Goal: Task Accomplishment & Management: Complete application form

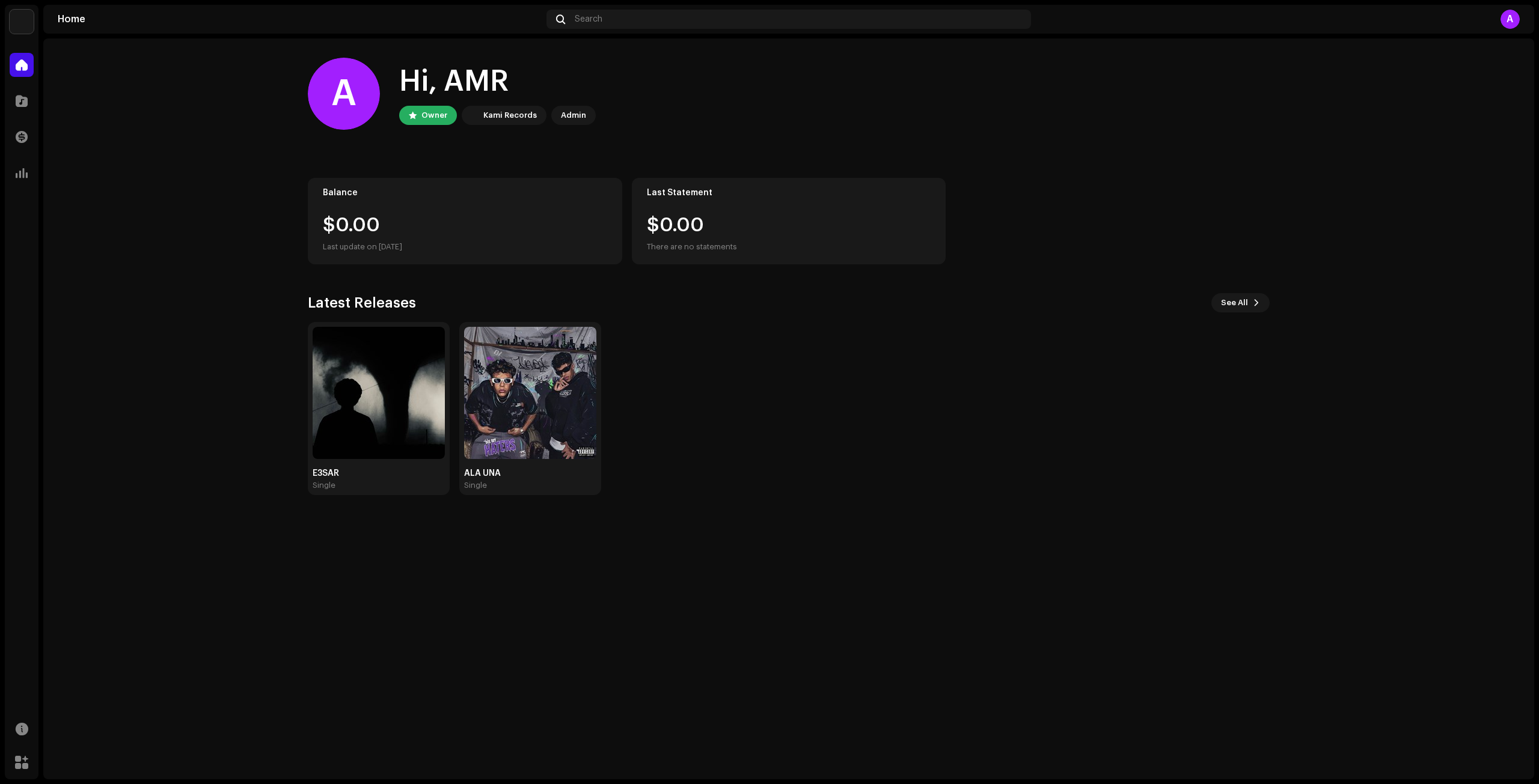
click at [304, 422] on div "A Hi, AMR Owner Kami Records Admin Balance $0.00 Last update on [DATE] Last Sta…" at bounding box center [789, 276] width 1000 height 476
click at [427, 467] on div "E3SAR Single" at bounding box center [379, 409] width 132 height 164
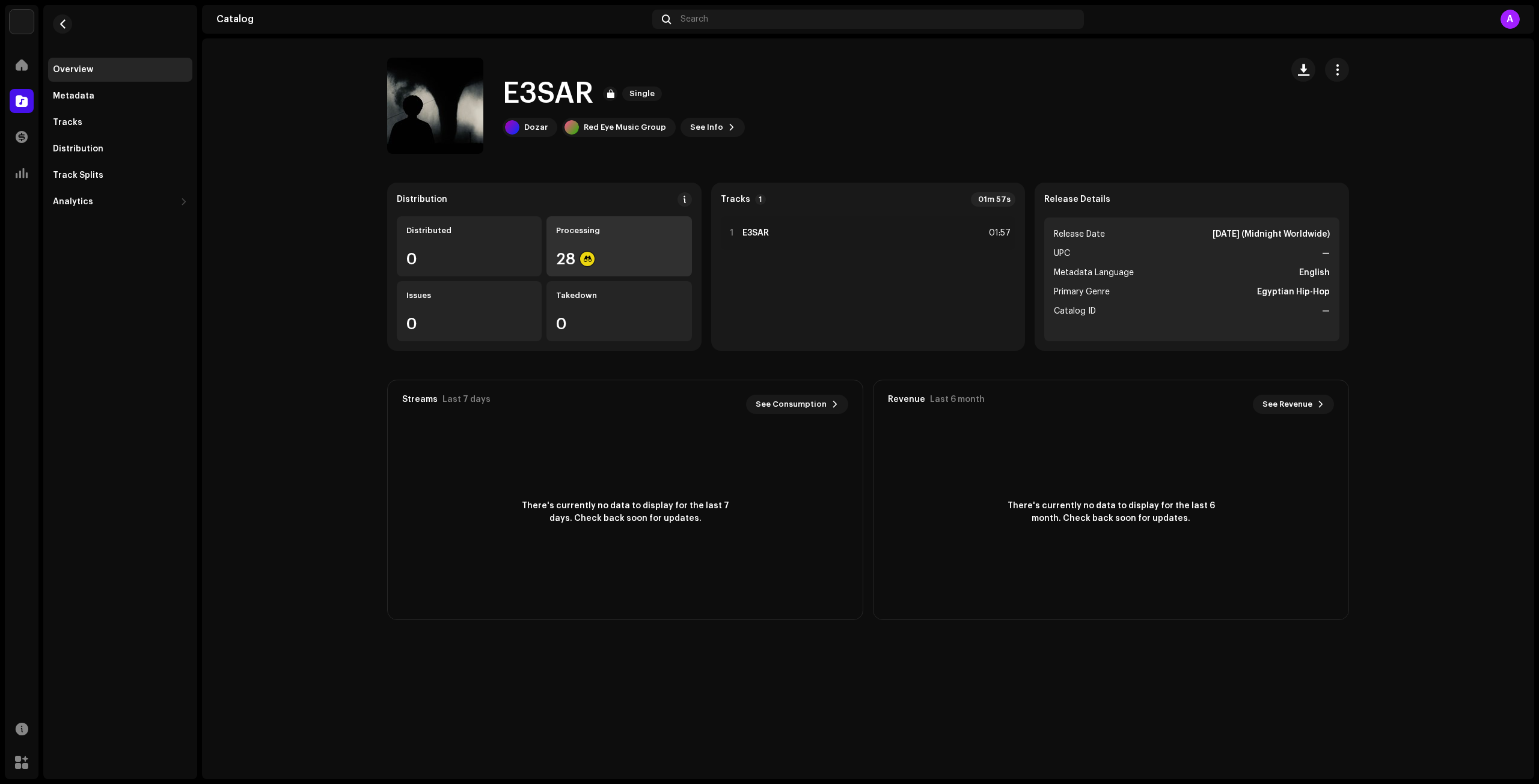
click at [621, 257] on div "28" at bounding box center [619, 259] width 126 height 16
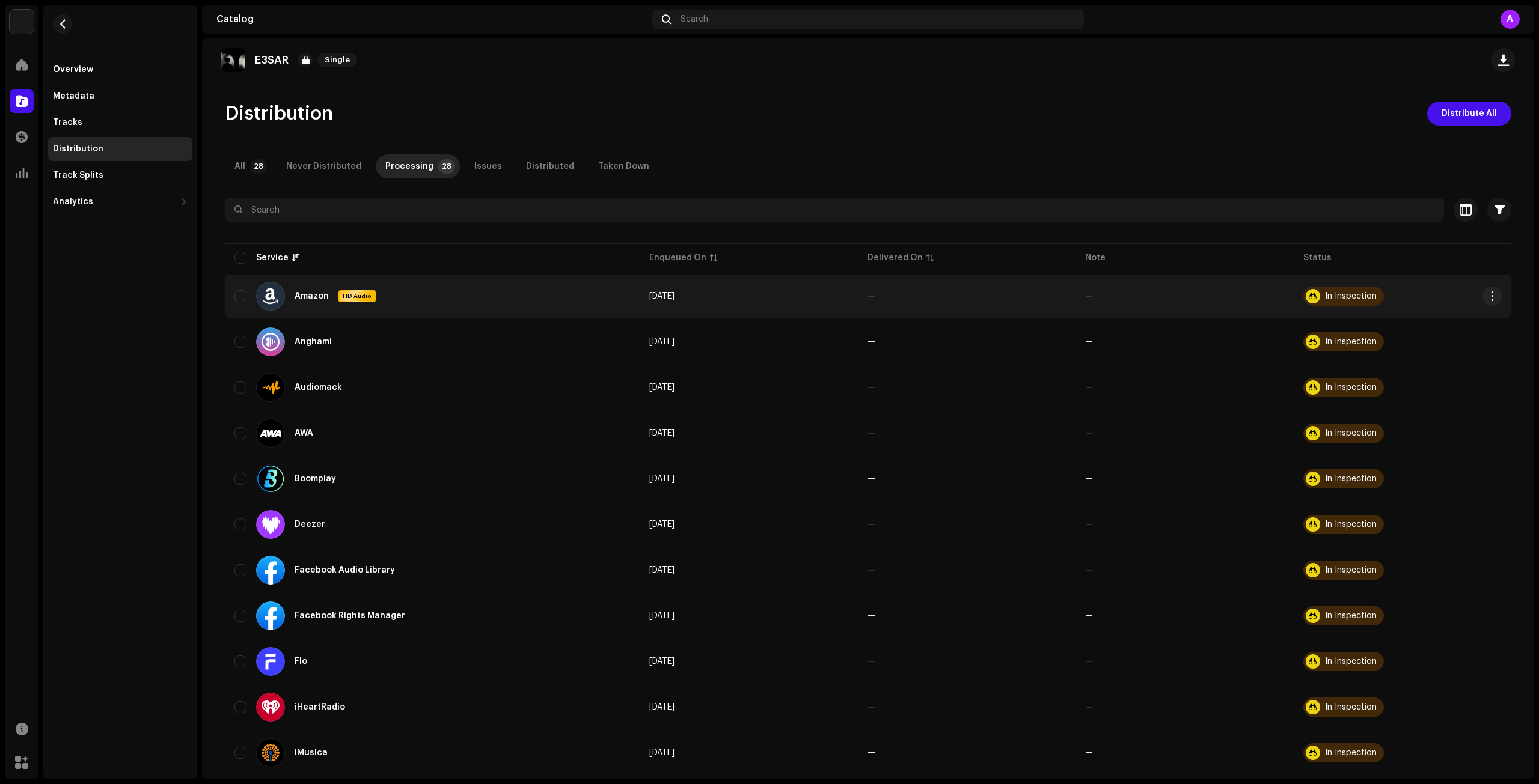
click at [243, 302] on div "Amazon HD Audio" at bounding box center [433, 296] width 396 height 29
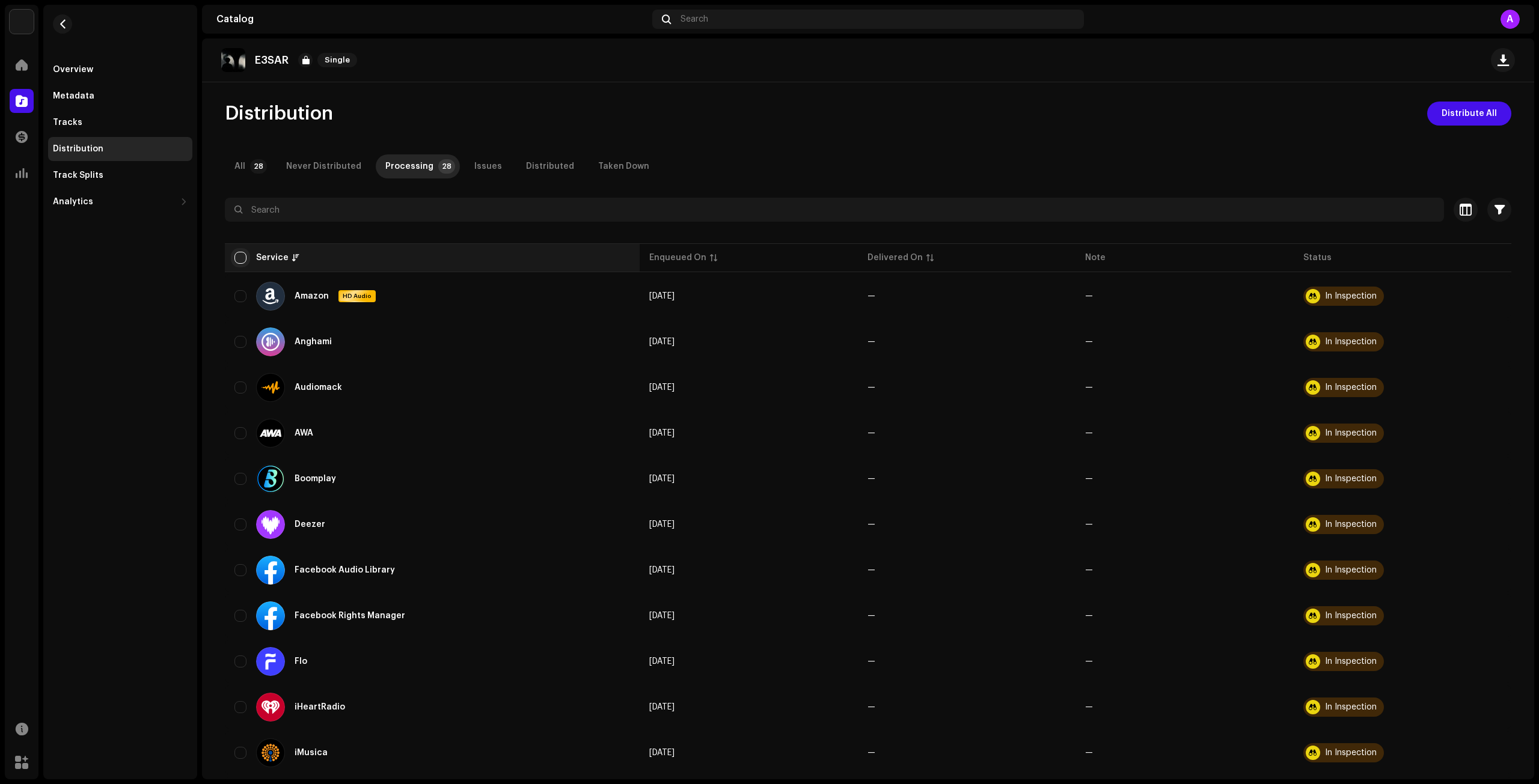
click at [238, 262] on input "checkbox" at bounding box center [240, 257] width 12 height 12
checkbox input "true"
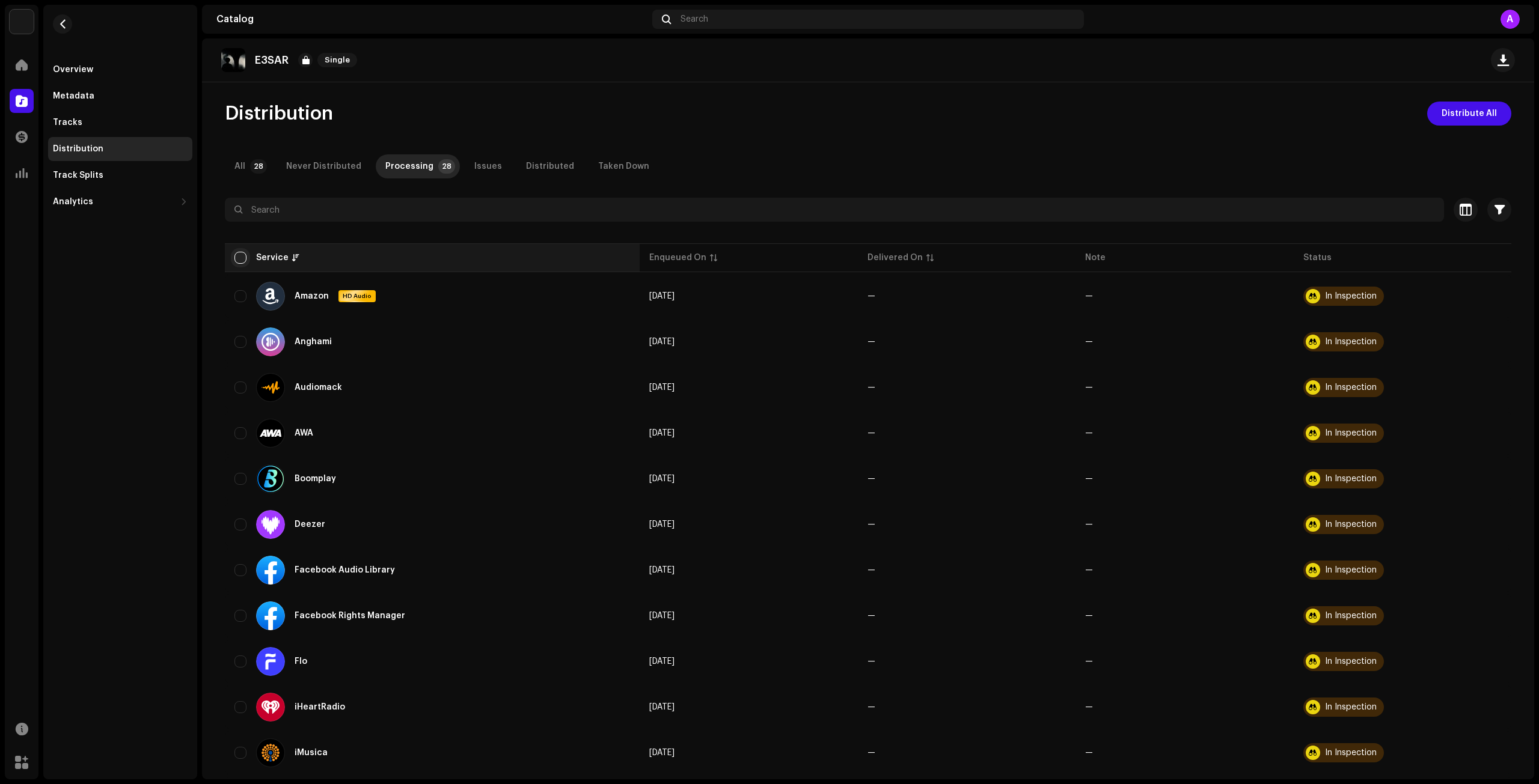
checkbox input "true"
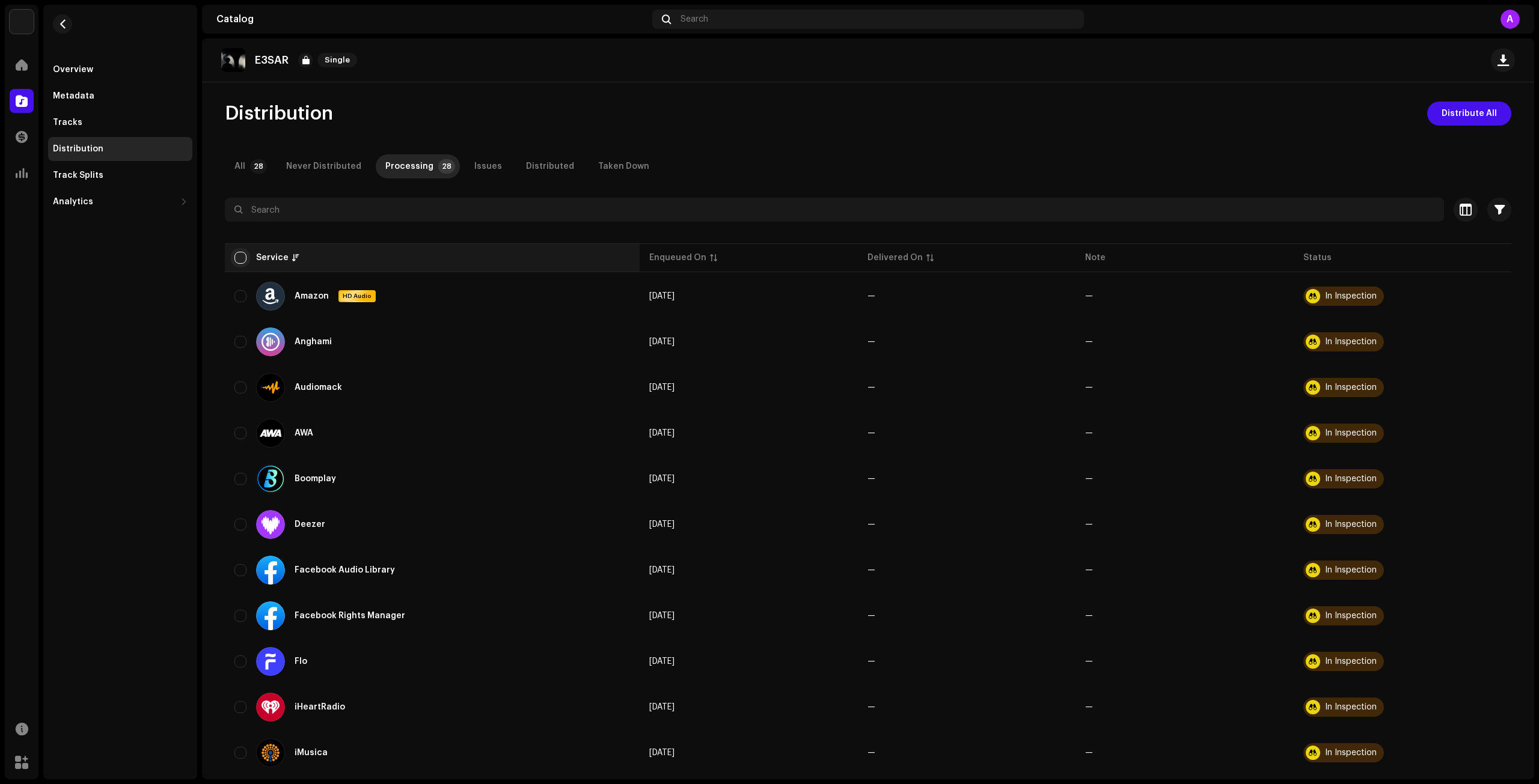
checkbox input "true"
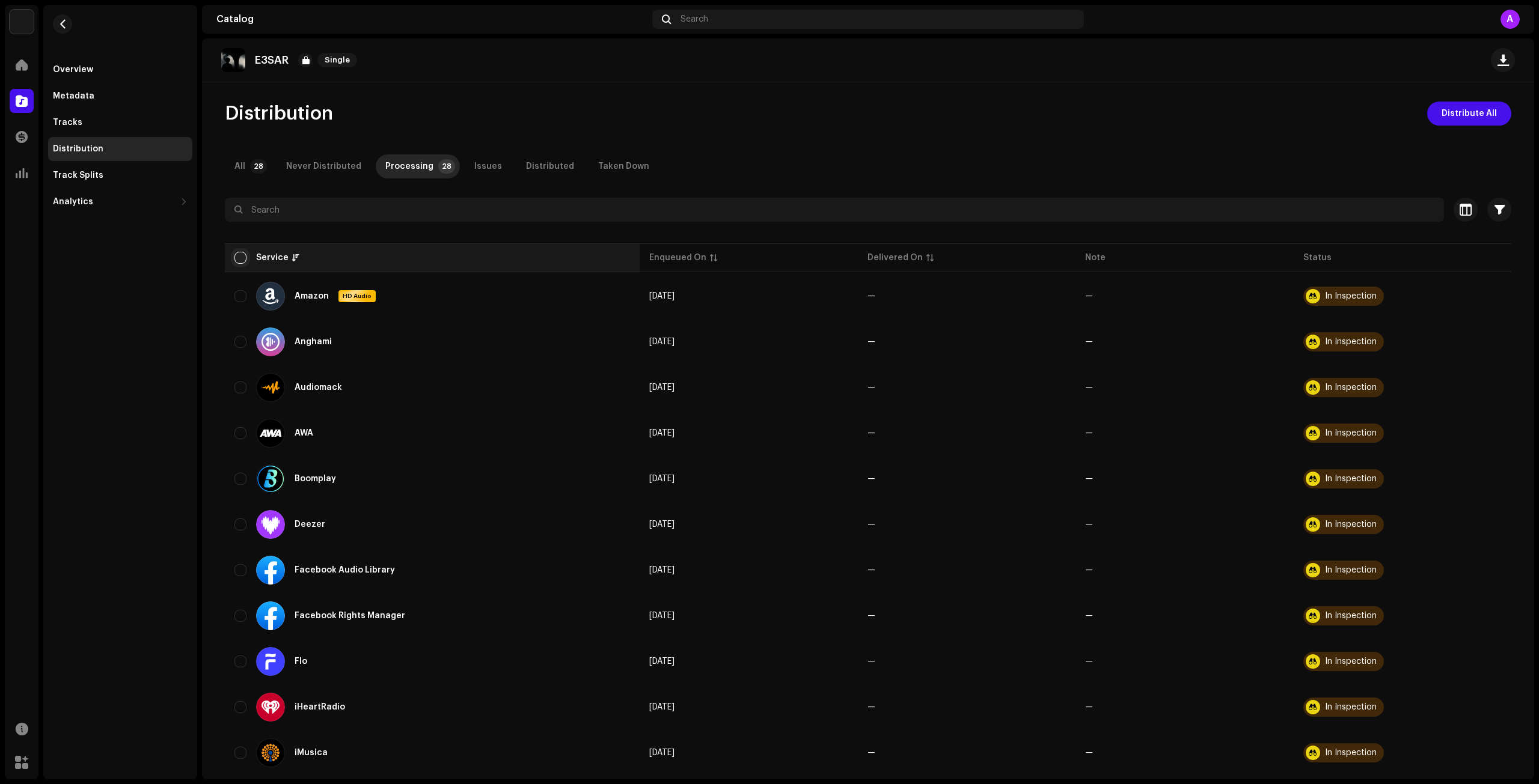
checkbox input "true"
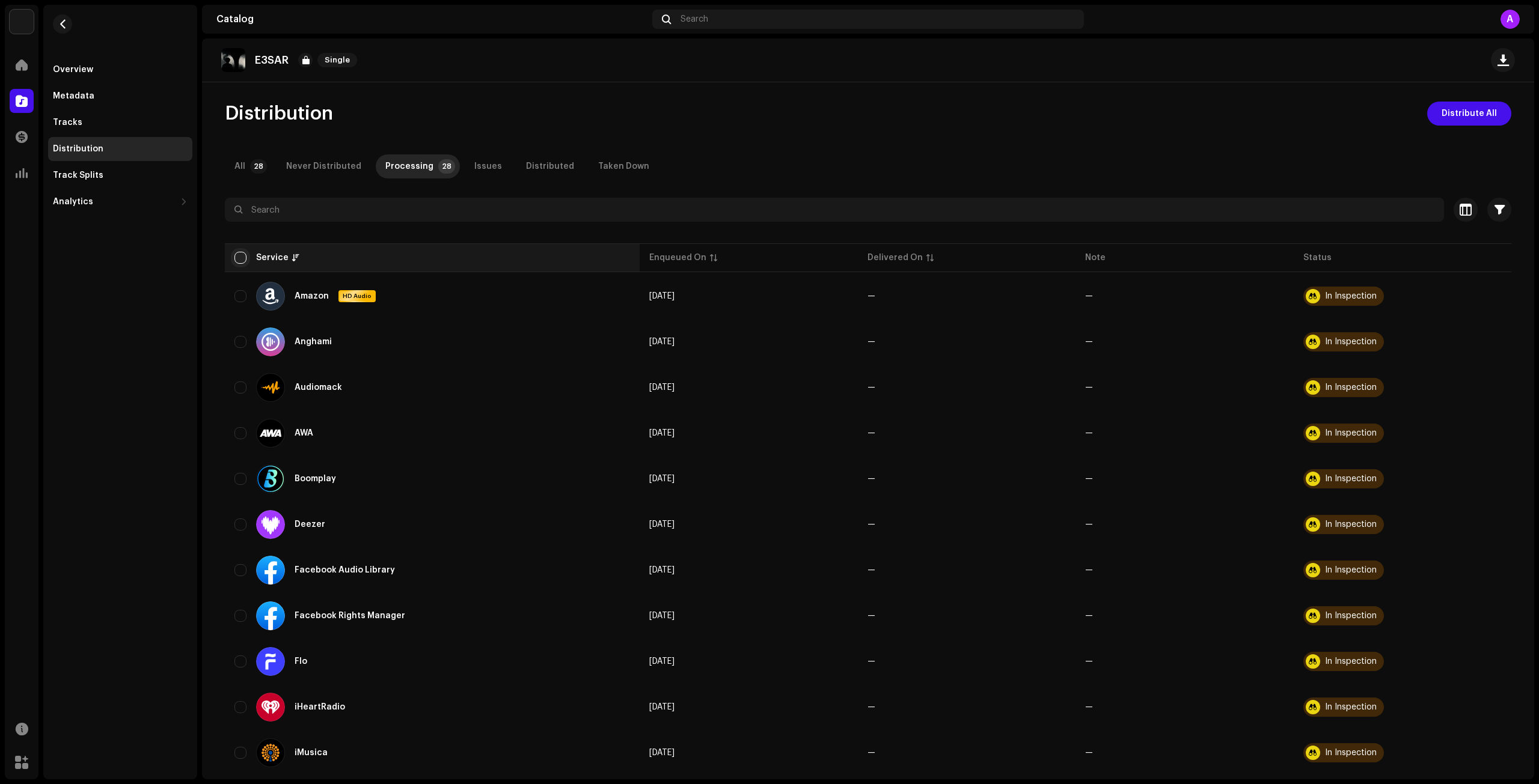
checkbox input "true"
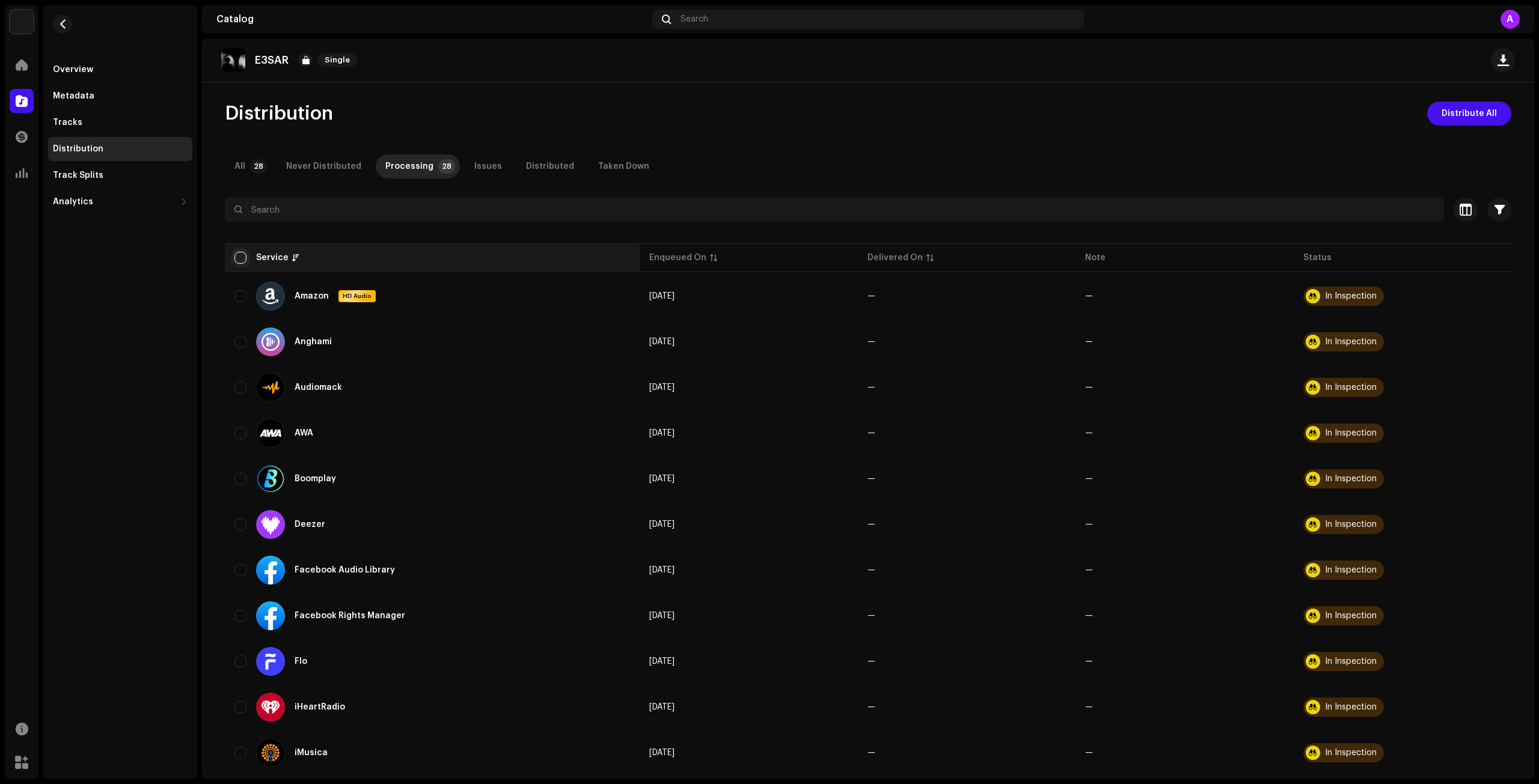
checkbox input "true"
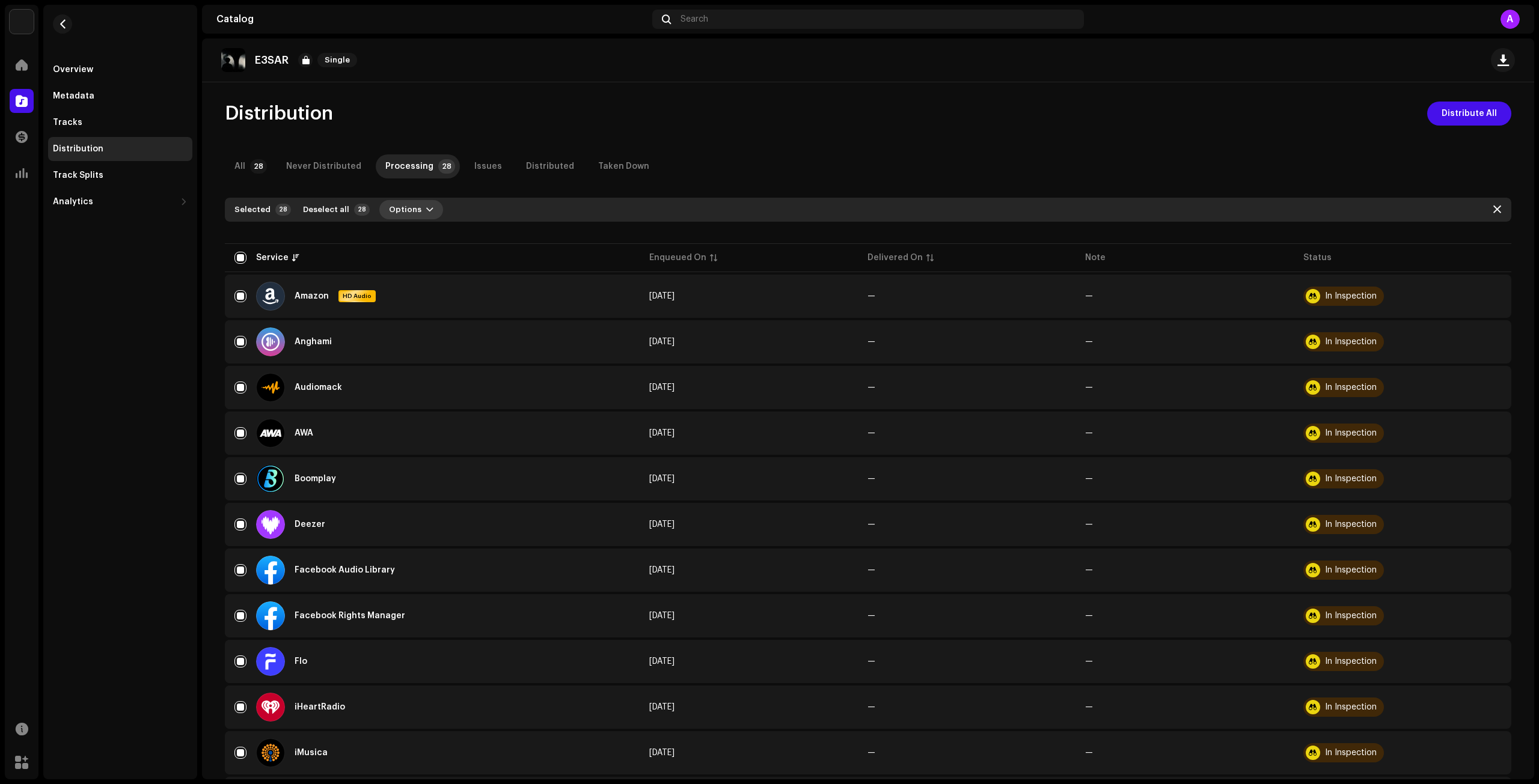
click at [397, 214] on span "Options" at bounding box center [405, 210] width 32 height 24
click at [402, 232] on span "Distribute" at bounding box center [400, 237] width 43 height 10
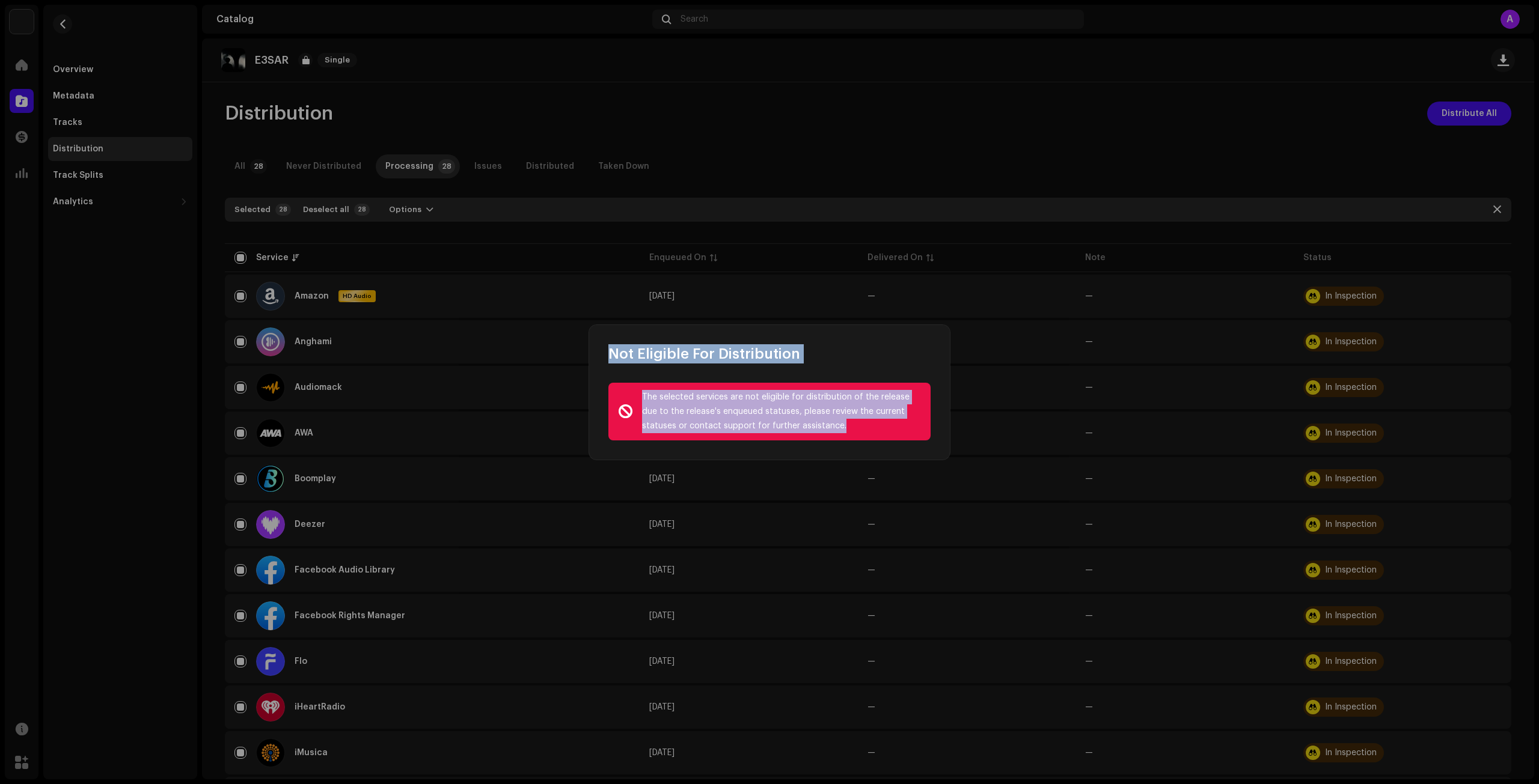
drag, startPoint x: 602, startPoint y: 353, endPoint x: 920, endPoint y: 431, distance: 327.4
click at [920, 431] on div "Not Eligible For Distribution The selected services are not eligible for distri…" at bounding box center [770, 392] width 361 height 135
copy div "Not Eligible For Distribution The selected services are not eligible for distri…"
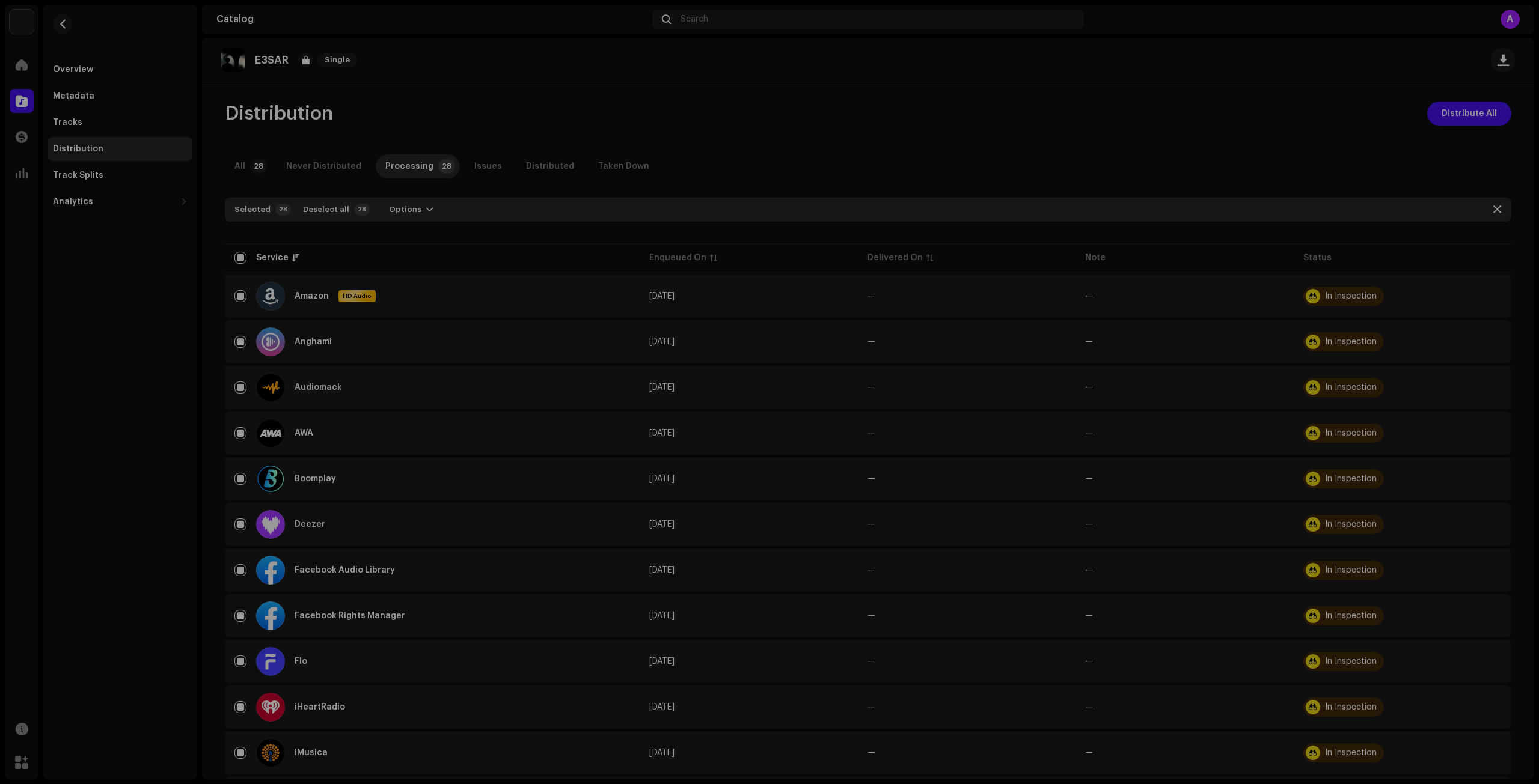
click at [899, 169] on div "Not Eligible For Distribution The selected services are not eligible for distri…" at bounding box center [770, 392] width 1539 height 784
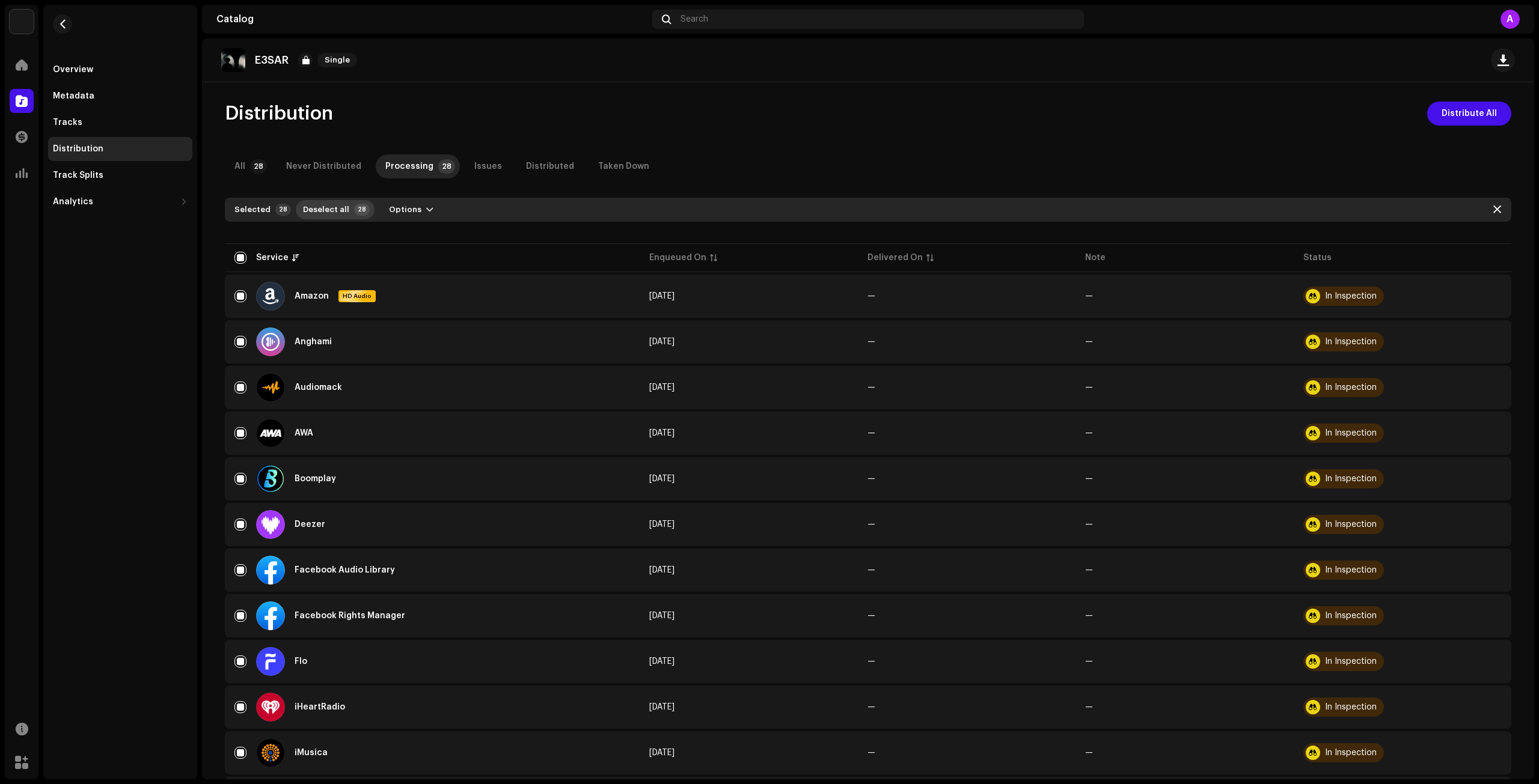
click at [338, 208] on span "Deselect all" at bounding box center [326, 210] width 47 height 24
checkbox input "false"
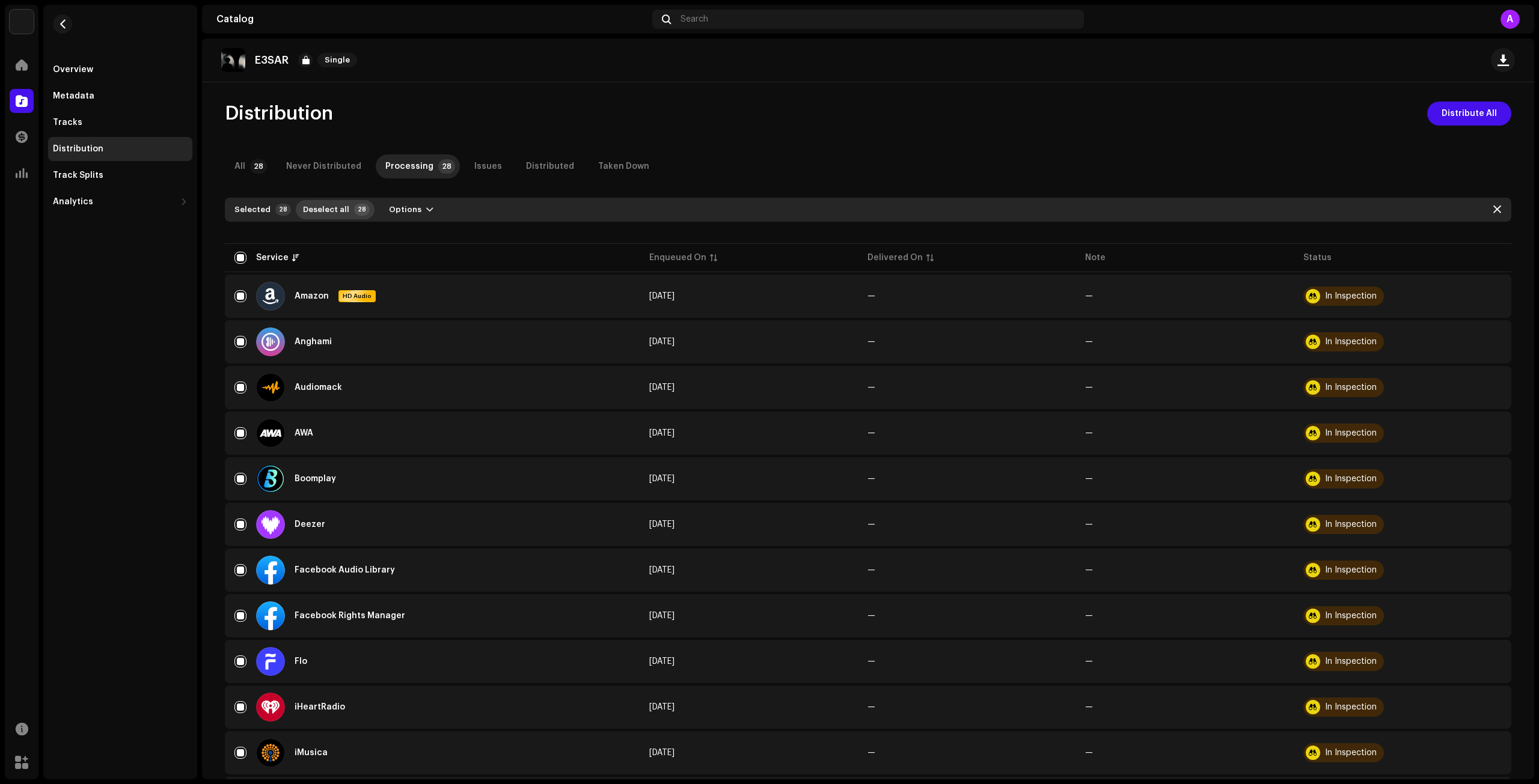
checkbox input "false"
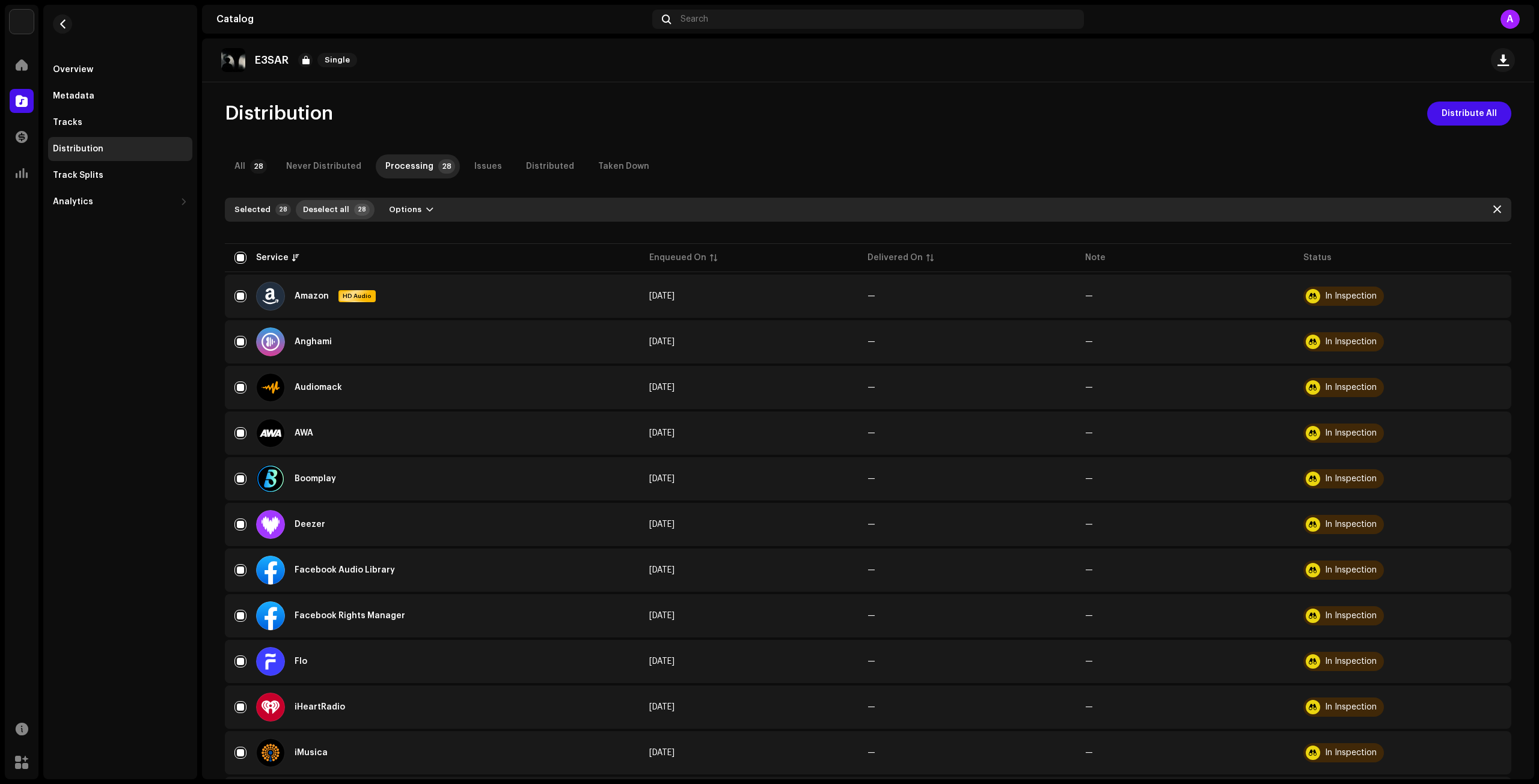
checkbox input "false"
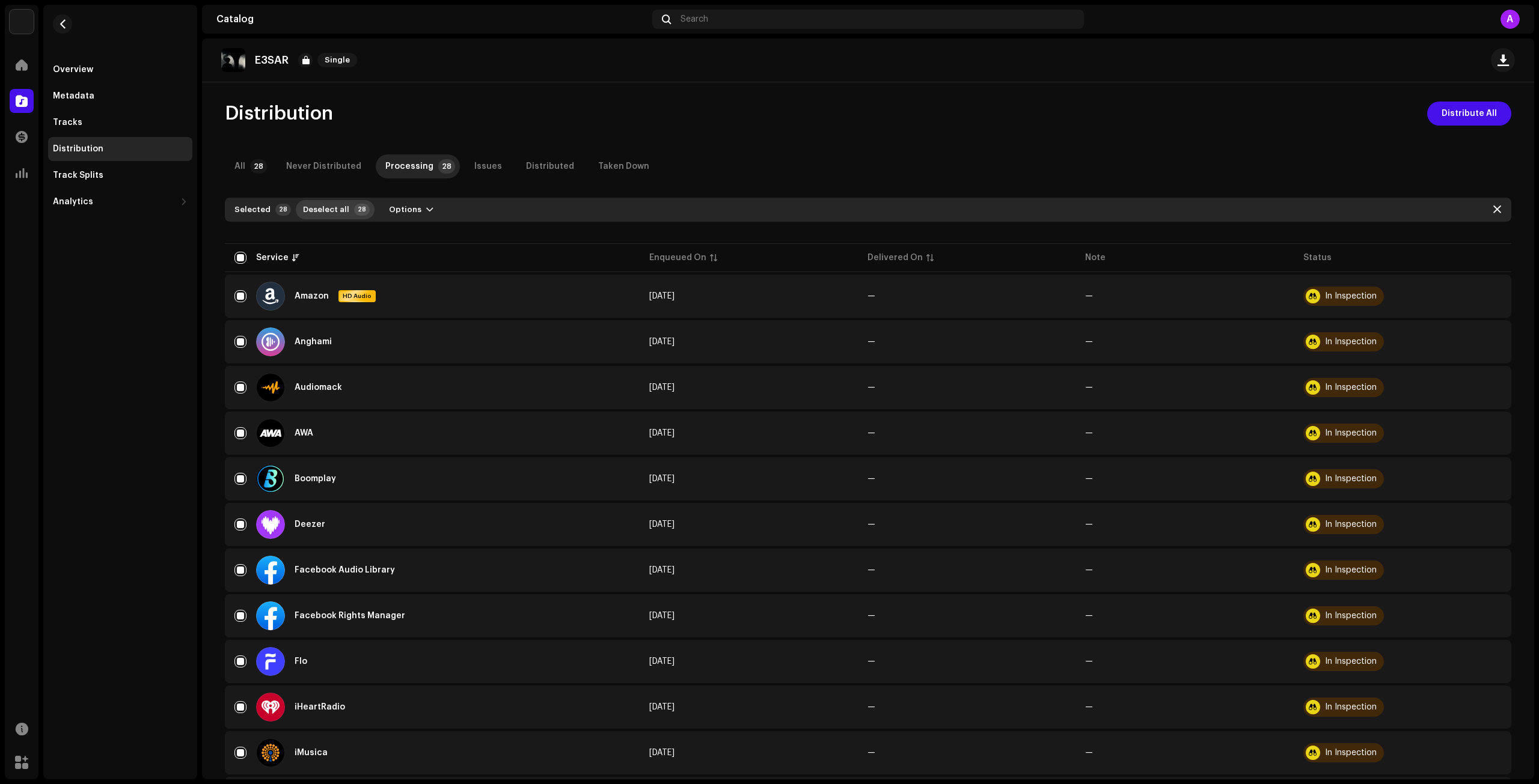
checkbox input "false"
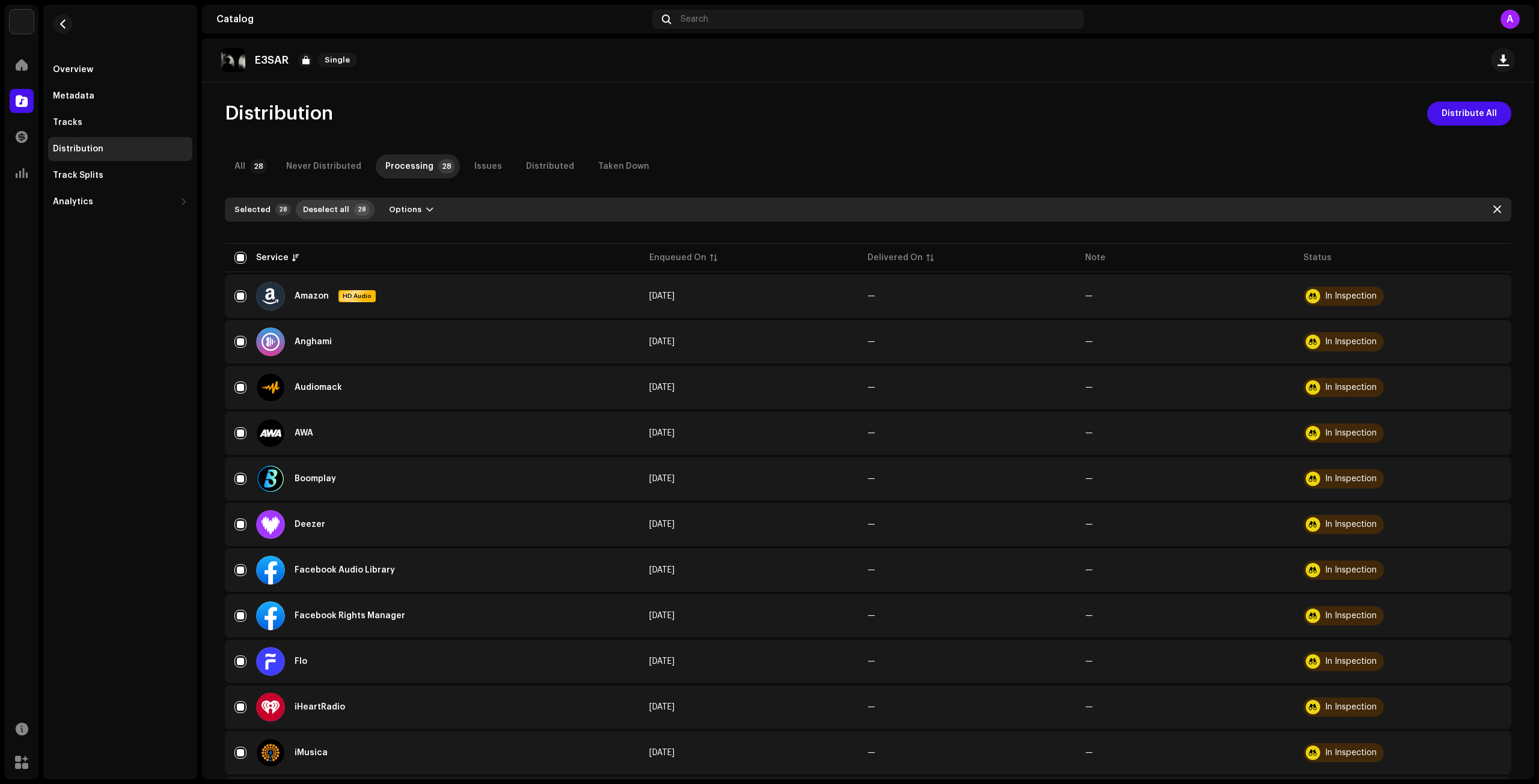
checkbox input "false"
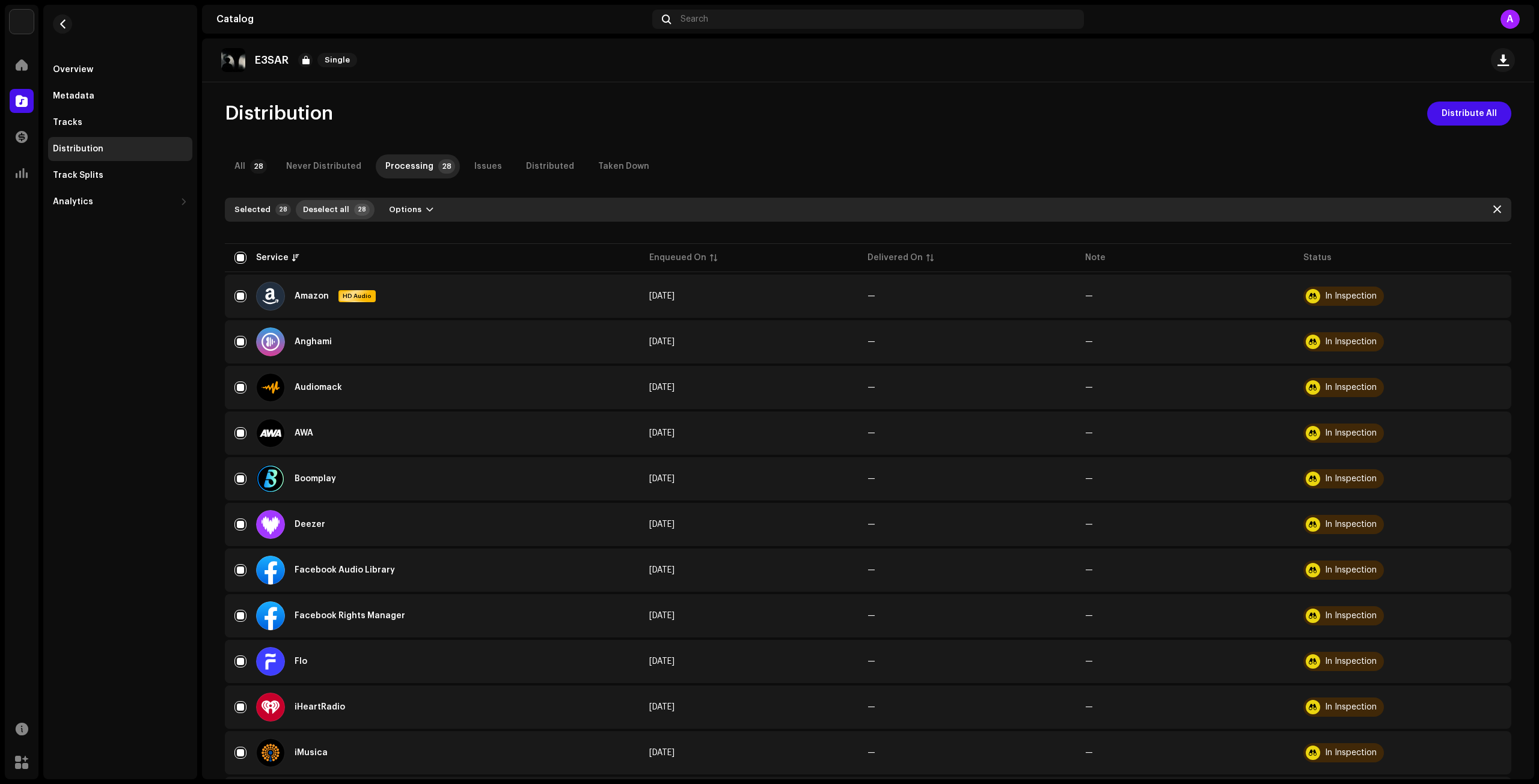
checkbox input "false"
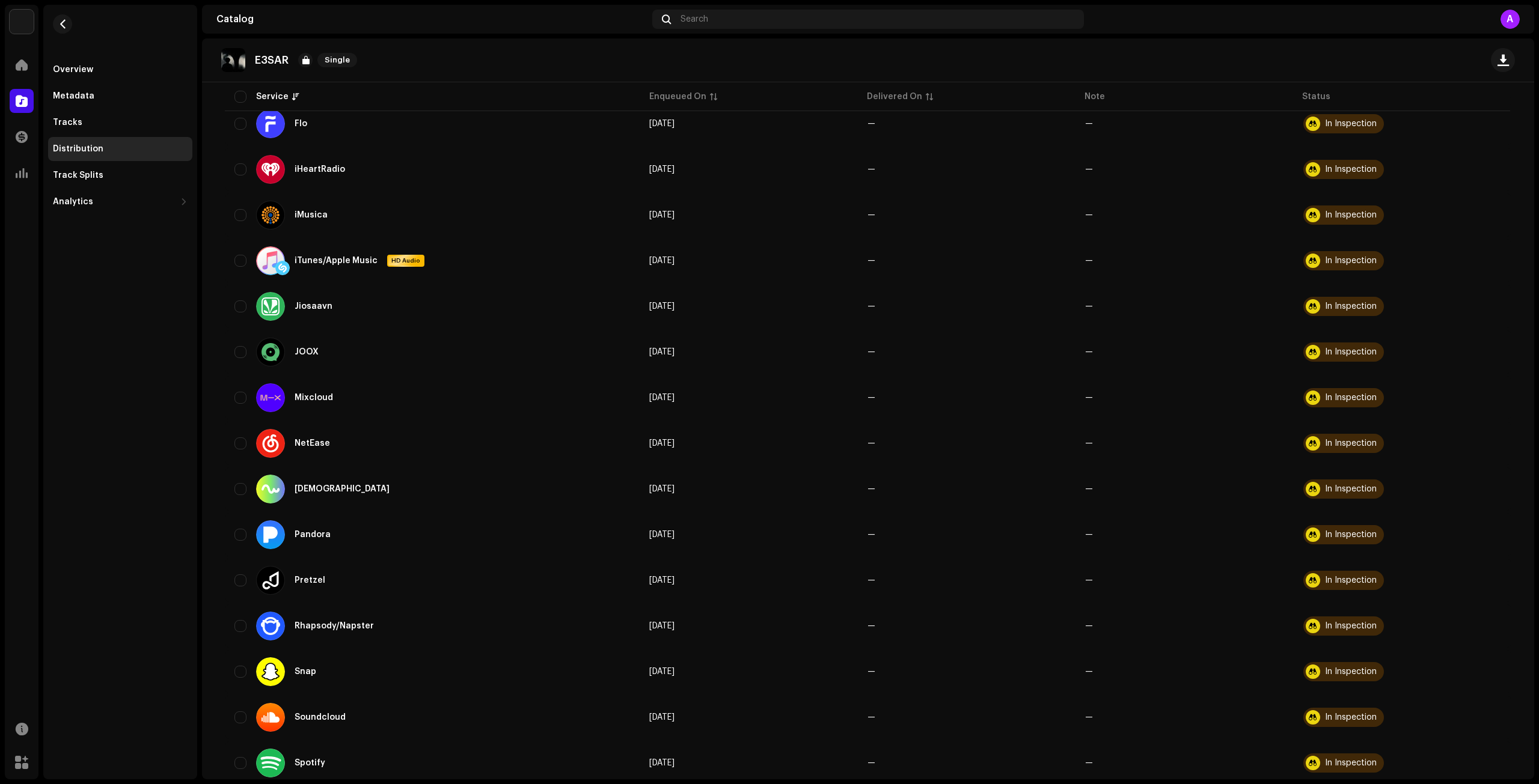
scroll to position [805, 0]
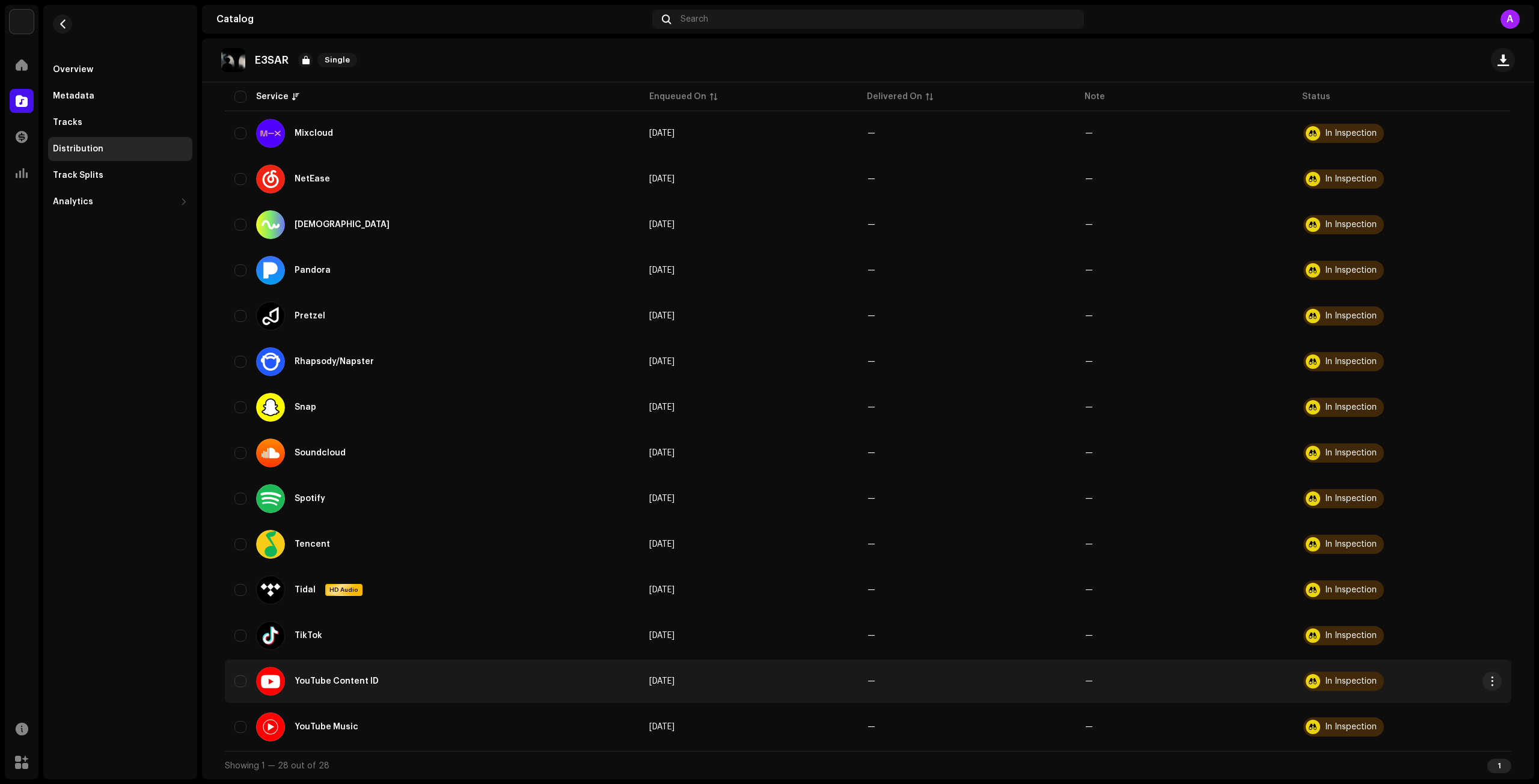
click at [244, 685] on div "YouTube Content ID" at bounding box center [433, 682] width 396 height 29
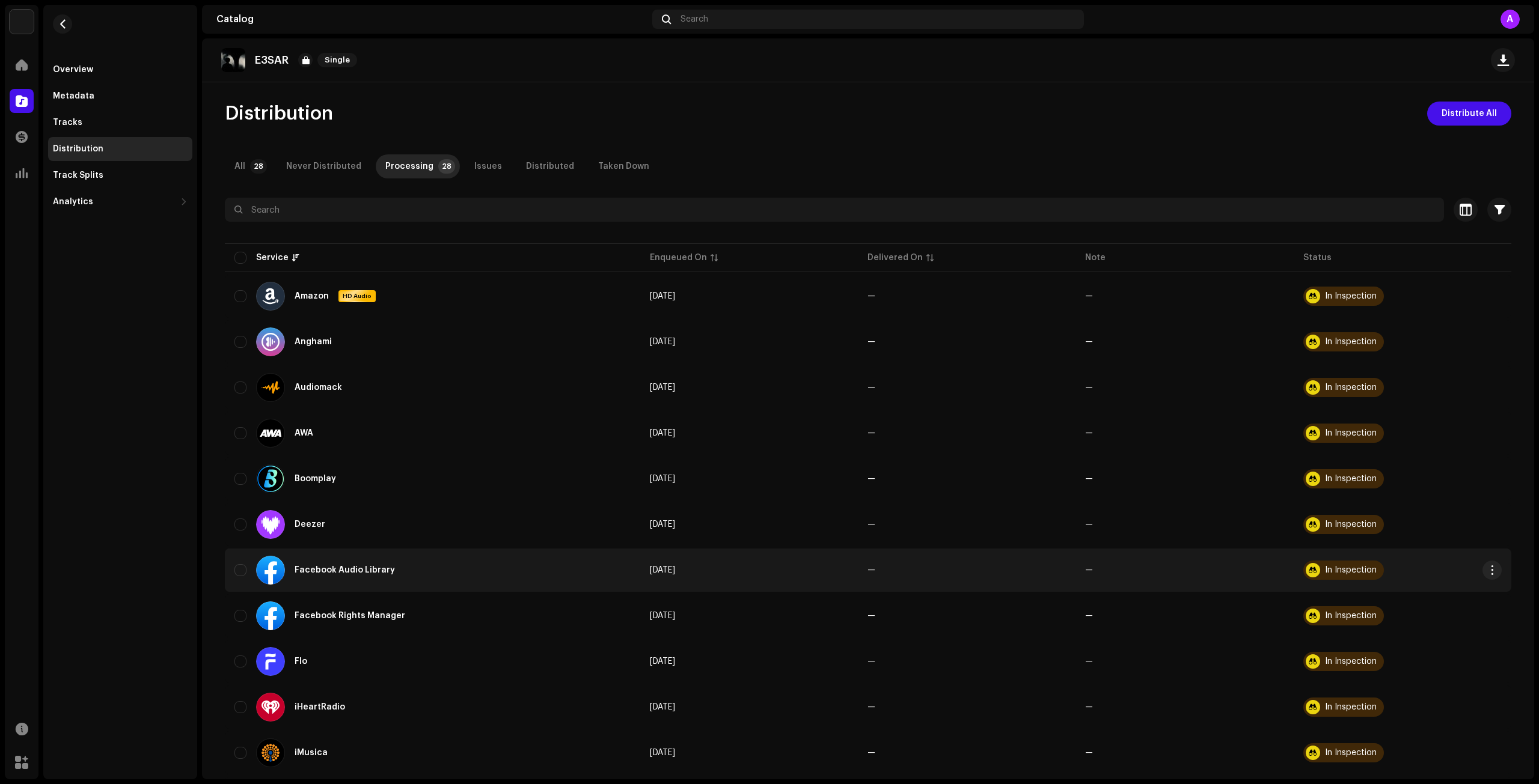
scroll to position [0, 0]
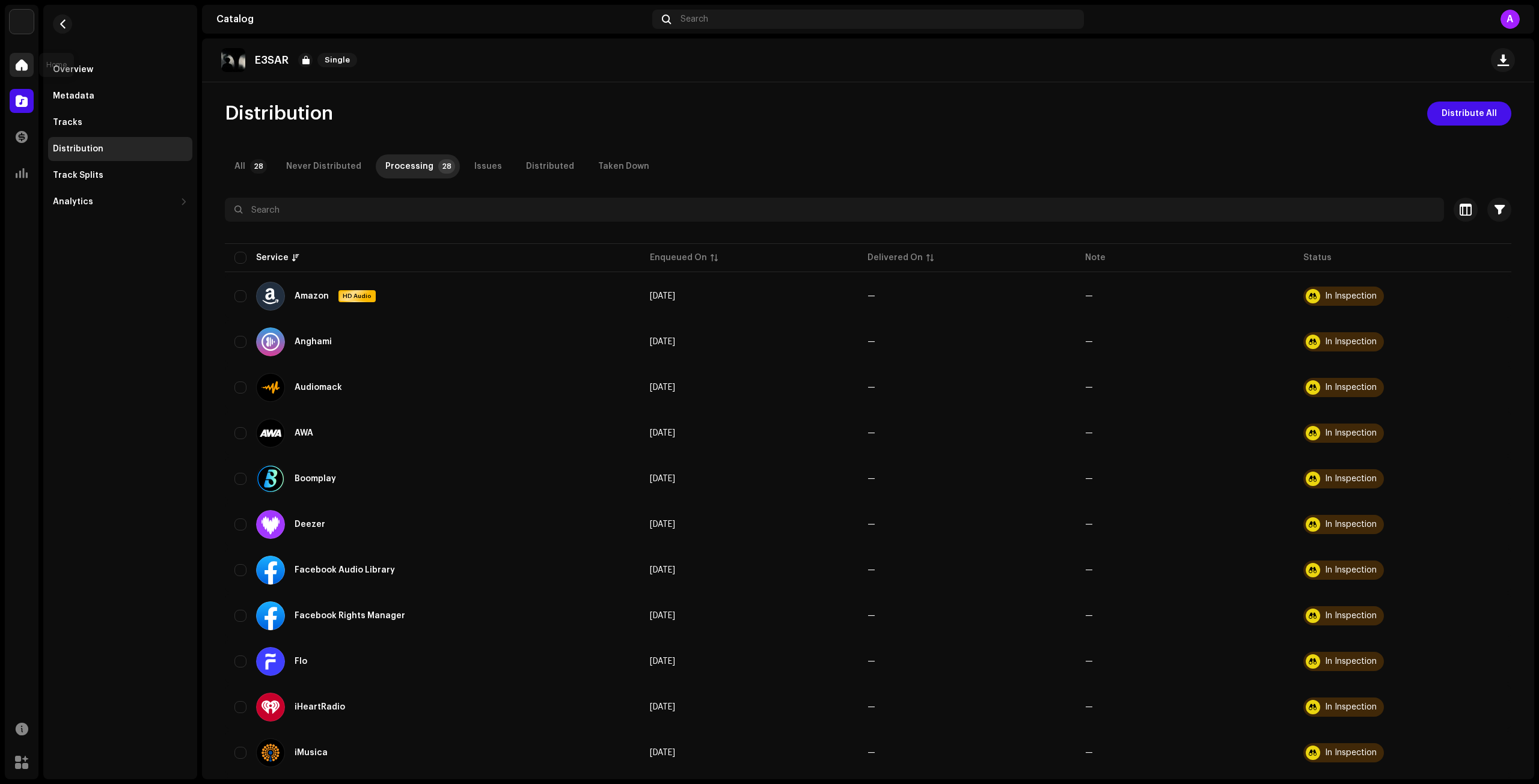
click at [16, 68] on span at bounding box center [21, 65] width 12 height 10
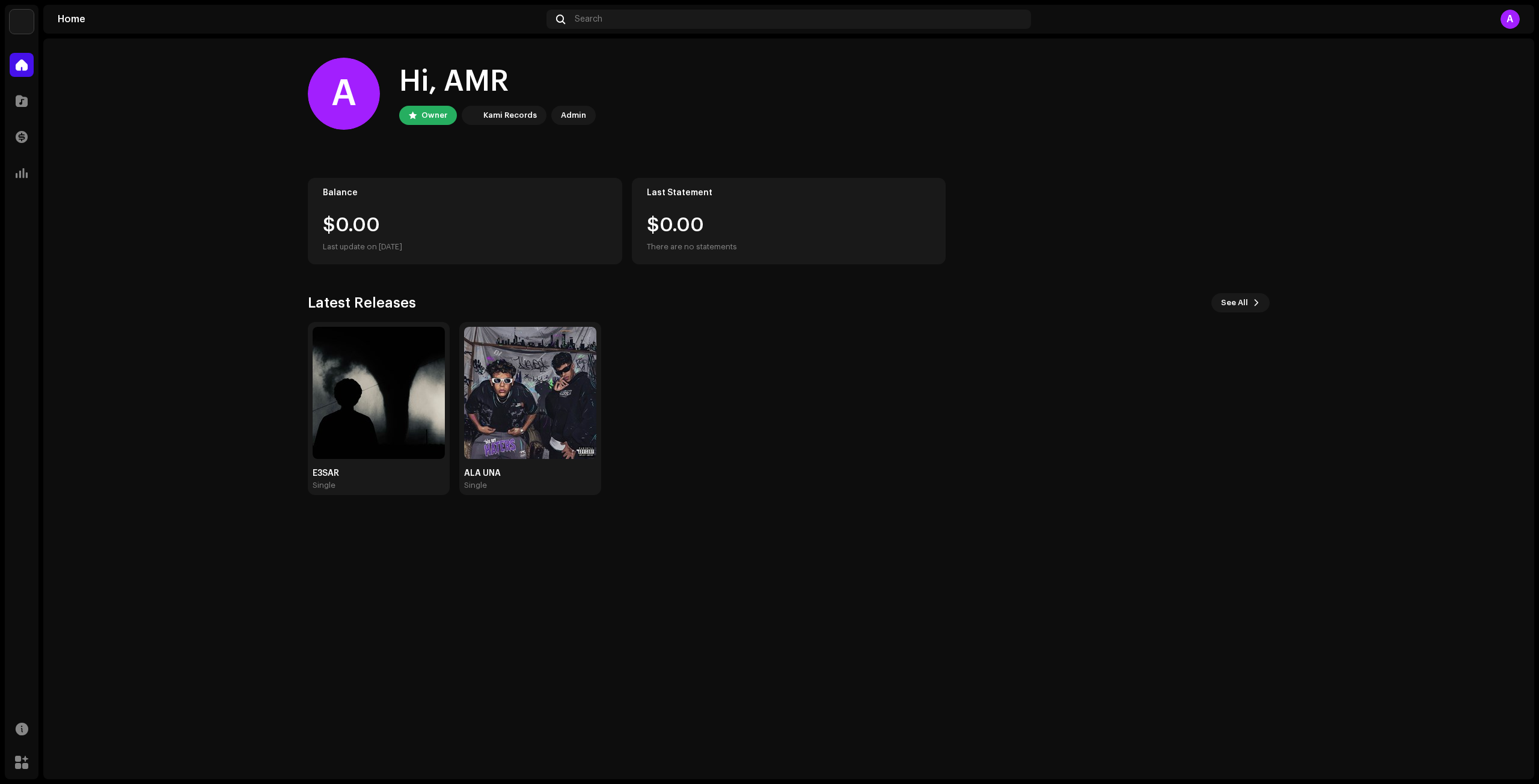
click at [568, 118] on div "Admin" at bounding box center [573, 115] width 25 height 14
click at [457, 116] on div "Owner Kami Records Admin" at bounding box center [497, 115] width 197 height 19
click at [436, 110] on div "Owner" at bounding box center [434, 115] width 26 height 14
click at [571, 110] on div "Admin" at bounding box center [573, 115] width 25 height 14
click at [1515, 16] on div "A" at bounding box center [1510, 19] width 19 height 19
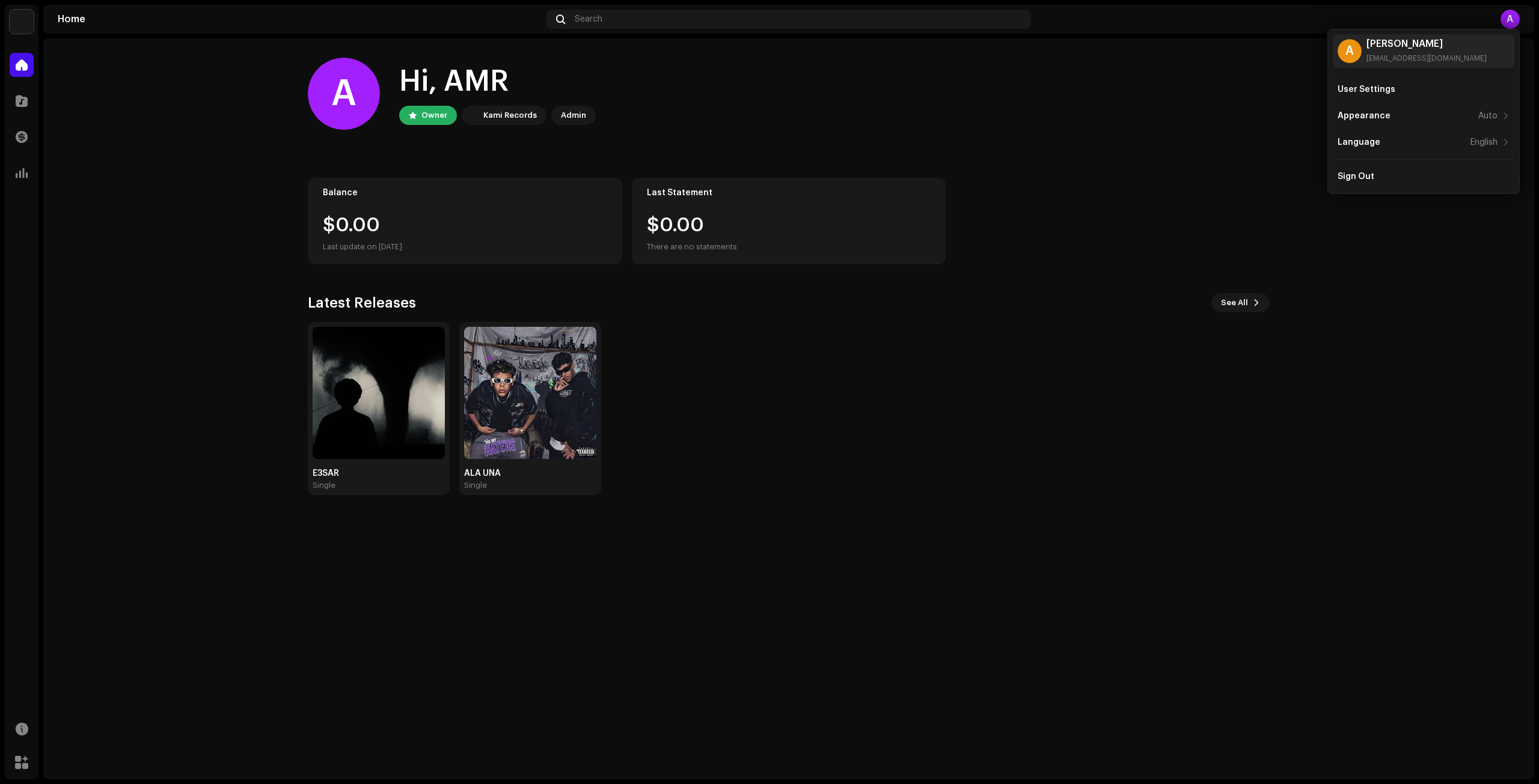
click at [606, 84] on div "A Hi, AMR Owner Kami Records Admin" at bounding box center [789, 94] width 962 height 72
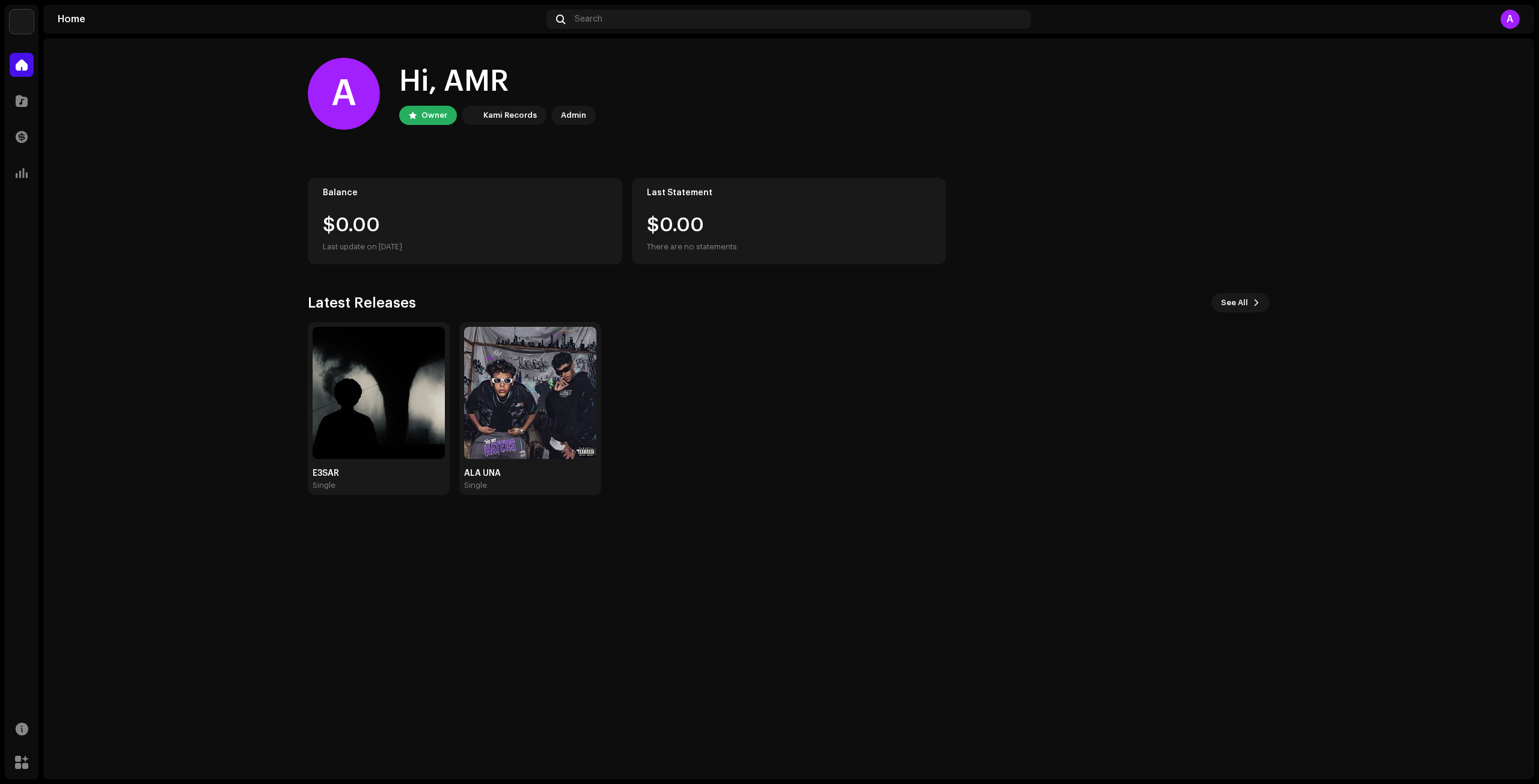
click at [1498, 17] on div "A" at bounding box center [1278, 19] width 484 height 19
click at [1504, 17] on div "A" at bounding box center [1510, 19] width 19 height 19
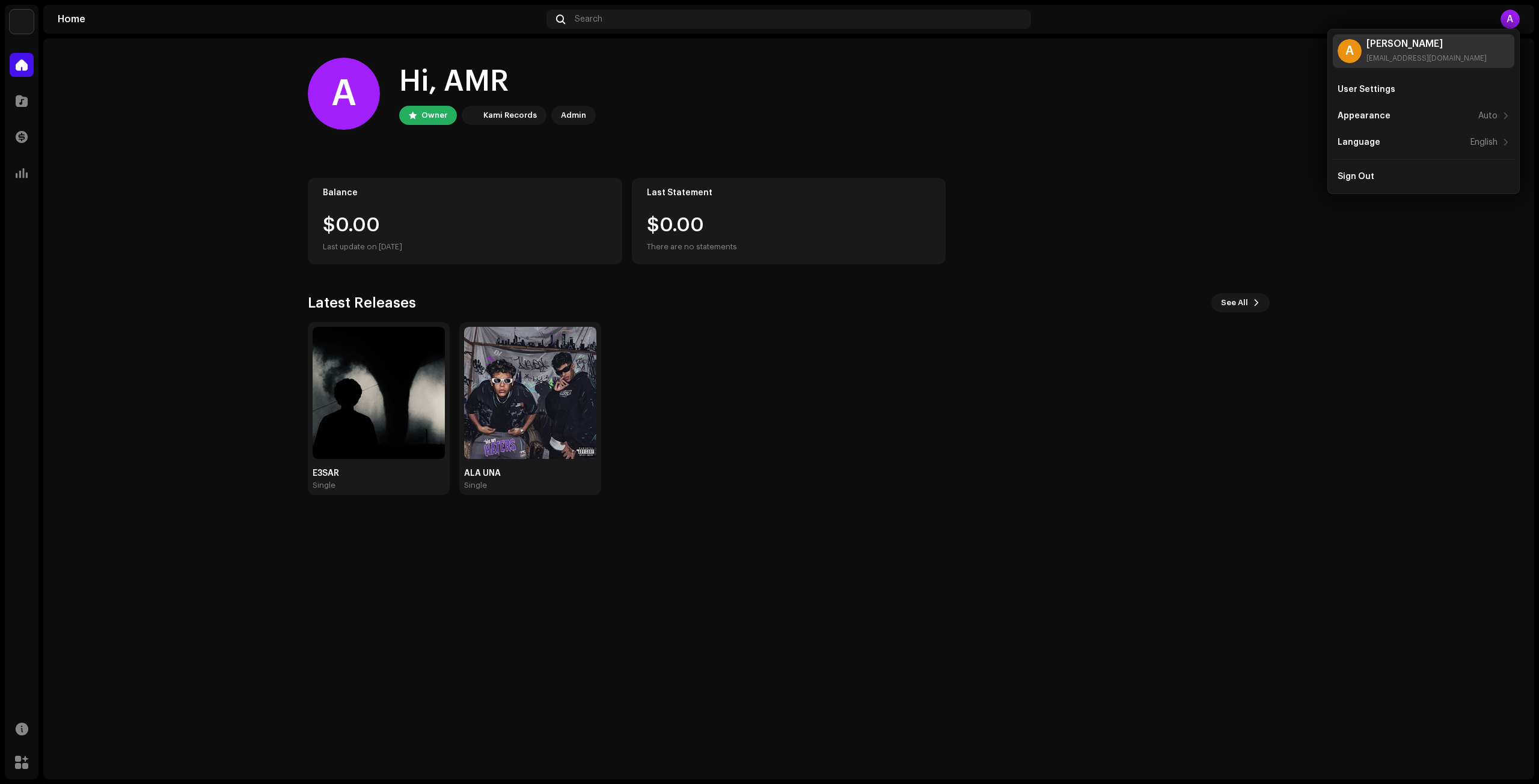
click at [1466, 53] on div "A AMR SAYED [EMAIL_ADDRESS][DOMAIN_NAME]" at bounding box center [1424, 51] width 182 height 33
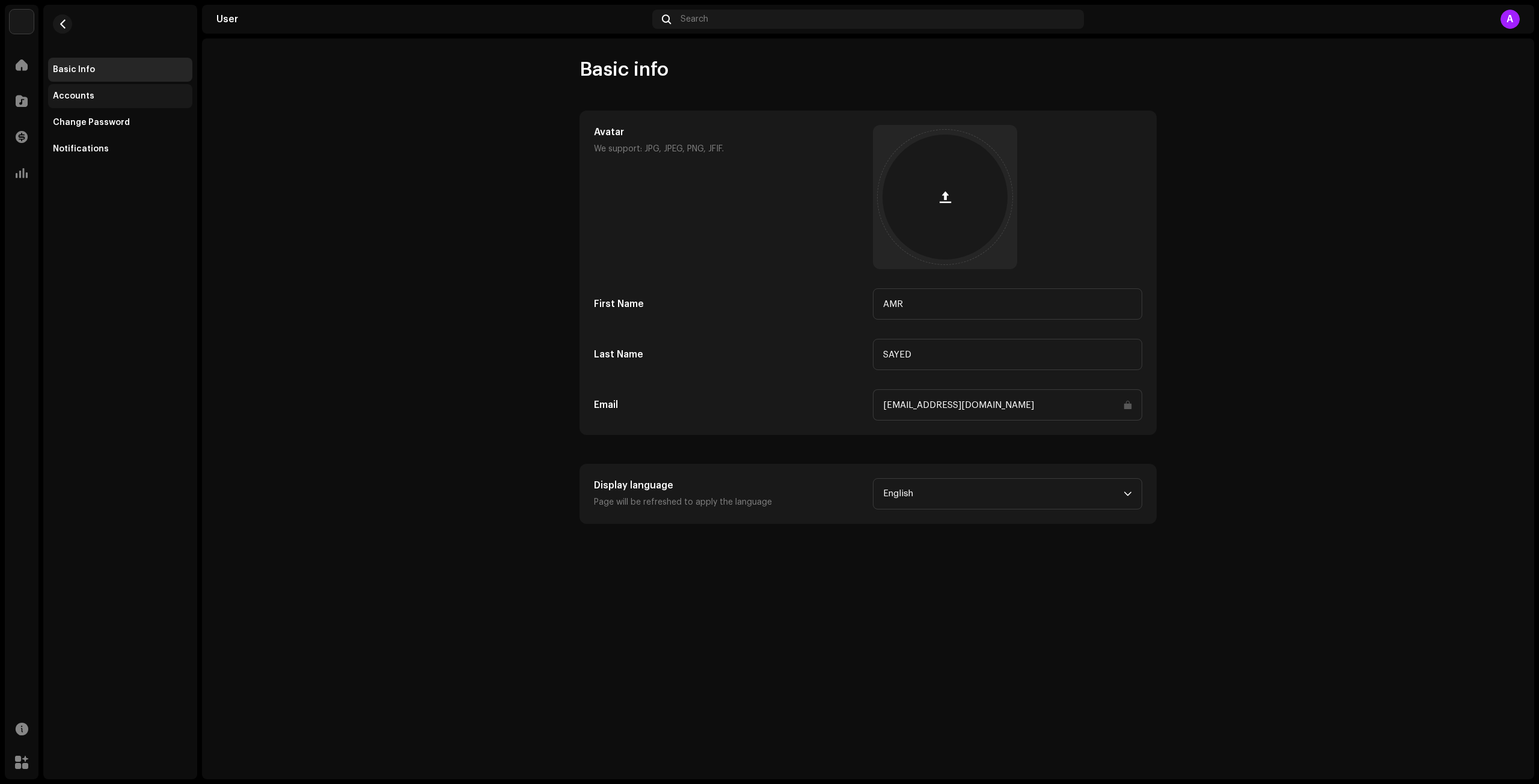
click at [109, 86] on div "Accounts" at bounding box center [120, 96] width 145 height 24
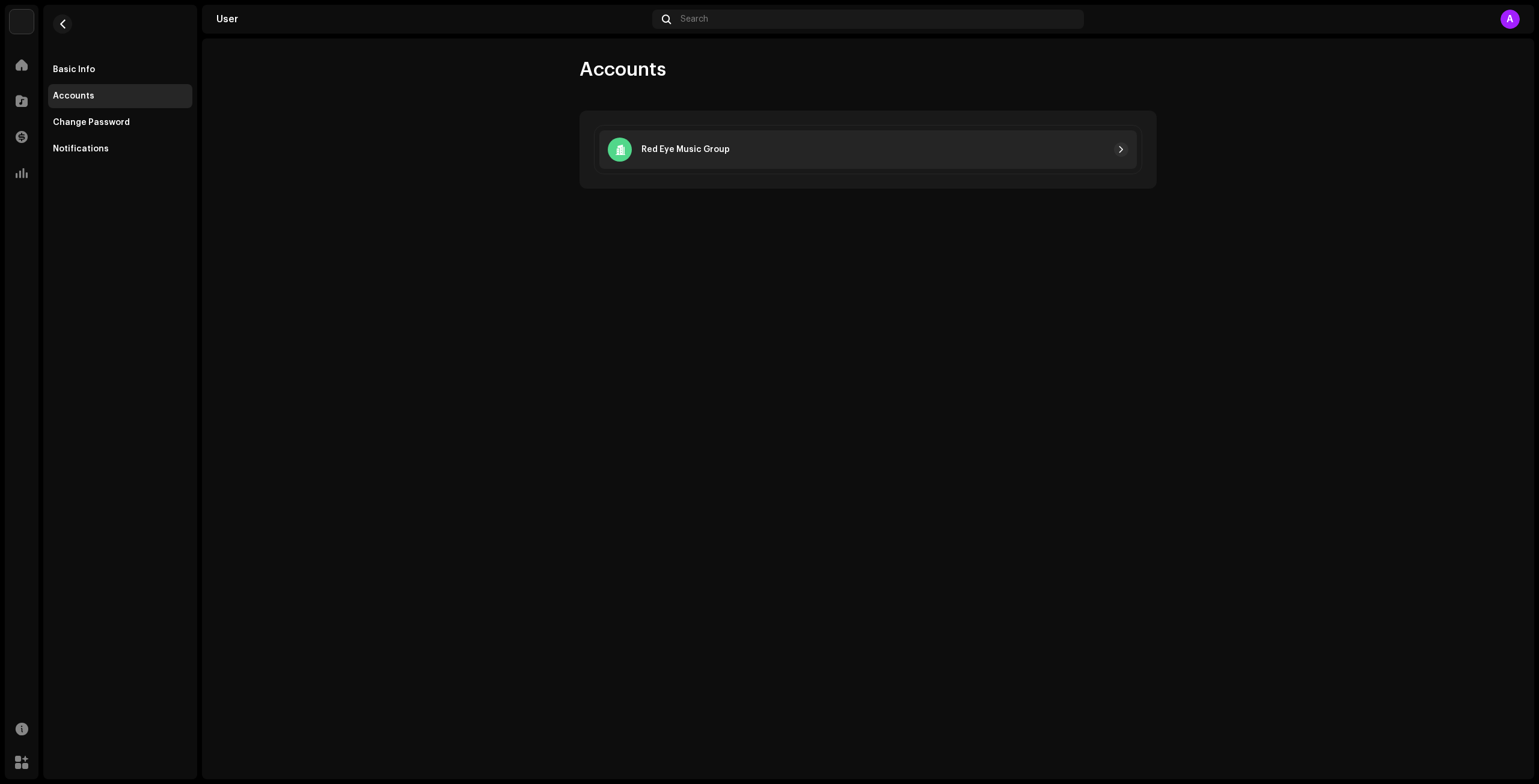
click at [792, 159] on div "Red Eye Music Group" at bounding box center [868, 149] width 537 height 38
click at [1135, 252] on div "Accounts Red Eye Music Group" at bounding box center [868, 409] width 1332 height 741
click at [117, 114] on div "Change Password" at bounding box center [120, 122] width 145 height 24
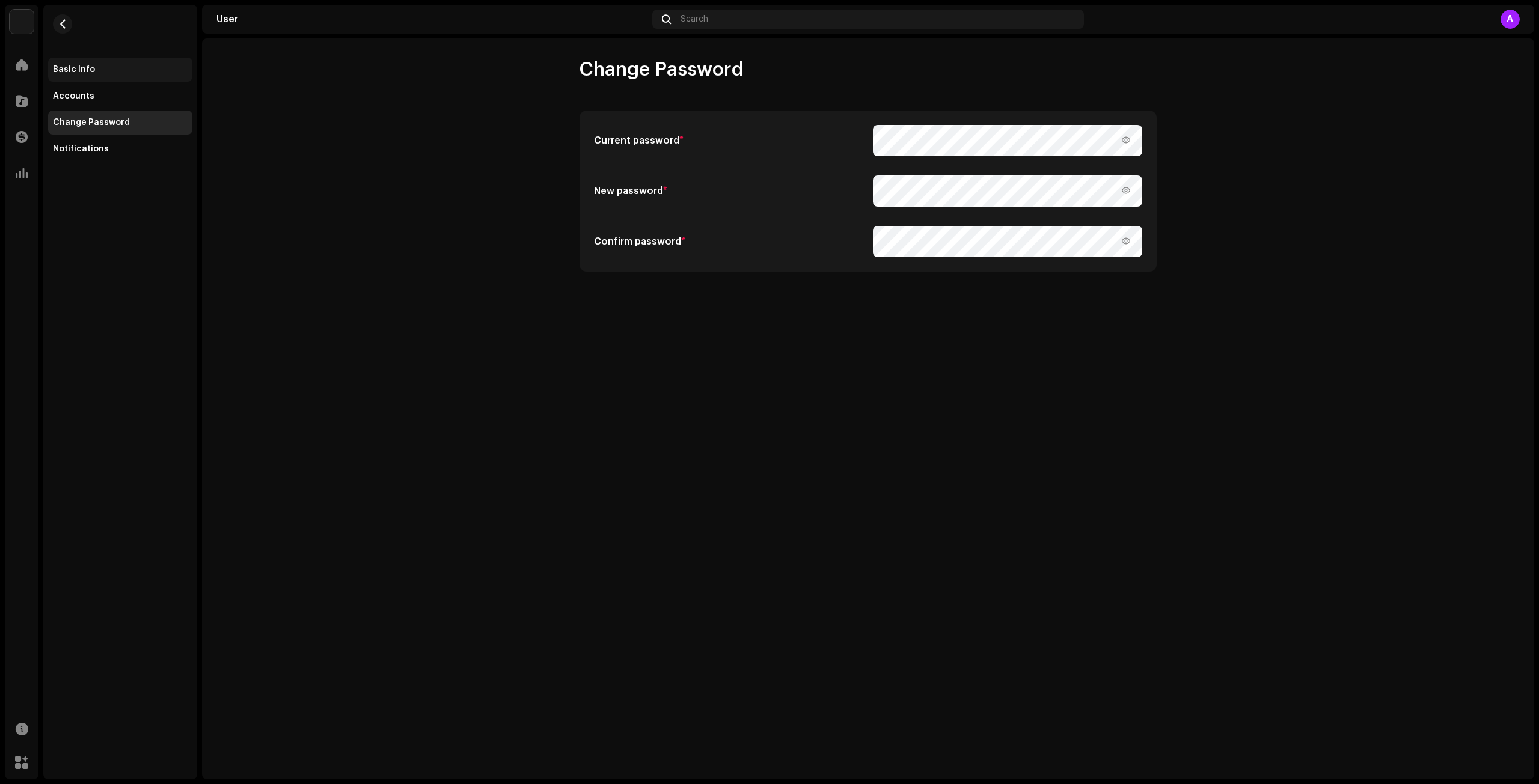
click at [100, 71] on div "Basic Info" at bounding box center [120, 70] width 135 height 10
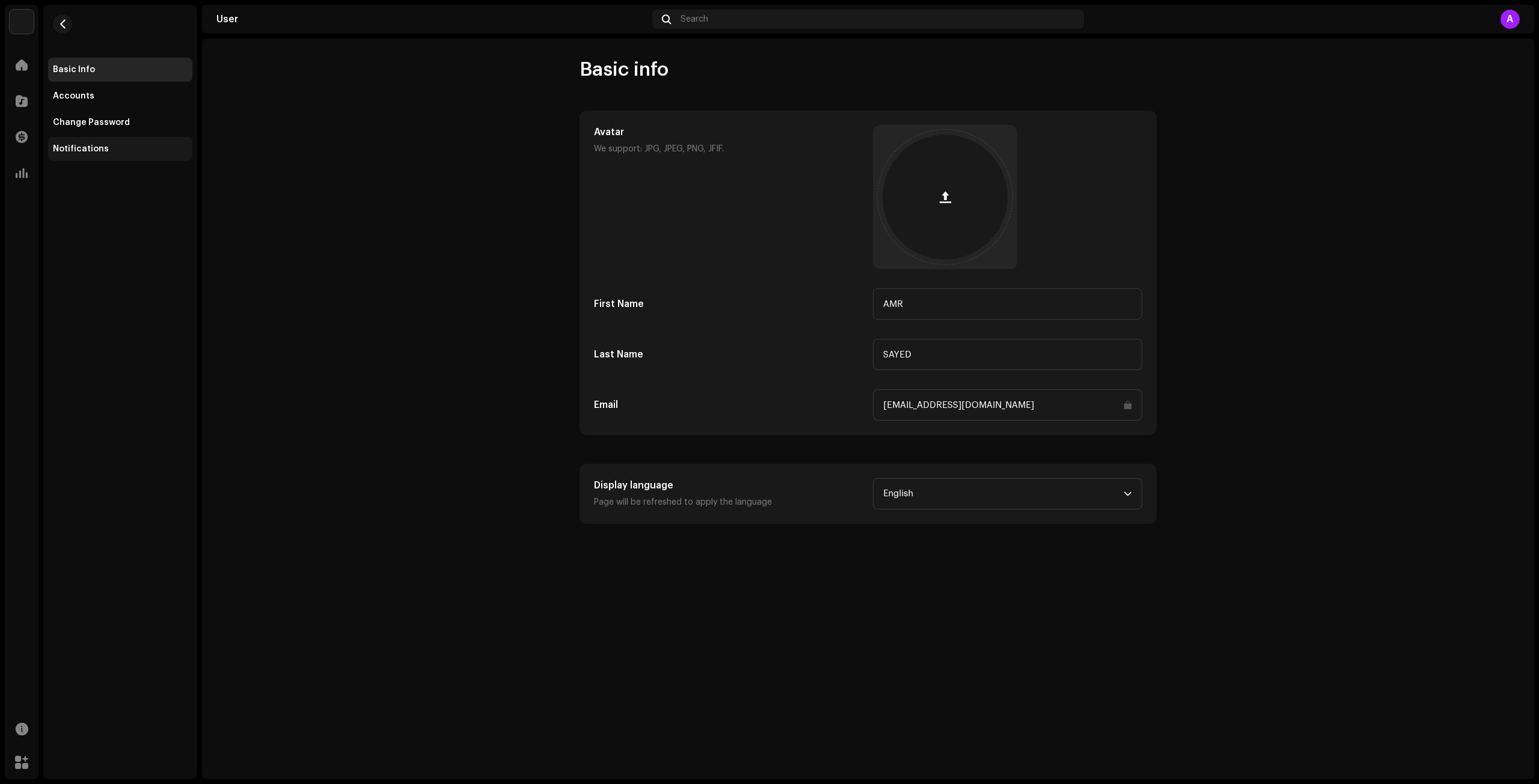
click at [92, 145] on div "Notifications" at bounding box center [81, 149] width 56 height 10
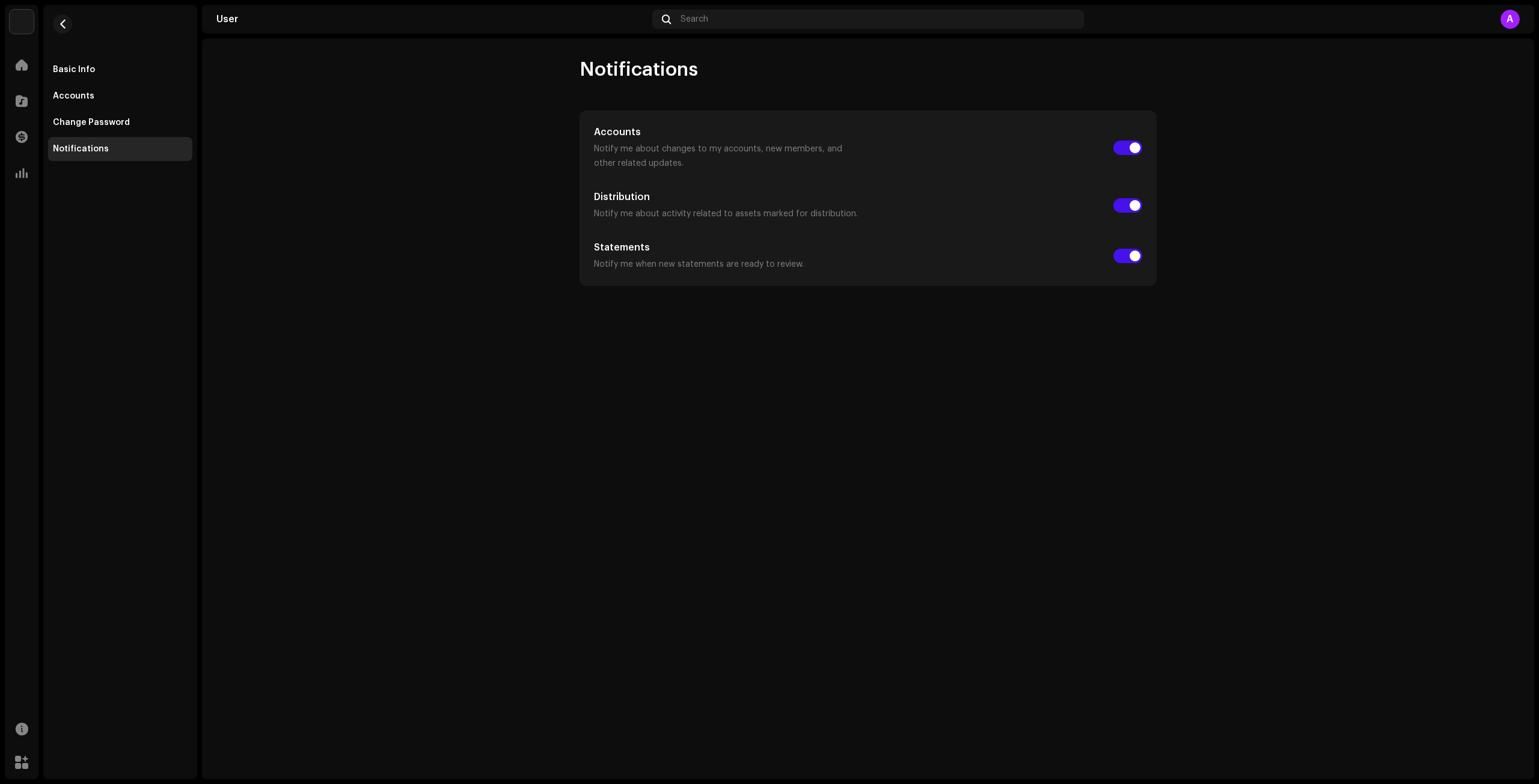
click at [90, 135] on div "Basic Info Accounts Change Password Notifications" at bounding box center [120, 109] width 145 height 104
click at [92, 127] on div "Change Password" at bounding box center [120, 122] width 145 height 24
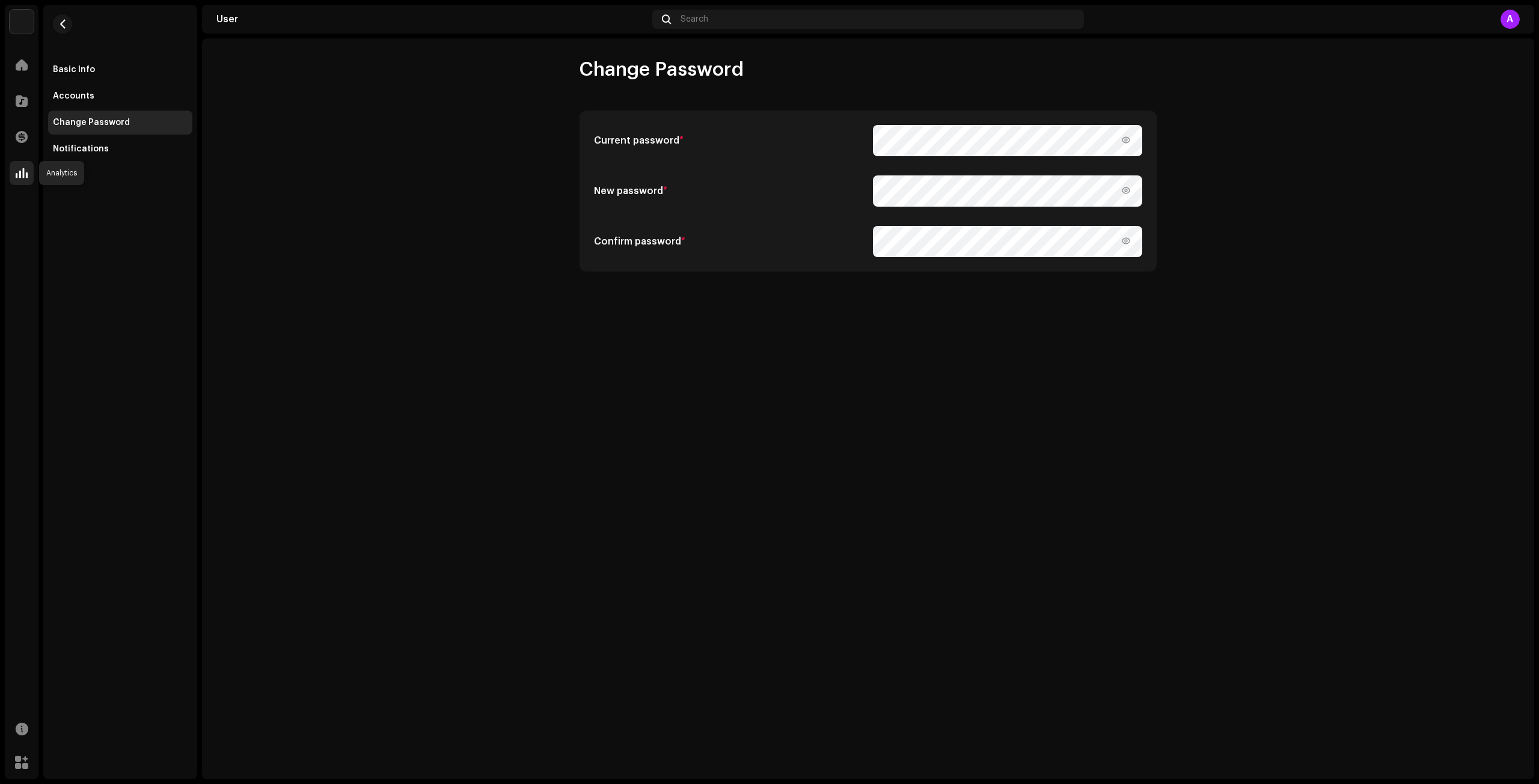
click at [22, 172] on span at bounding box center [21, 173] width 12 height 10
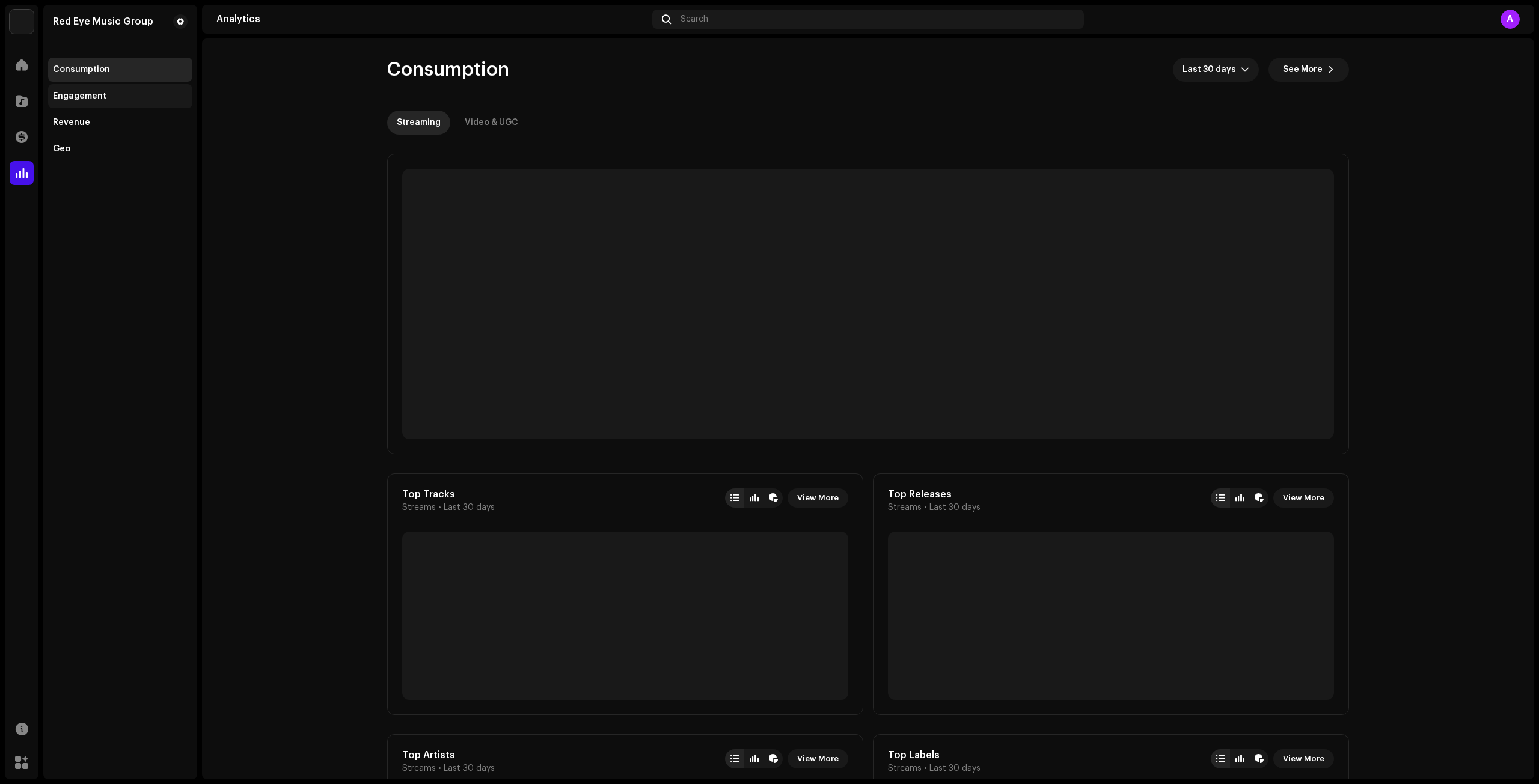
click at [92, 103] on div "Engagement" at bounding box center [120, 96] width 145 height 24
click at [409, 125] on div "Streaming" at bounding box center [419, 122] width 44 height 24
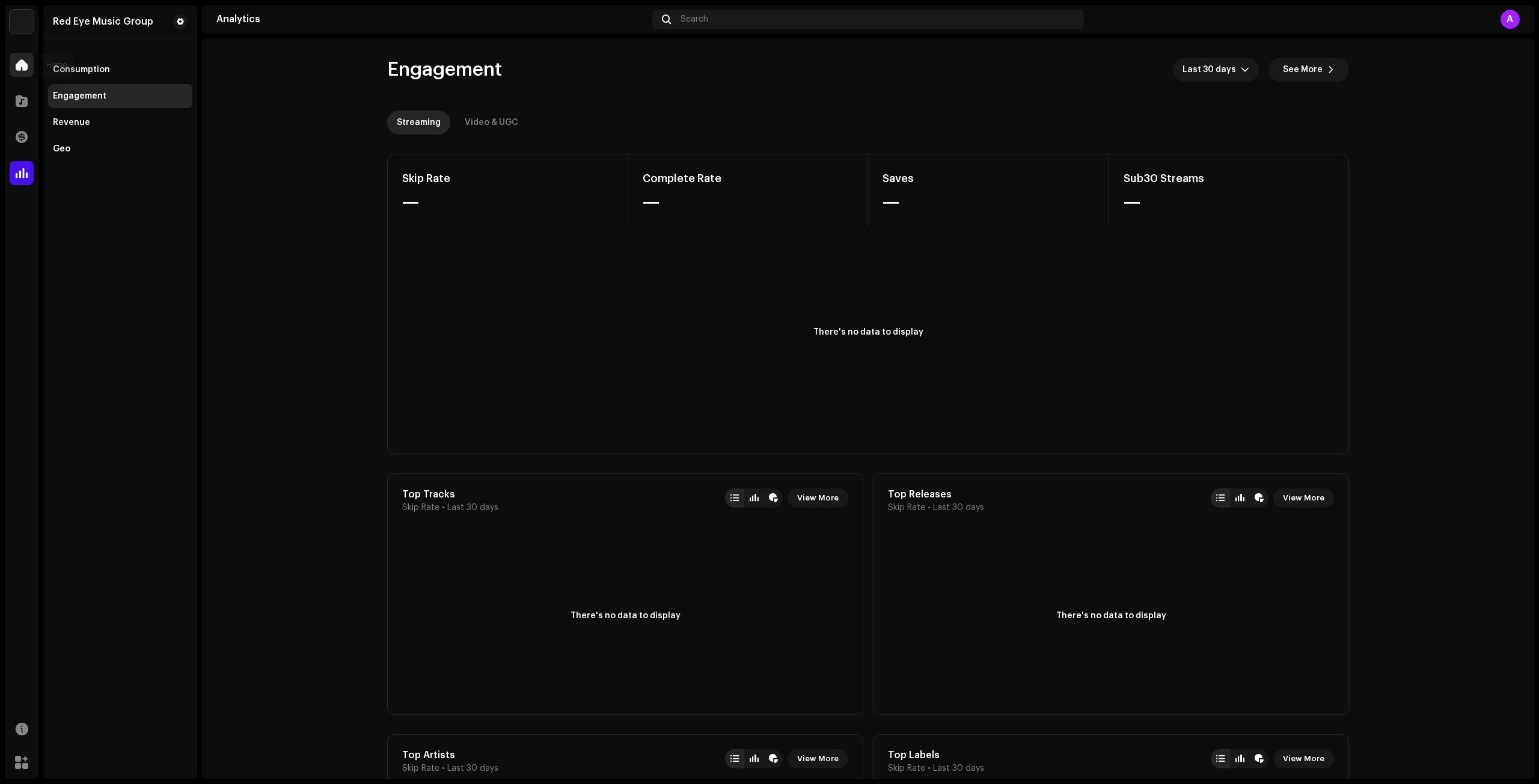
click at [24, 71] on div at bounding box center [22, 65] width 24 height 24
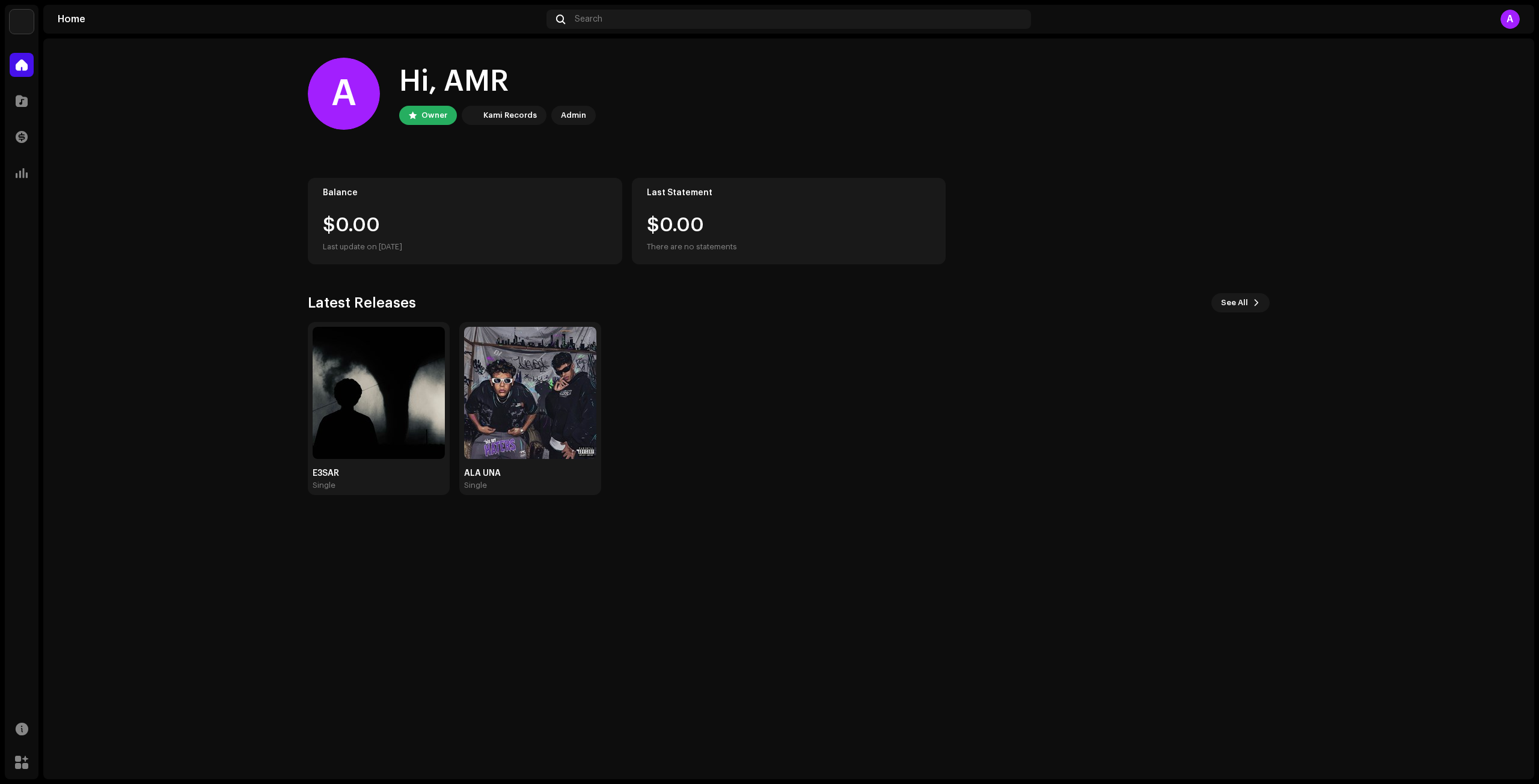
click at [6, 100] on div "Catalog" at bounding box center [22, 101] width 34 height 33
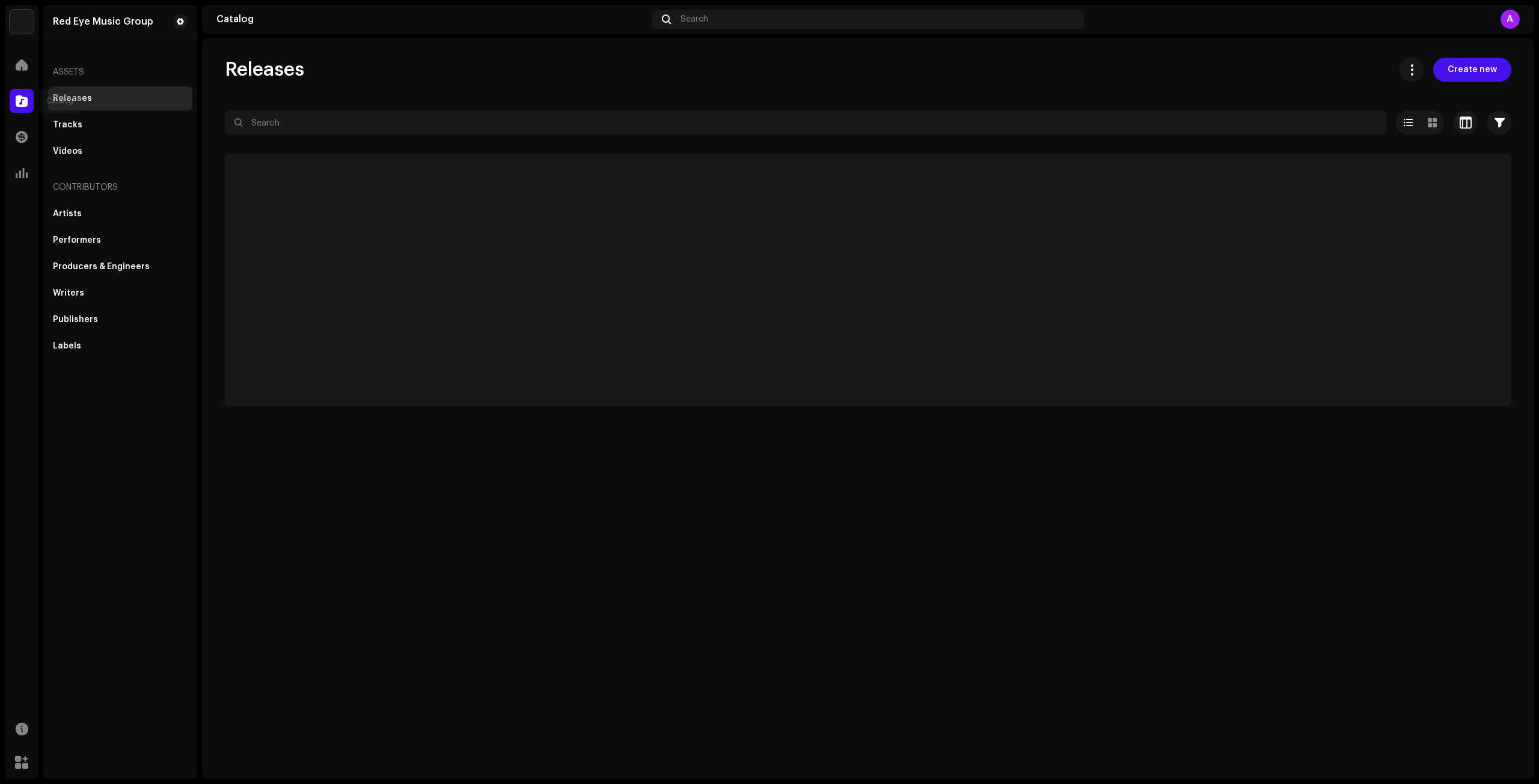
click at [13, 100] on div at bounding box center [22, 100] width 24 height 24
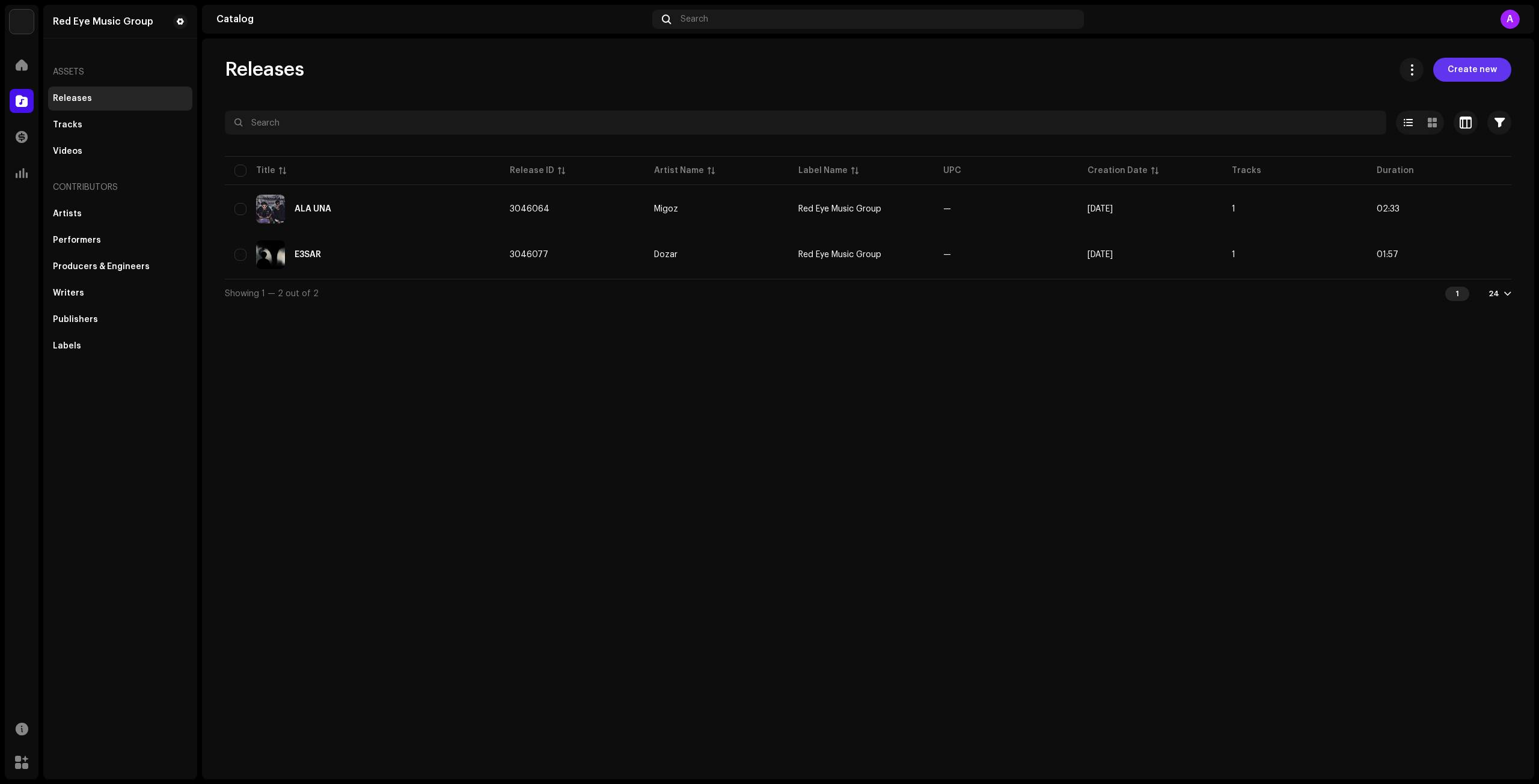
click at [1471, 68] on span "Create new" at bounding box center [1472, 69] width 49 height 24
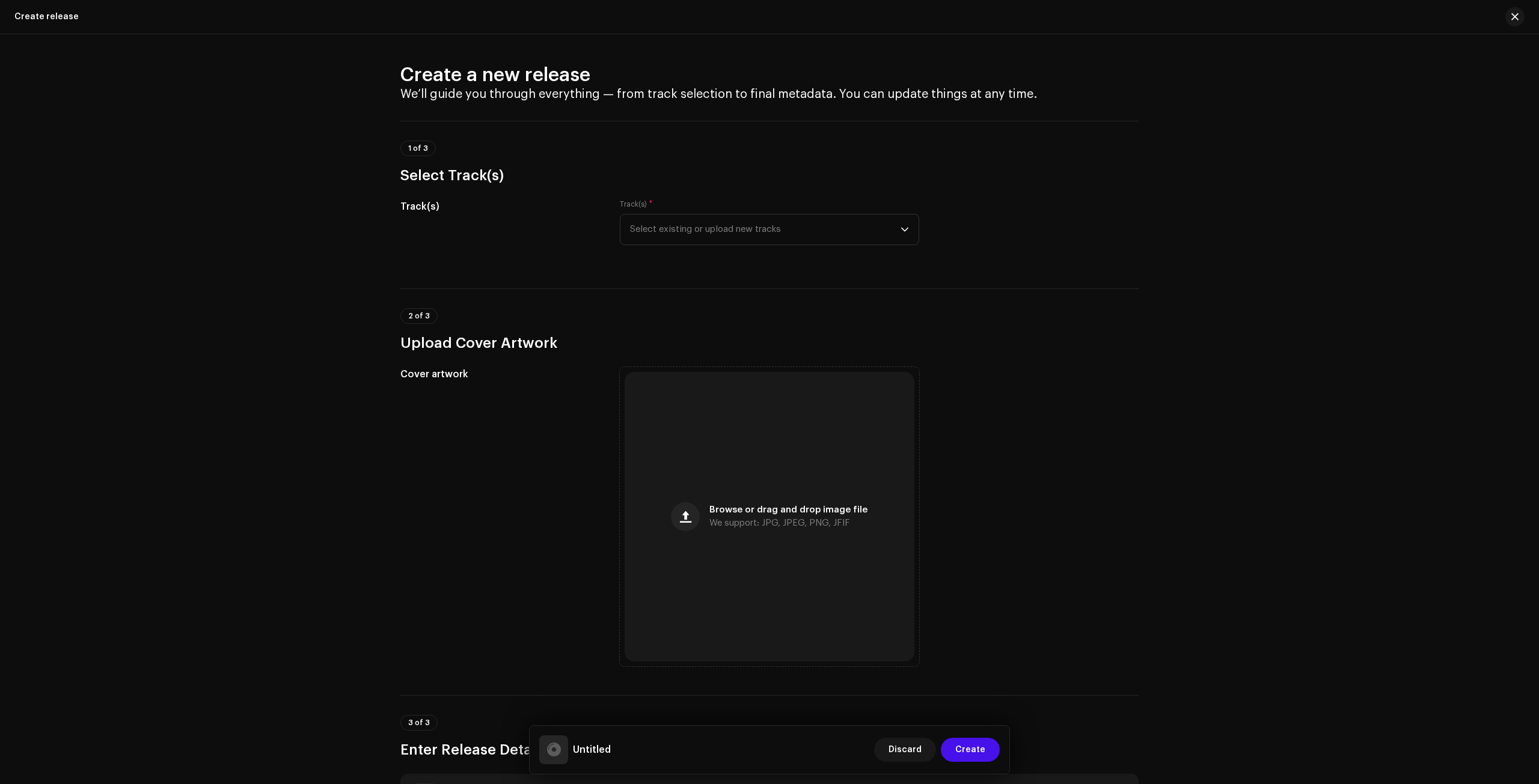
click at [750, 249] on div "Track(s) * Select existing or upload new tracks" at bounding box center [770, 229] width 300 height 60
click at [744, 234] on span "Select existing or upload new tracks" at bounding box center [765, 229] width 271 height 30
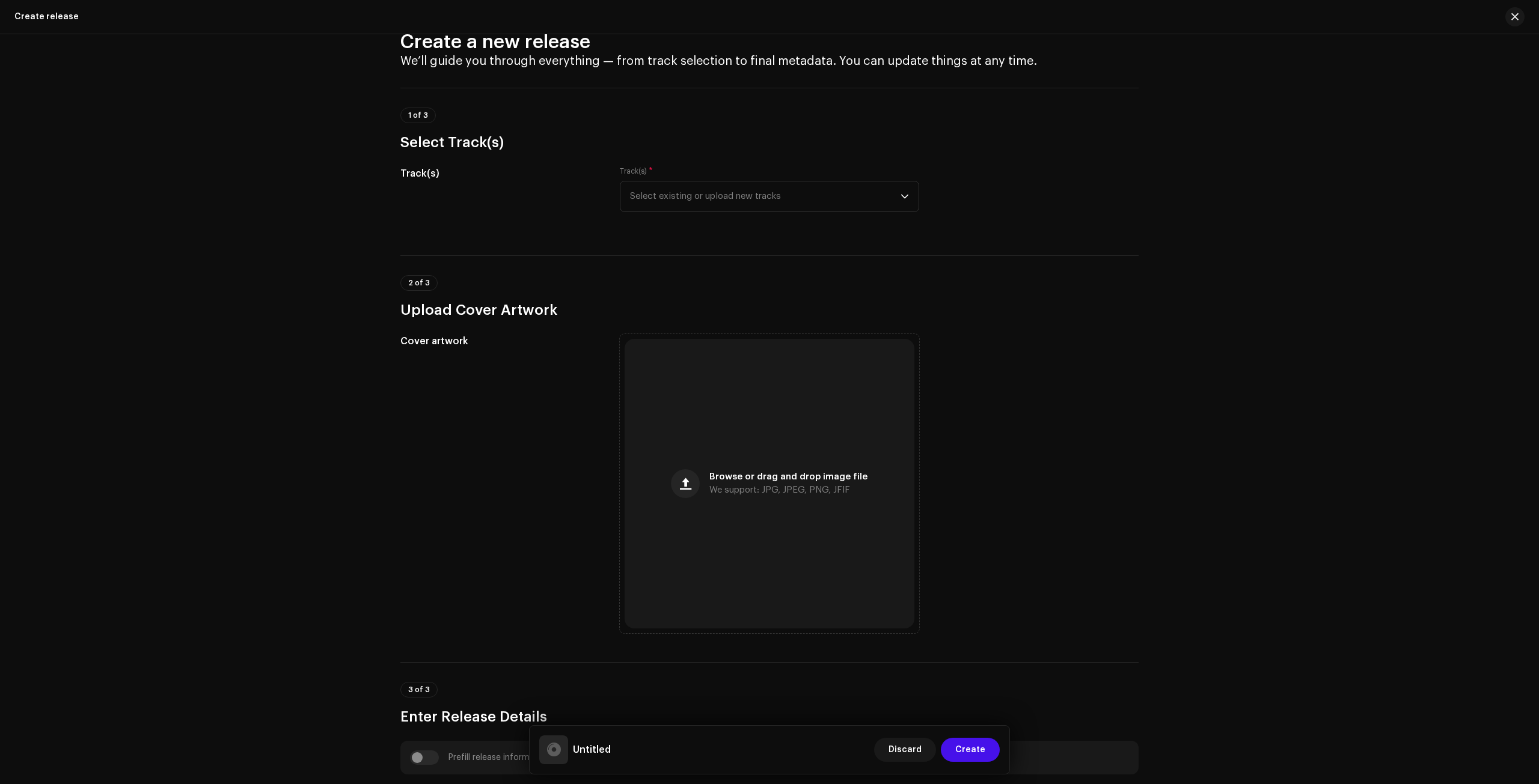
scroll to position [60, 0]
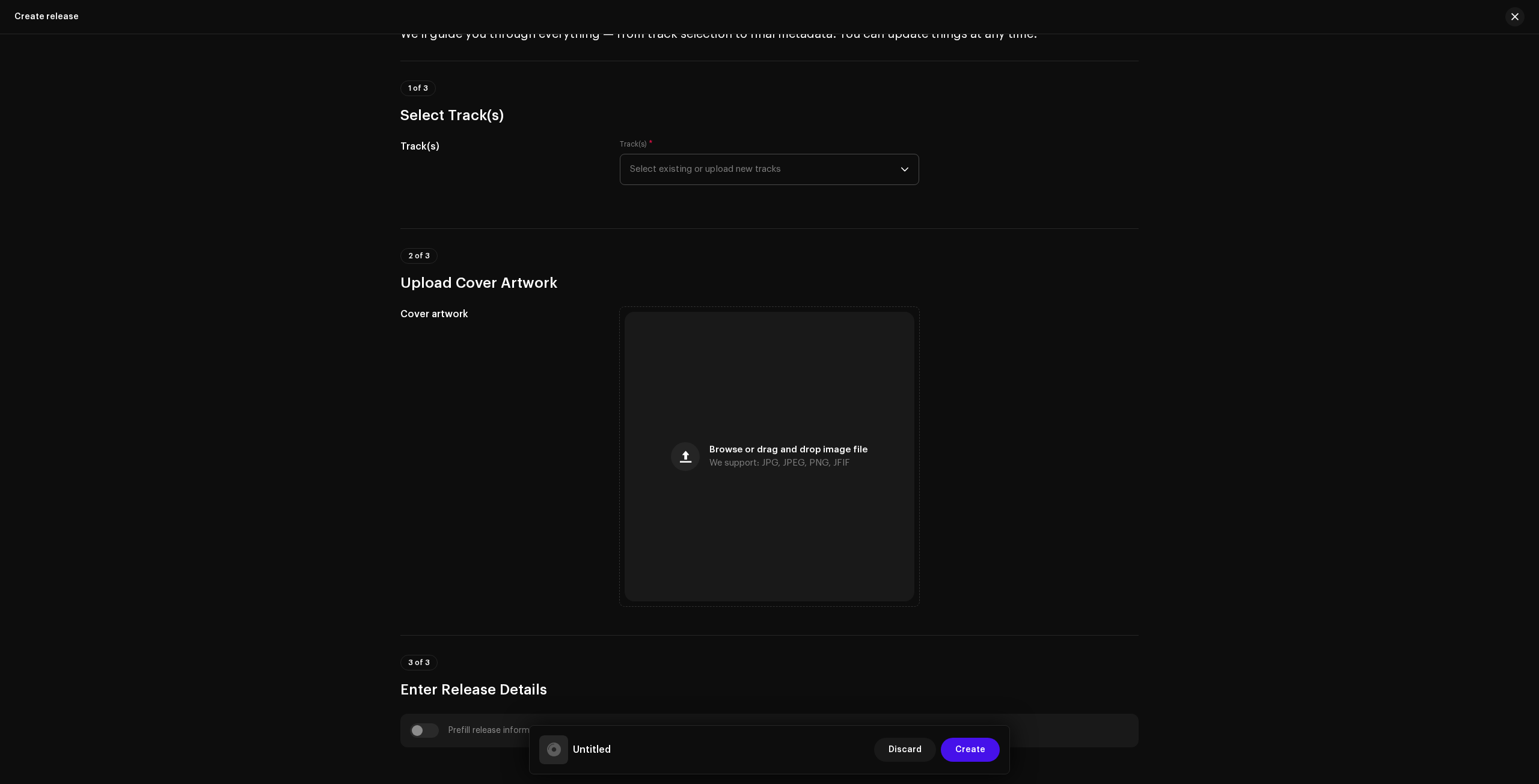
click at [746, 158] on span "Select existing or upload new tracks" at bounding box center [765, 169] width 271 height 30
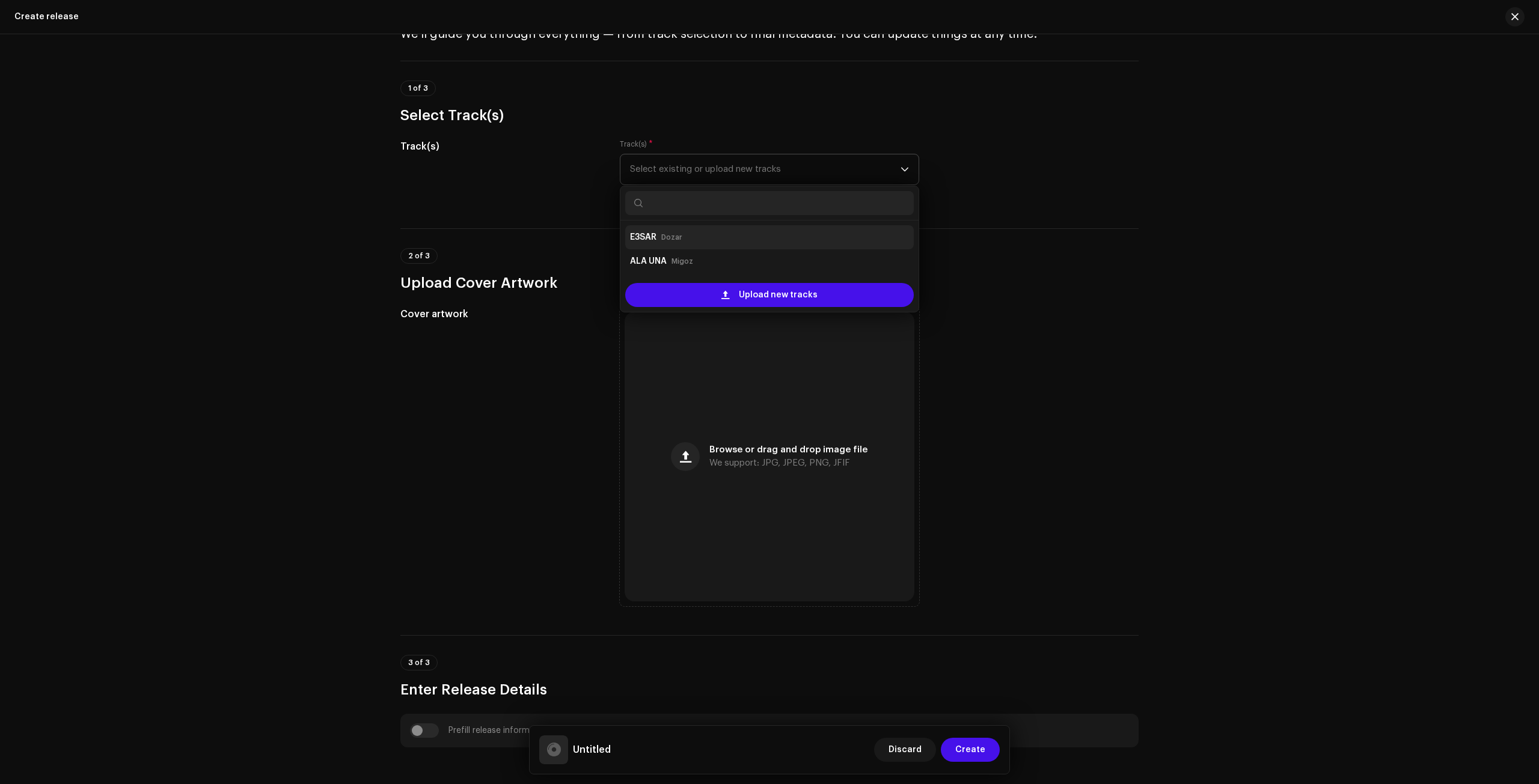
click at [707, 238] on div "E3SAR Dozar" at bounding box center [770, 237] width 279 height 19
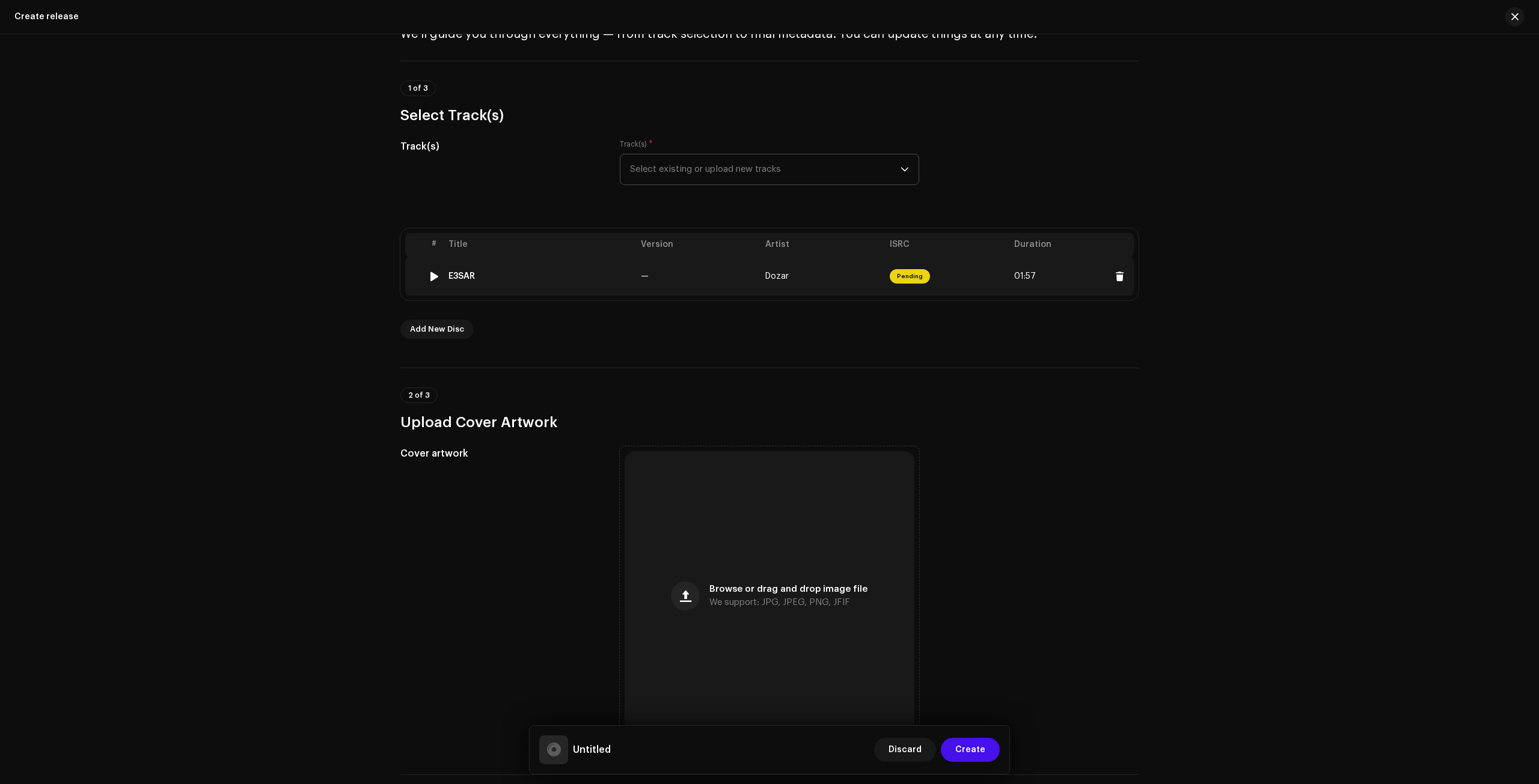
click at [892, 277] on span "Pending" at bounding box center [910, 276] width 40 height 14
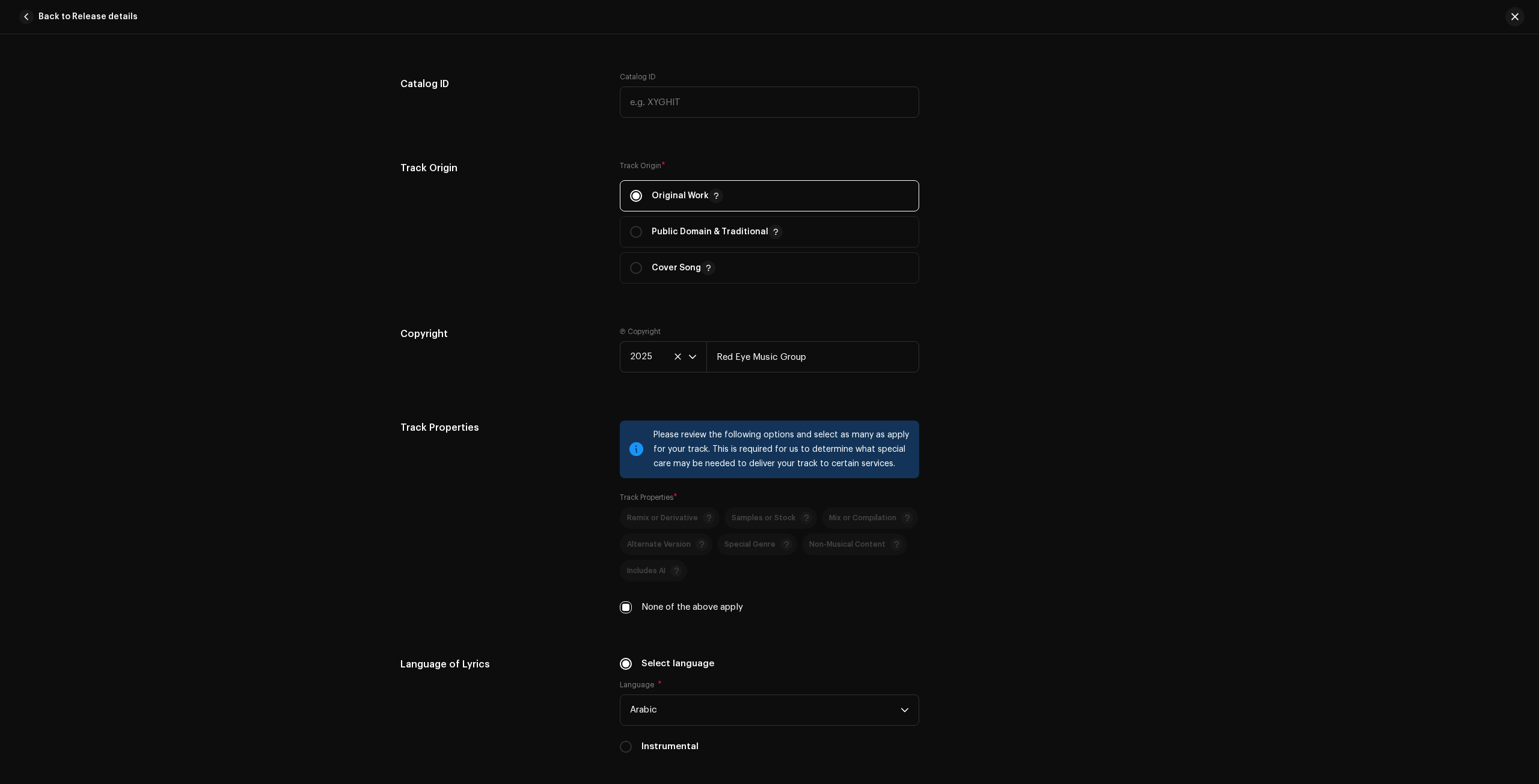
scroll to position [1562, 0]
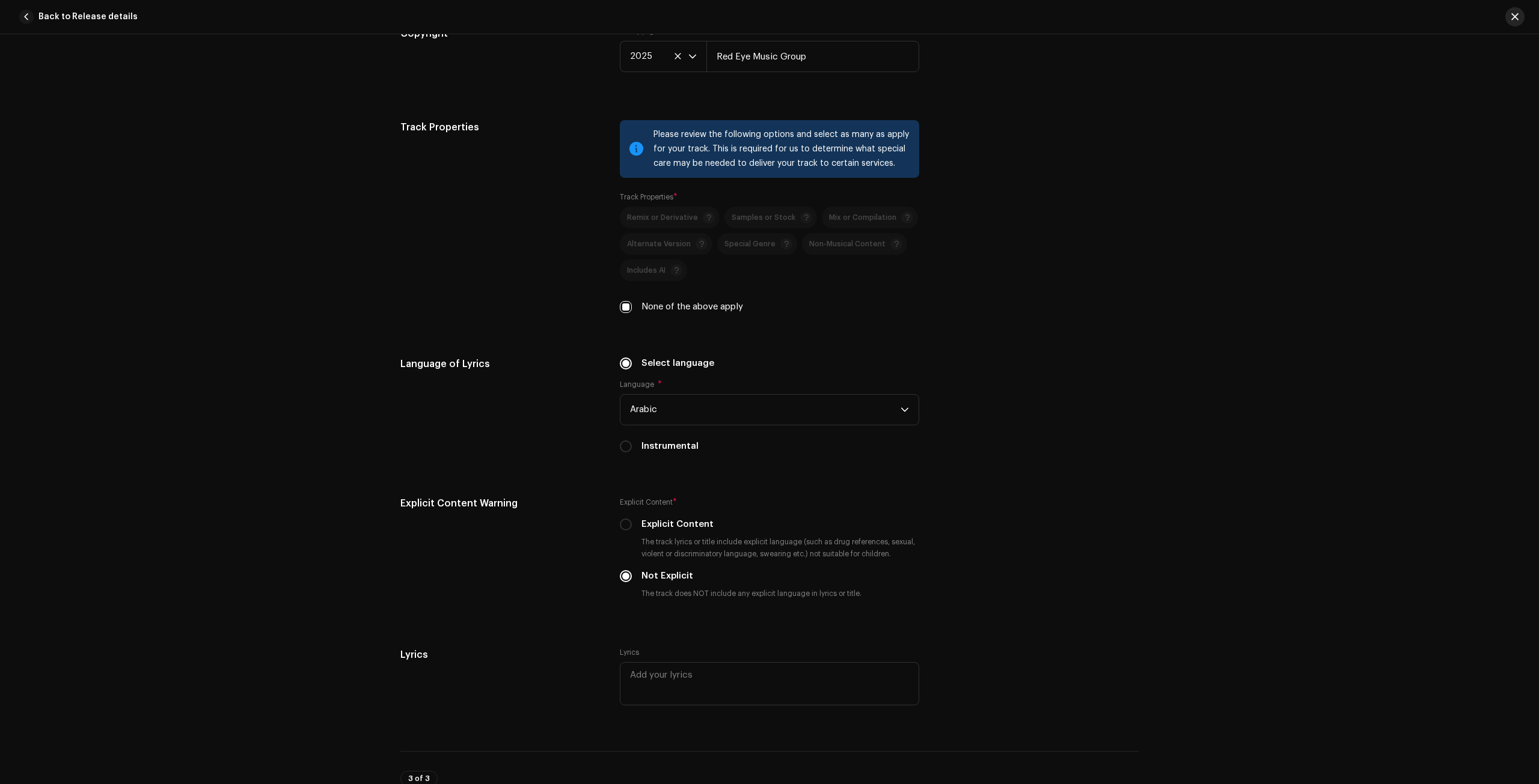
click at [1515, 15] on span "button" at bounding box center [1515, 17] width 7 height 10
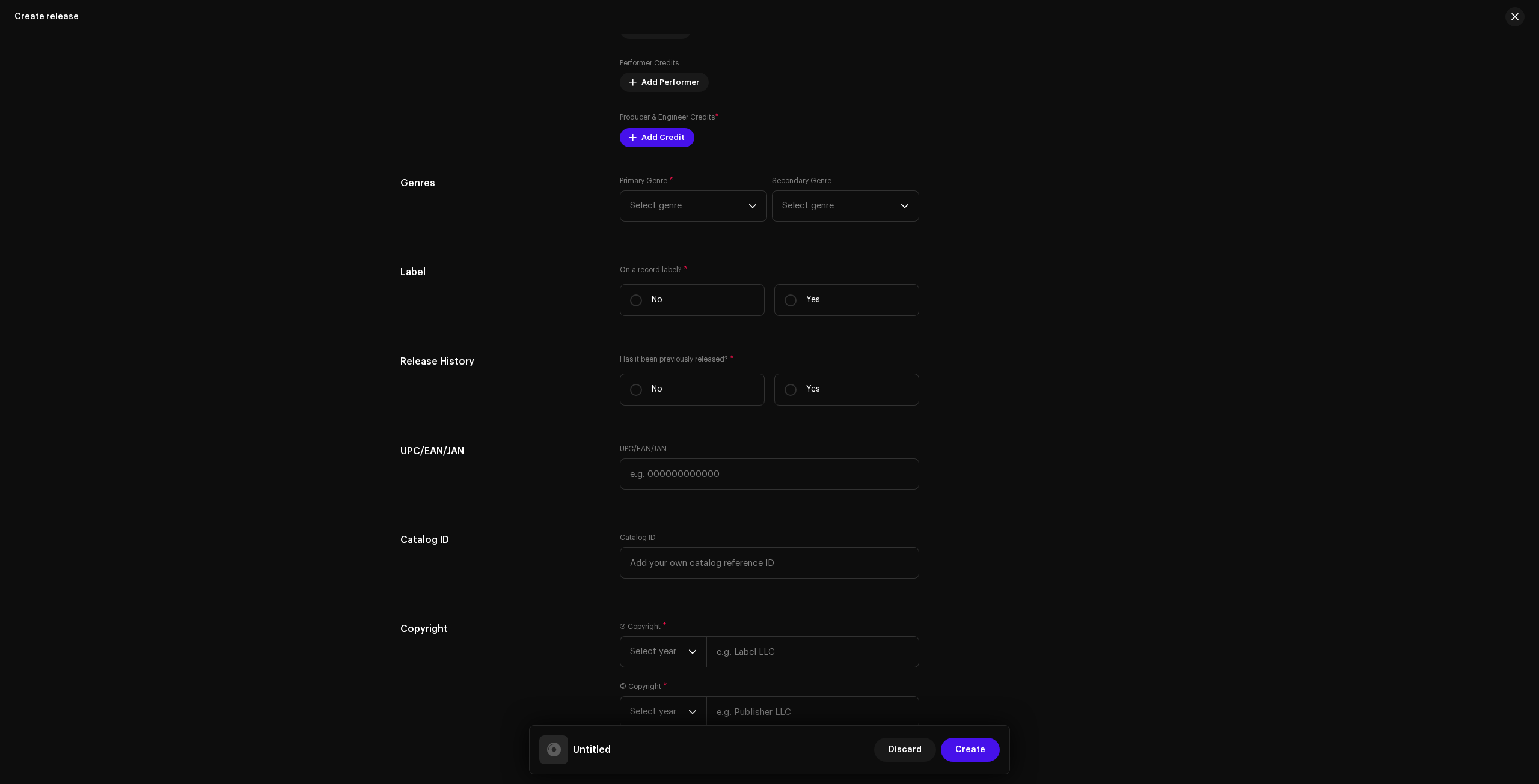
scroll to position [1702, 0]
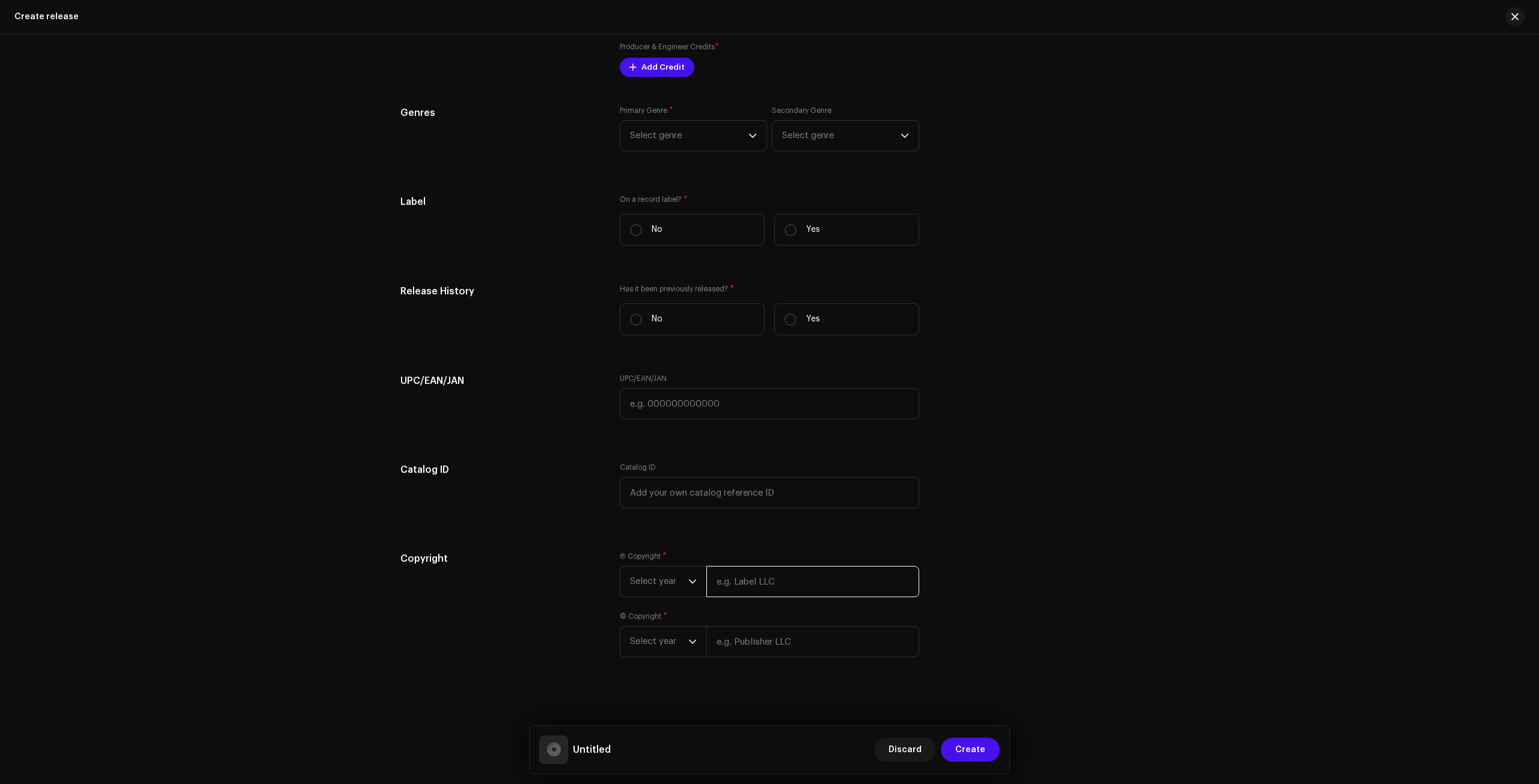
click at [781, 585] on input "text" at bounding box center [813, 582] width 213 height 31
type input "Red Eye Music Group"
click at [770, 630] on div "© Copyright * Select year" at bounding box center [770, 649] width 300 height 46
type input "Red Eye Music Group"
click at [649, 575] on span "Select year" at bounding box center [659, 582] width 58 height 30
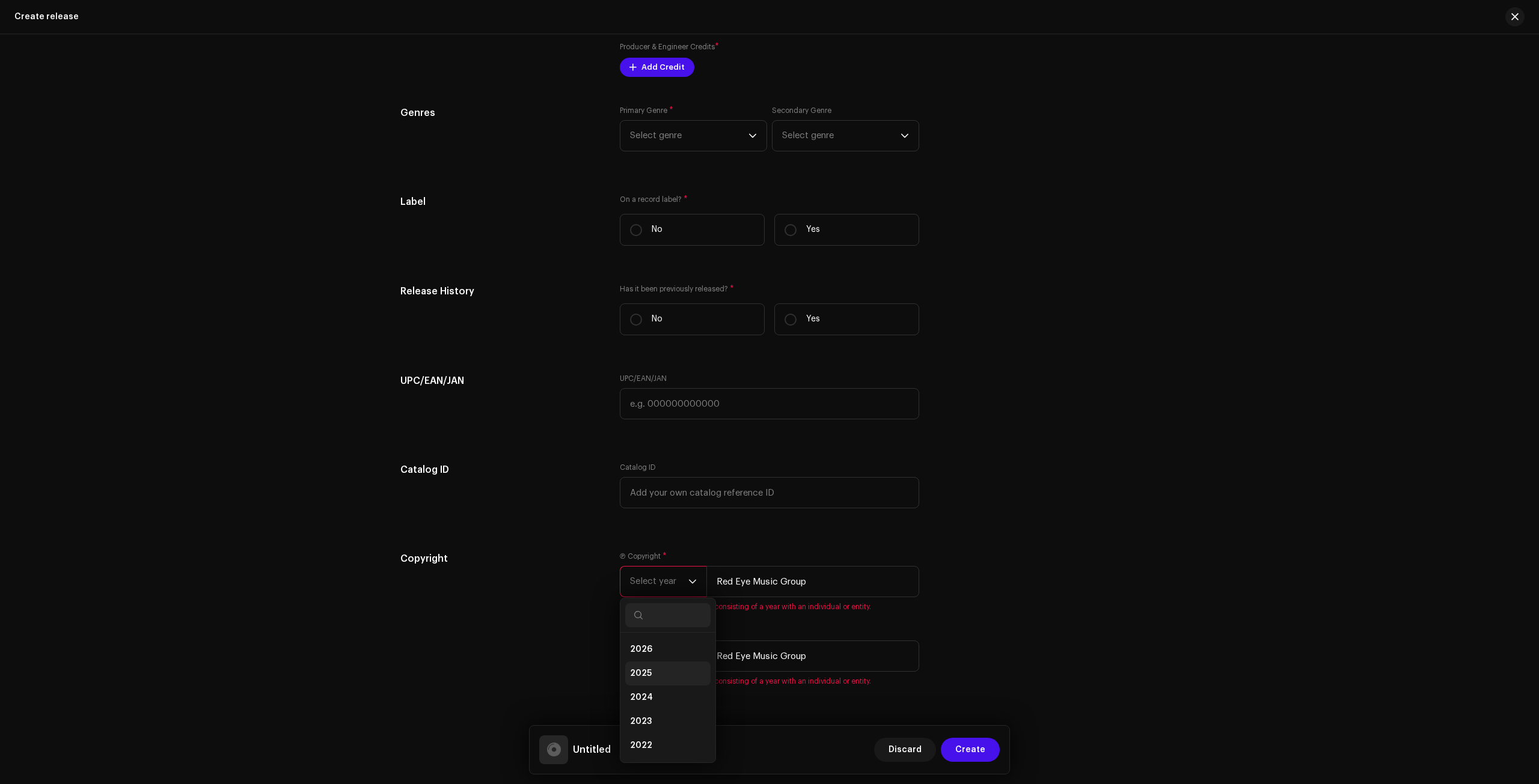
click at [658, 667] on li "2025" at bounding box center [668, 674] width 86 height 24
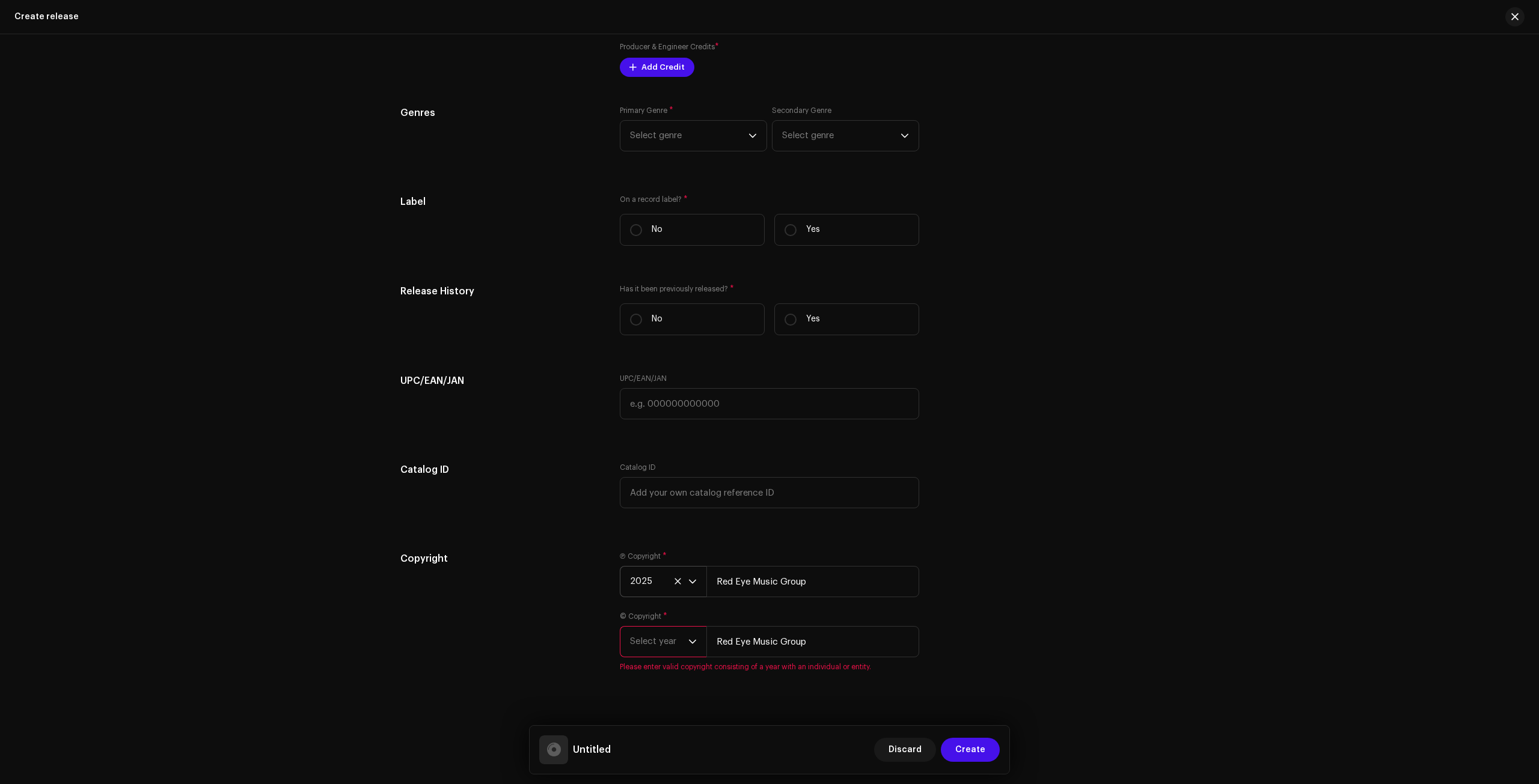
click at [664, 657] on div "© Copyright * Select year Red Eye Music Group Please enter valid copyright cons…" at bounding box center [770, 641] width 300 height 60
click at [668, 648] on span "Select year" at bounding box center [659, 642] width 58 height 30
click at [657, 532] on li "2025" at bounding box center [668, 537] width 86 height 24
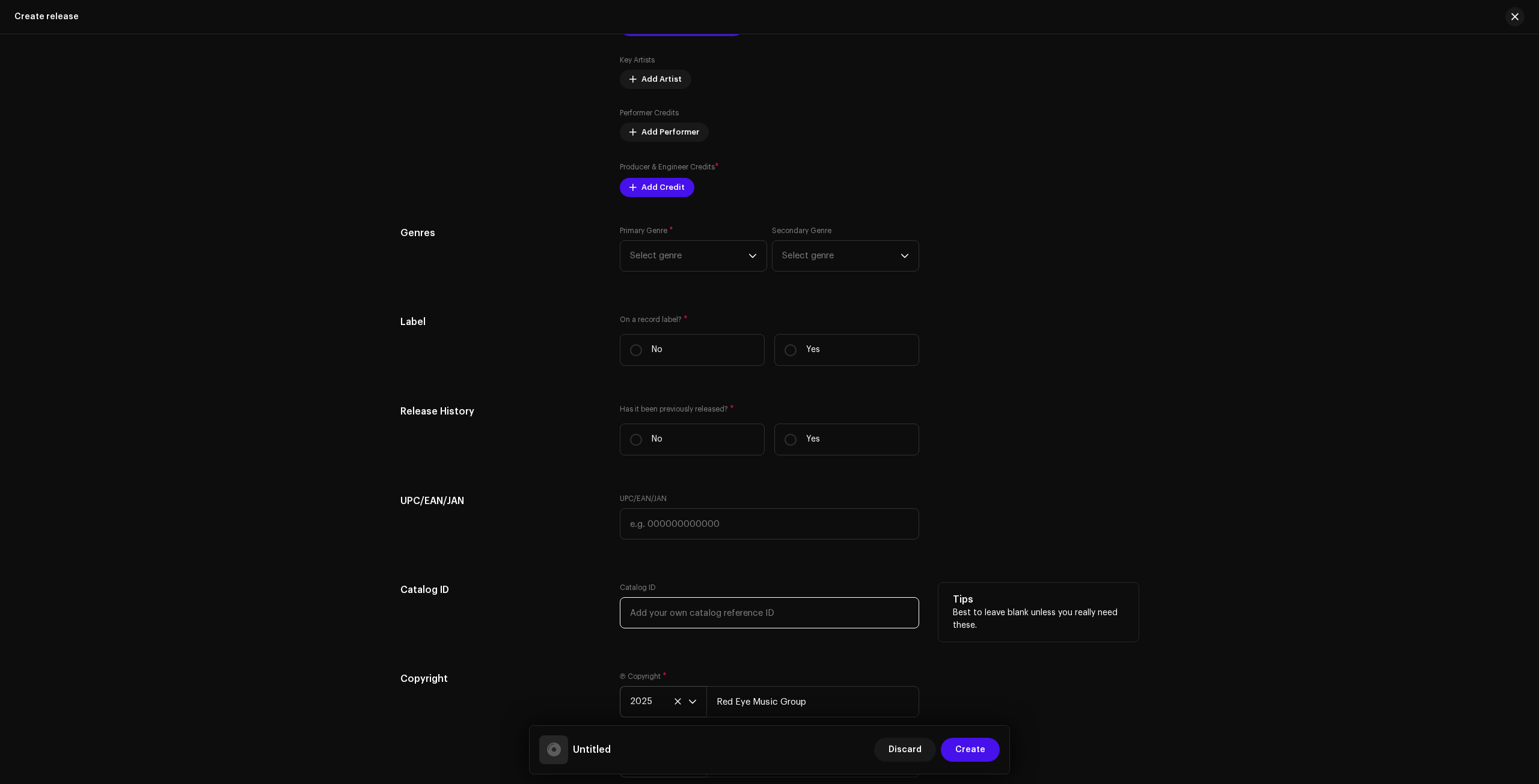
click at [678, 597] on input "text" at bounding box center [770, 613] width 300 height 31
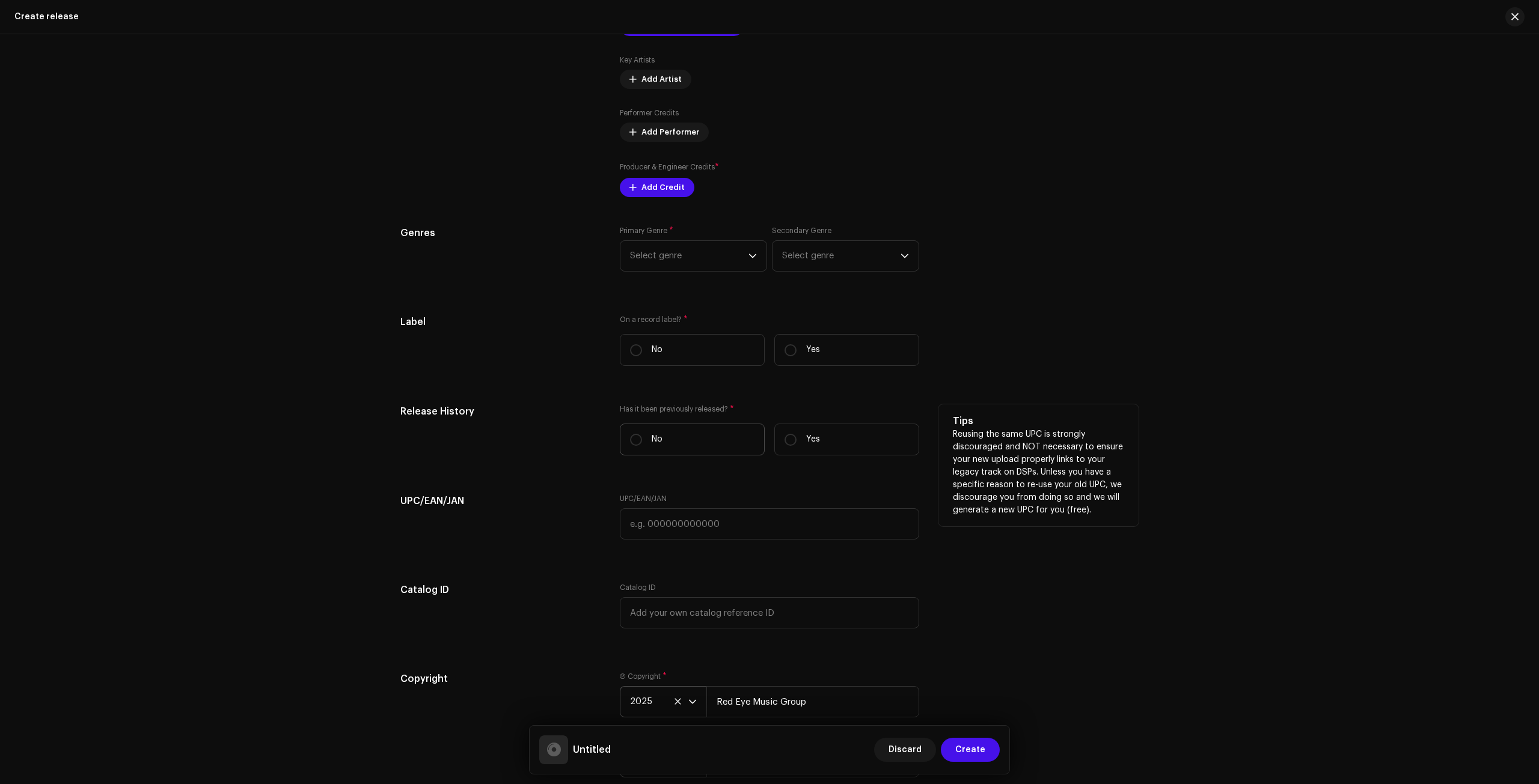
click at [681, 424] on label "No" at bounding box center [693, 439] width 145 height 32
click at [642, 434] on input "No" at bounding box center [635, 440] width 12 height 12
radio input "true"
click at [868, 450] on label "Yes" at bounding box center [847, 439] width 145 height 32
click at [797, 446] on input "Yes" at bounding box center [790, 440] width 12 height 12
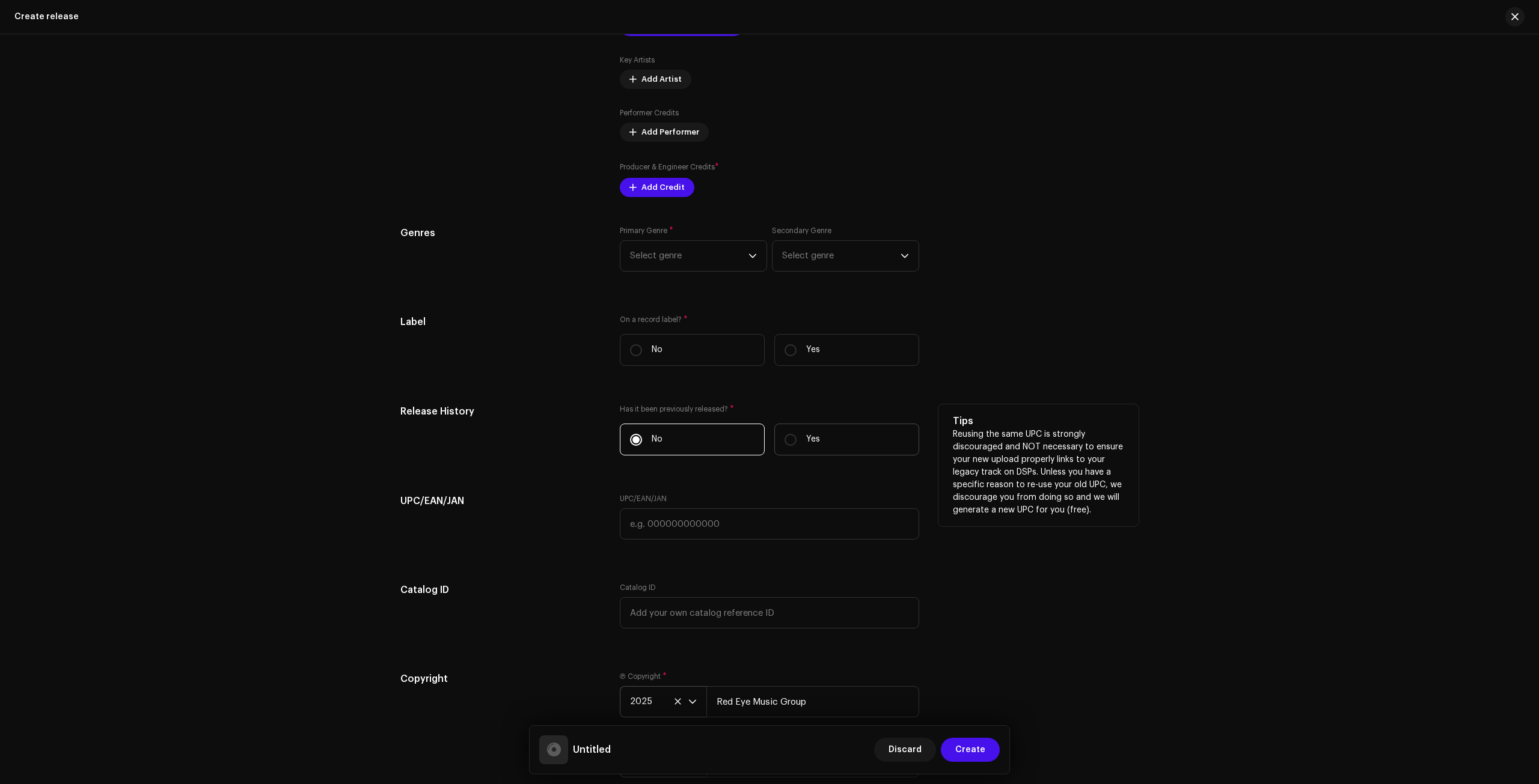
radio input "true"
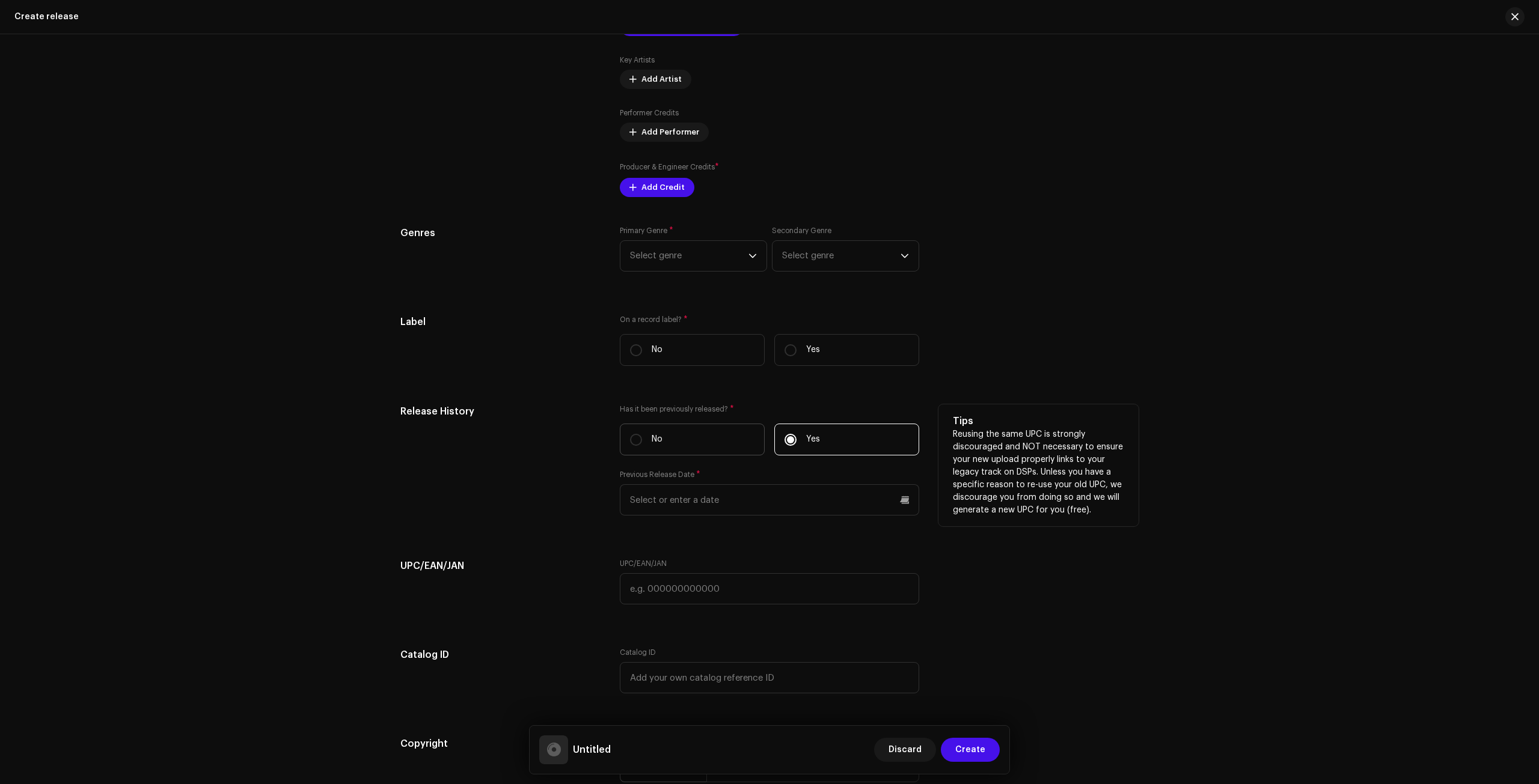
click at [689, 427] on label "No" at bounding box center [693, 439] width 145 height 32
click at [642, 434] on input "No" at bounding box center [635, 440] width 12 height 12
radio input "true"
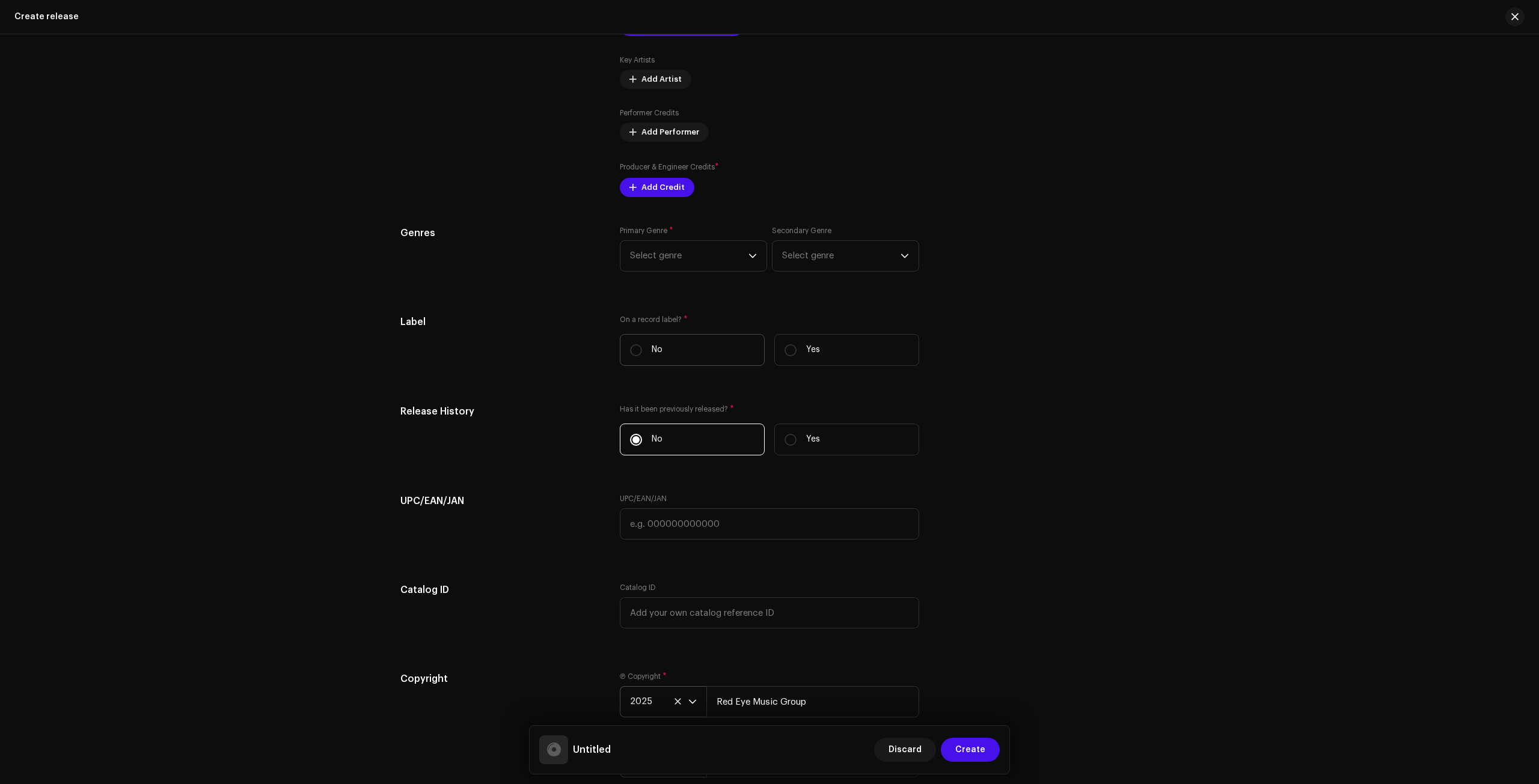
click at [688, 360] on label "No" at bounding box center [693, 350] width 145 height 32
click at [642, 357] on input "No" at bounding box center [635, 350] width 12 height 12
radio input "true"
click at [819, 355] on label "Yes" at bounding box center [847, 350] width 145 height 32
click at [797, 355] on input "Yes" at bounding box center [790, 350] width 12 height 12
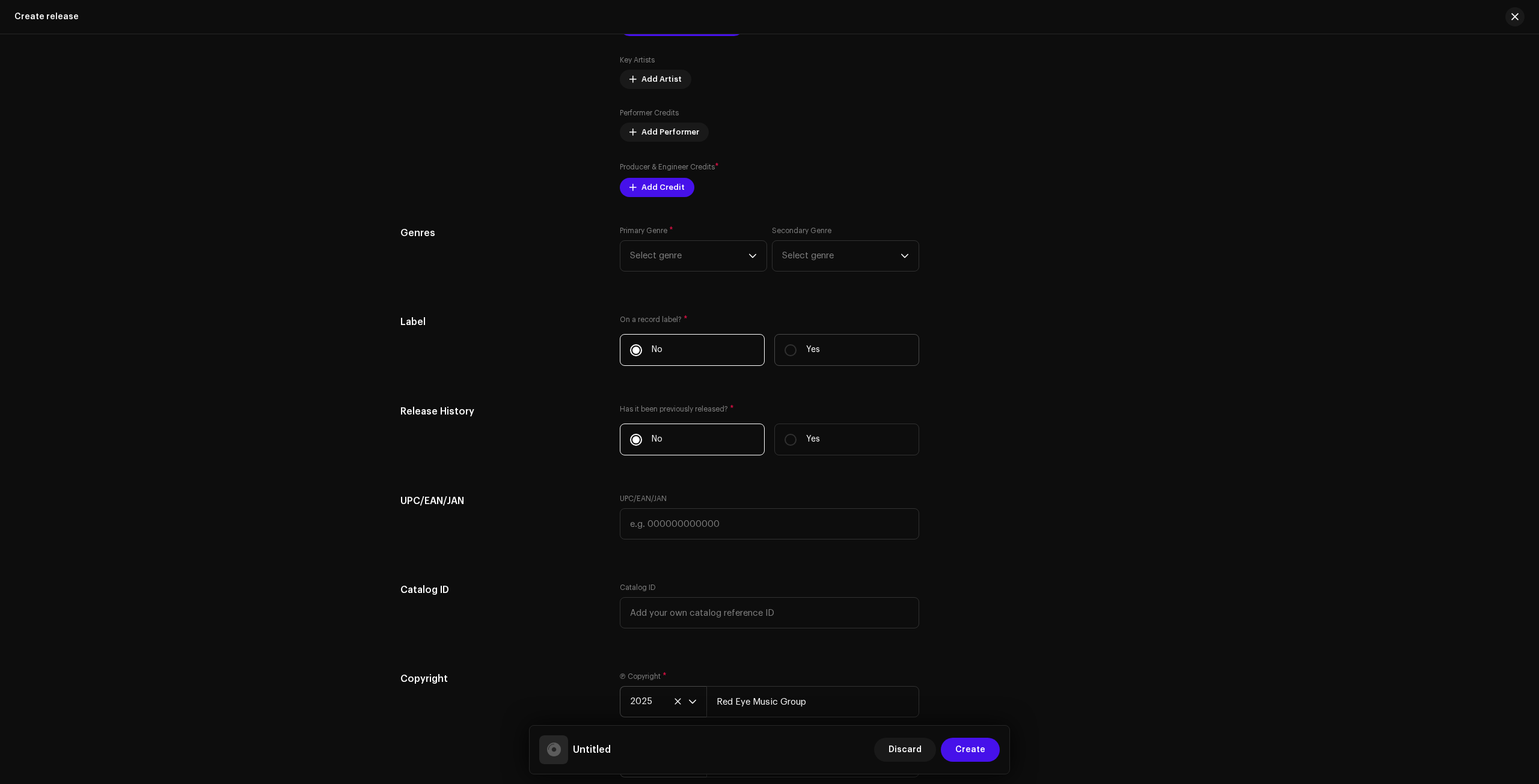
radio input "true"
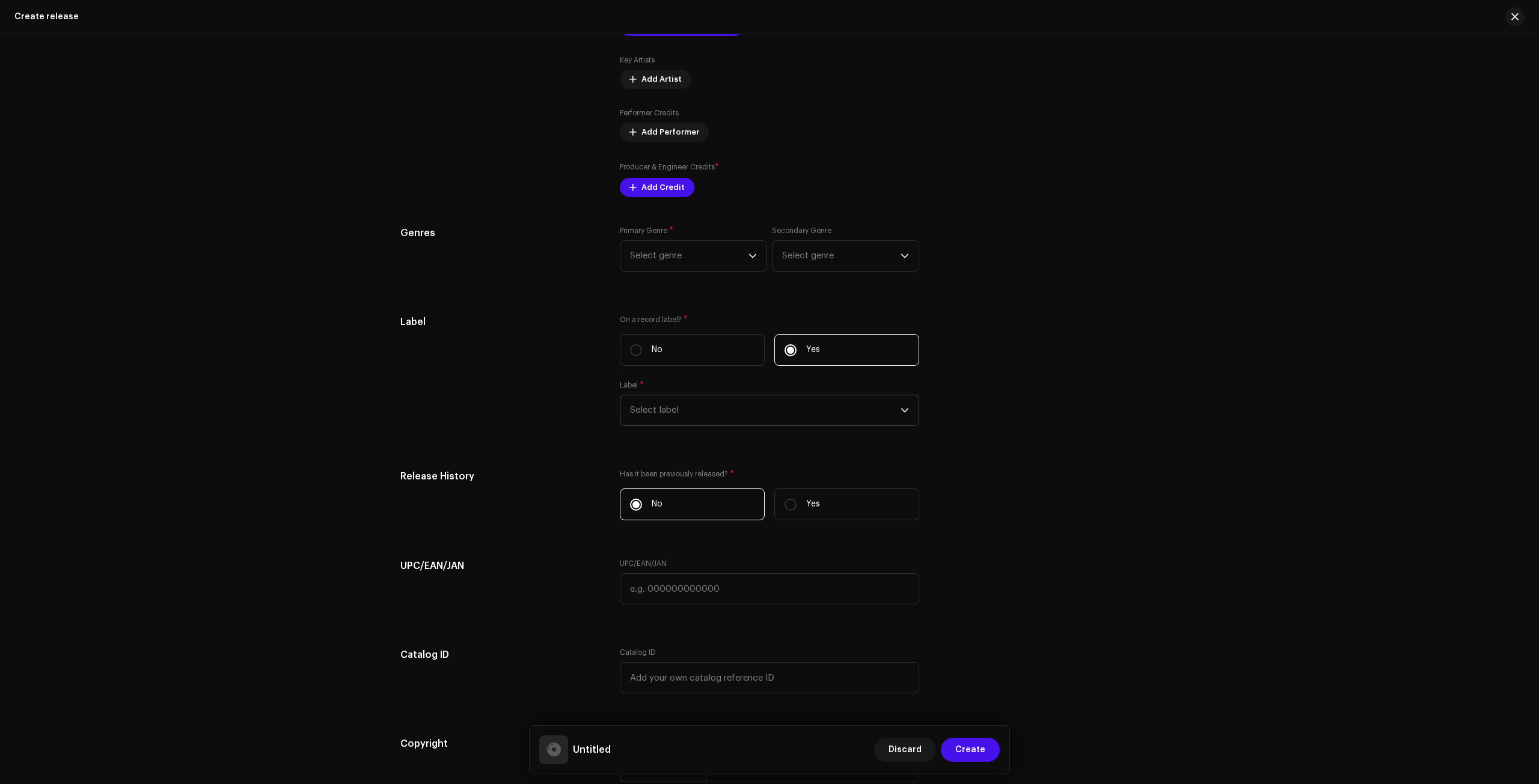
click at [630, 411] on span "Select label" at bounding box center [765, 411] width 271 height 30
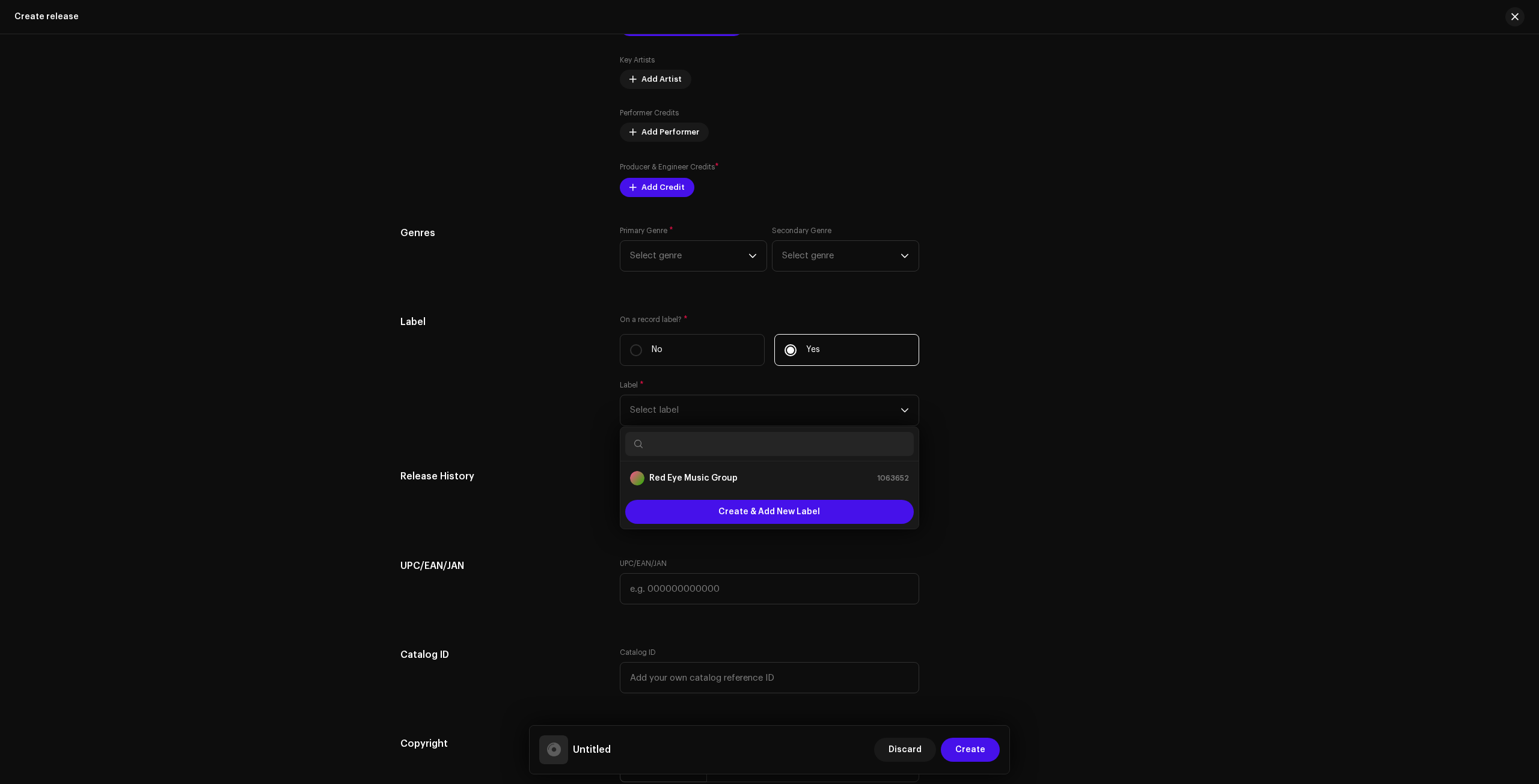
click at [676, 373] on div "On a record label? * No Yes Label * Select label Red Eye Music Group 1063652 Cr…" at bounding box center [770, 378] width 300 height 126
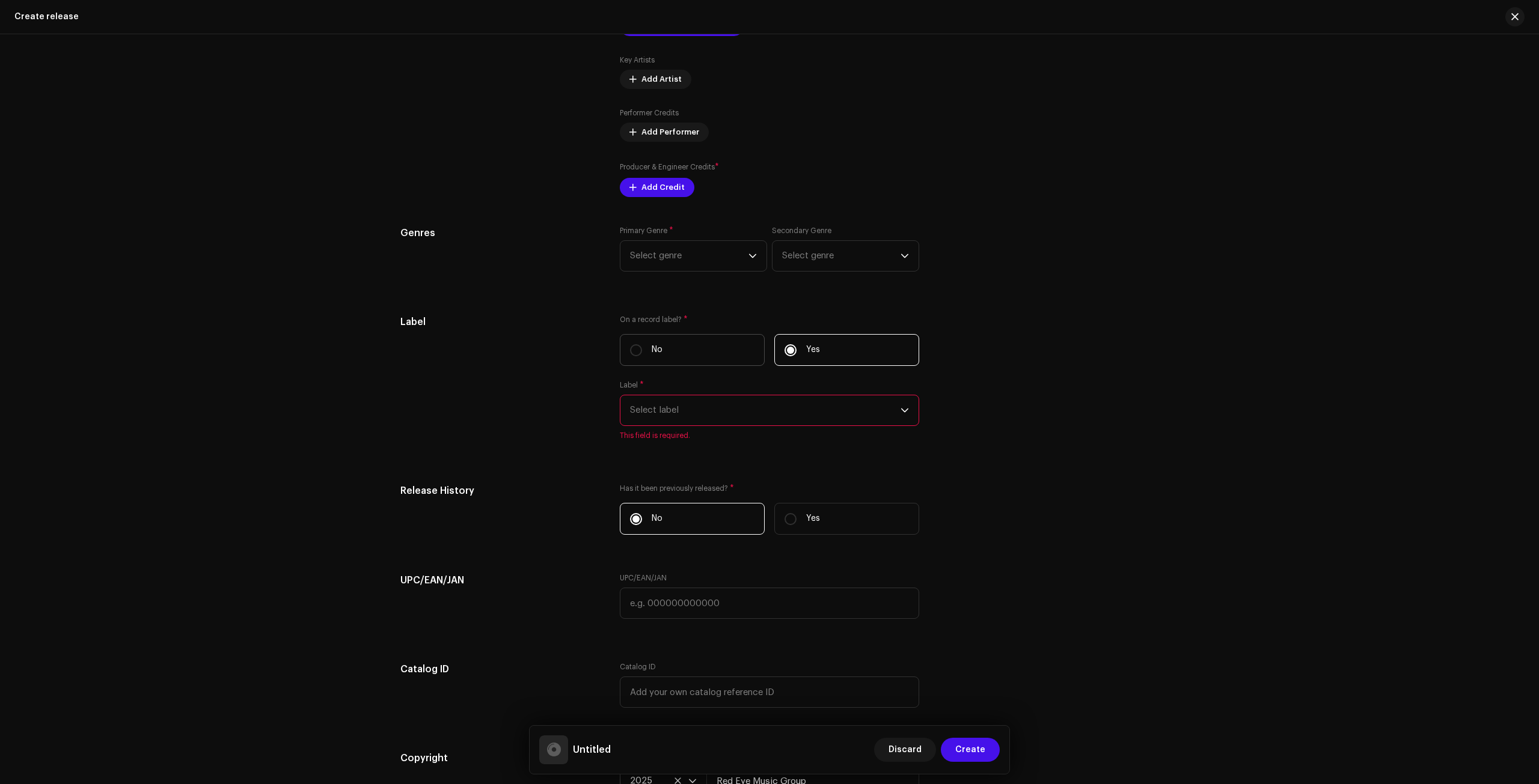
click at [671, 347] on label "No" at bounding box center [693, 350] width 145 height 32
click at [642, 347] on input "No" at bounding box center [635, 350] width 12 height 12
radio input "true"
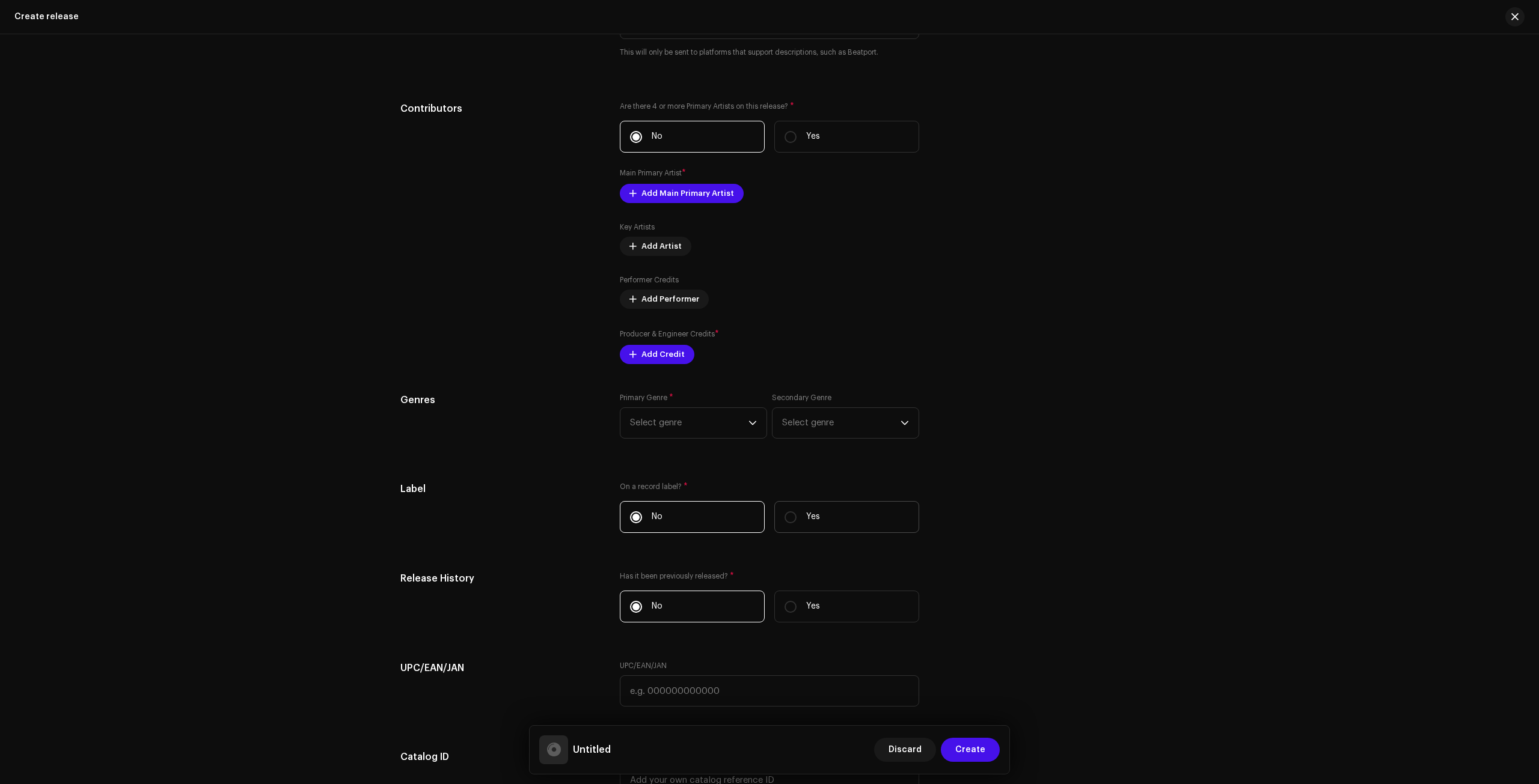
scroll to position [1402, 0]
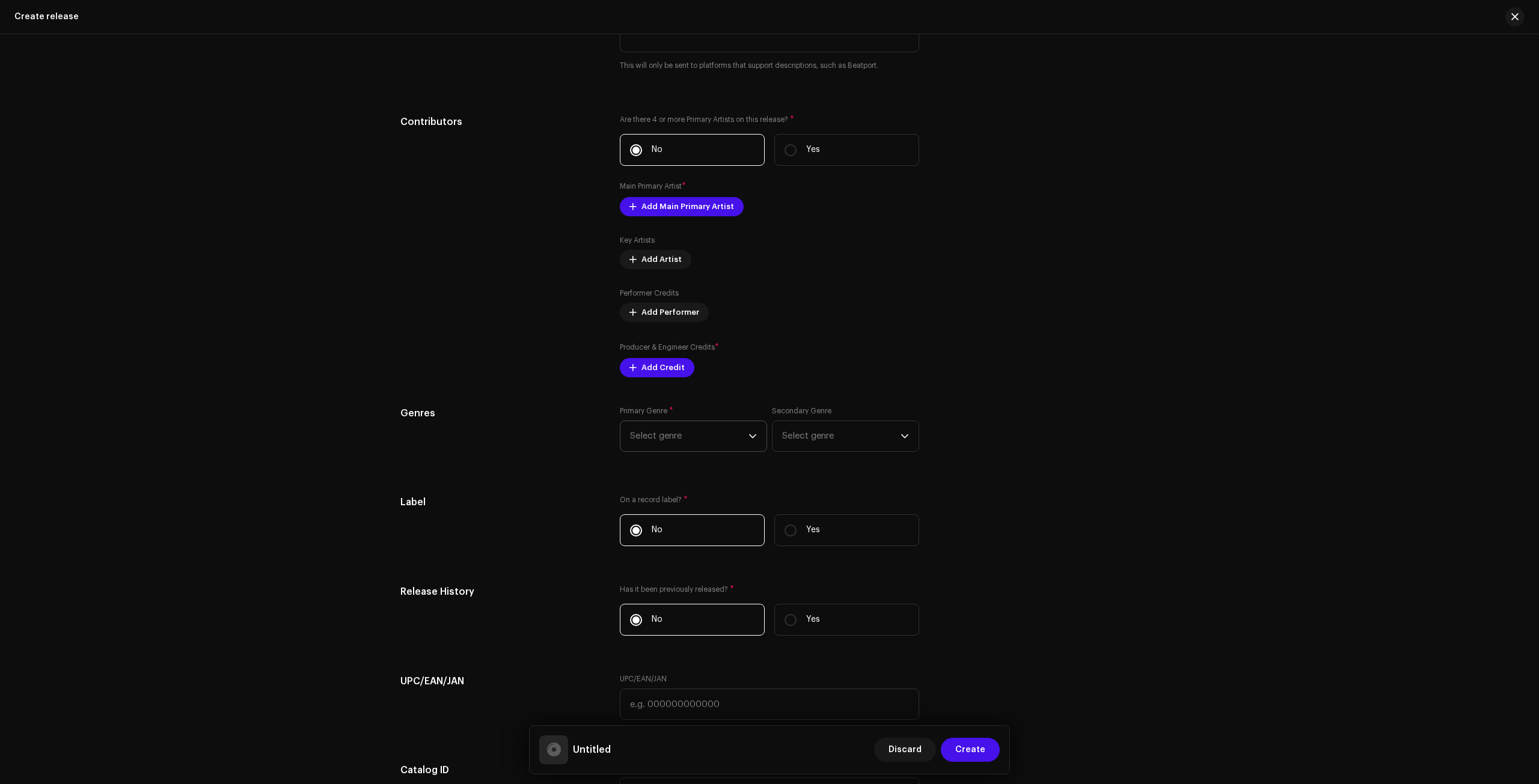
click at [686, 443] on span "Select genre" at bounding box center [689, 436] width 119 height 30
click at [688, 448] on span "Select genre" at bounding box center [689, 436] width 119 height 30
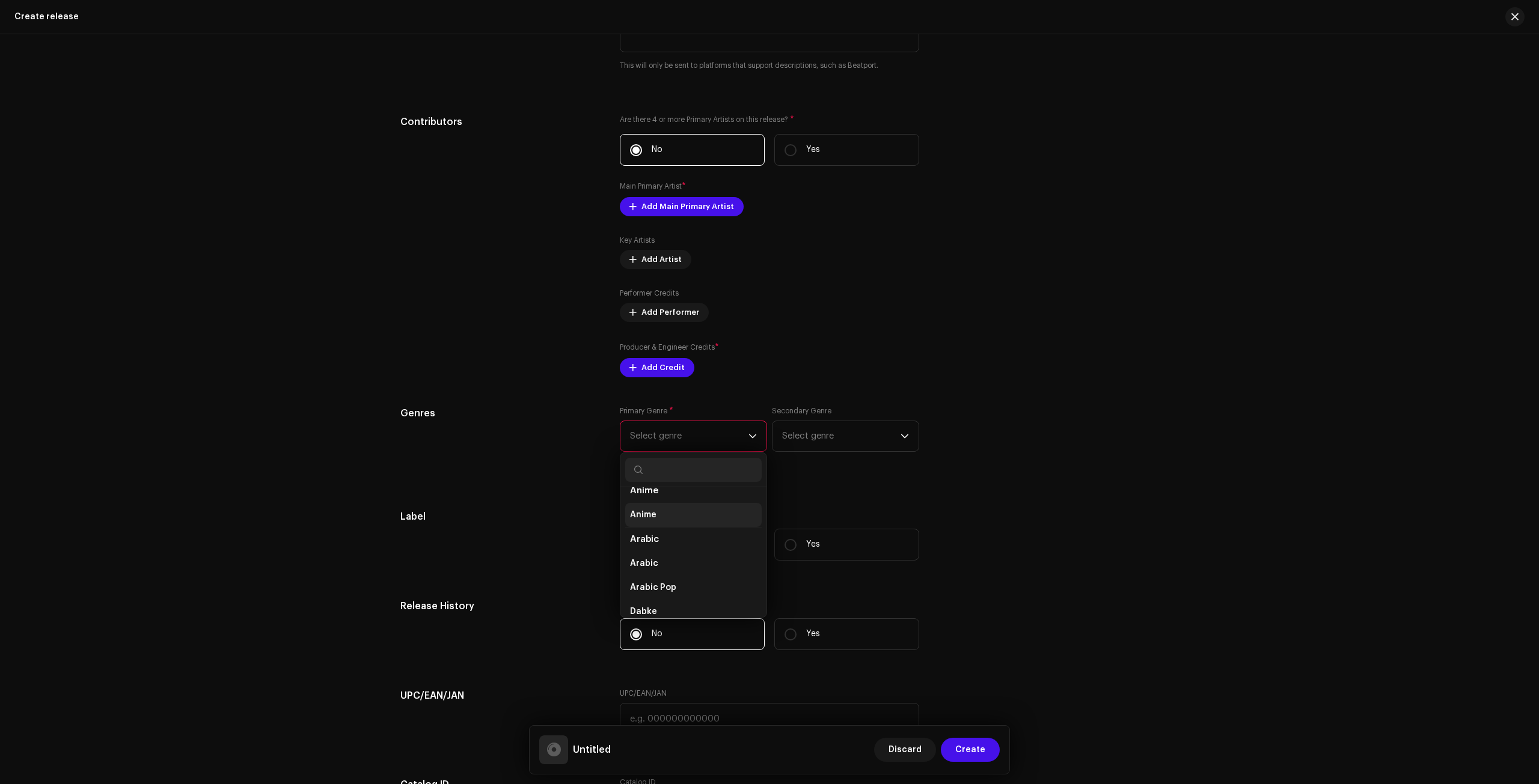
scroll to position [953, 0]
click at [670, 570] on li "Arabic" at bounding box center [694, 563] width 137 height 25
click at [647, 579] on span "Arabic" at bounding box center [644, 581] width 29 height 12
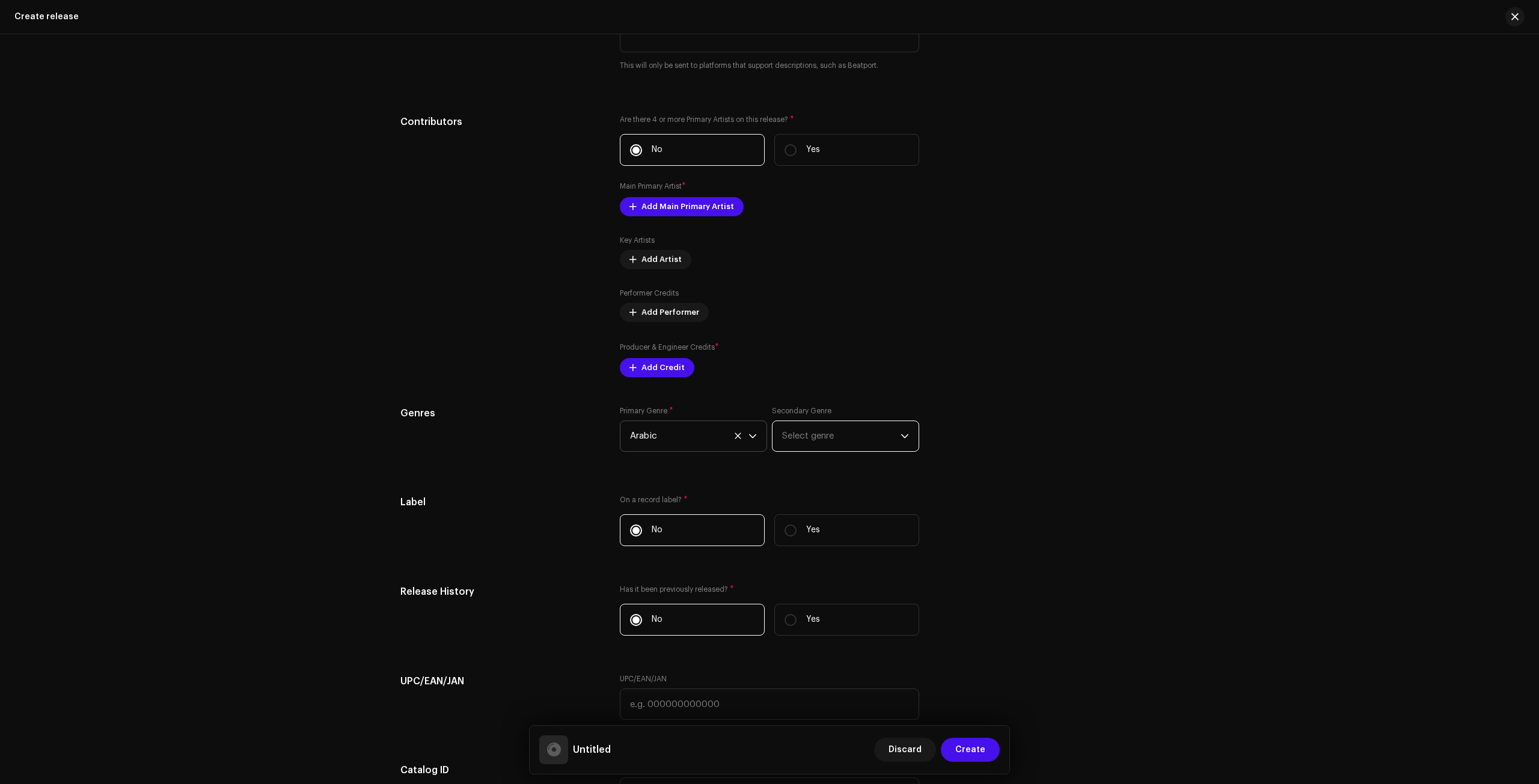
click at [783, 431] on span "Select genre" at bounding box center [841, 436] width 119 height 30
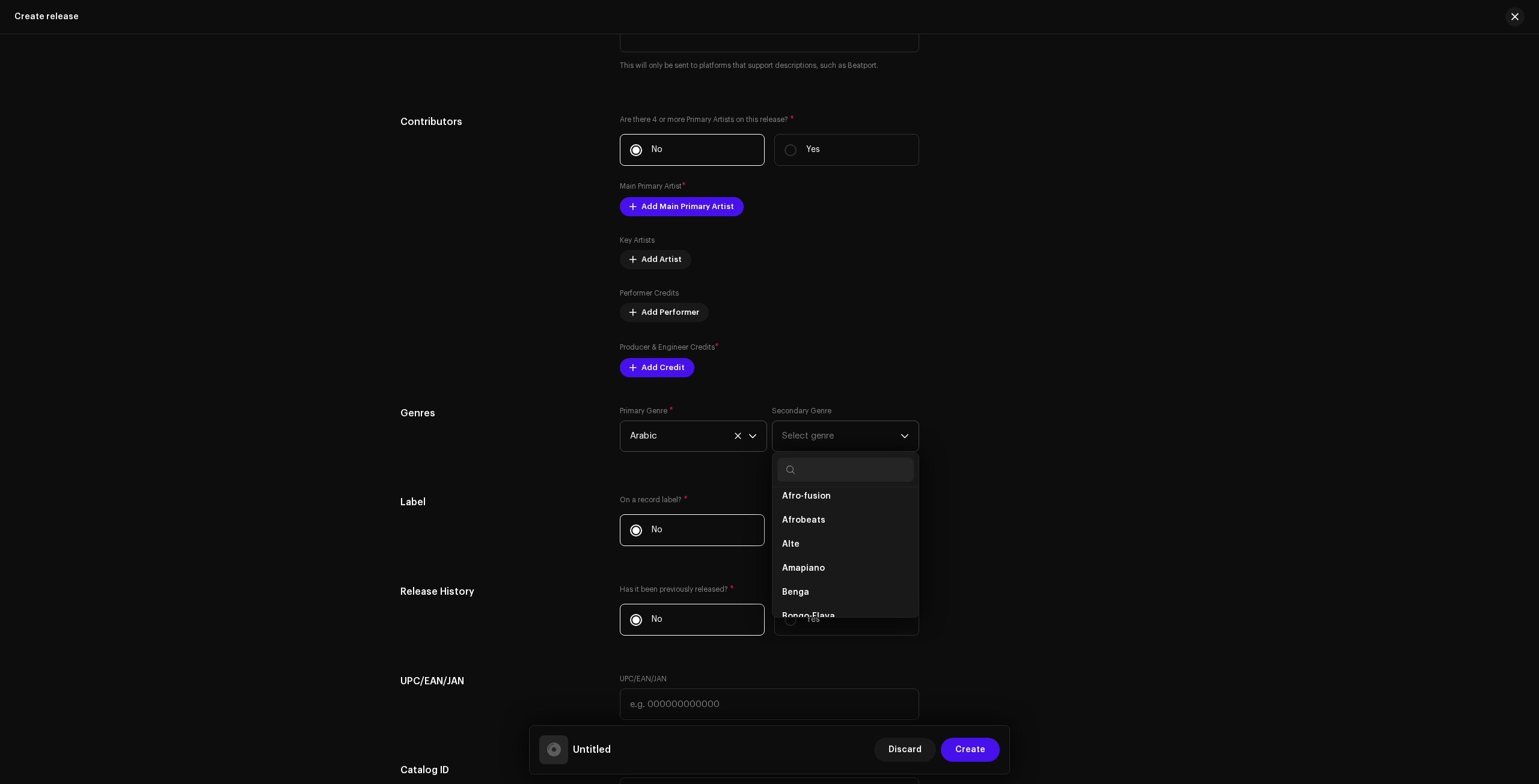
scroll to position [180, 0]
click at [792, 535] on span "Alte" at bounding box center [791, 540] width 17 height 12
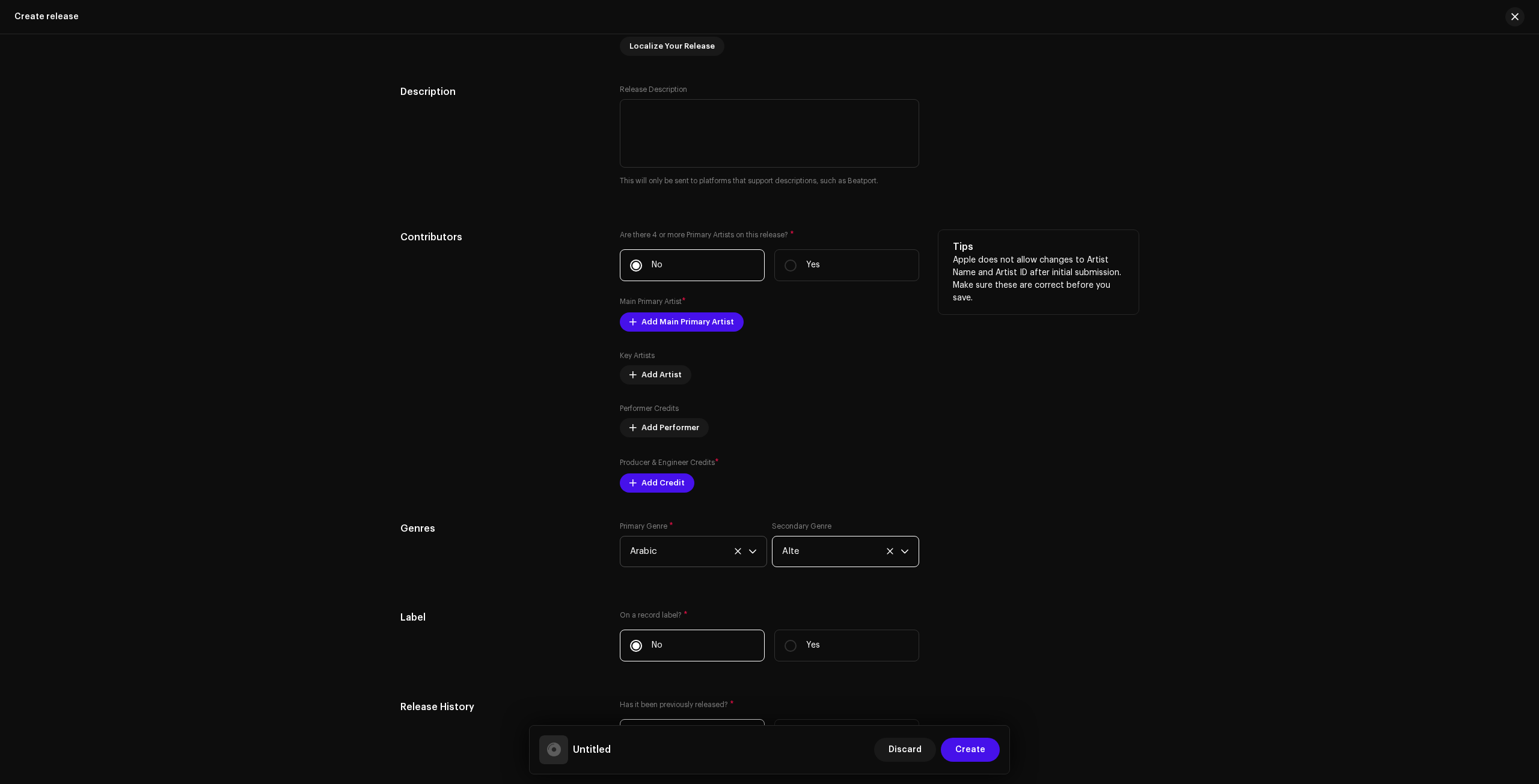
scroll to position [1221, 0]
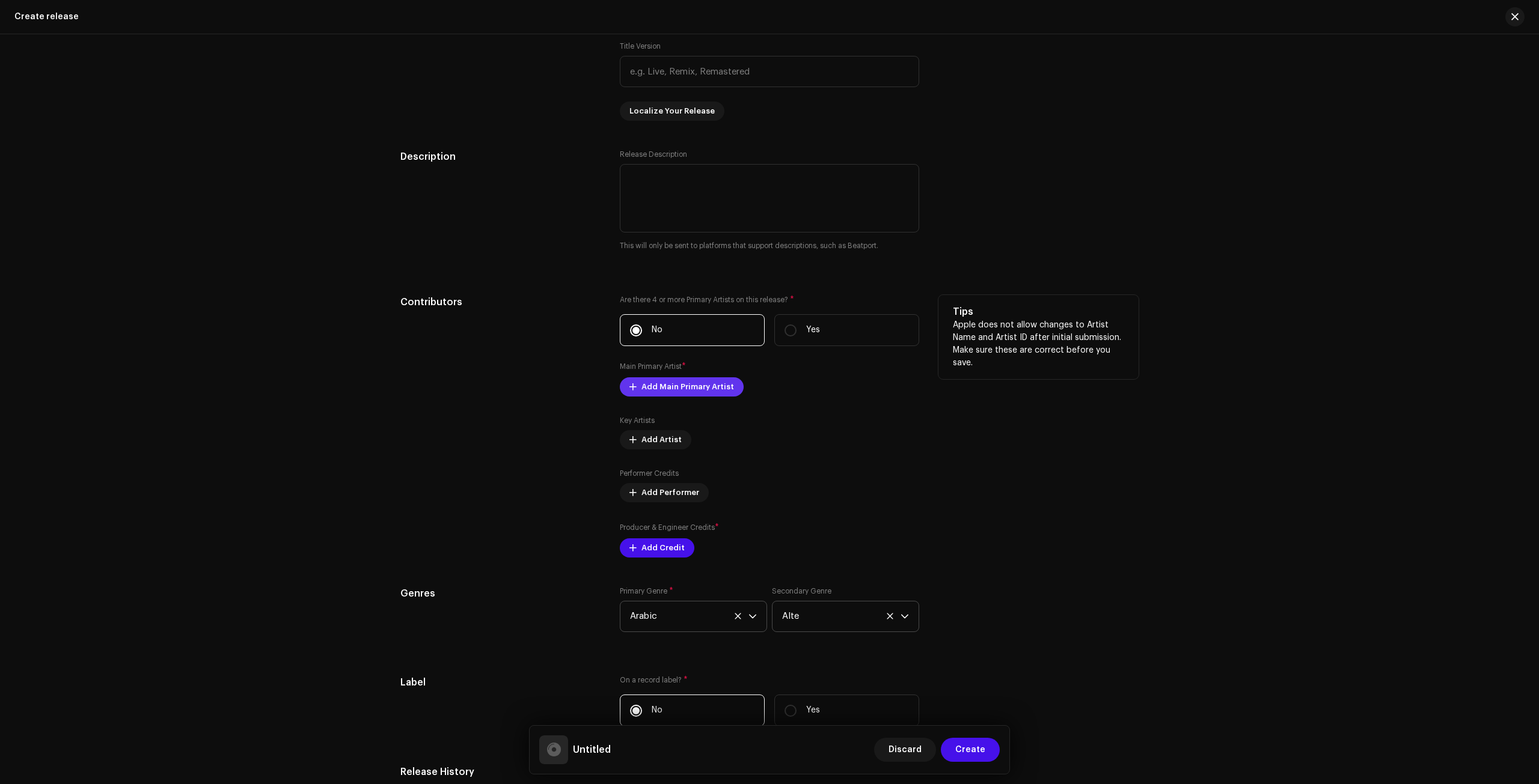
click at [657, 390] on span "Add Main Primary Artist" at bounding box center [688, 387] width 92 height 24
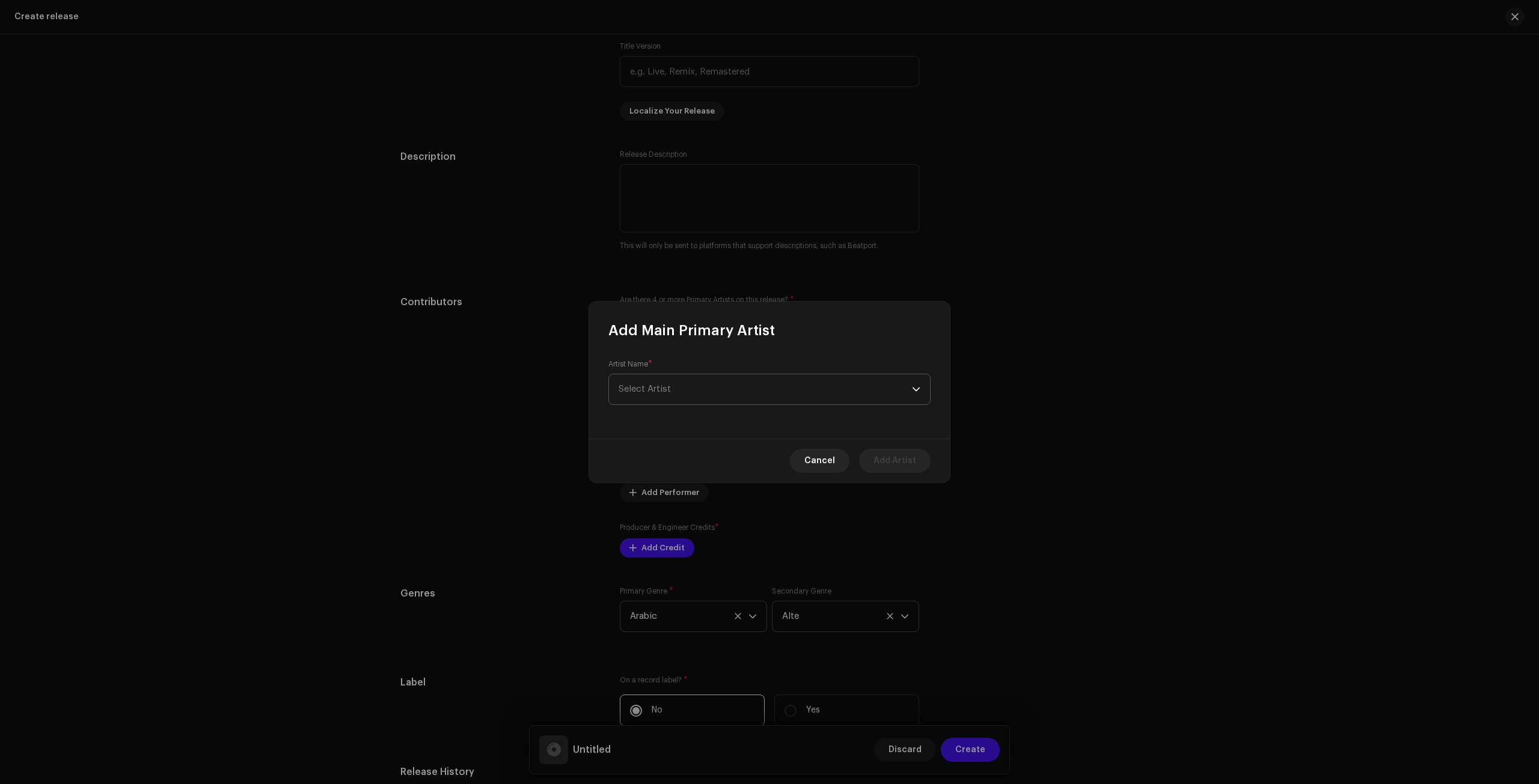
click at [716, 391] on span "Select Artist" at bounding box center [765, 390] width 294 height 30
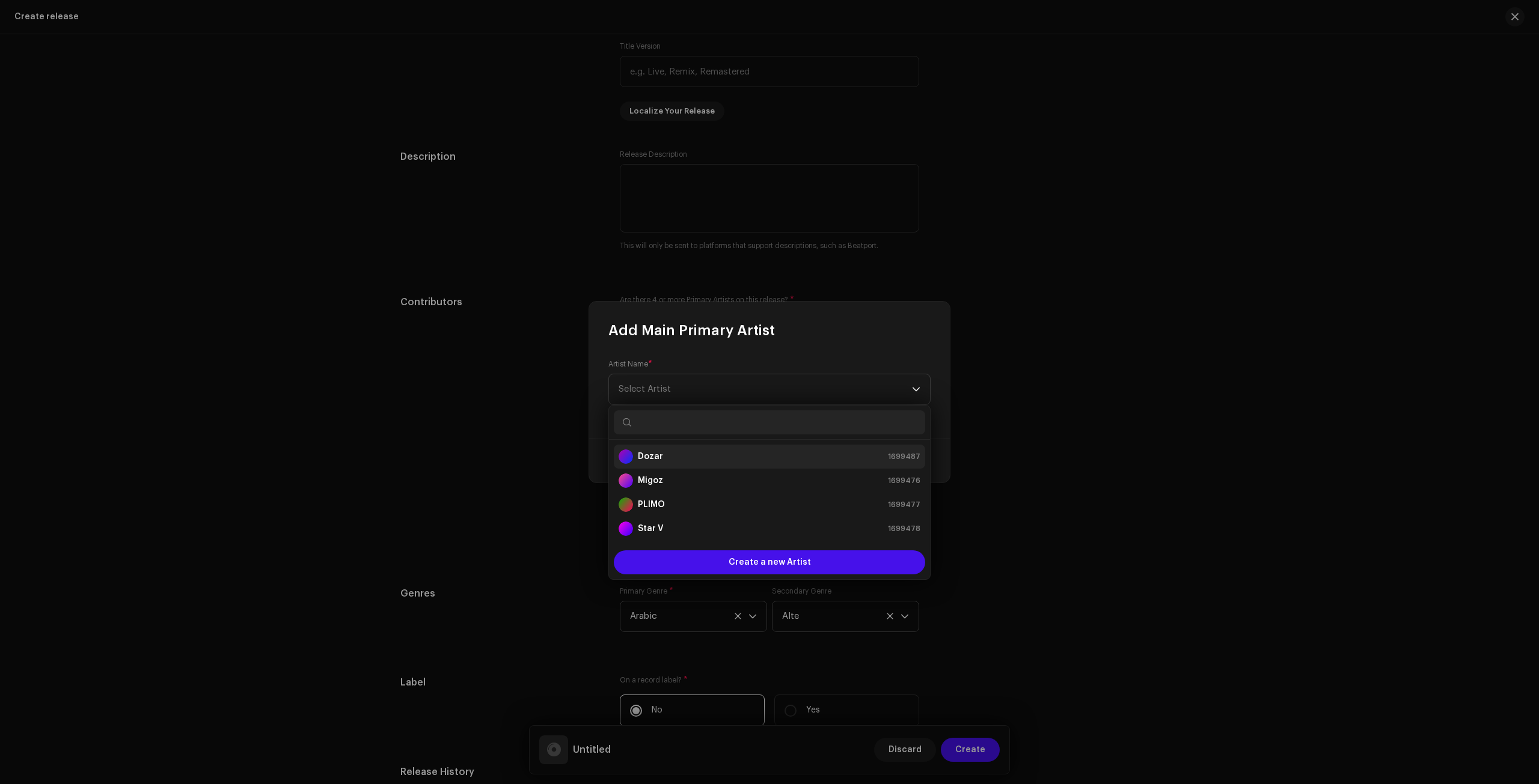
click at [662, 458] on div "Dozar 1699487" at bounding box center [770, 457] width 302 height 14
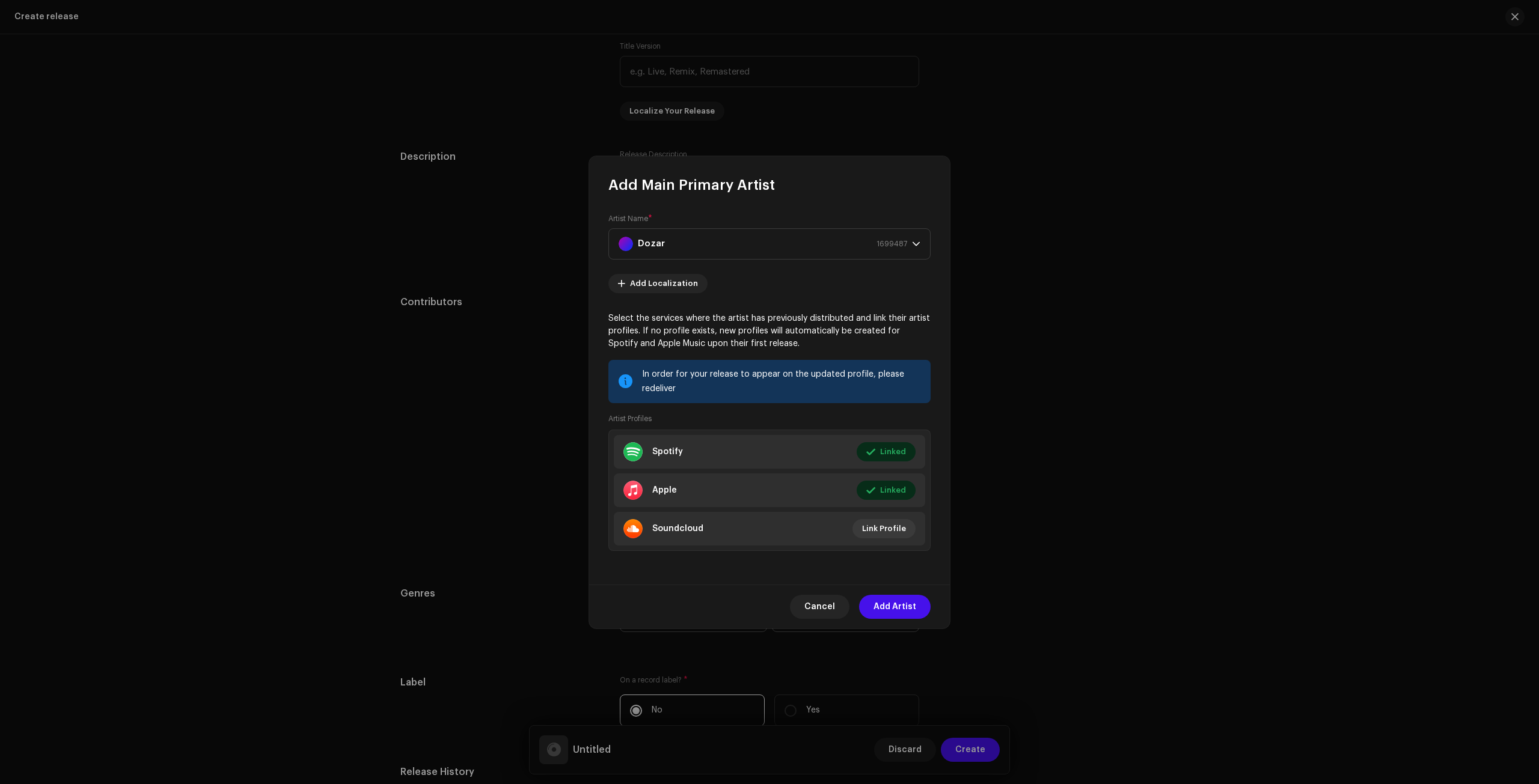
click at [894, 590] on div "Cancel Add Artist" at bounding box center [770, 607] width 361 height 44
click at [887, 599] on span "Add Artist" at bounding box center [895, 607] width 43 height 24
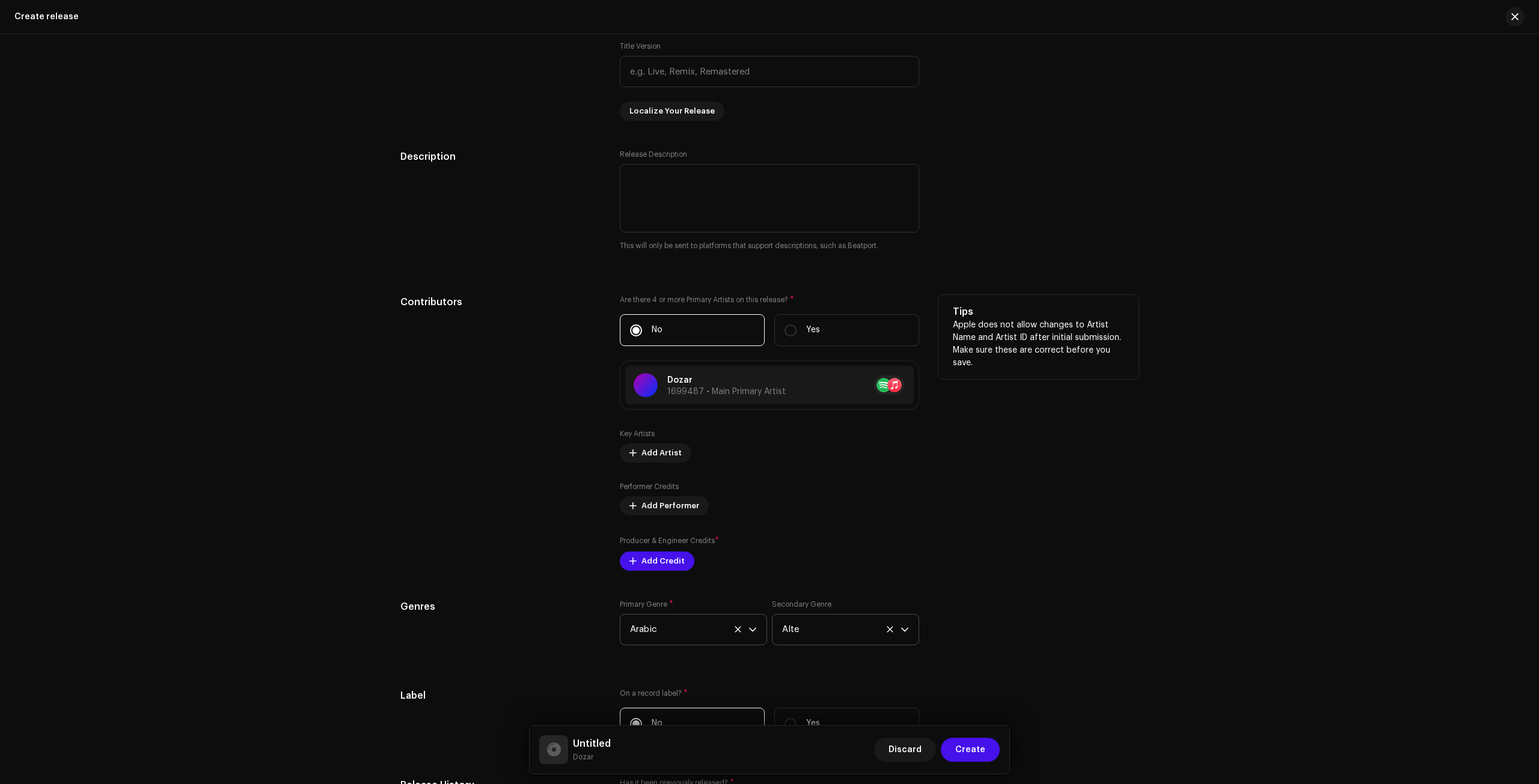
click at [663, 535] on div "Producer & Engineer Credits * Add Credit" at bounding box center [770, 553] width 300 height 36
click at [663, 544] on label "Producer & Engineer Credits *" at bounding box center [670, 540] width 99 height 12
click at [663, 550] on span "Add Credit" at bounding box center [663, 561] width 43 height 24
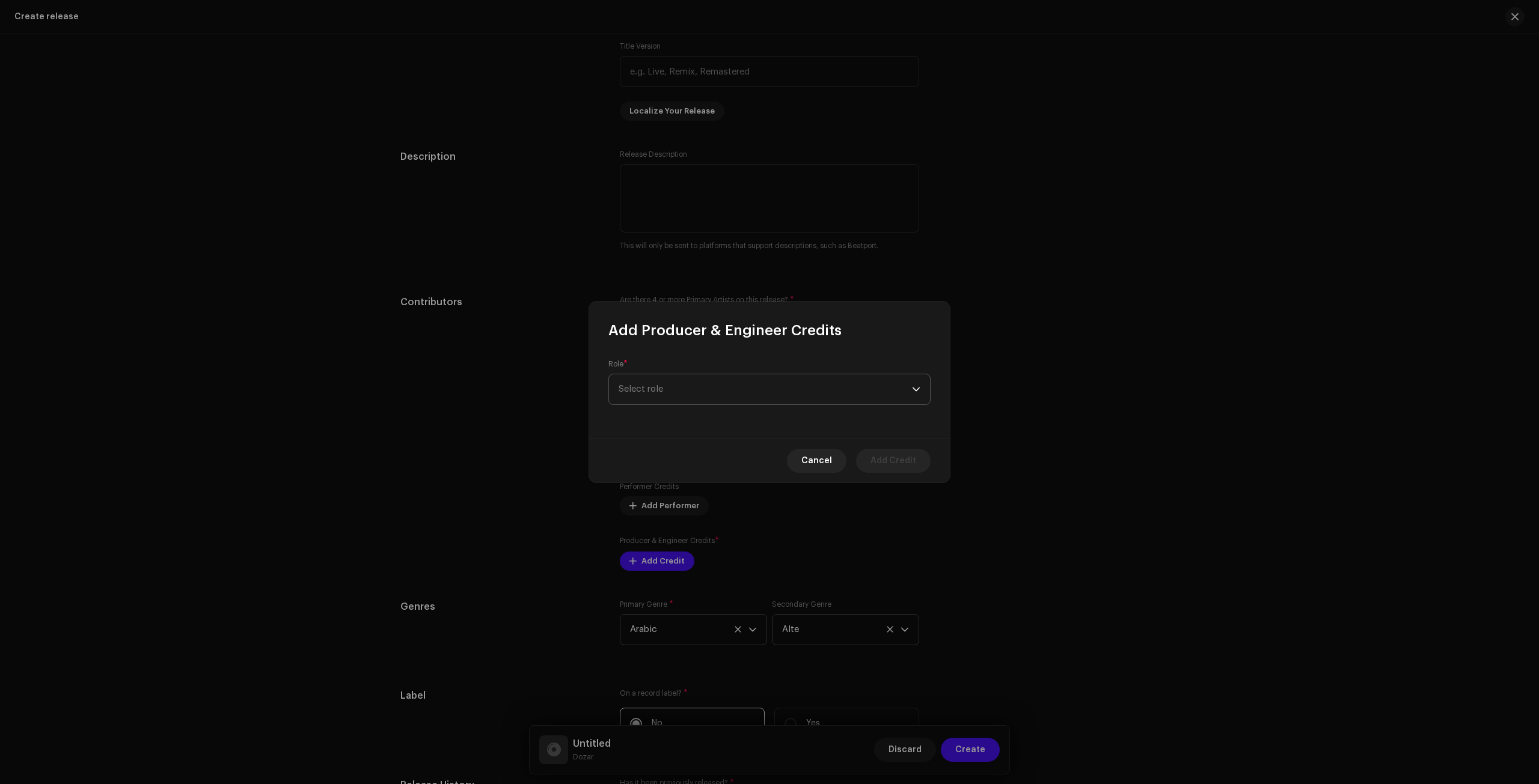
click at [705, 384] on span "Select role" at bounding box center [765, 390] width 294 height 30
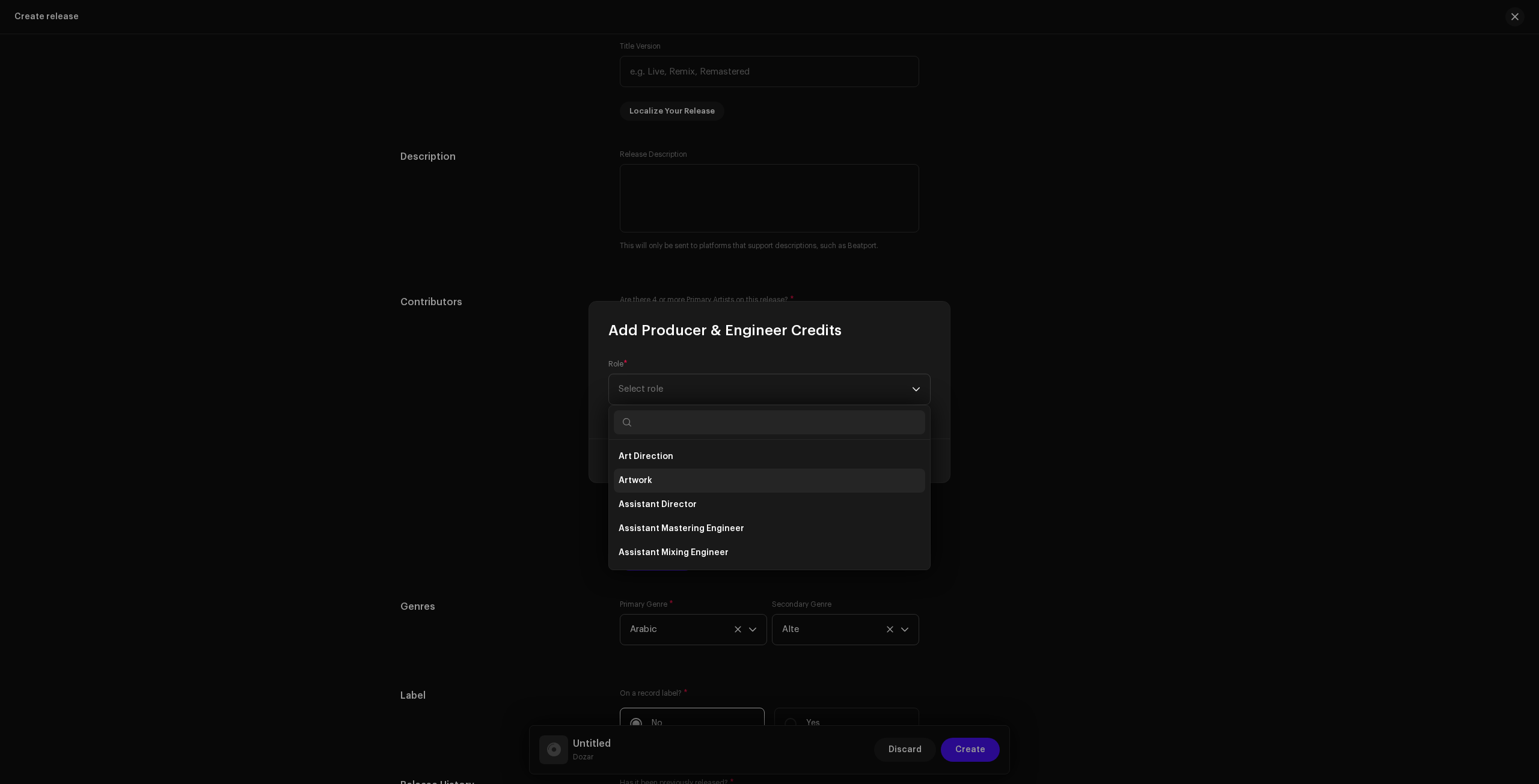
click at [683, 486] on li "Artwork" at bounding box center [770, 481] width 312 height 24
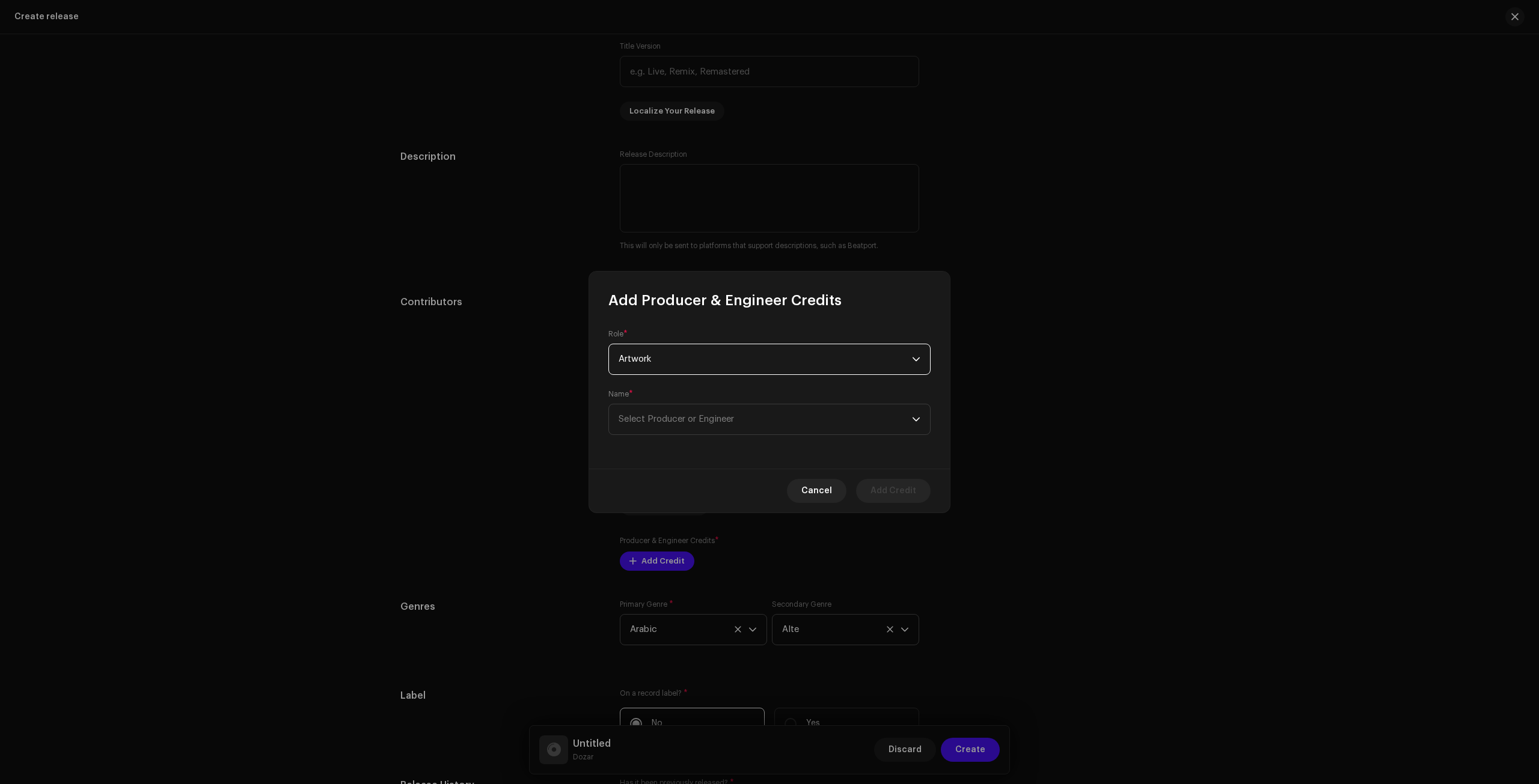
click at [782, 372] on span "Artwork" at bounding box center [765, 359] width 294 height 30
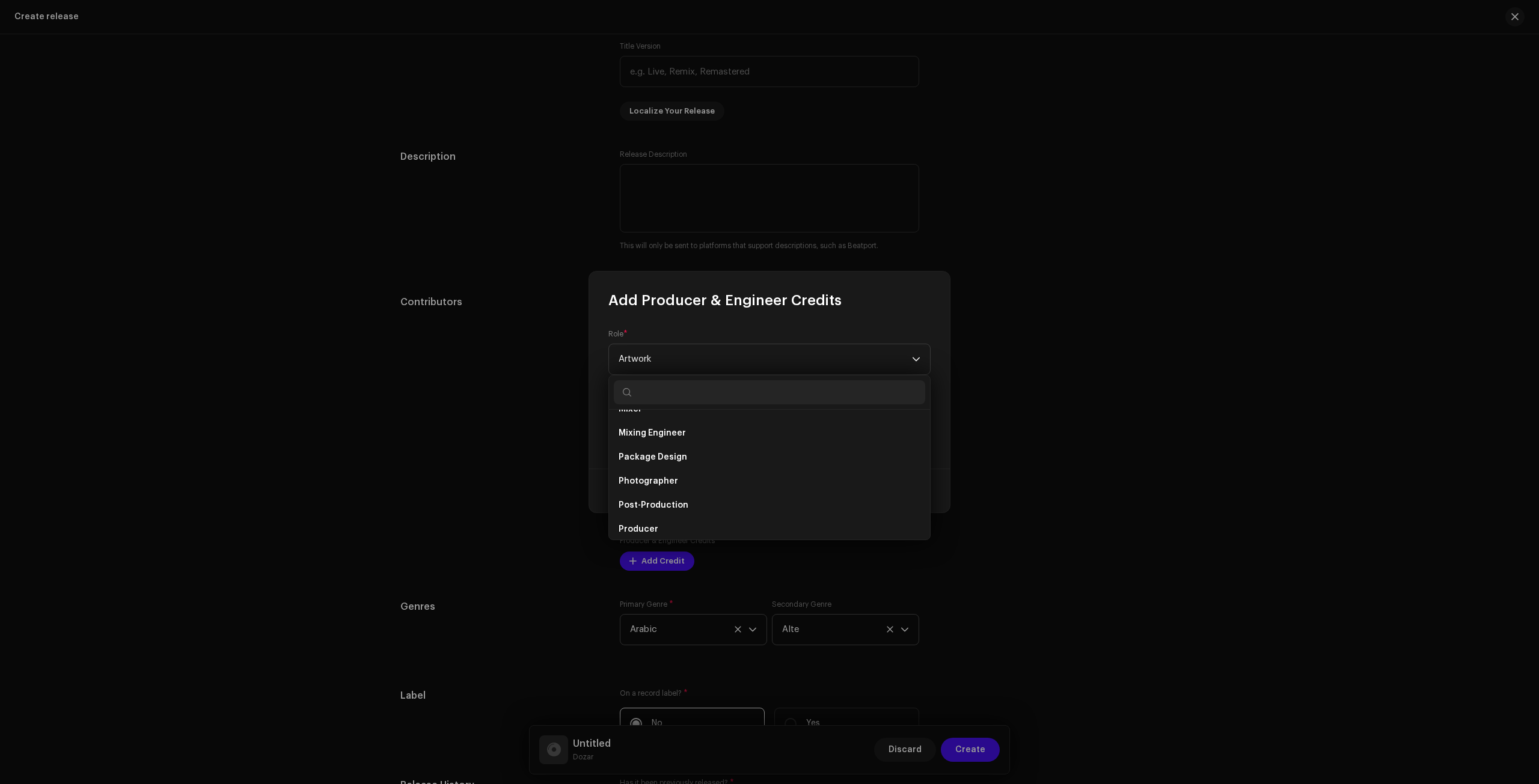
scroll to position [421, 0]
click at [701, 494] on li "Producer" at bounding box center [770, 486] width 312 height 24
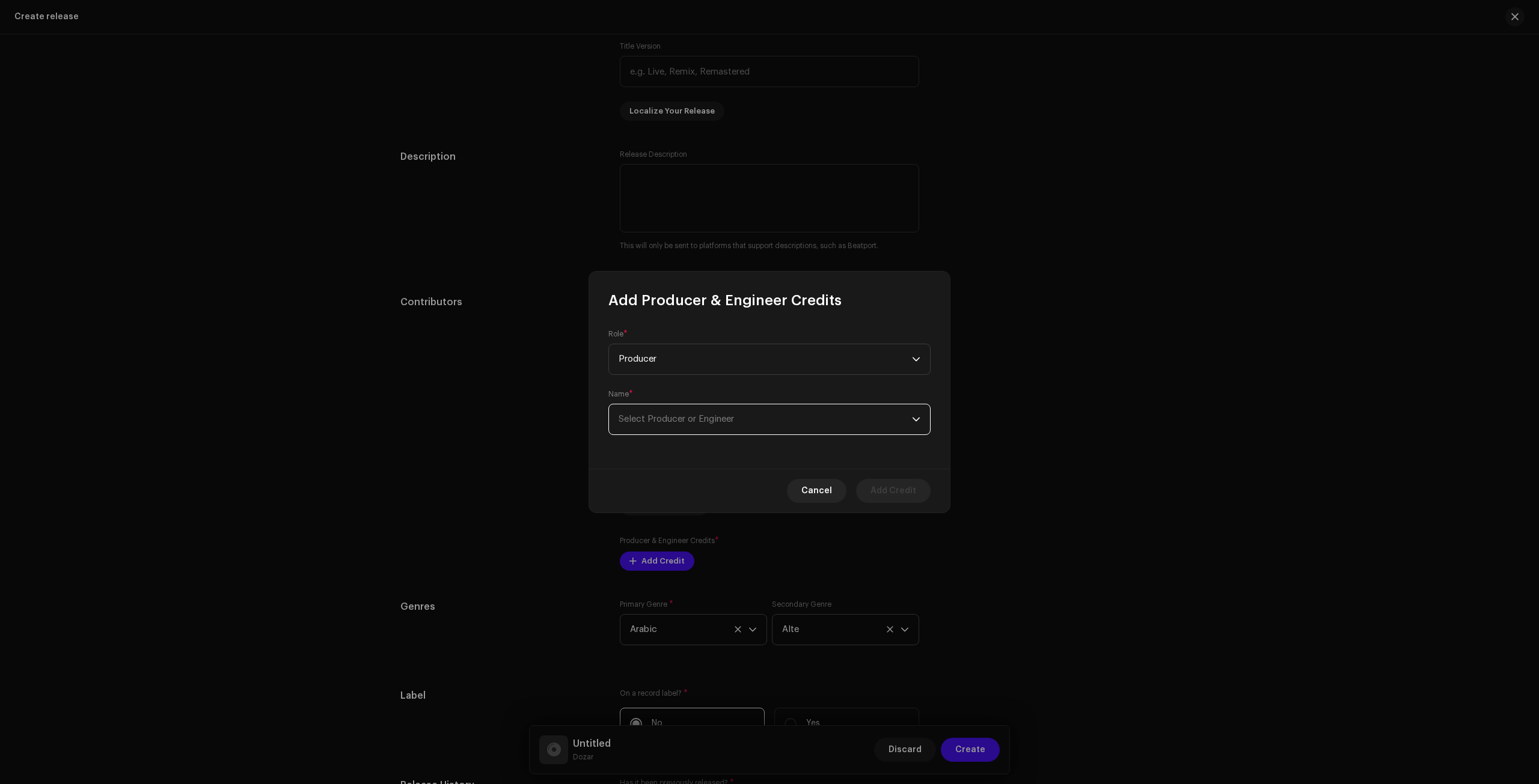
click at [819, 424] on span "Select Producer or Engineer" at bounding box center [765, 419] width 294 height 30
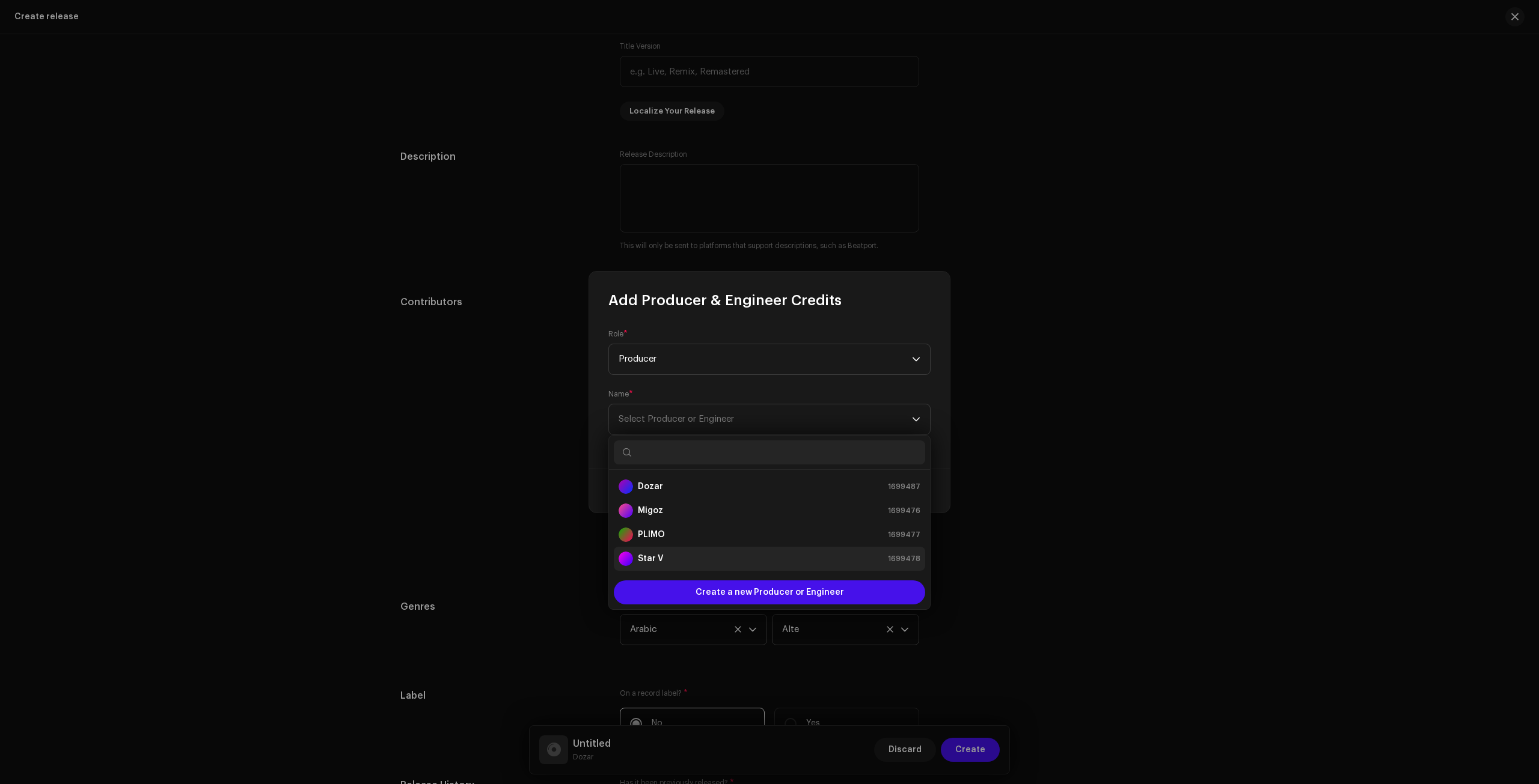
click at [666, 558] on div "Star V 1699478" at bounding box center [770, 558] width 302 height 14
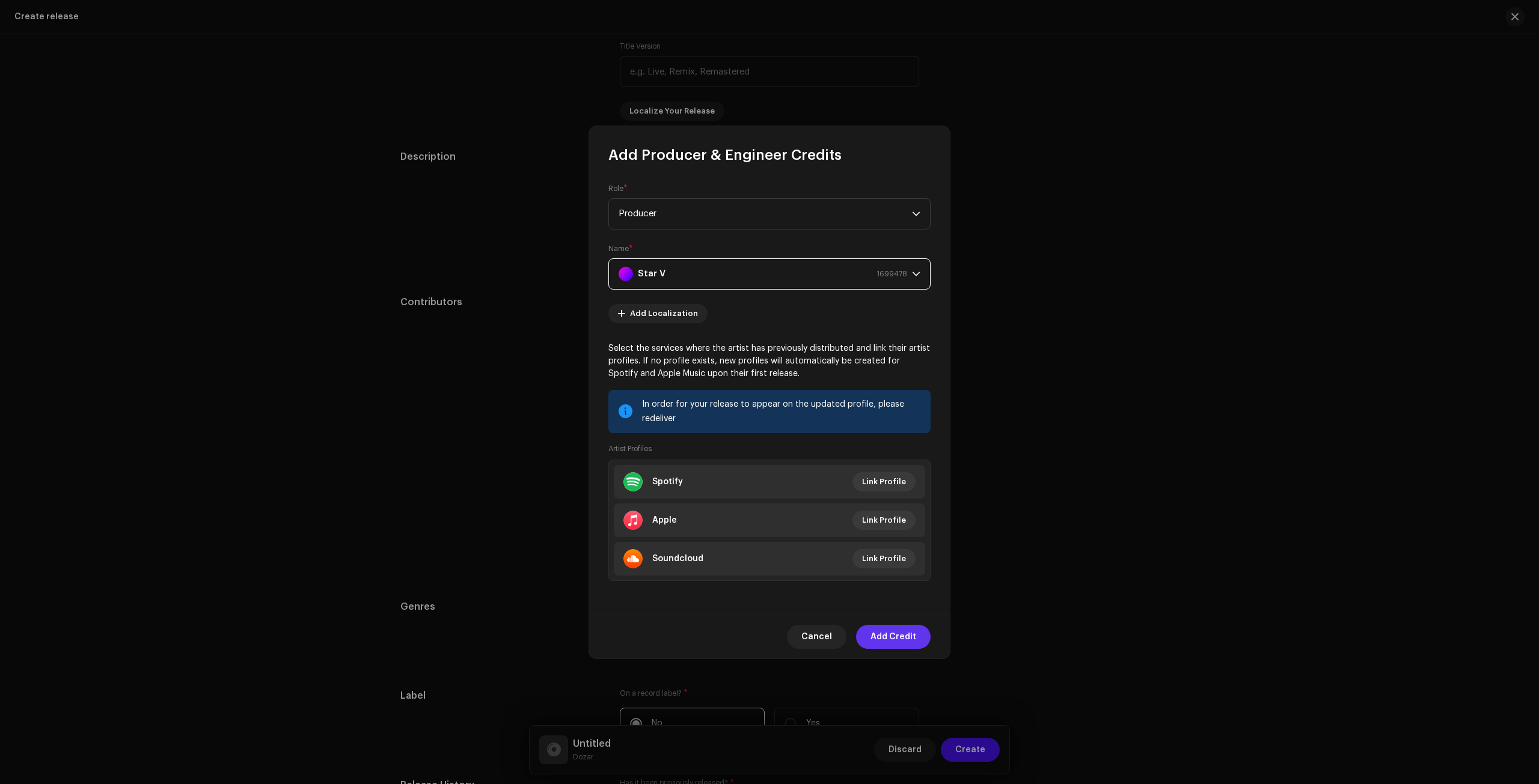
click at [887, 635] on span "Add Credit" at bounding box center [894, 637] width 46 height 24
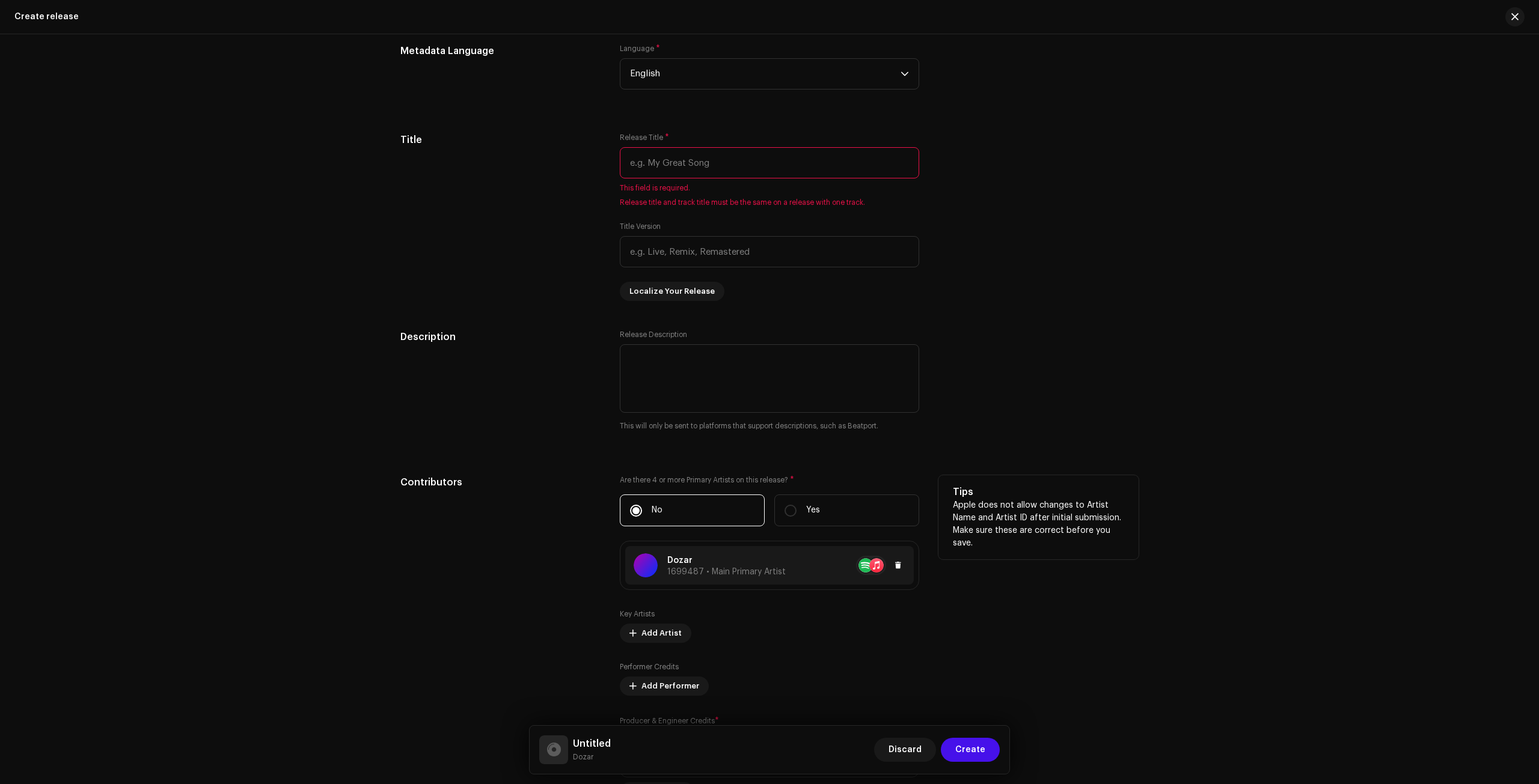
scroll to position [741, 0]
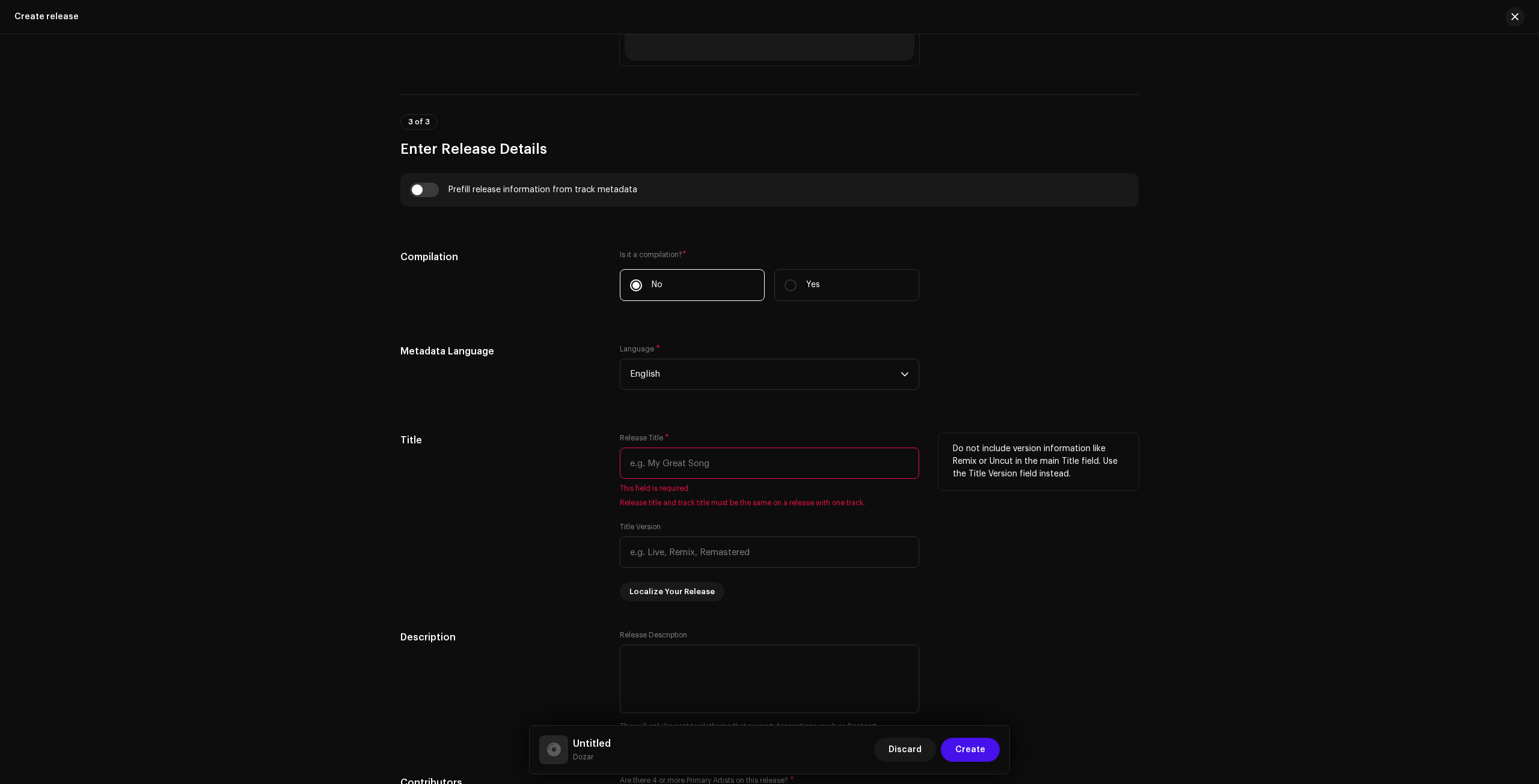
click at [671, 466] on input "text" at bounding box center [770, 463] width 300 height 31
type input "e"
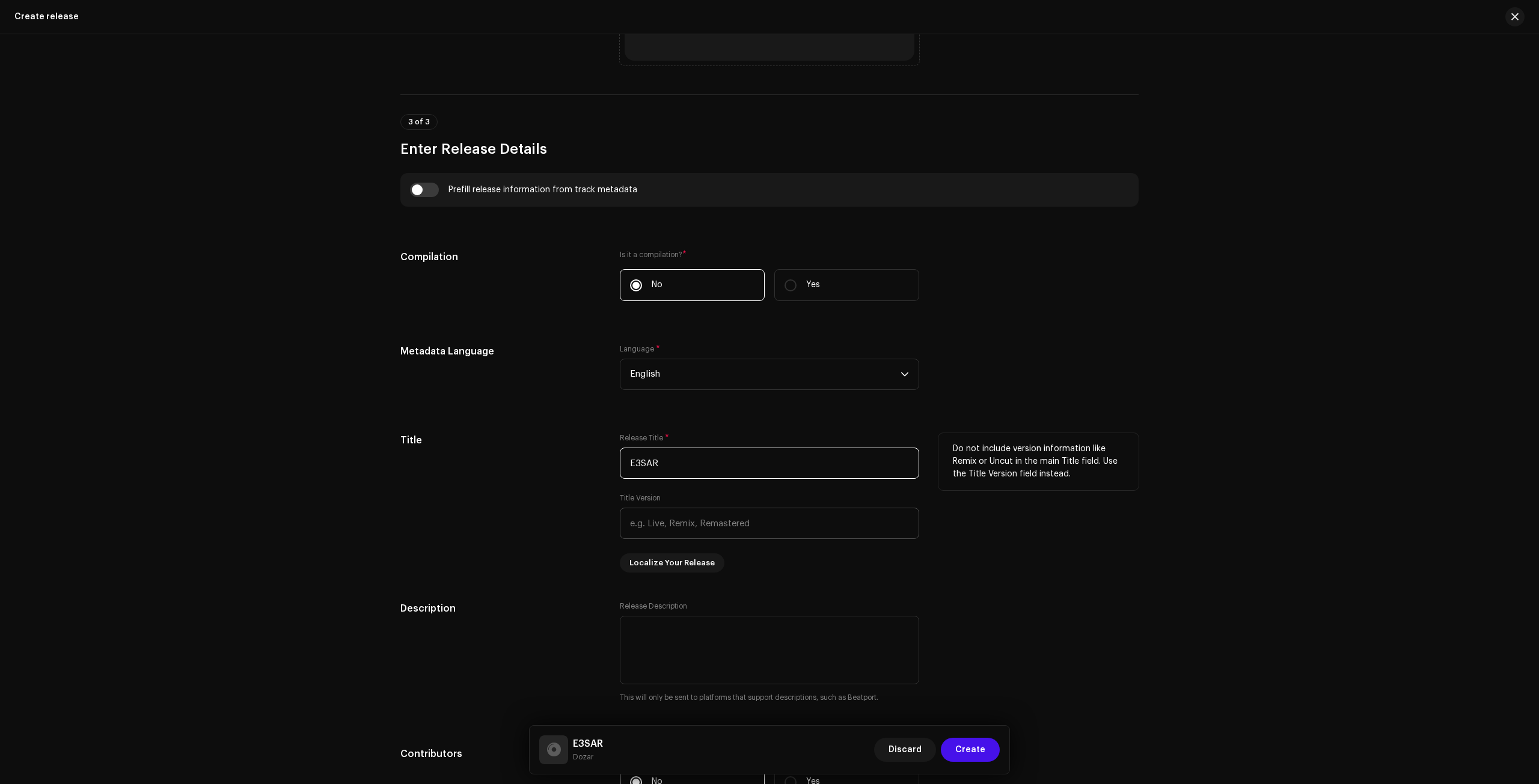
type input "E3SAR"
click at [765, 512] on input "text" at bounding box center [770, 523] width 300 height 31
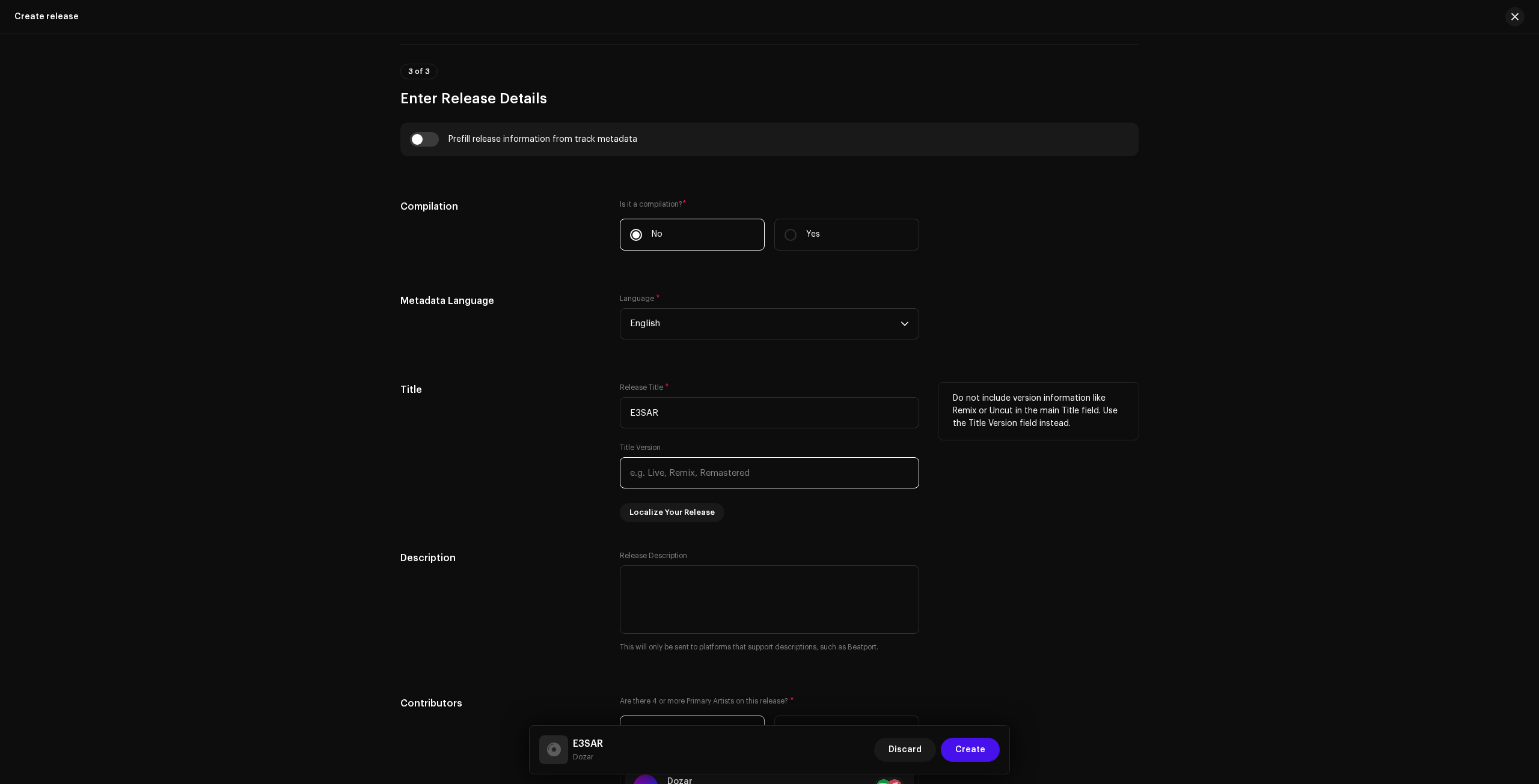
scroll to position [861, 0]
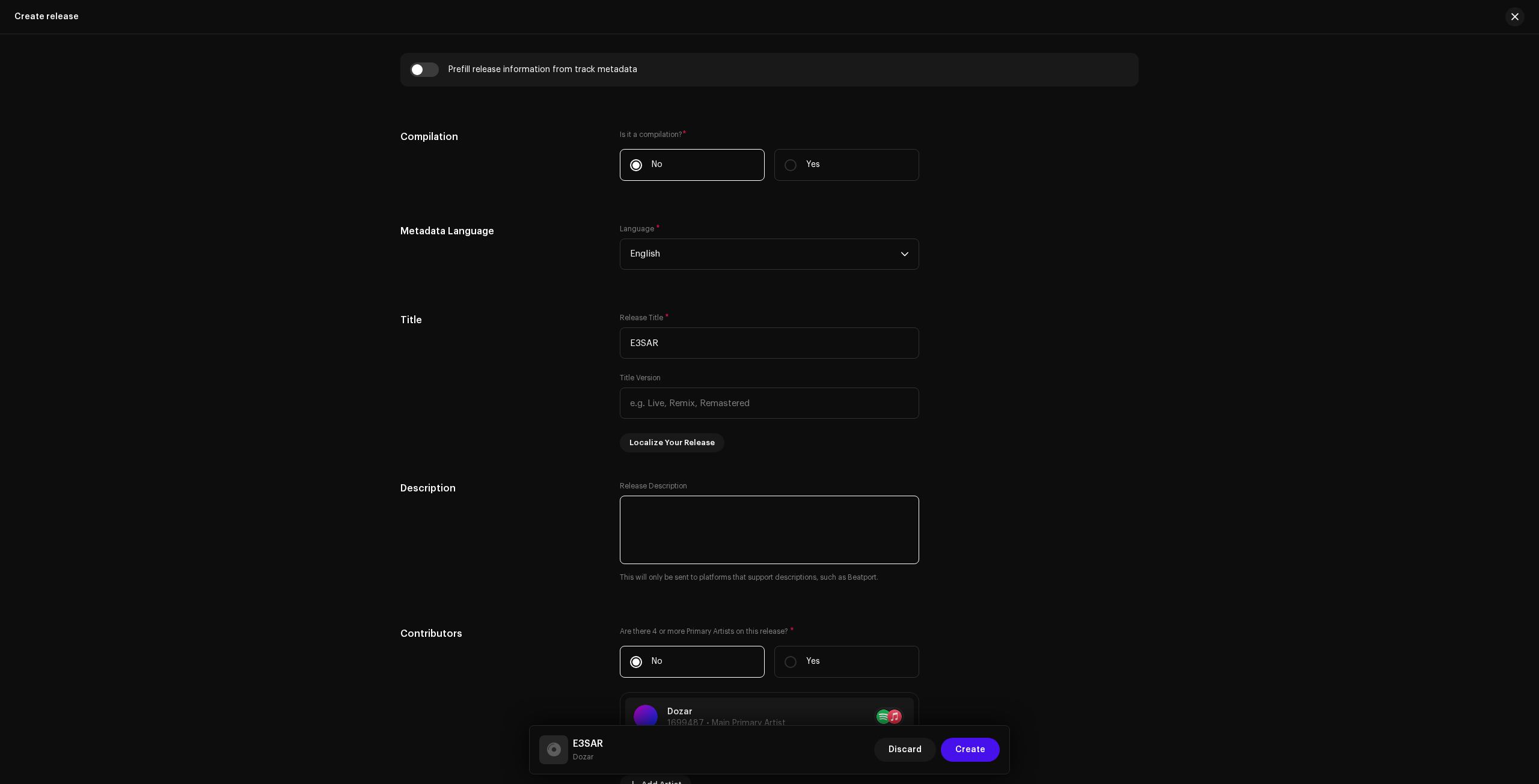
click at [694, 537] on textarea at bounding box center [770, 530] width 300 height 68
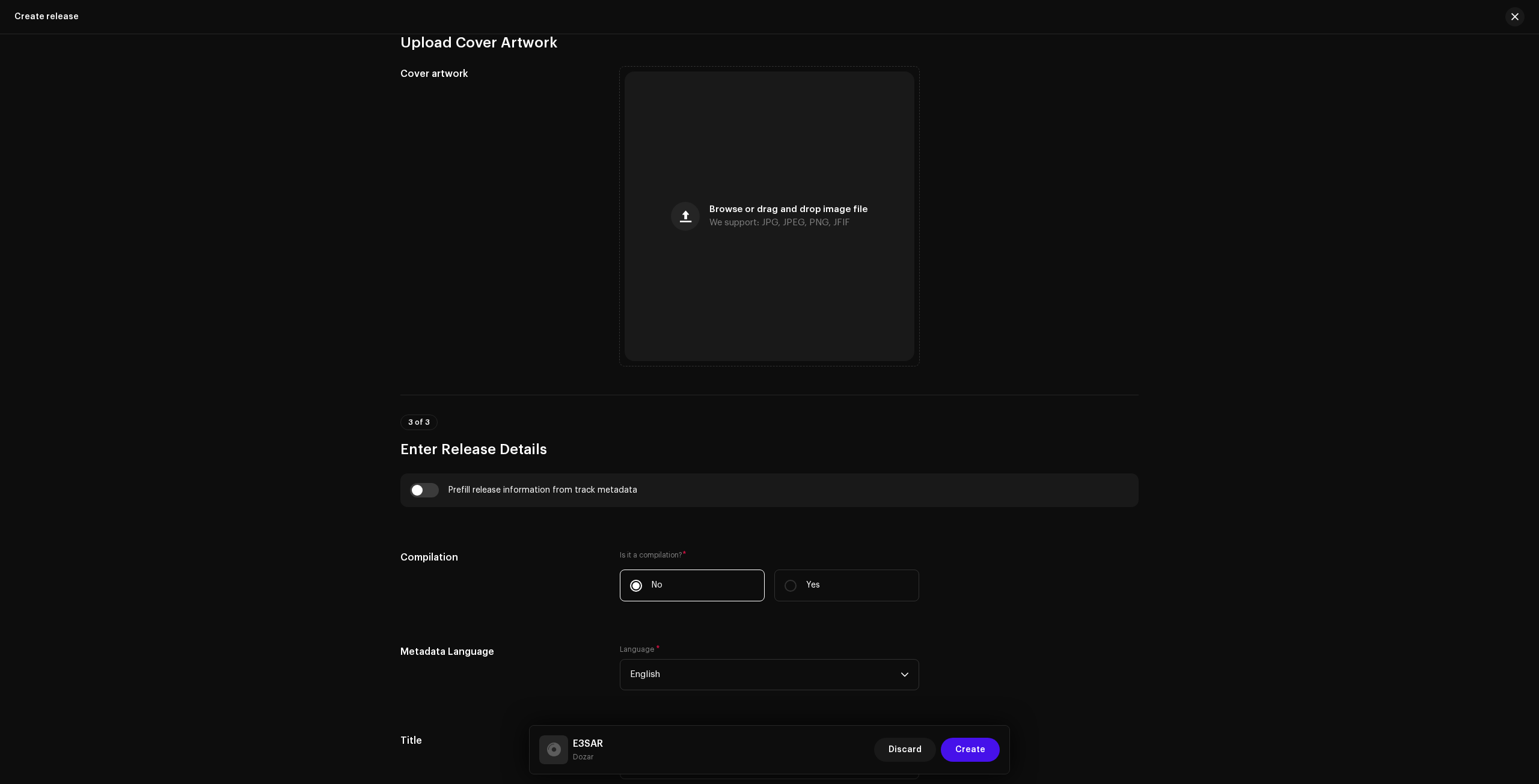
scroll to position [440, 0]
click at [423, 492] on input "checkbox" at bounding box center [424, 490] width 29 height 14
checkbox input "true"
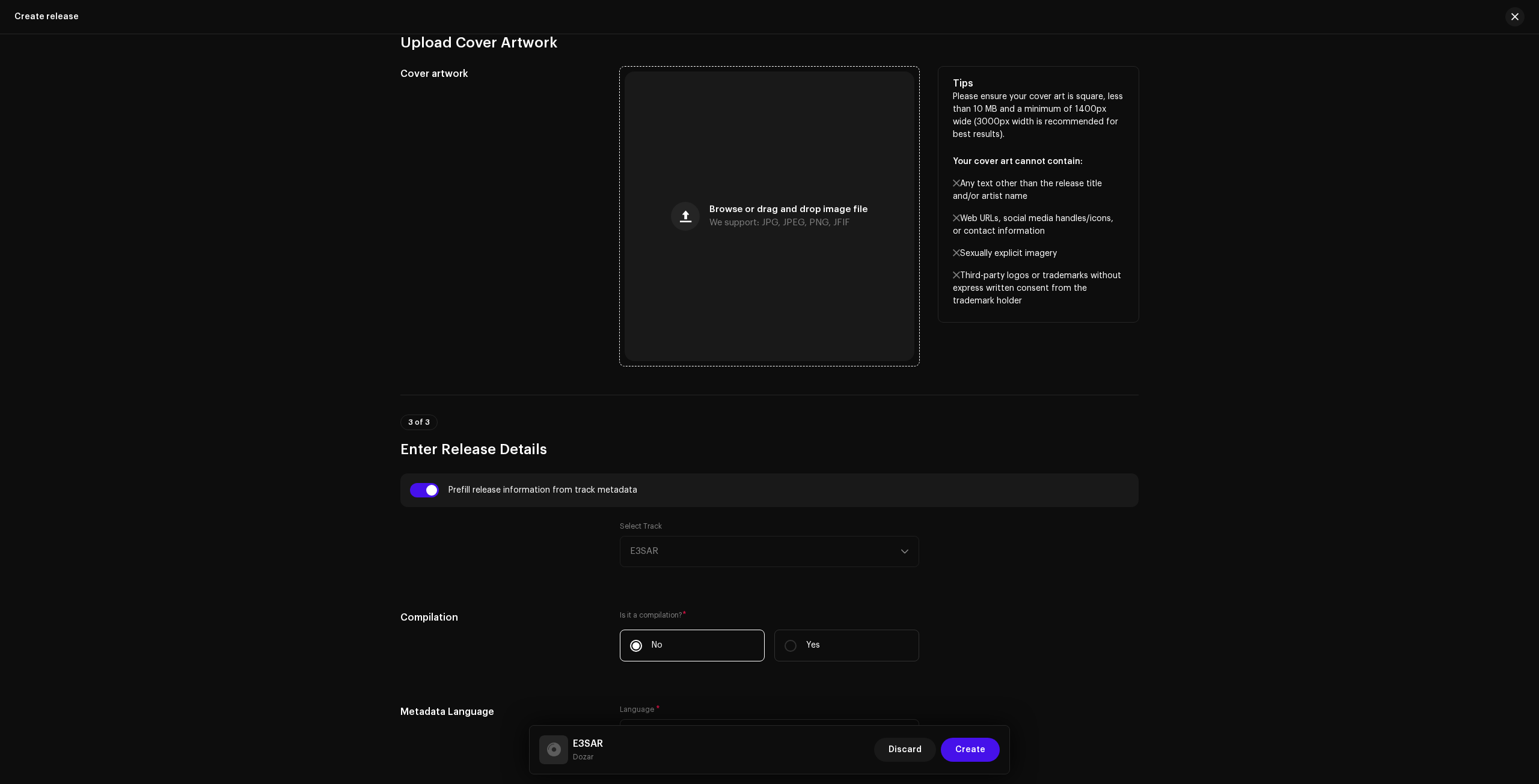
click at [830, 292] on div "Browse or drag and drop image file We support: JPG, JPEG, PNG, JFIF" at bounding box center [770, 216] width 290 height 290
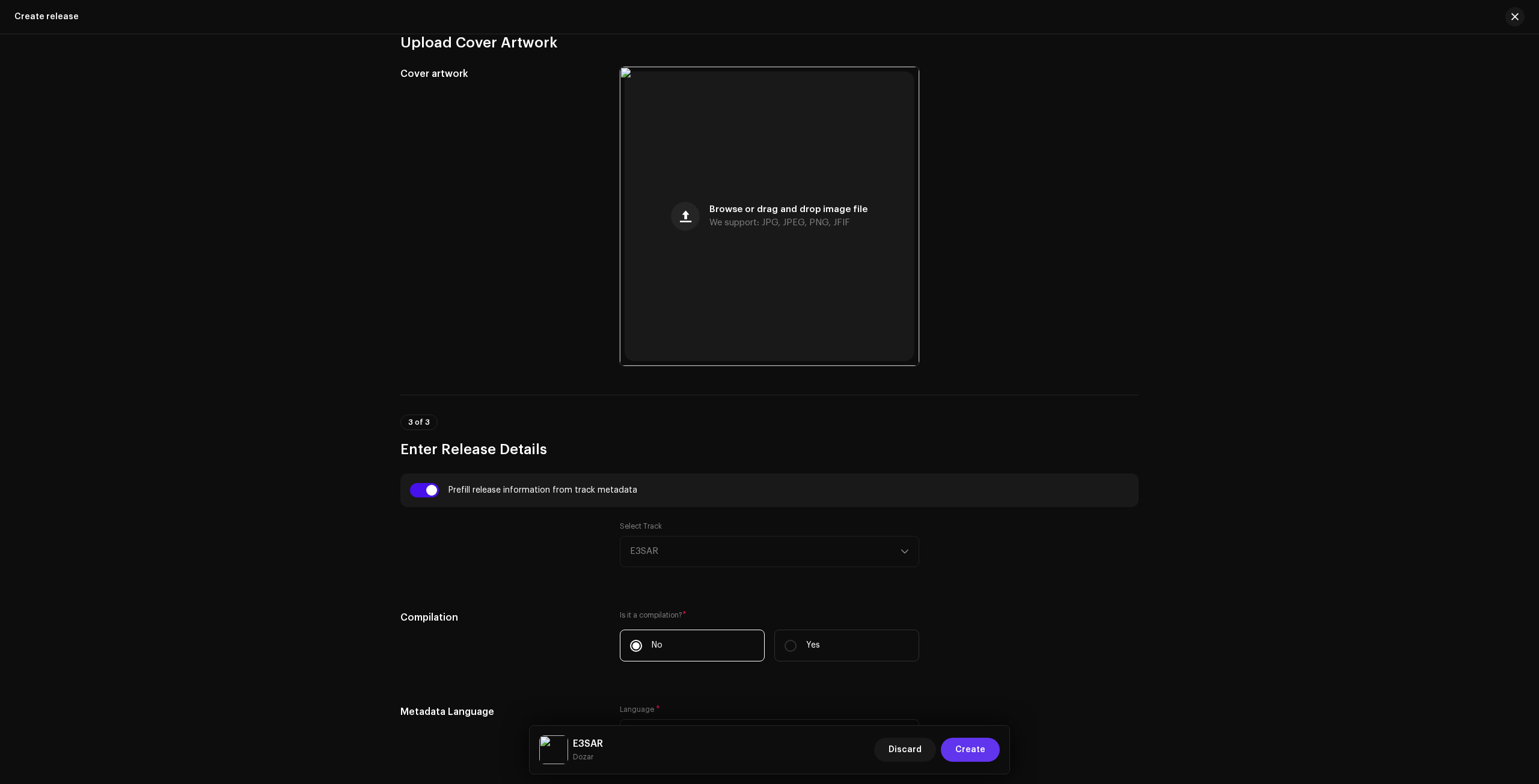
click at [958, 749] on span "Create" at bounding box center [971, 750] width 30 height 24
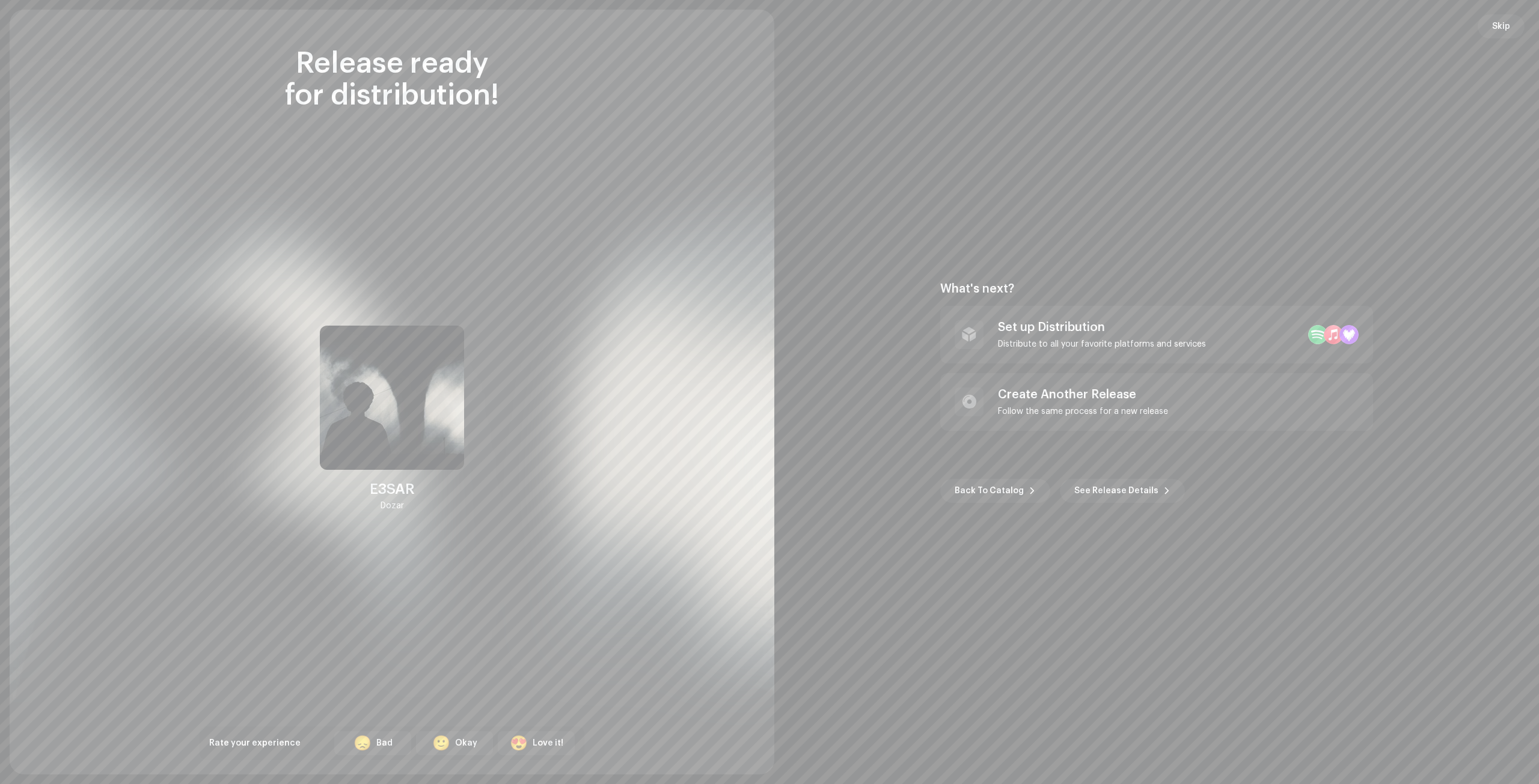
click at [1038, 302] on div "What's next? Set up Distribution Distribute to all your favorite platforms and …" at bounding box center [1157, 392] width 433 height 221
click at [1020, 329] on div "Set up Distribution" at bounding box center [1102, 327] width 208 height 14
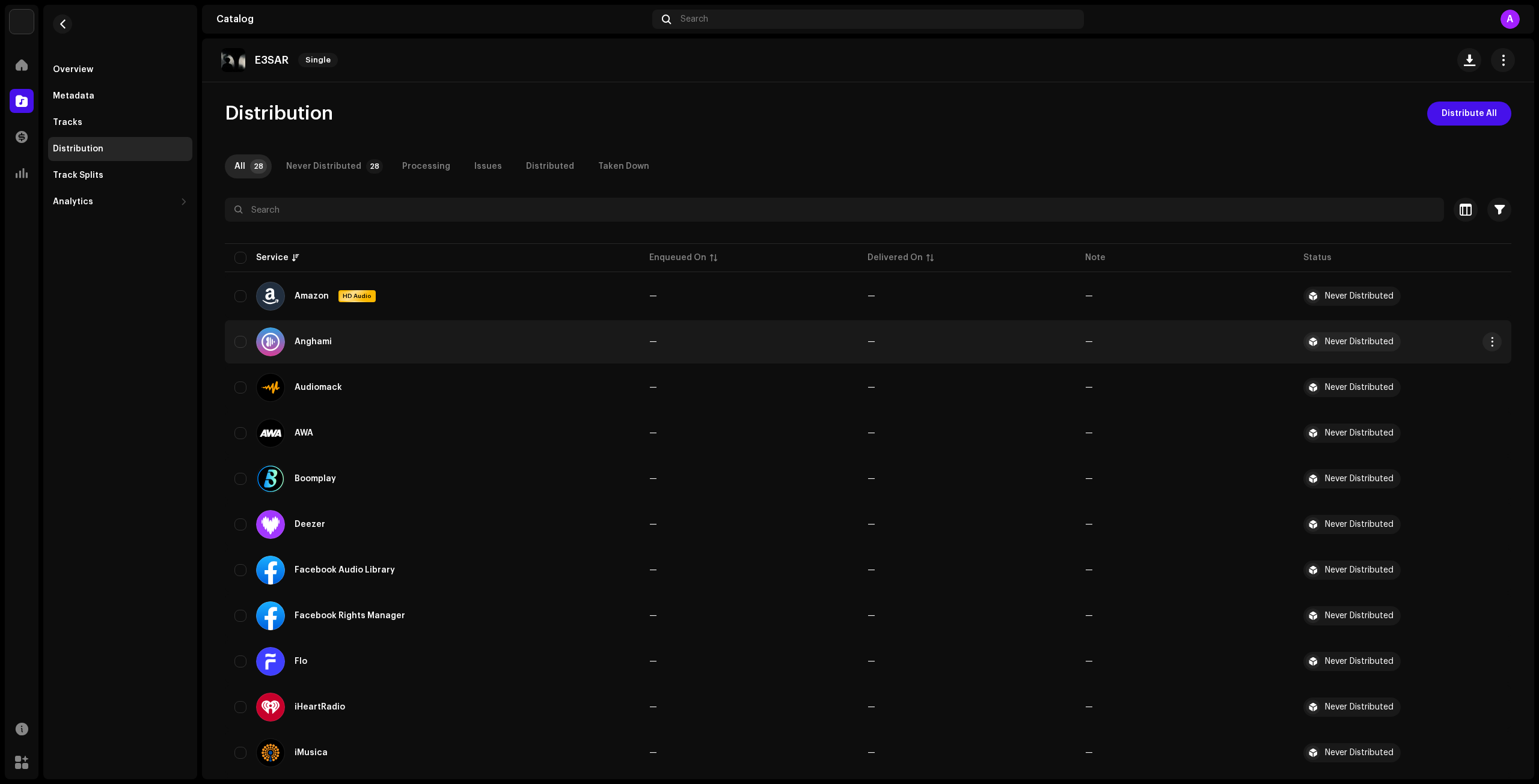
click at [243, 331] on div "Anghami" at bounding box center [433, 342] width 396 height 29
click at [240, 343] on input "checkbox" at bounding box center [240, 342] width 12 height 12
checkbox input "true"
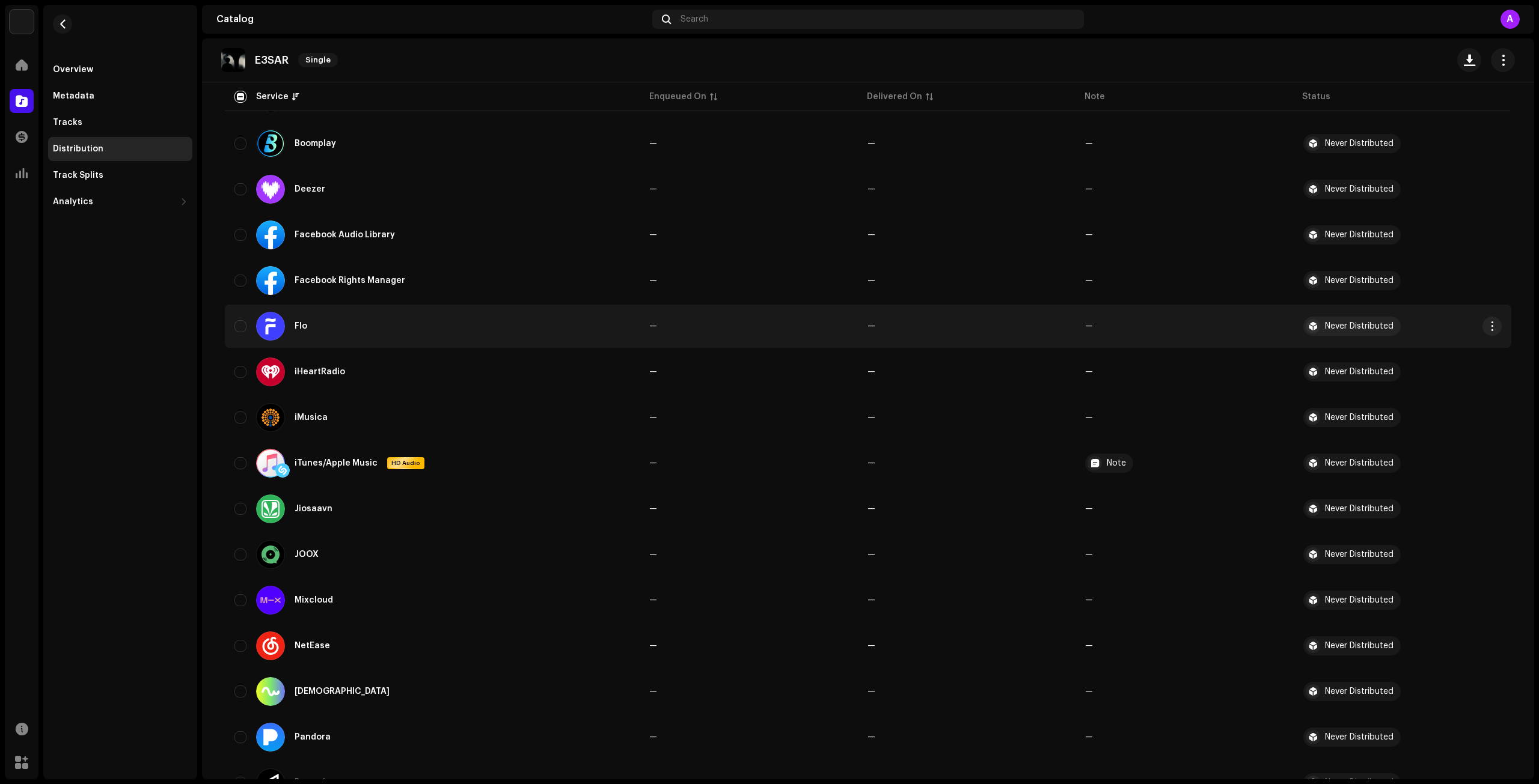
scroll to position [324, 0]
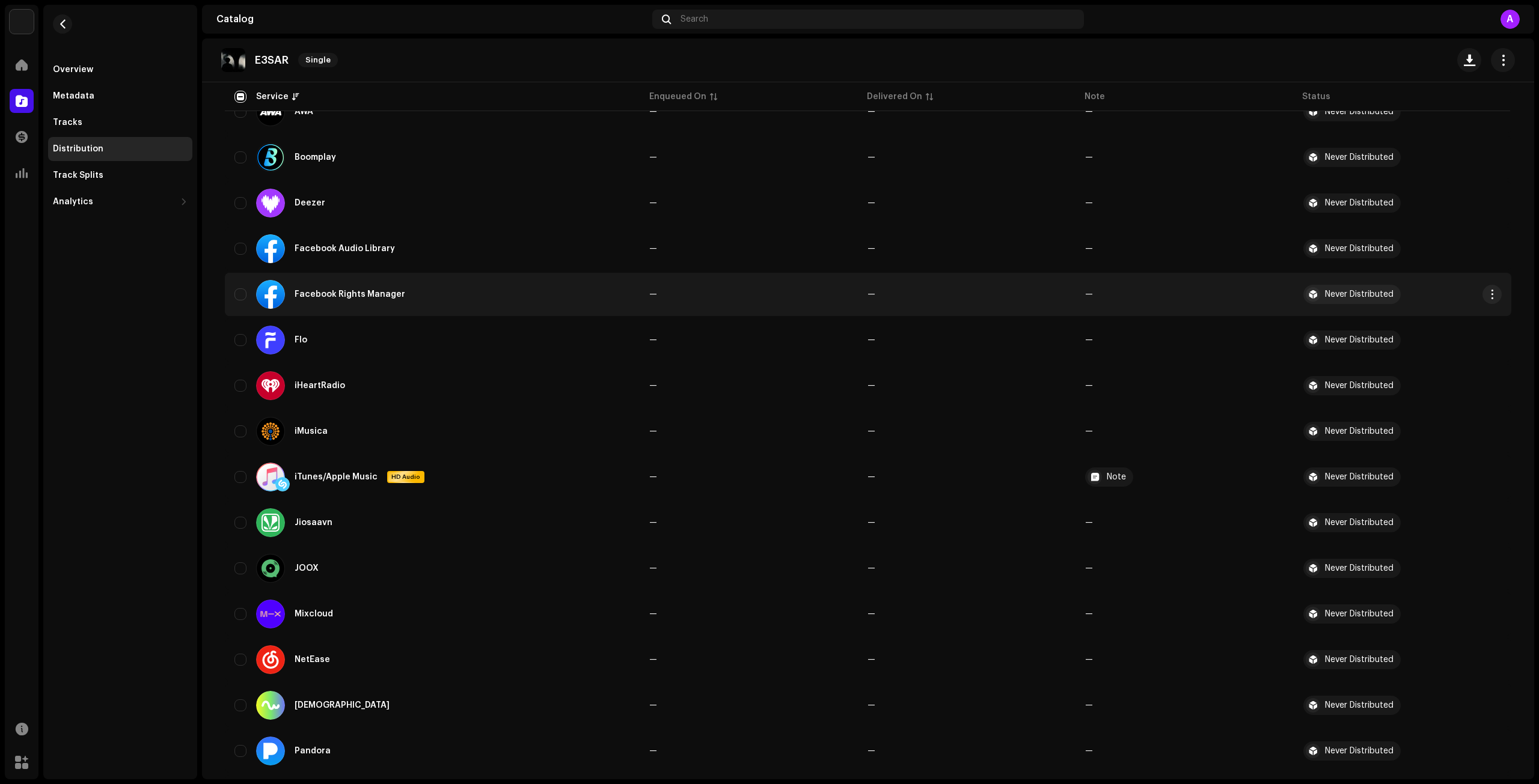
click at [240, 300] on div "Facebook Rights Manager" at bounding box center [433, 295] width 396 height 29
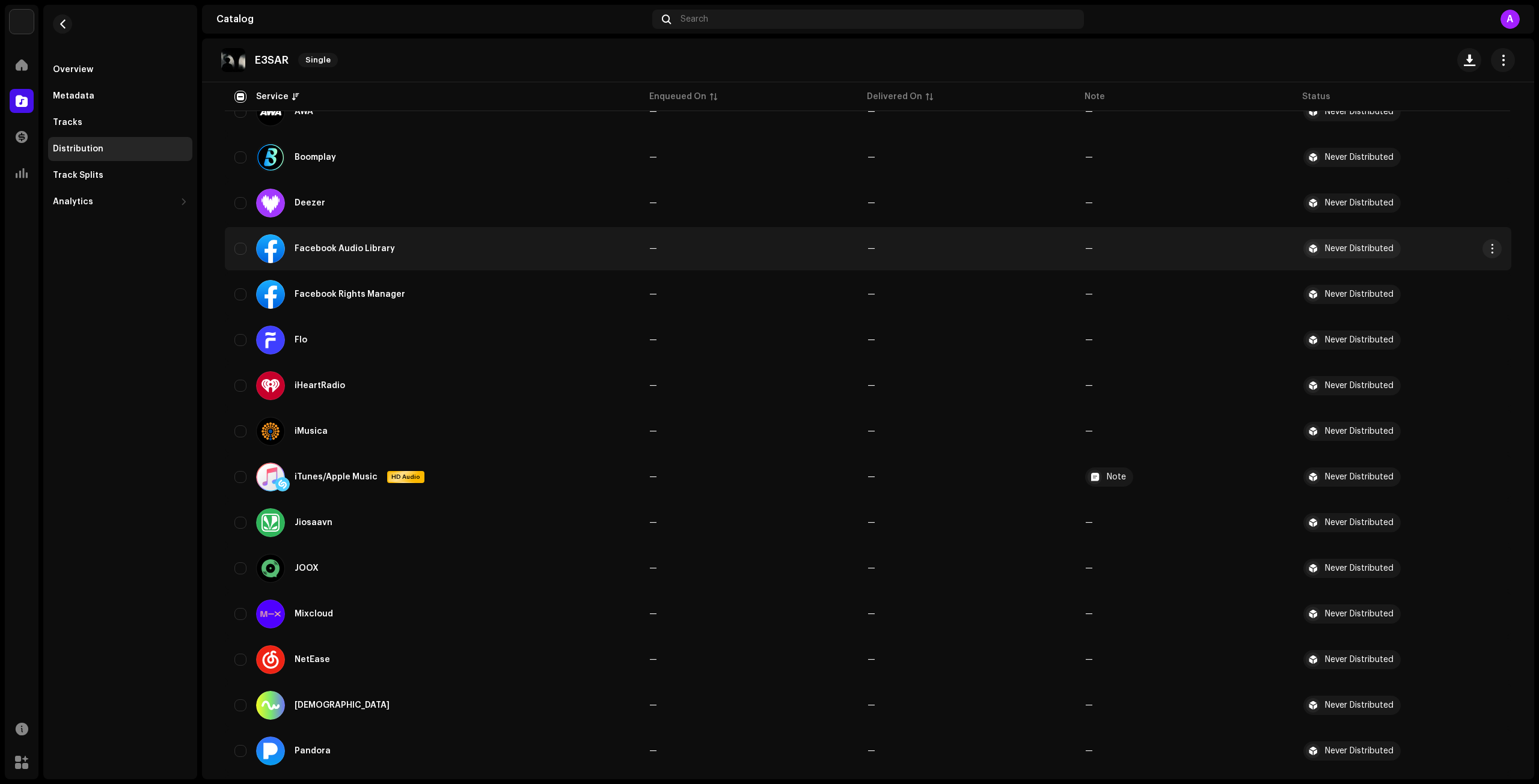
click at [241, 254] on div "Facebook Audio Library" at bounding box center [433, 249] width 396 height 29
click at [238, 245] on input "Row Unselected" at bounding box center [240, 248] width 12 height 12
checkbox input "true"
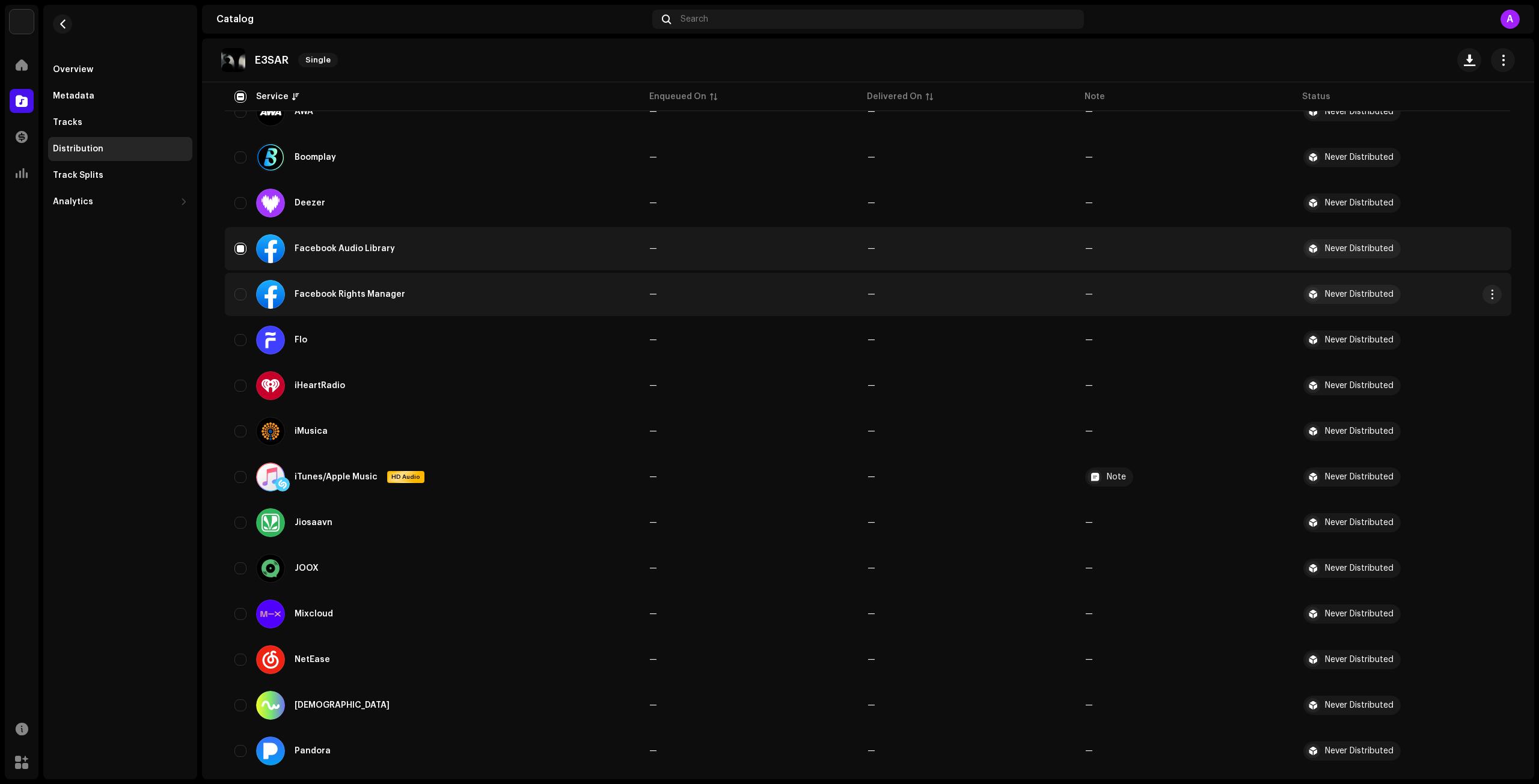
click at [235, 283] on div "Facebook Rights Manager" at bounding box center [433, 295] width 396 height 29
click at [238, 298] on input "Row Unselected" at bounding box center [240, 294] width 12 height 12
checkbox input "true"
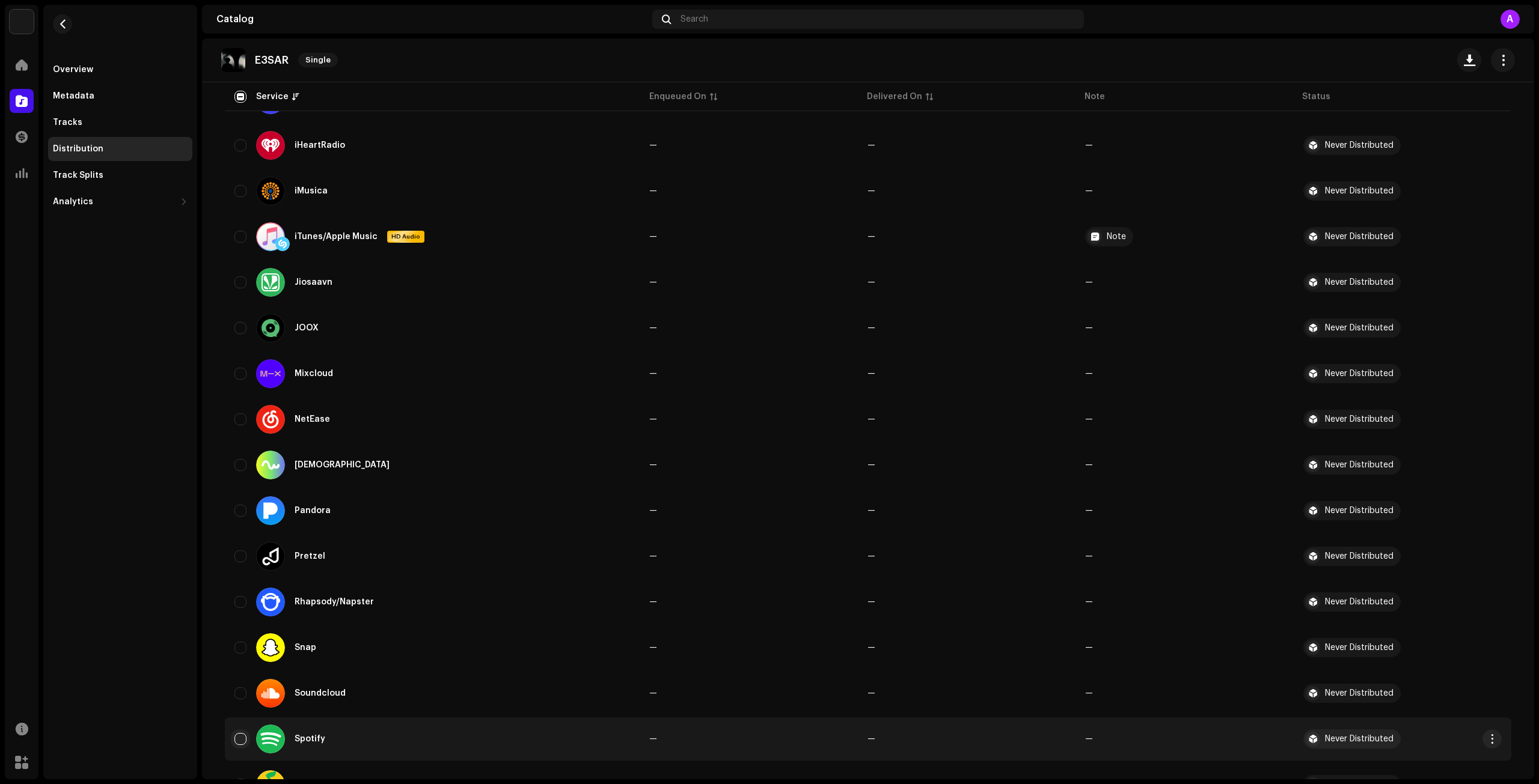
scroll to position [805, 0]
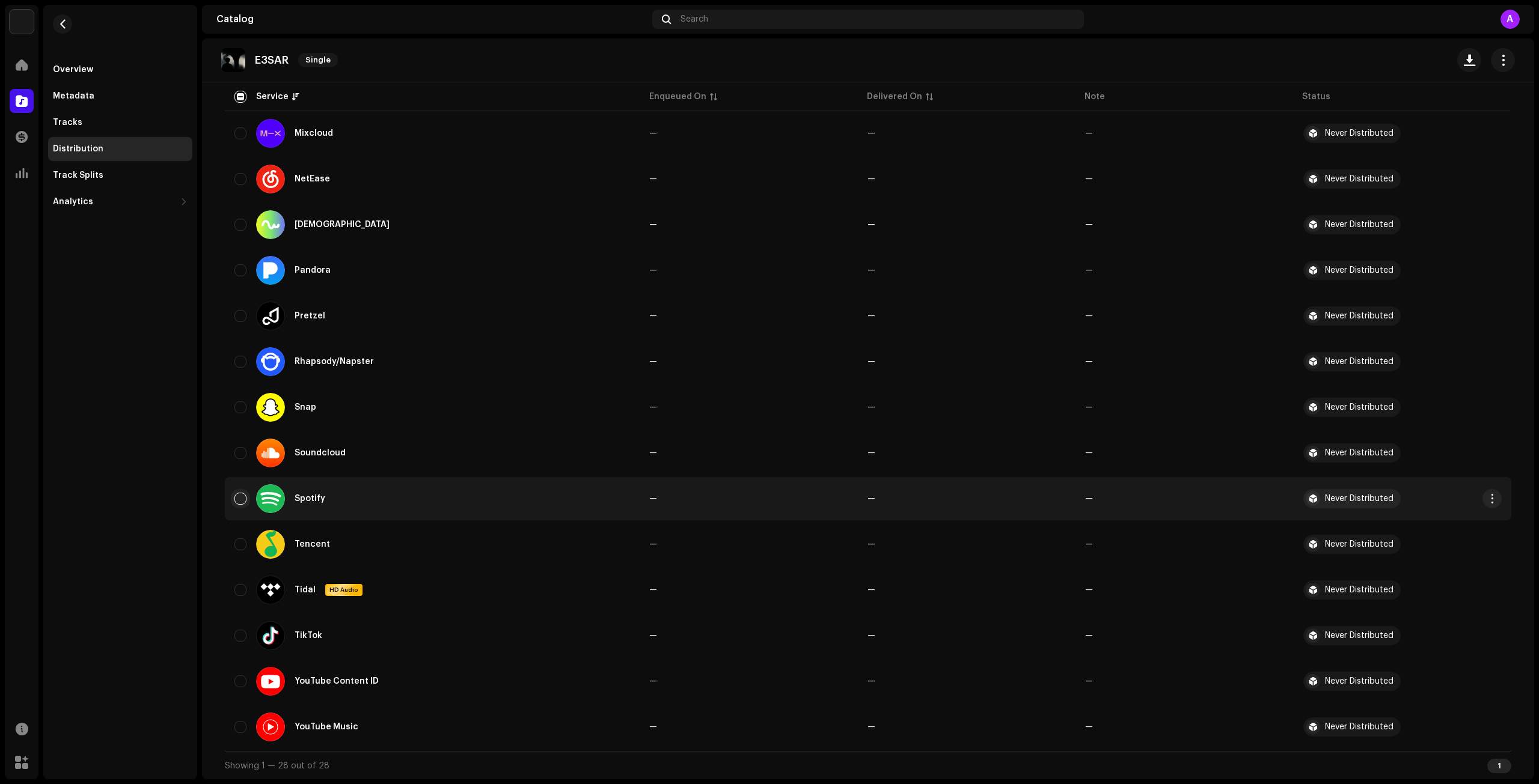
click at [238, 502] on input "Row Unselected" at bounding box center [240, 499] width 12 height 12
checkbox input "true"
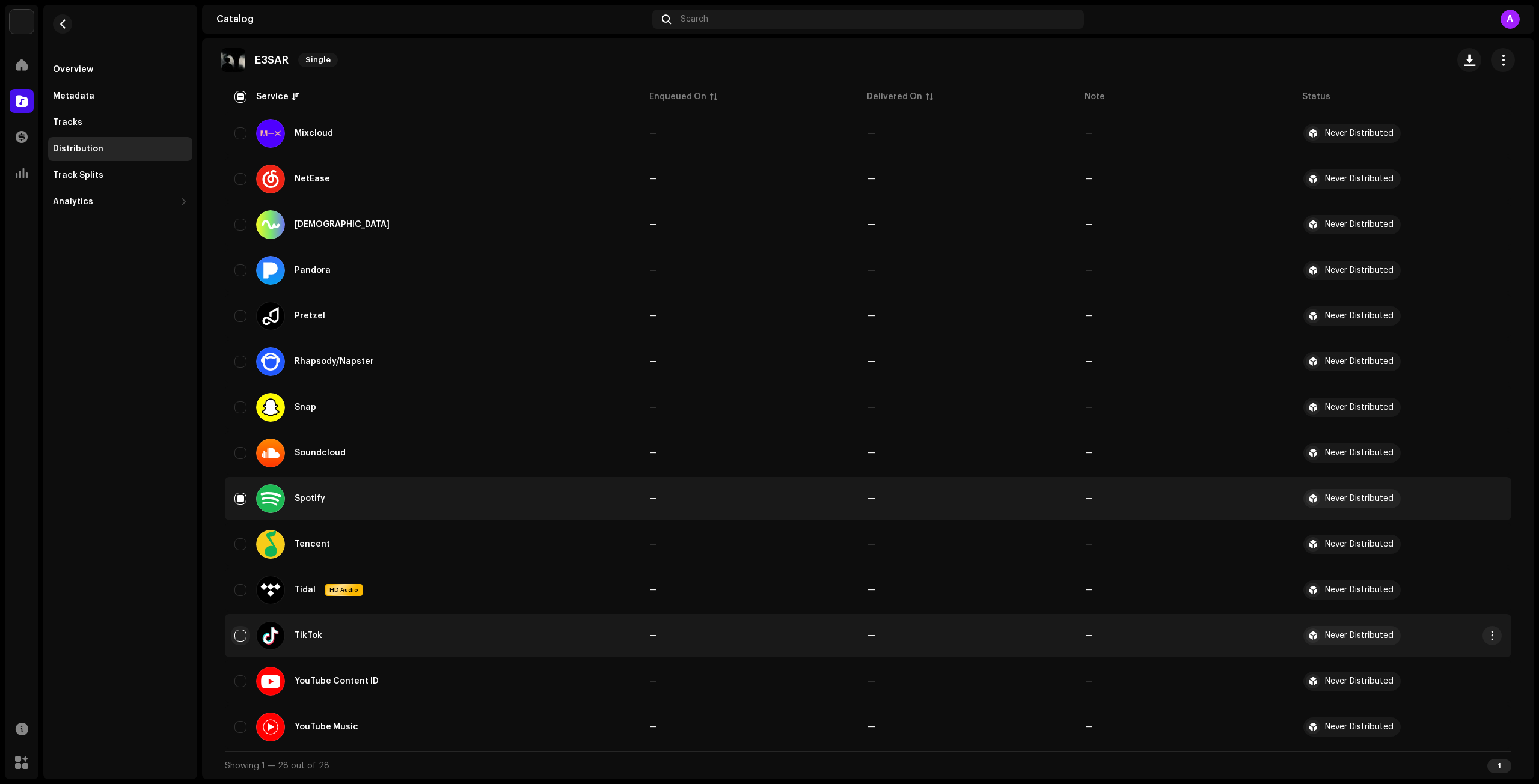
click at [237, 633] on input "Row Unselected" at bounding box center [240, 635] width 12 height 12
checkbox input "true"
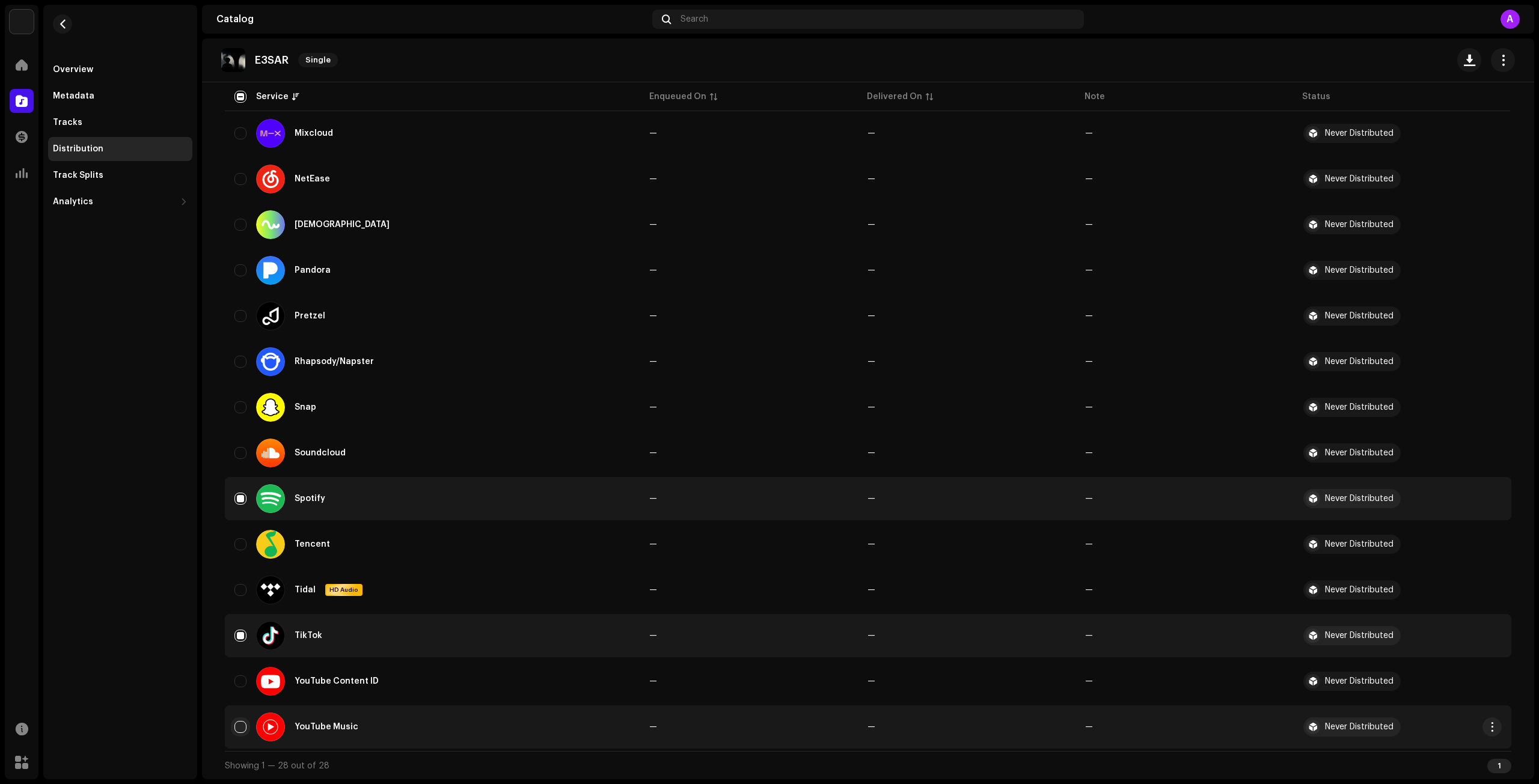
click at [242, 730] on input "Row Unselected" at bounding box center [240, 727] width 12 height 12
checkbox input "true"
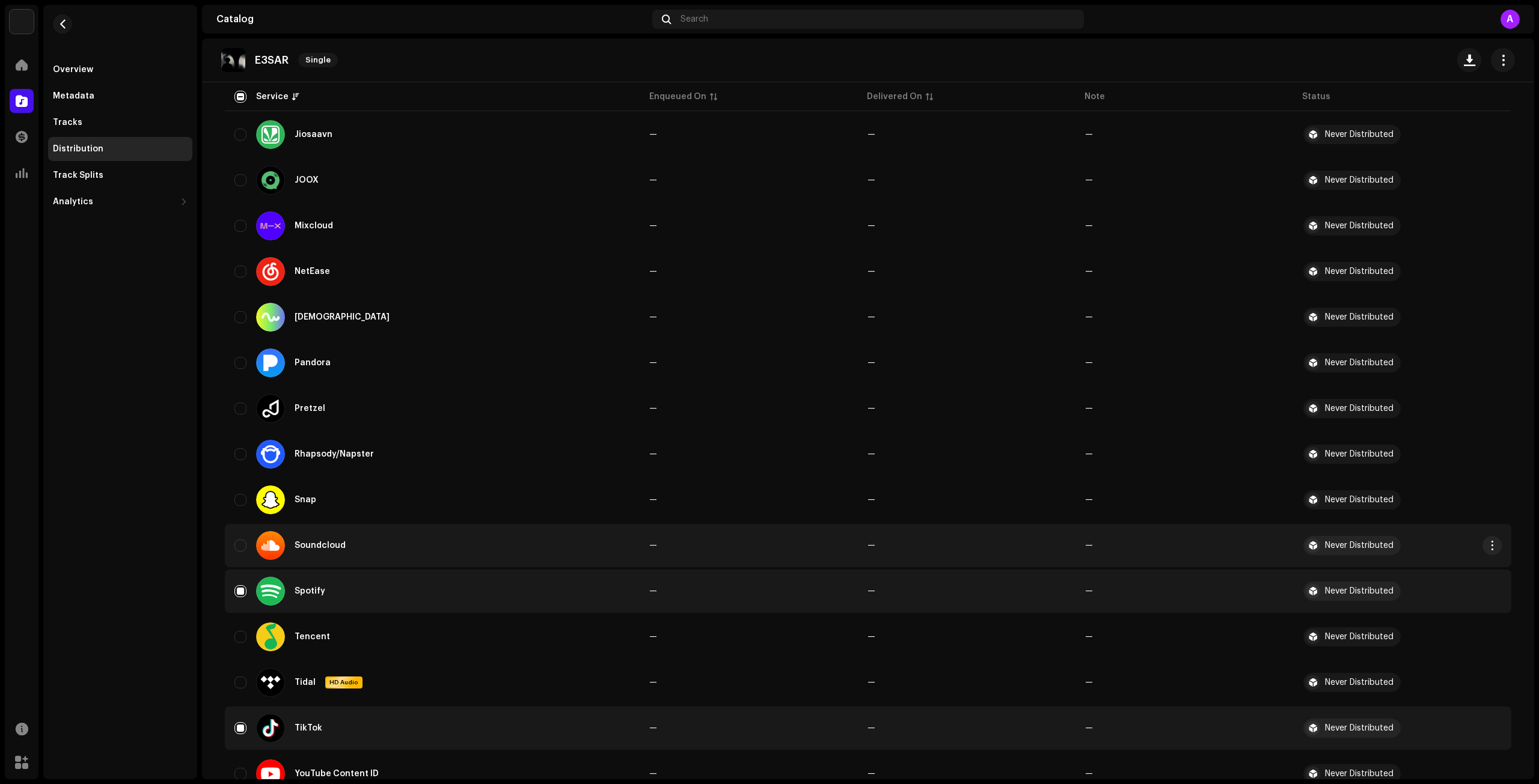
scroll to position [685, 0]
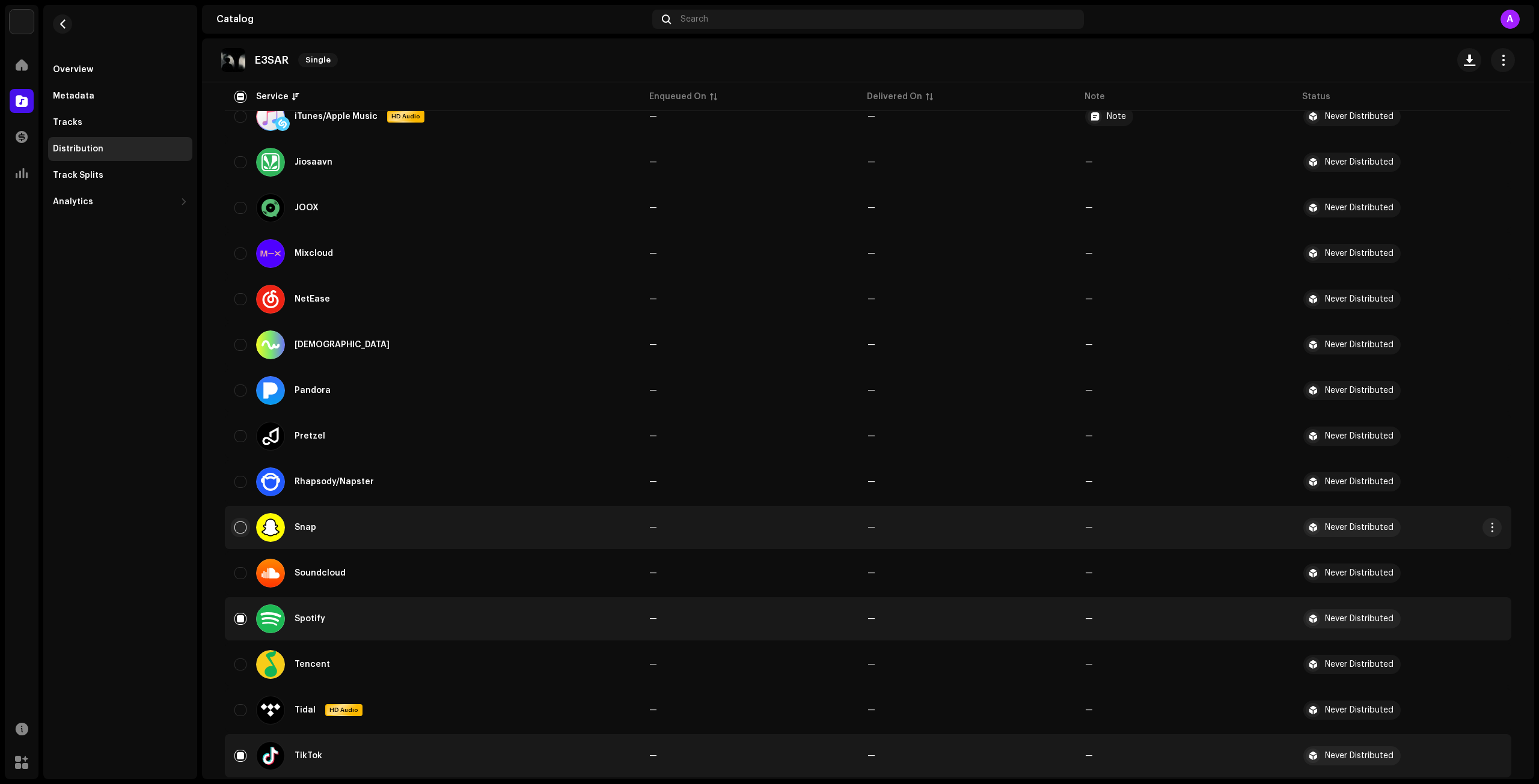
click at [241, 528] on input "Row Unselected" at bounding box center [240, 527] width 12 height 12
checkbox input "true"
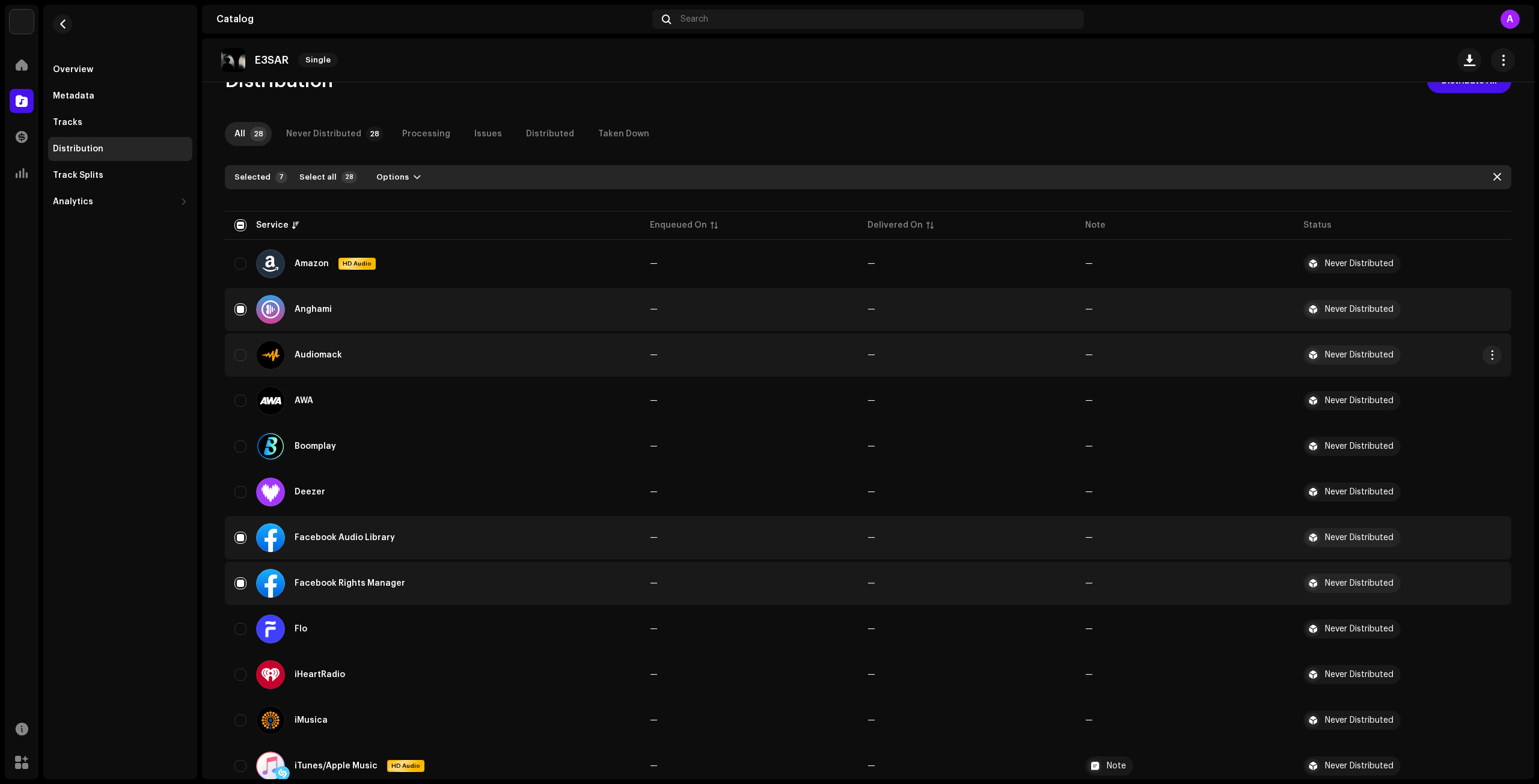
scroll to position [0, 0]
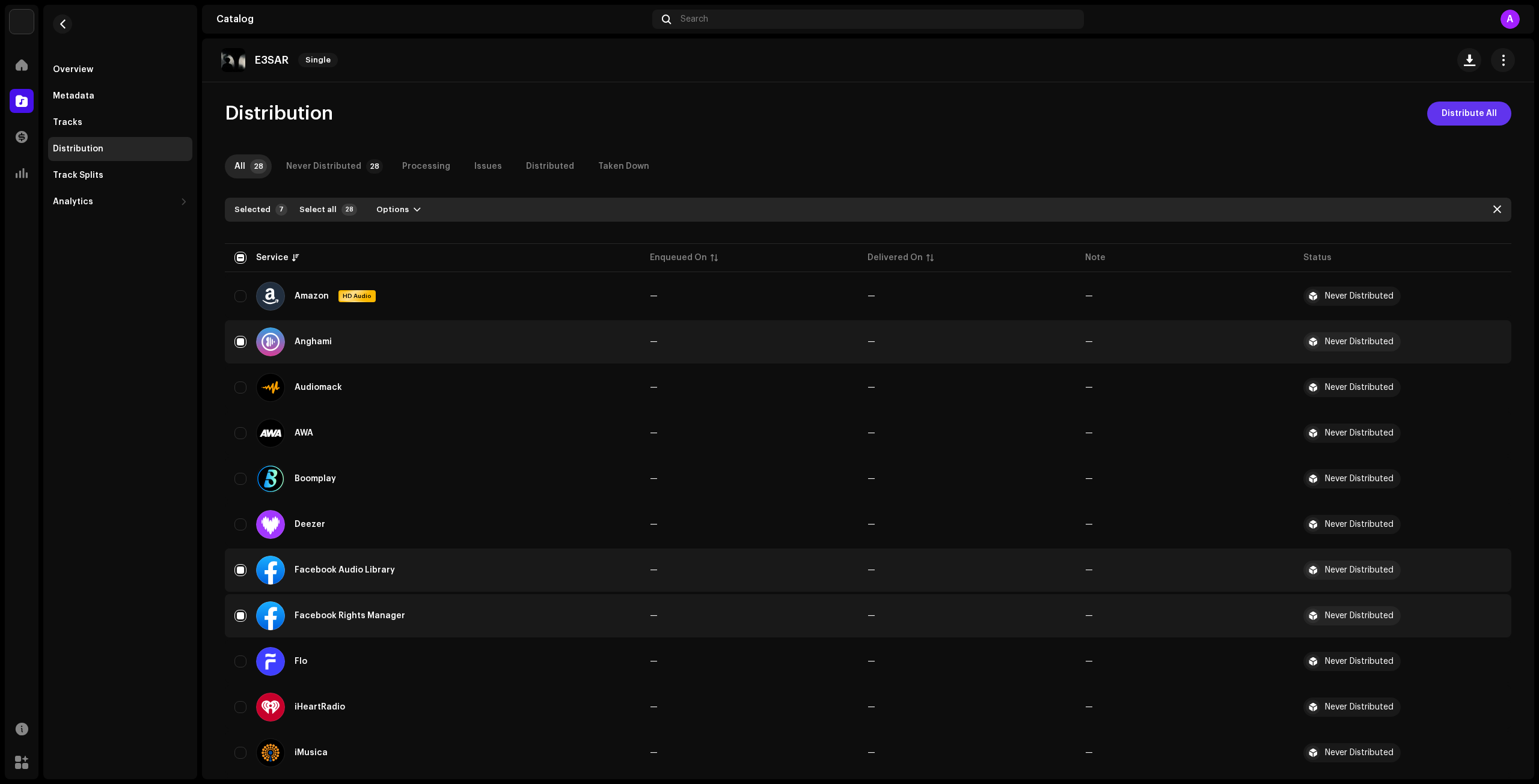
click at [1456, 114] on span "Distribute All" at bounding box center [1469, 114] width 55 height 24
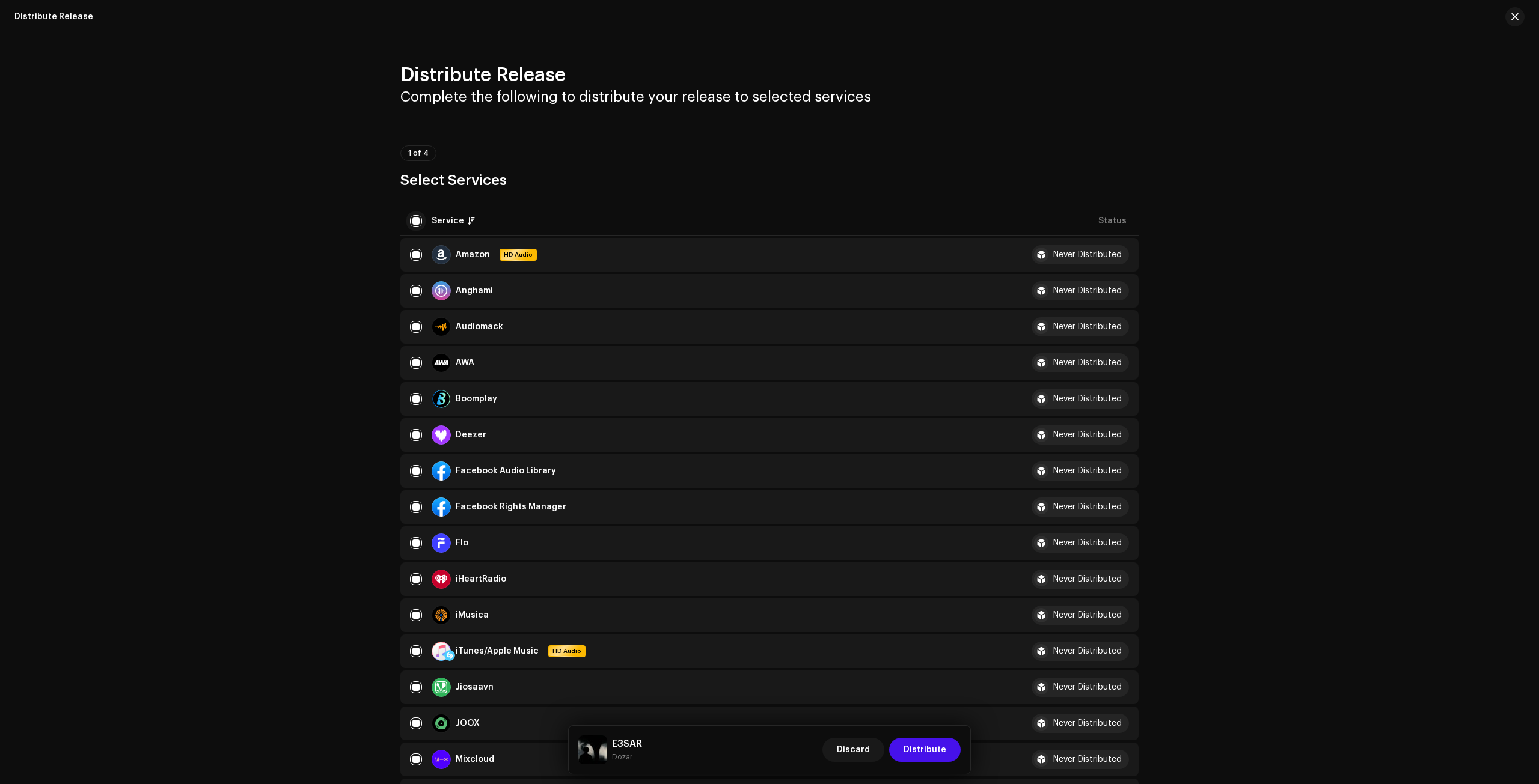
click at [411, 222] on input "checkbox" at bounding box center [416, 221] width 12 height 12
checkbox input "false"
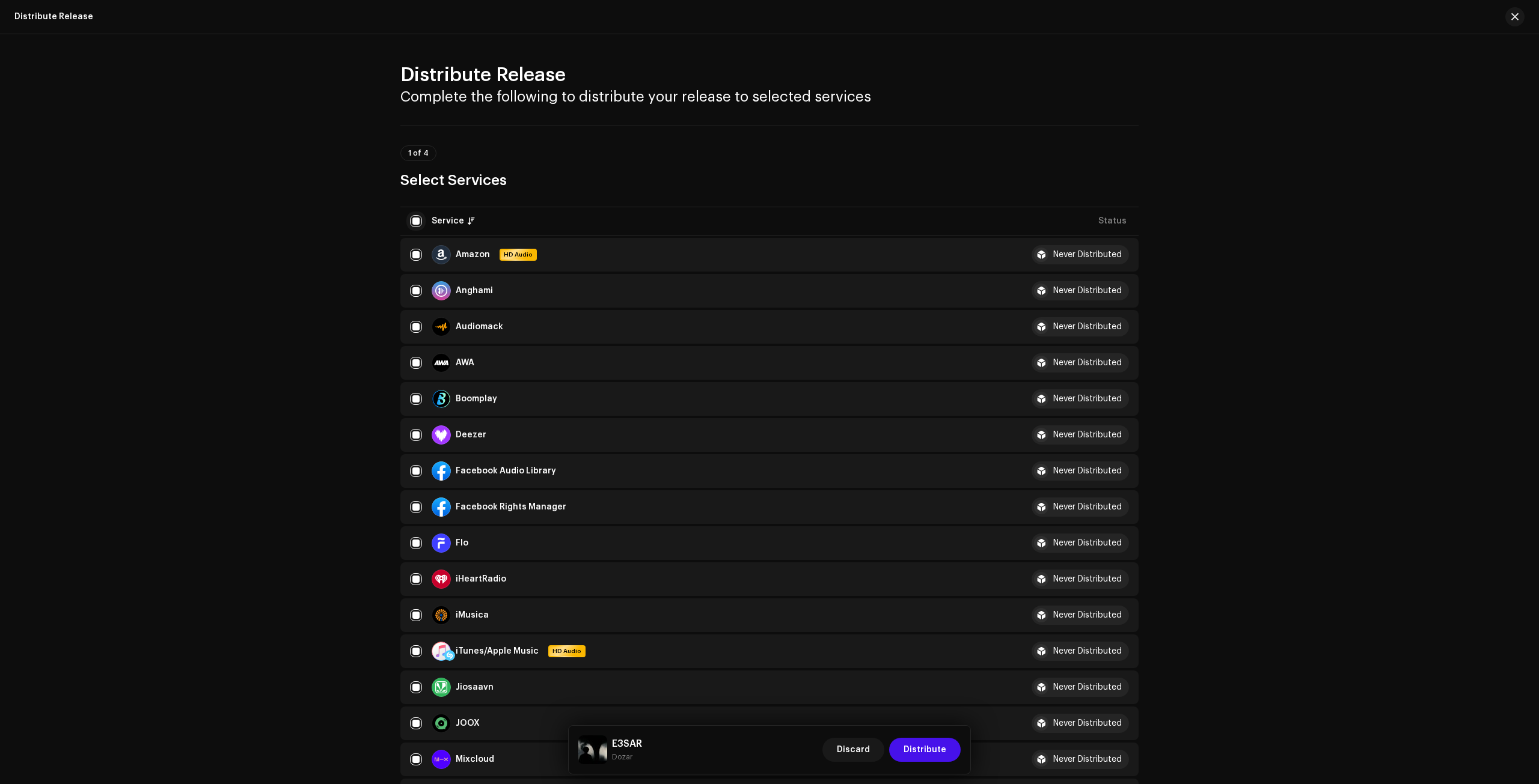
checkbox input "false"
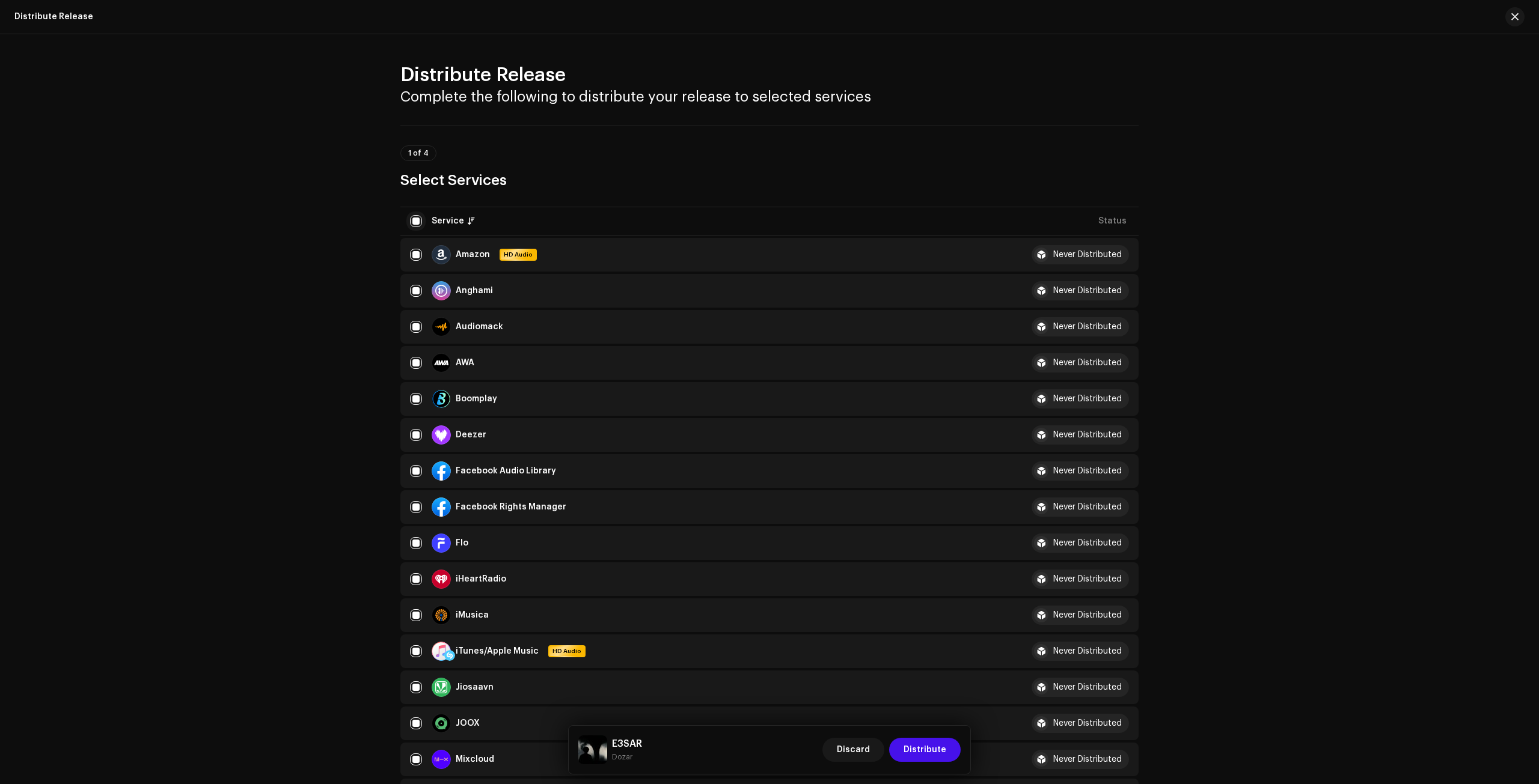
checkbox input "false"
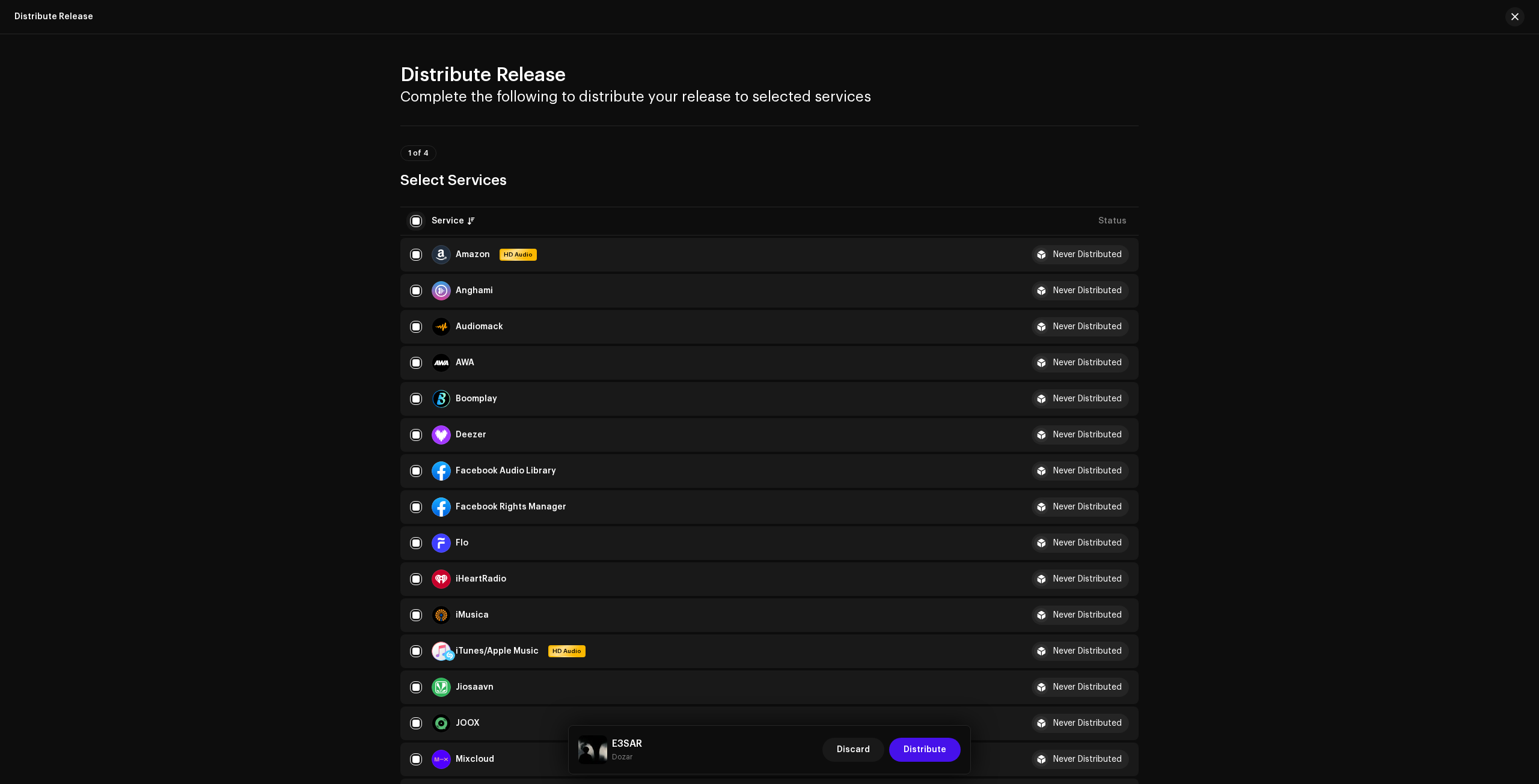
checkbox input "false"
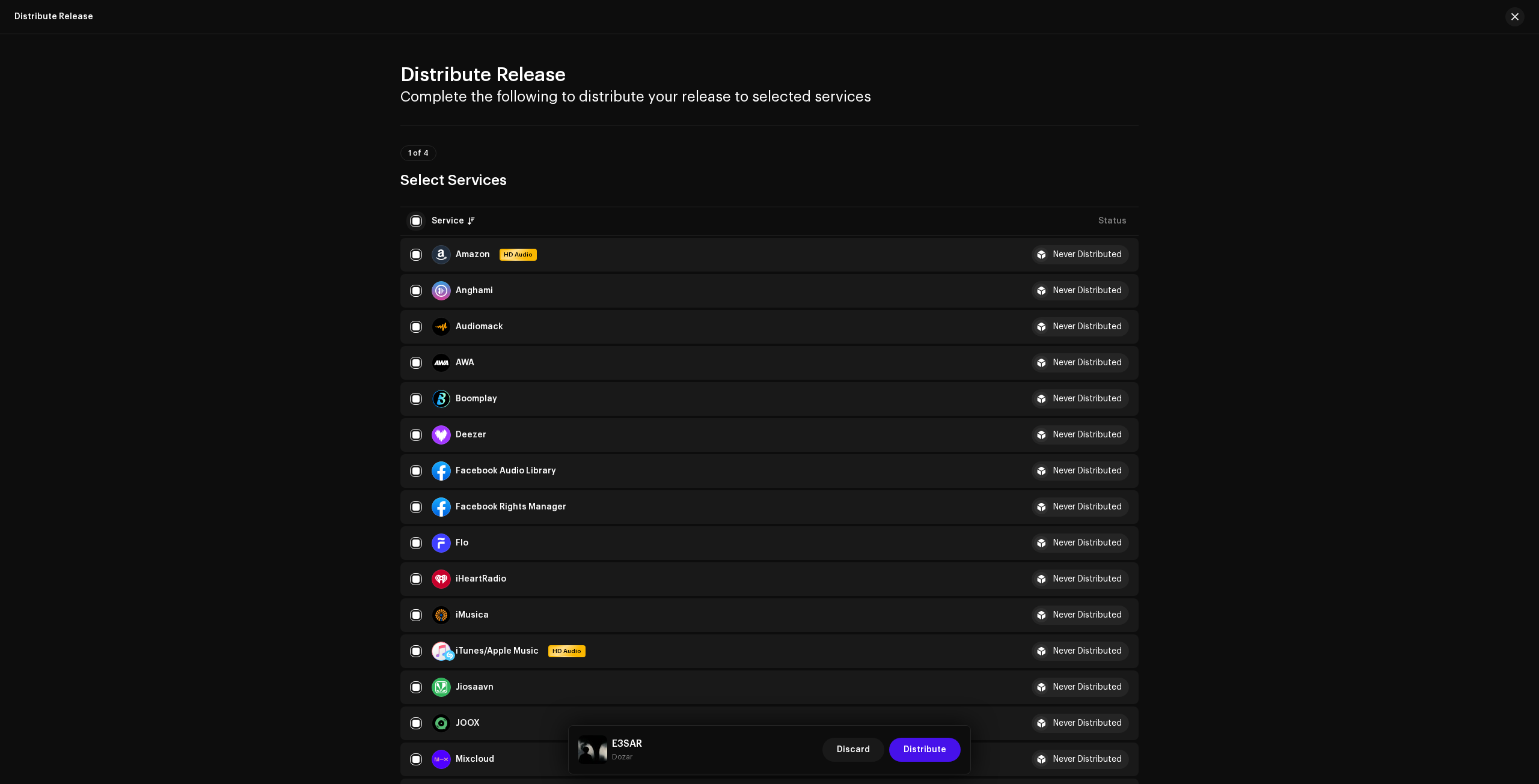
checkbox input "false"
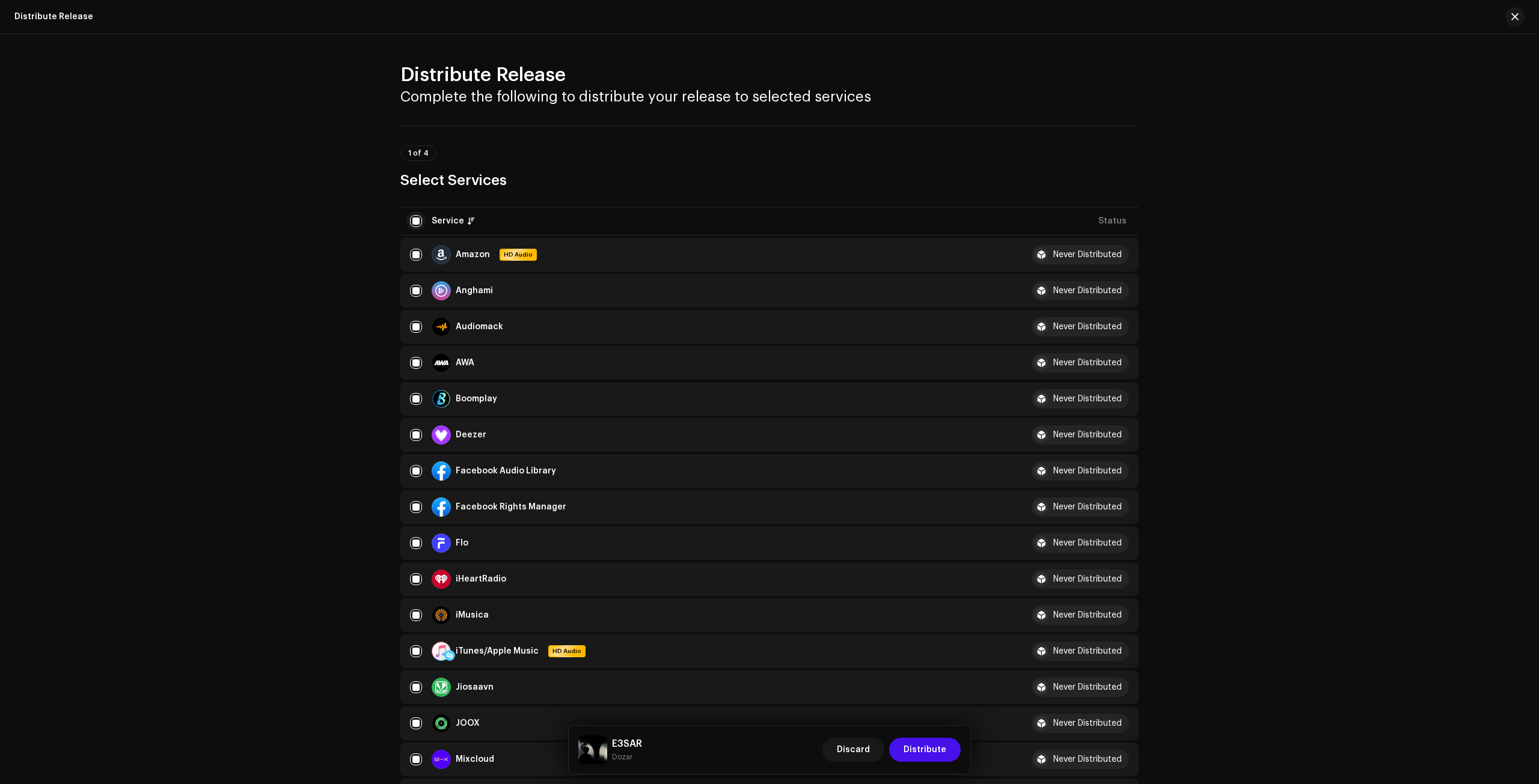
checkbox input "false"
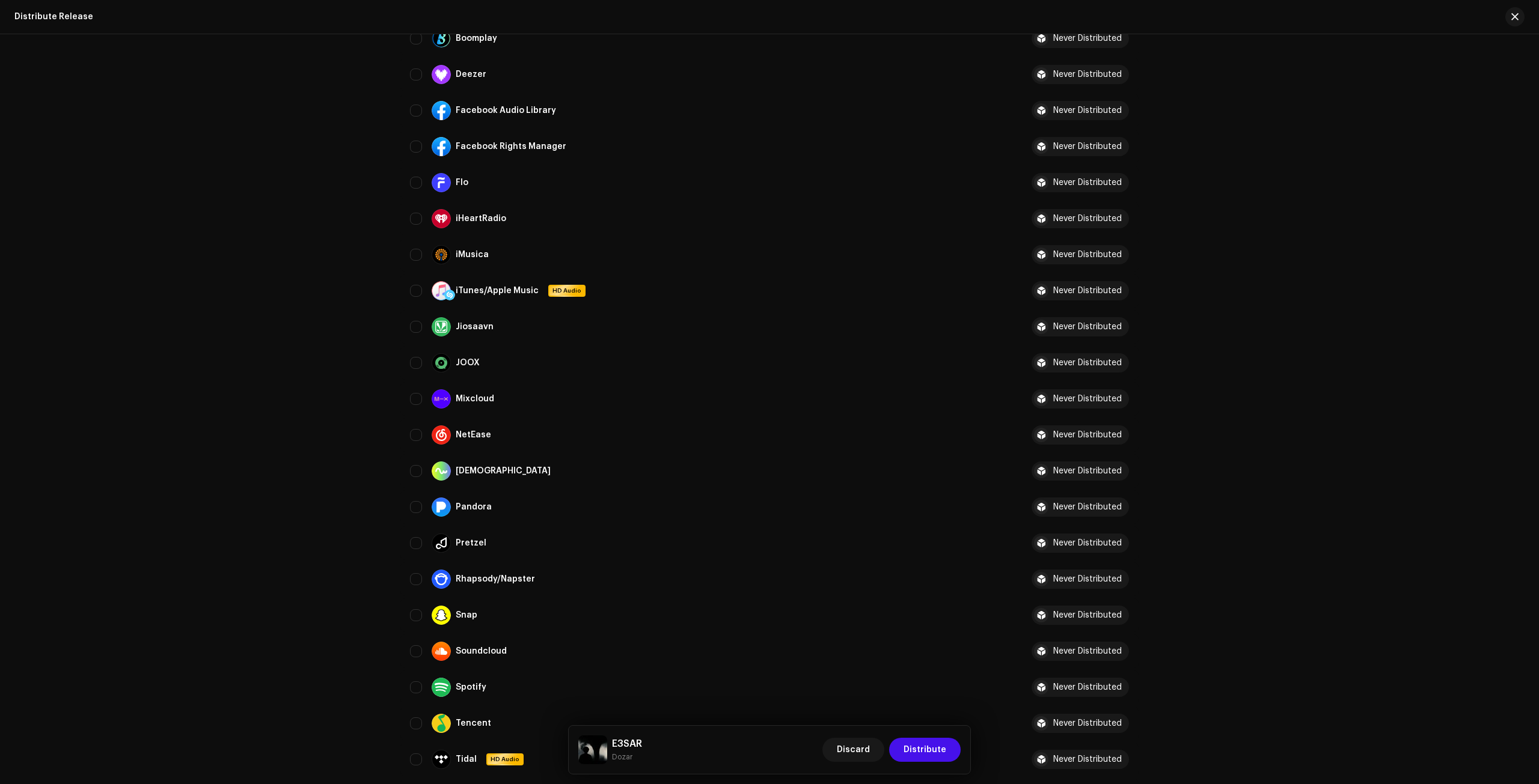
scroll to position [842, 0]
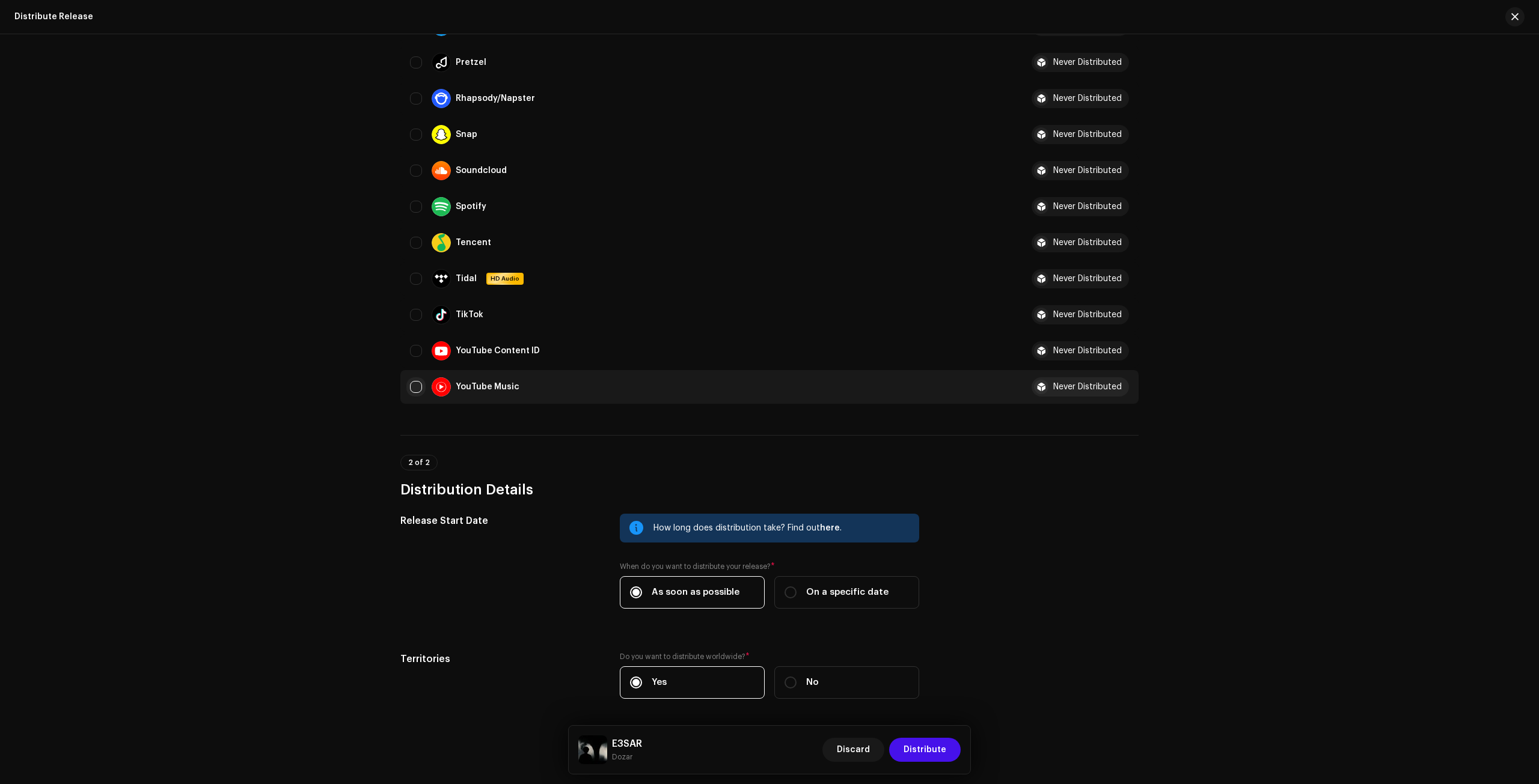
click at [416, 386] on input "Row Unselected" at bounding box center [416, 386] width 12 height 12
checkbox input "true"
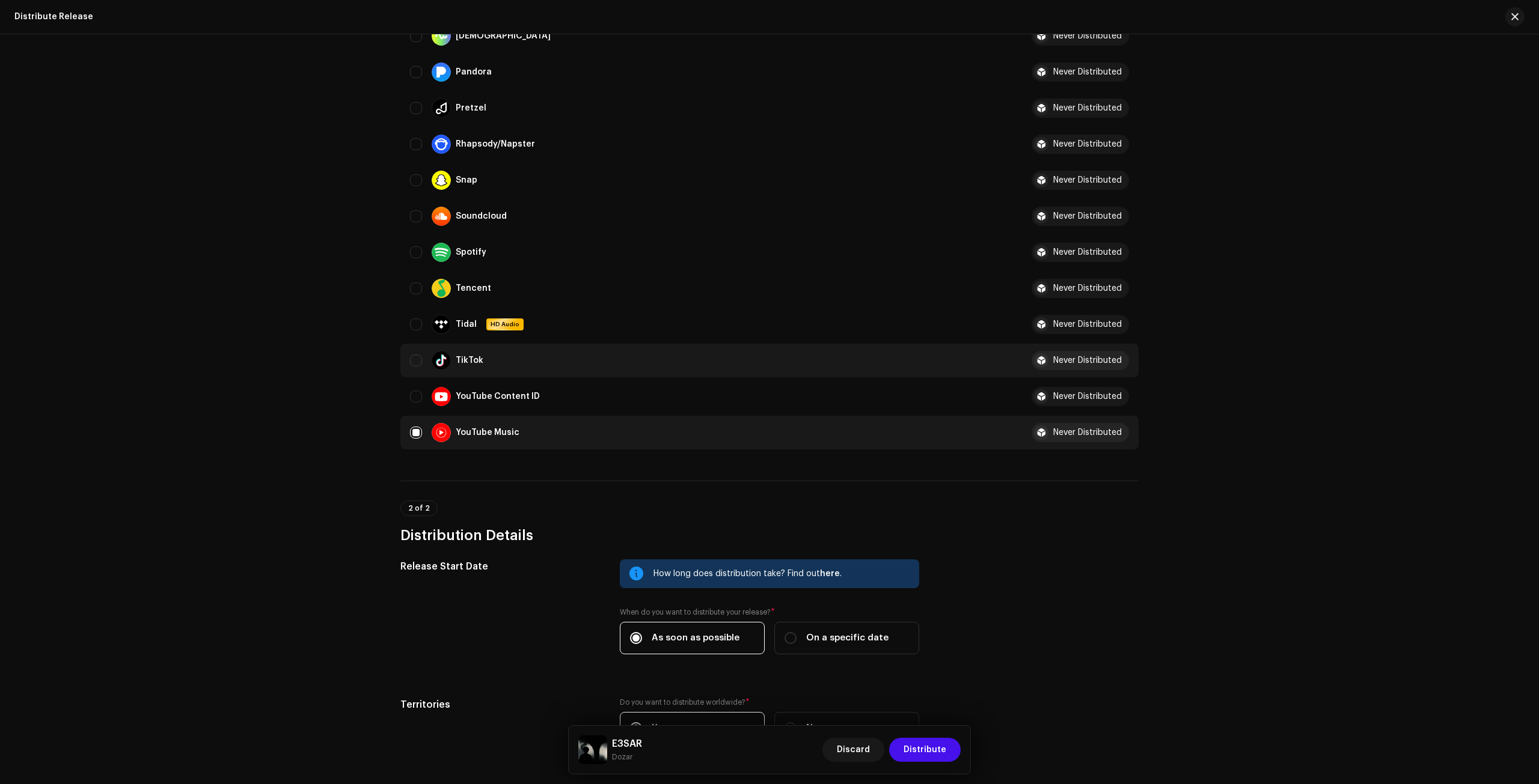
scroll to position [798, 0]
click at [416, 360] on input "Row Unselected" at bounding box center [416, 358] width 12 height 12
checkbox input "true"
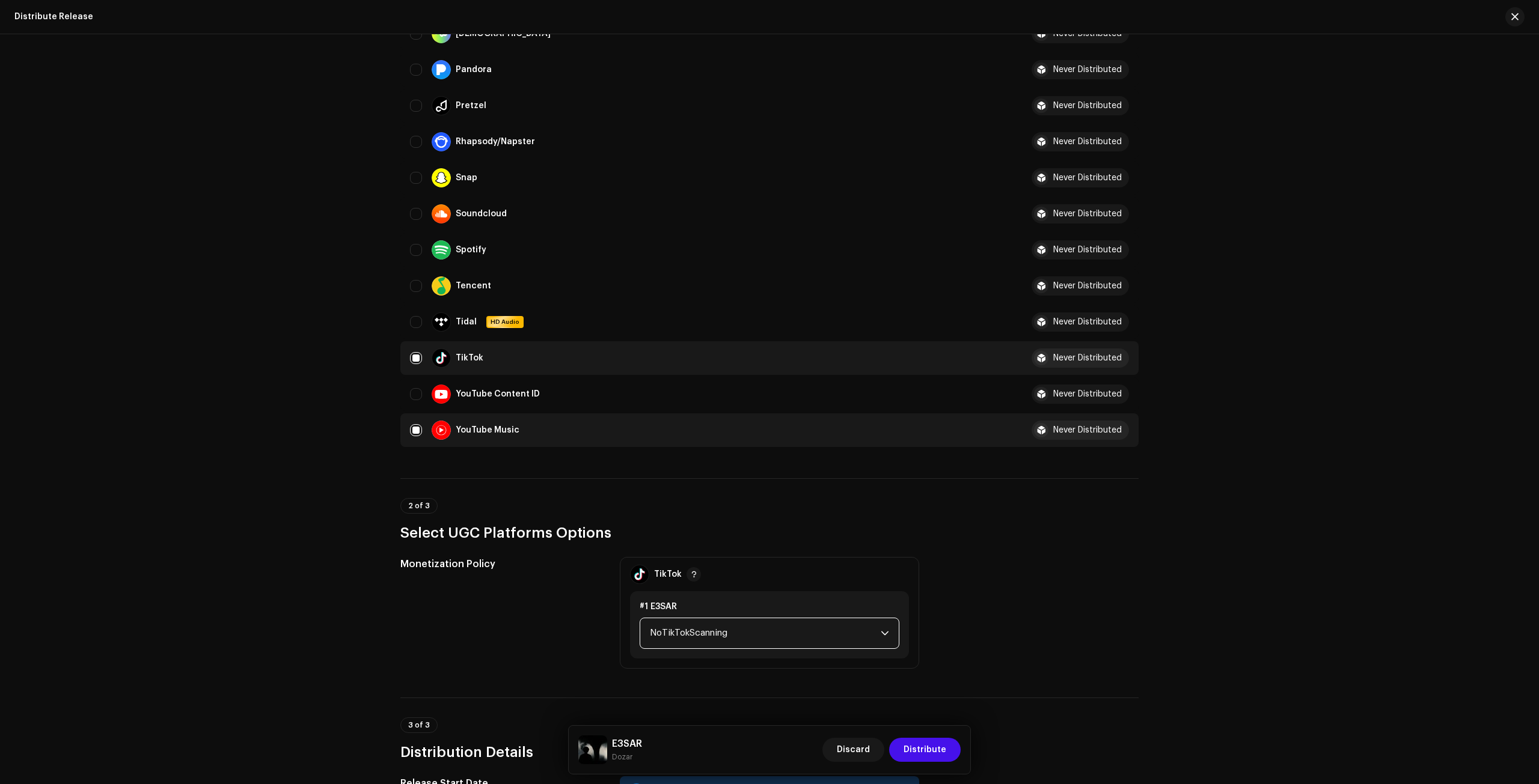
click at [659, 623] on span "NoTikTokScanning" at bounding box center [765, 633] width 231 height 30
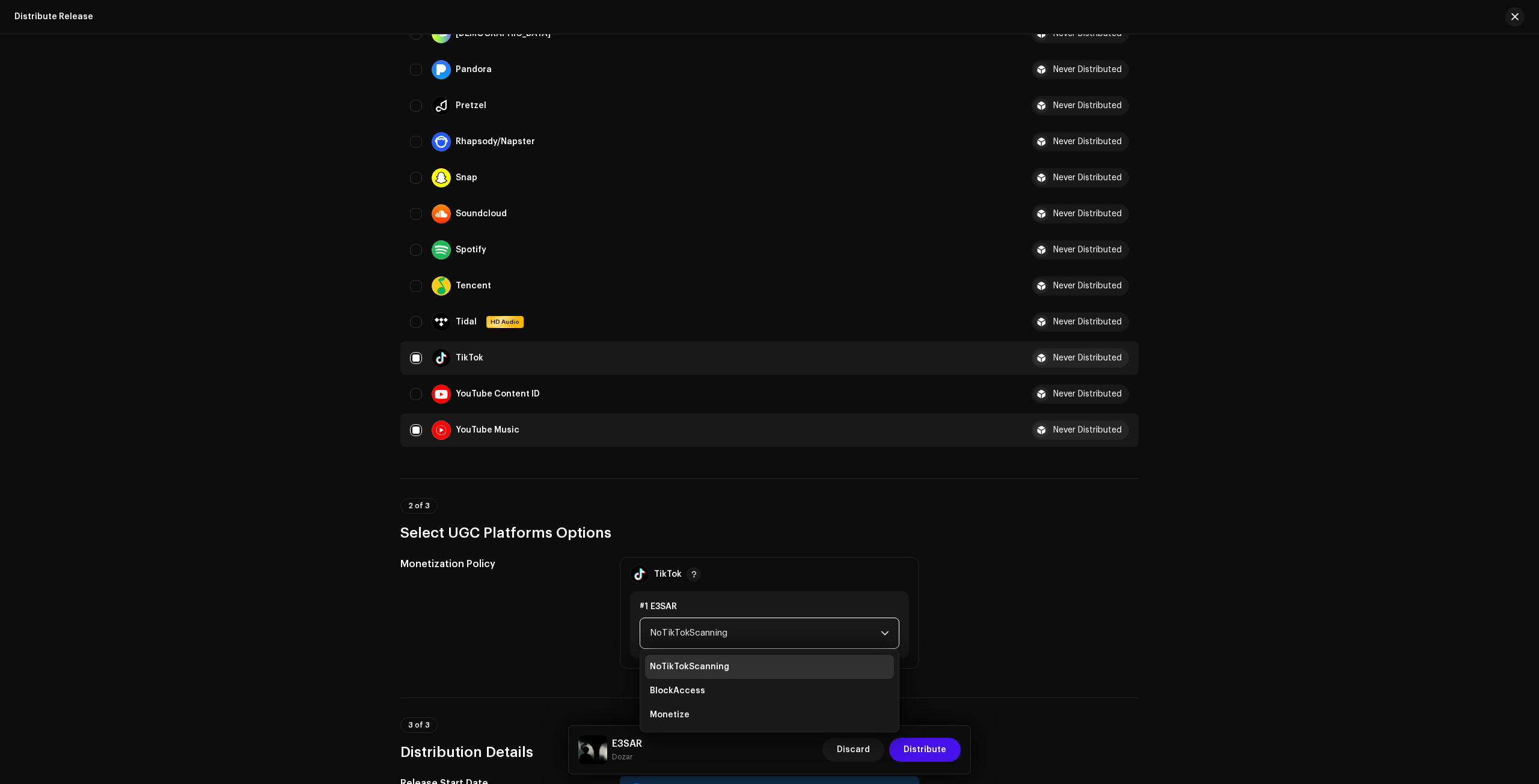
click at [659, 623] on span "NoTikTokScanning" at bounding box center [765, 633] width 231 height 30
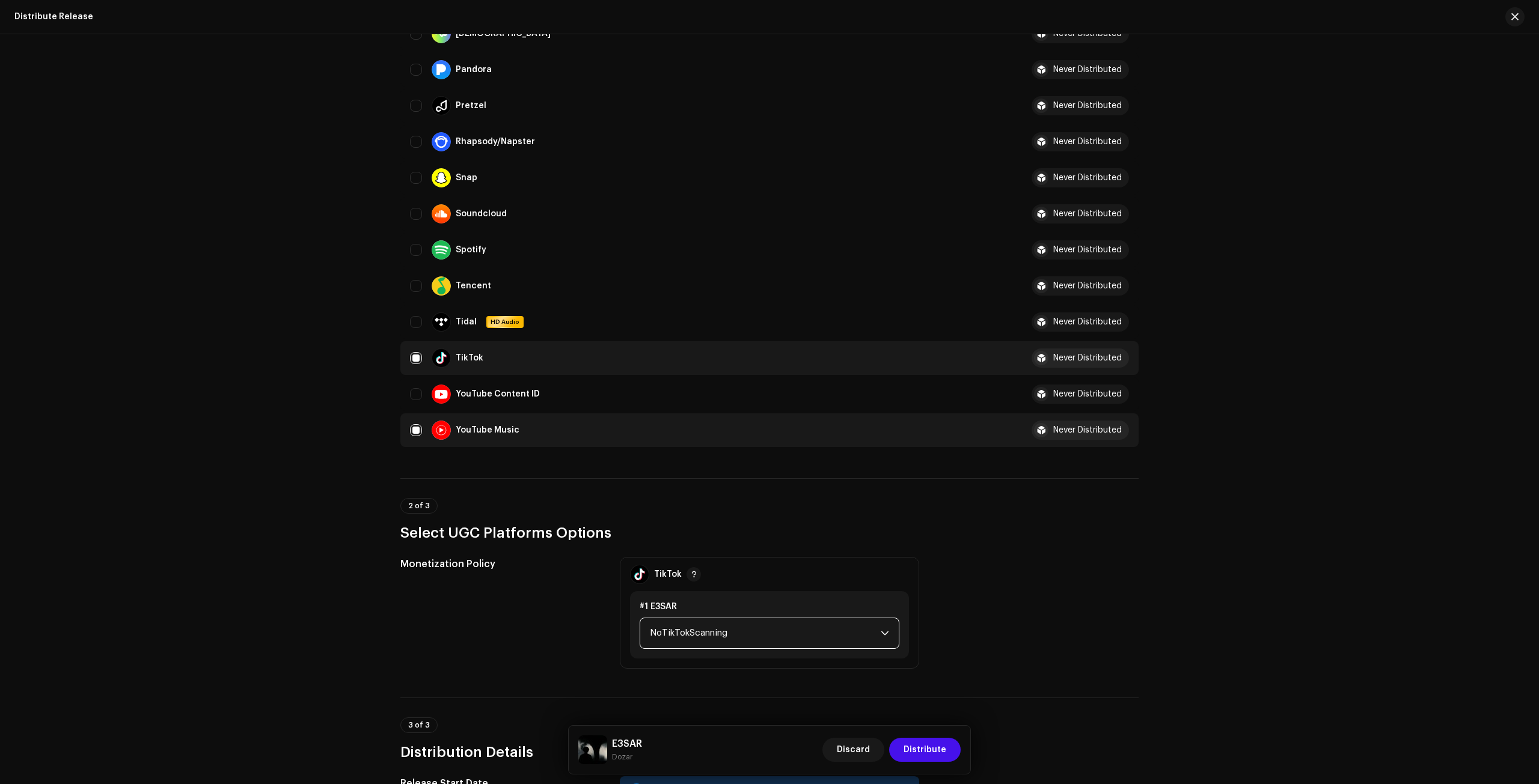
click at [698, 632] on span "NoTikTokScanning" at bounding box center [765, 633] width 231 height 30
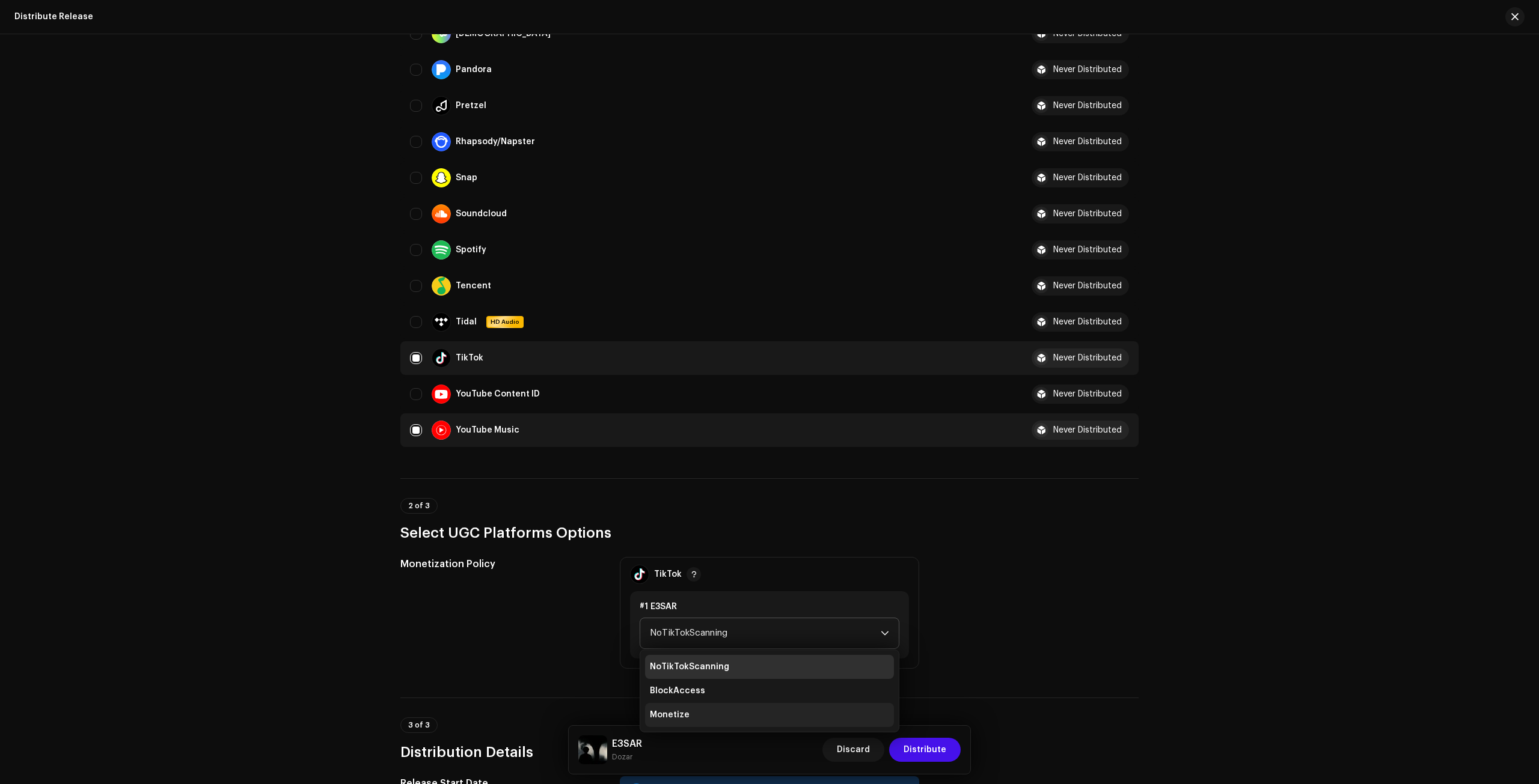
click at [682, 710] on span "Monetize" at bounding box center [670, 715] width 40 height 12
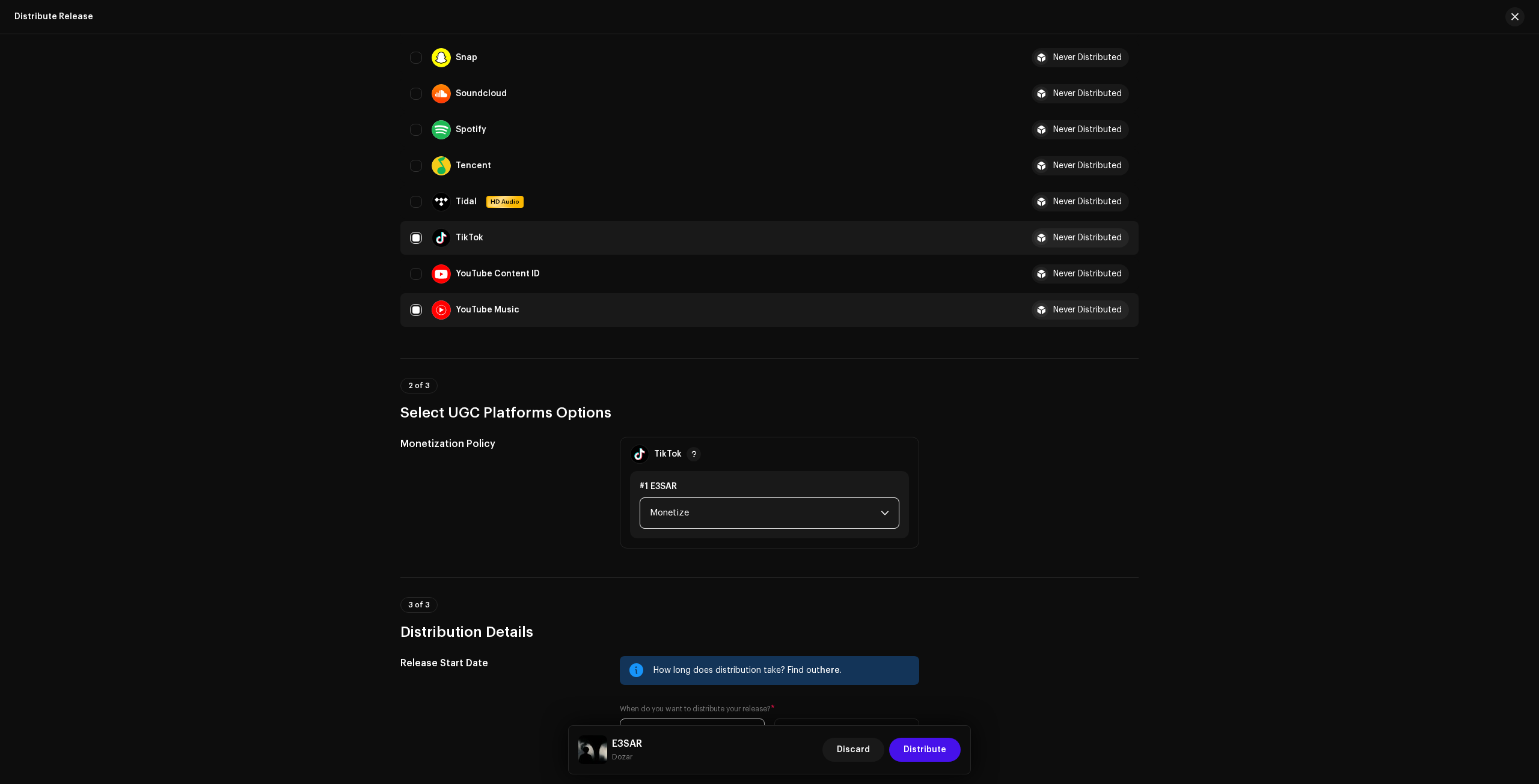
scroll to position [1102, 0]
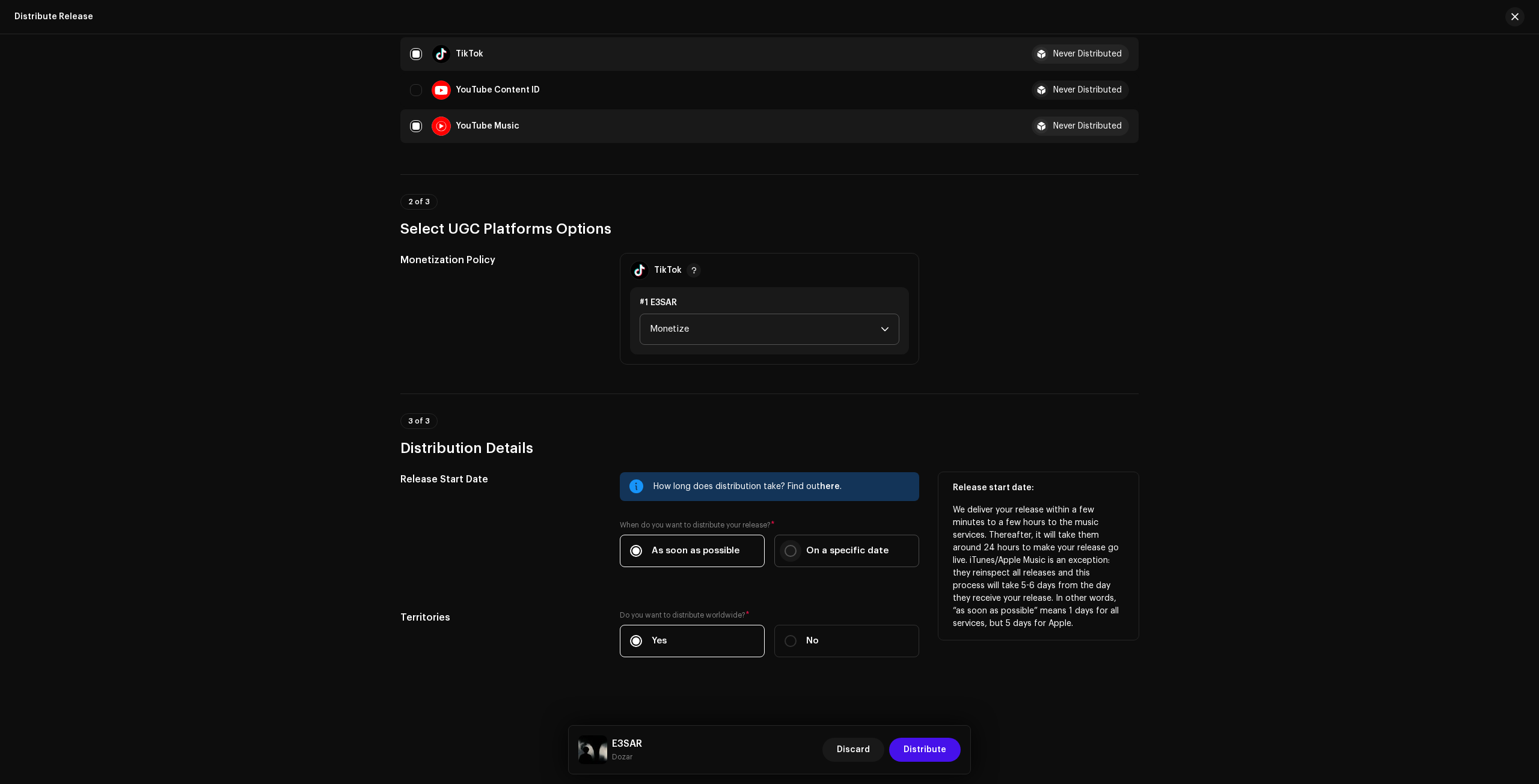
click at [785, 547] on input "On a specific date" at bounding box center [790, 551] width 12 height 12
radio input "true"
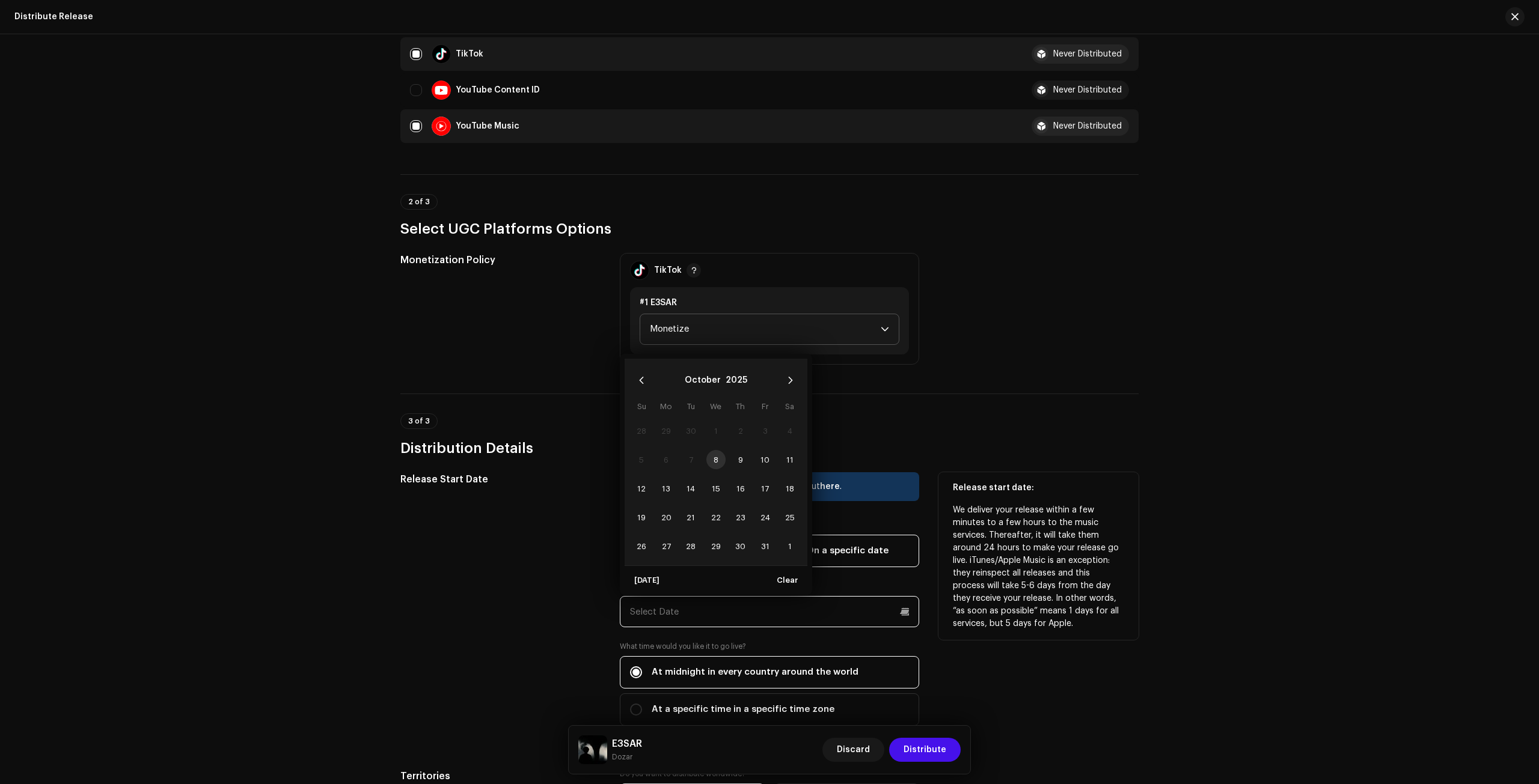
click at [654, 615] on input "text" at bounding box center [770, 612] width 300 height 31
click at [732, 461] on span "9" at bounding box center [740, 460] width 19 height 19
type input "[DATE]"
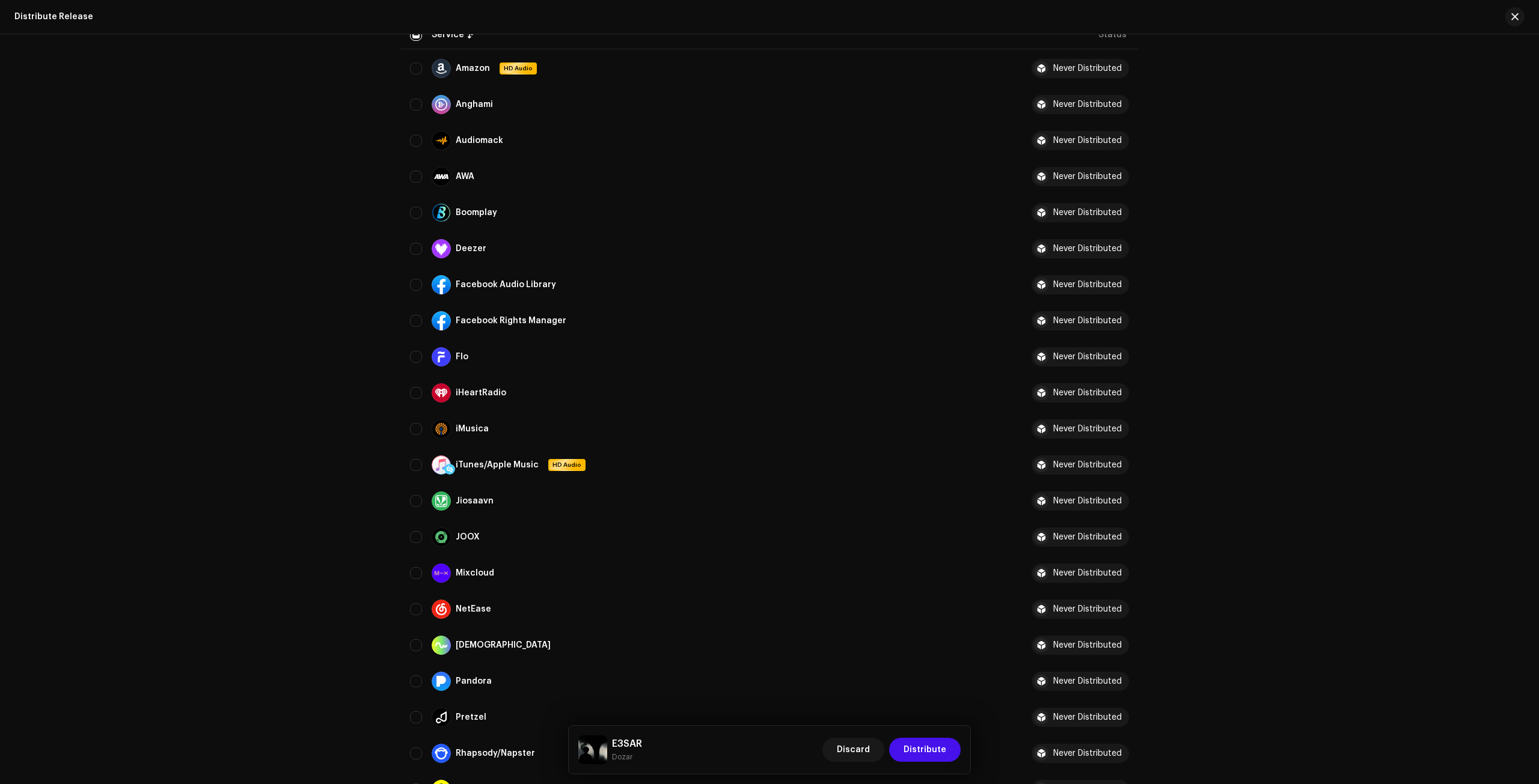
scroll to position [58, 0]
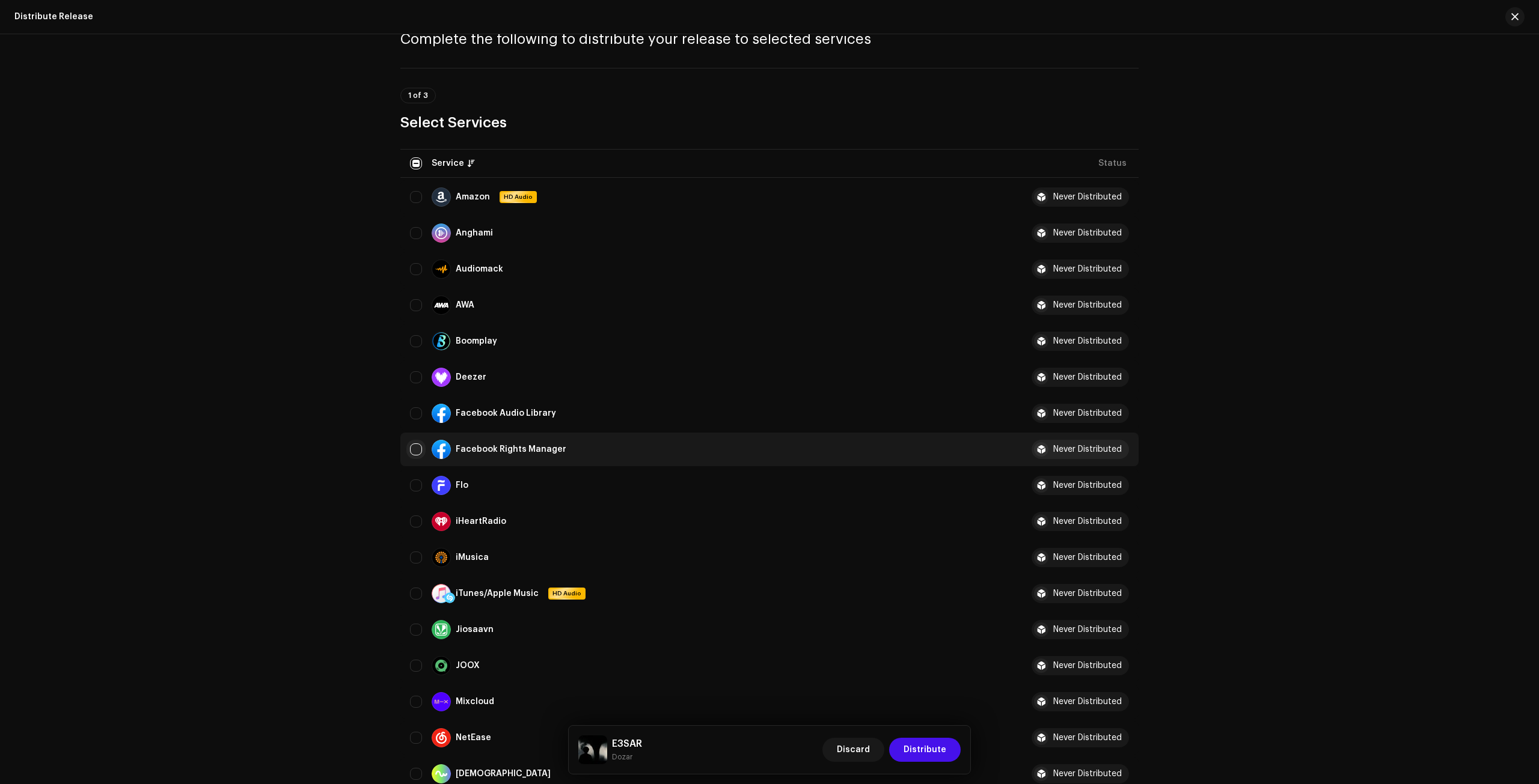
click at [420, 450] on input "Row Unselected" at bounding box center [416, 449] width 12 height 12
checkbox input "true"
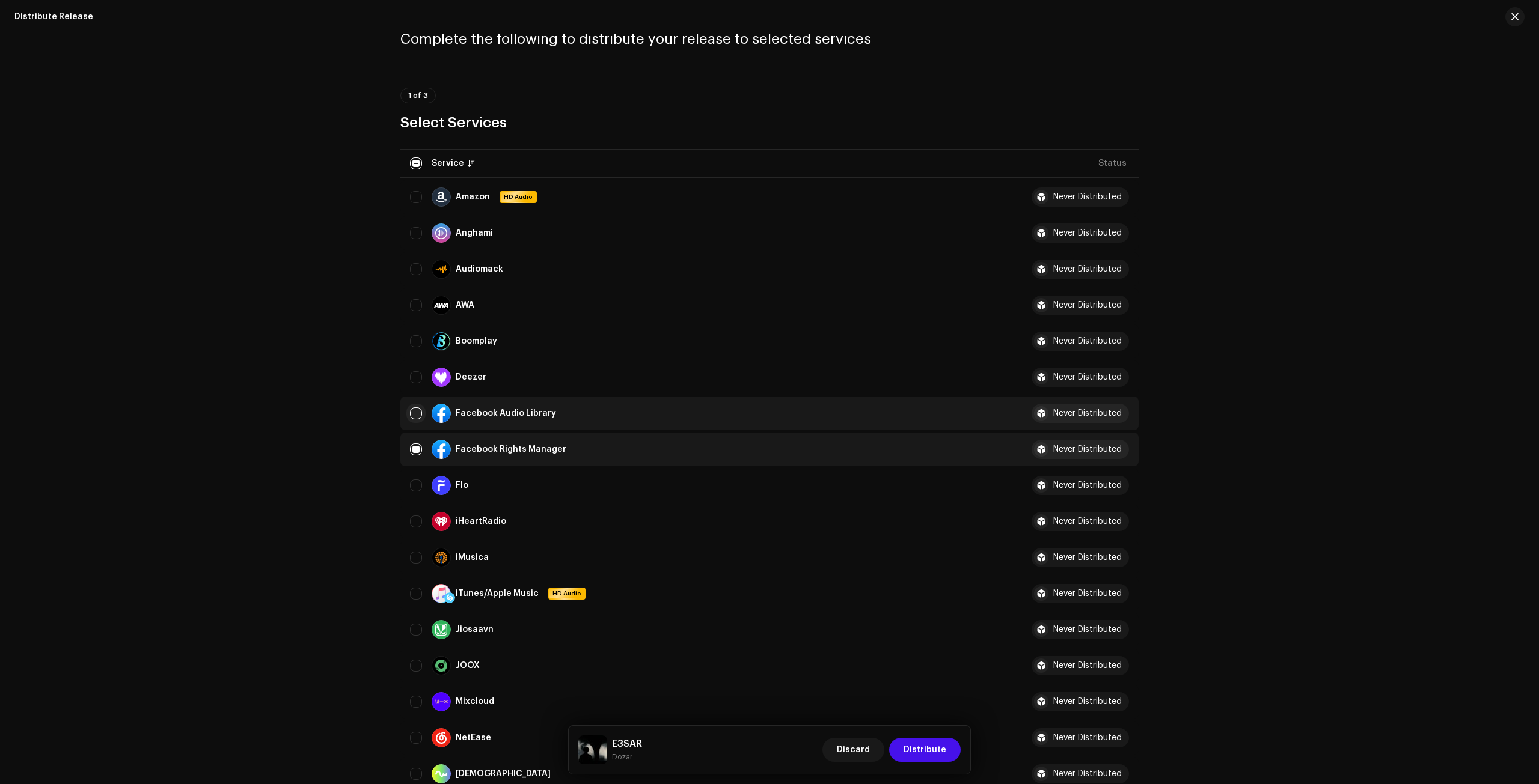
click at [417, 416] on input "Row Unselected" at bounding box center [416, 413] width 12 height 12
checkbox input "true"
click at [417, 231] on input "Row Unselected" at bounding box center [416, 233] width 12 height 12
checkbox input "true"
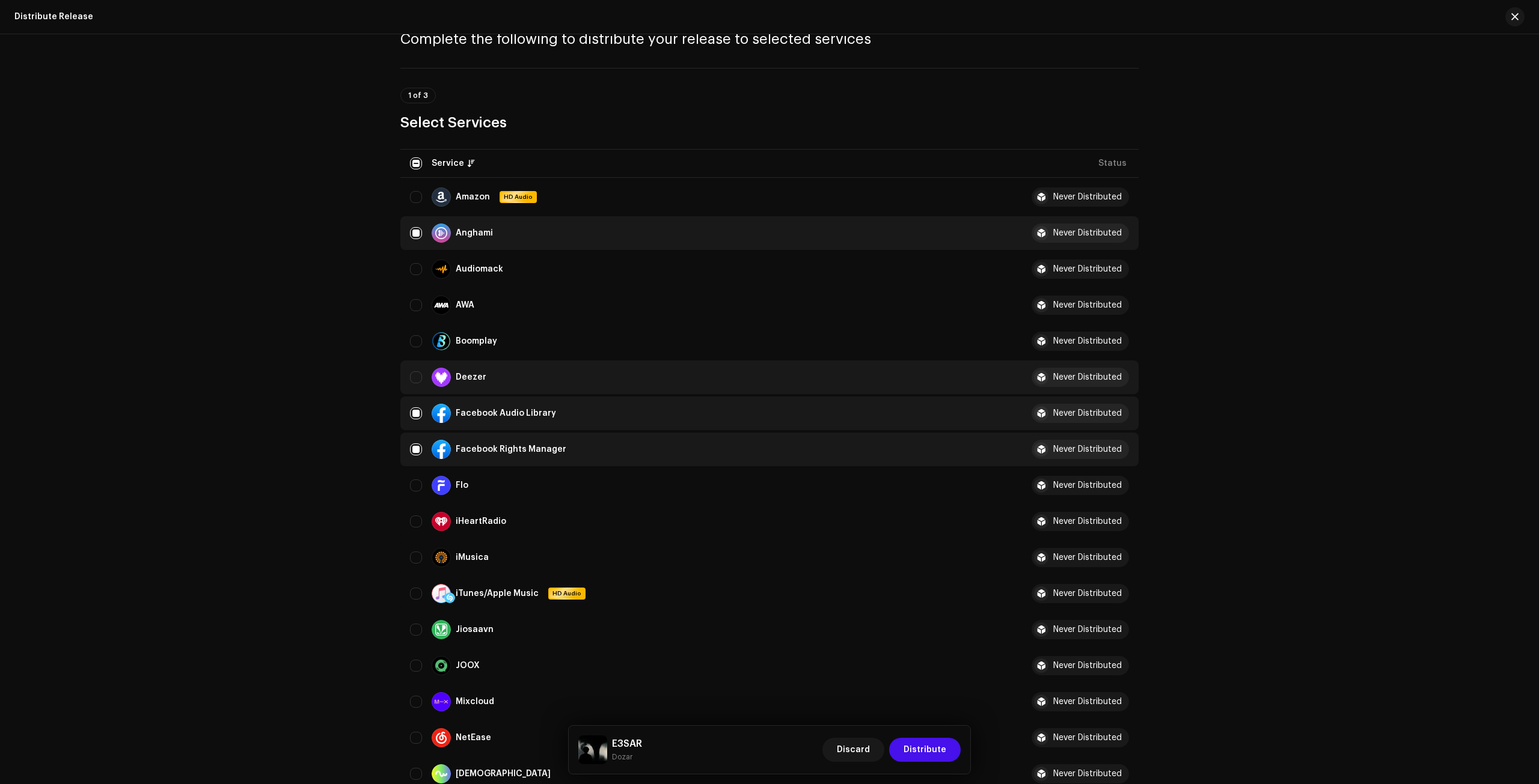
click at [406, 376] on td "Deezer" at bounding box center [706, 377] width 612 height 33
click at [412, 376] on input "Row Unselected" at bounding box center [416, 377] width 12 height 12
checkbox input "true"
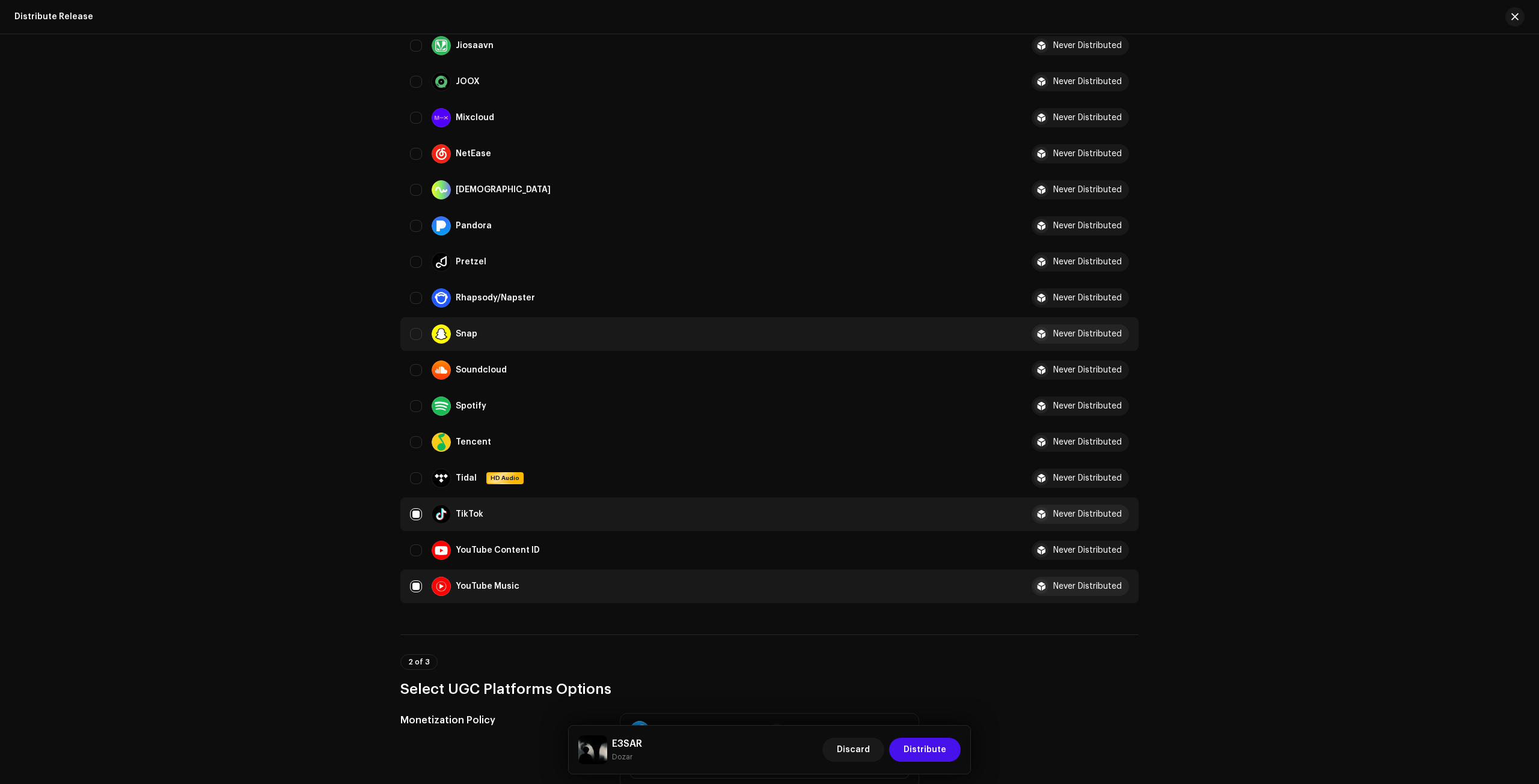
scroll to position [719, 0]
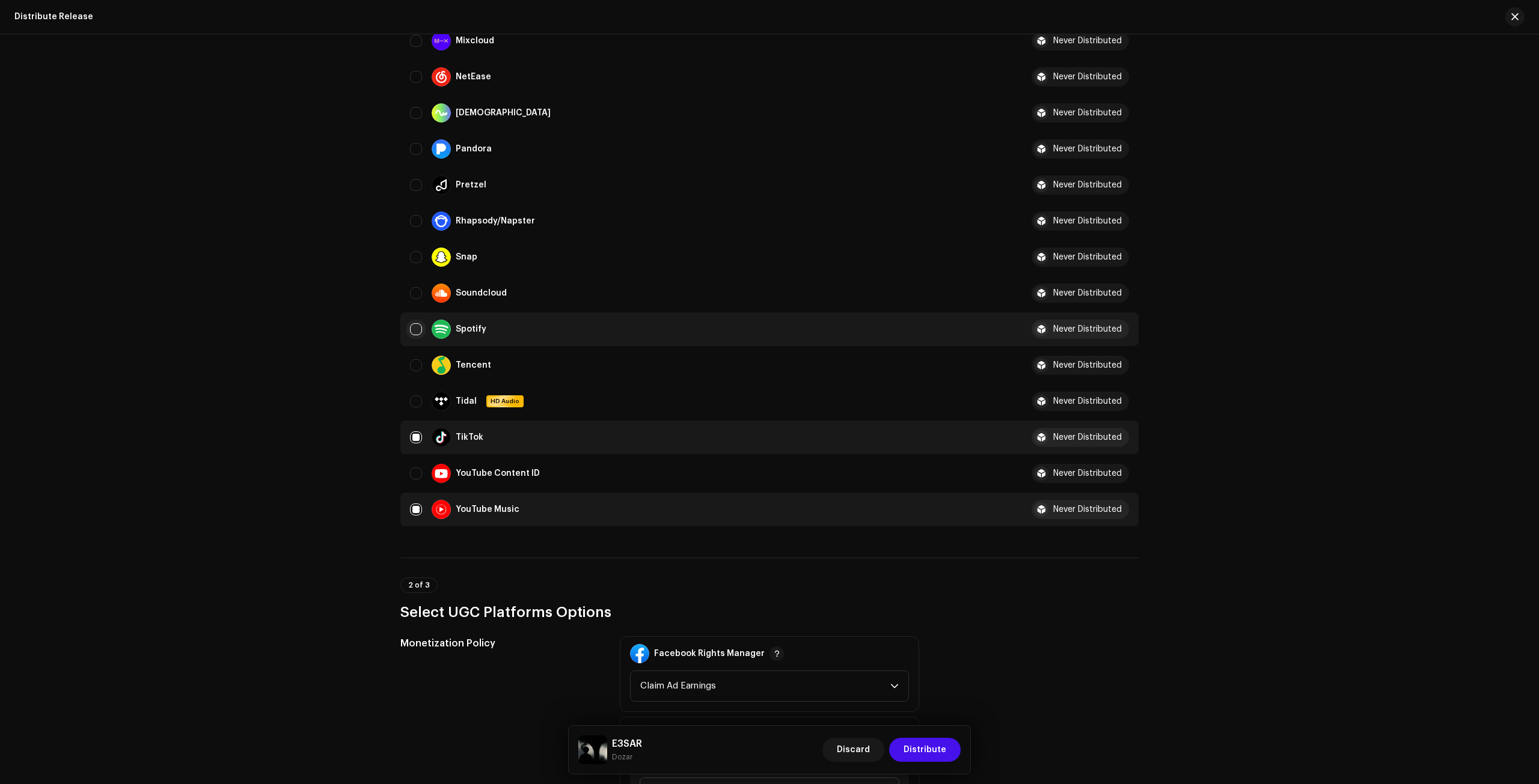
click at [418, 326] on input "Row Unselected" at bounding box center [416, 329] width 12 height 12
checkbox input "true"
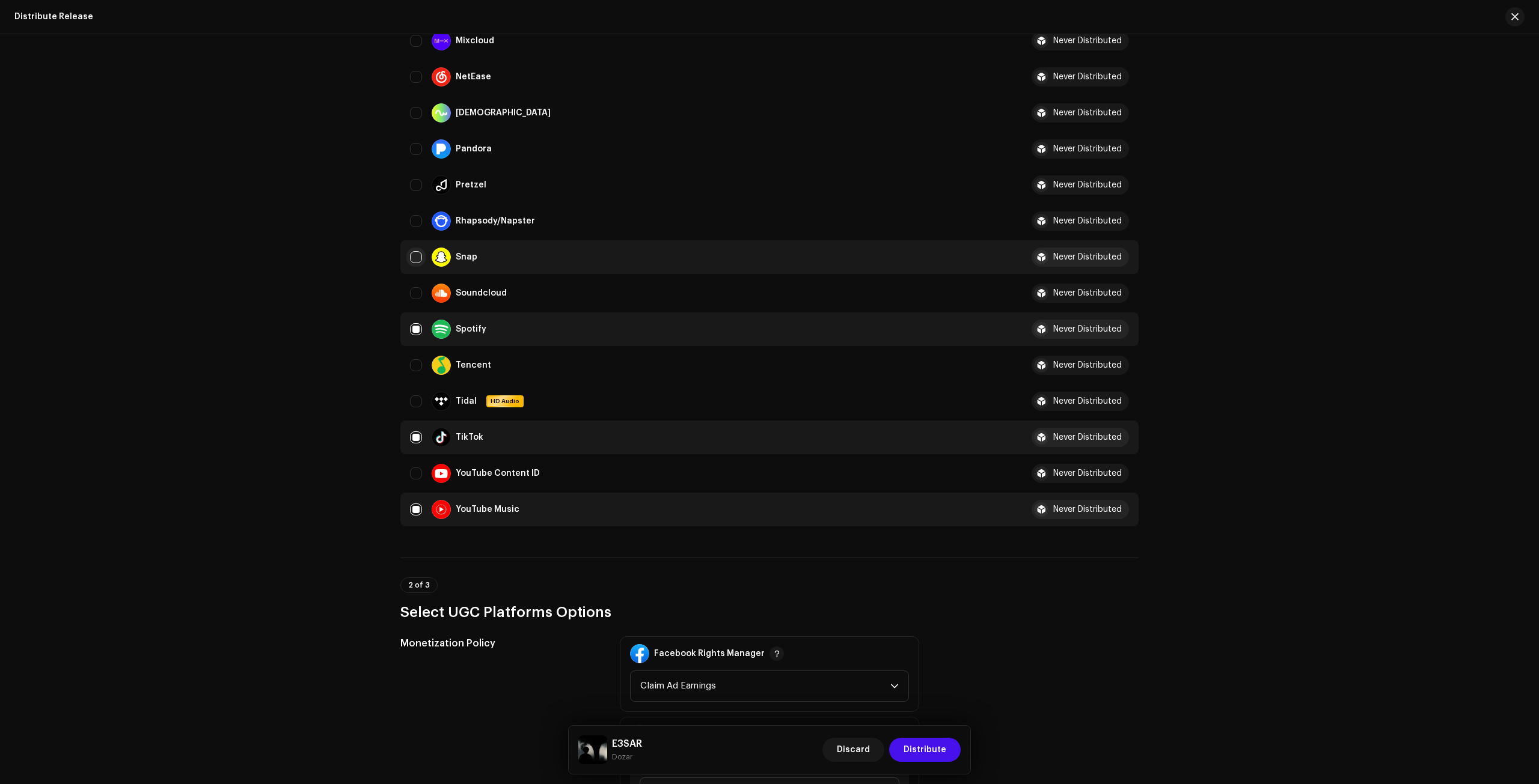
click at [418, 256] on input "Row Unselected" at bounding box center [416, 257] width 12 height 12
checkbox input "true"
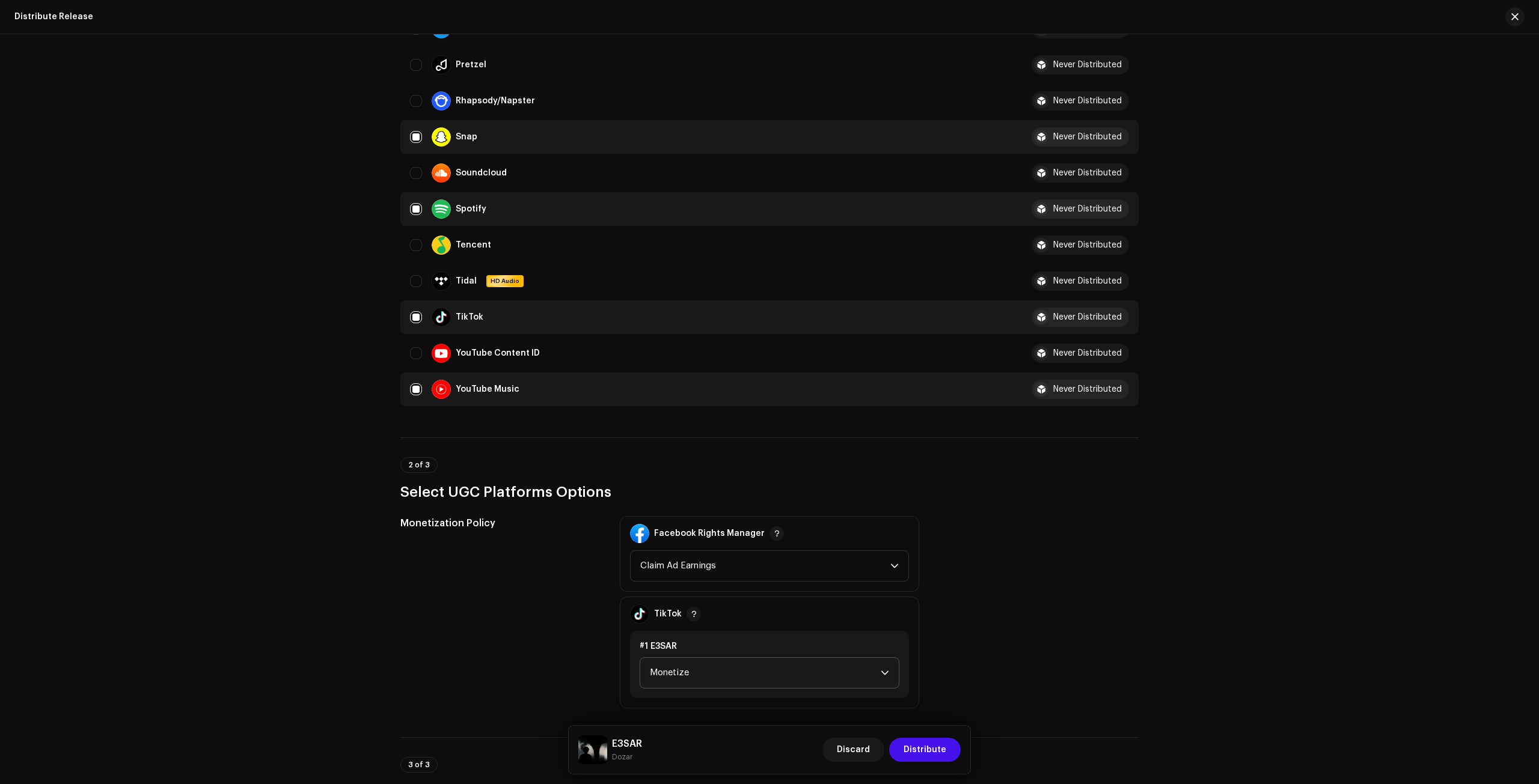
scroll to position [1200, 0]
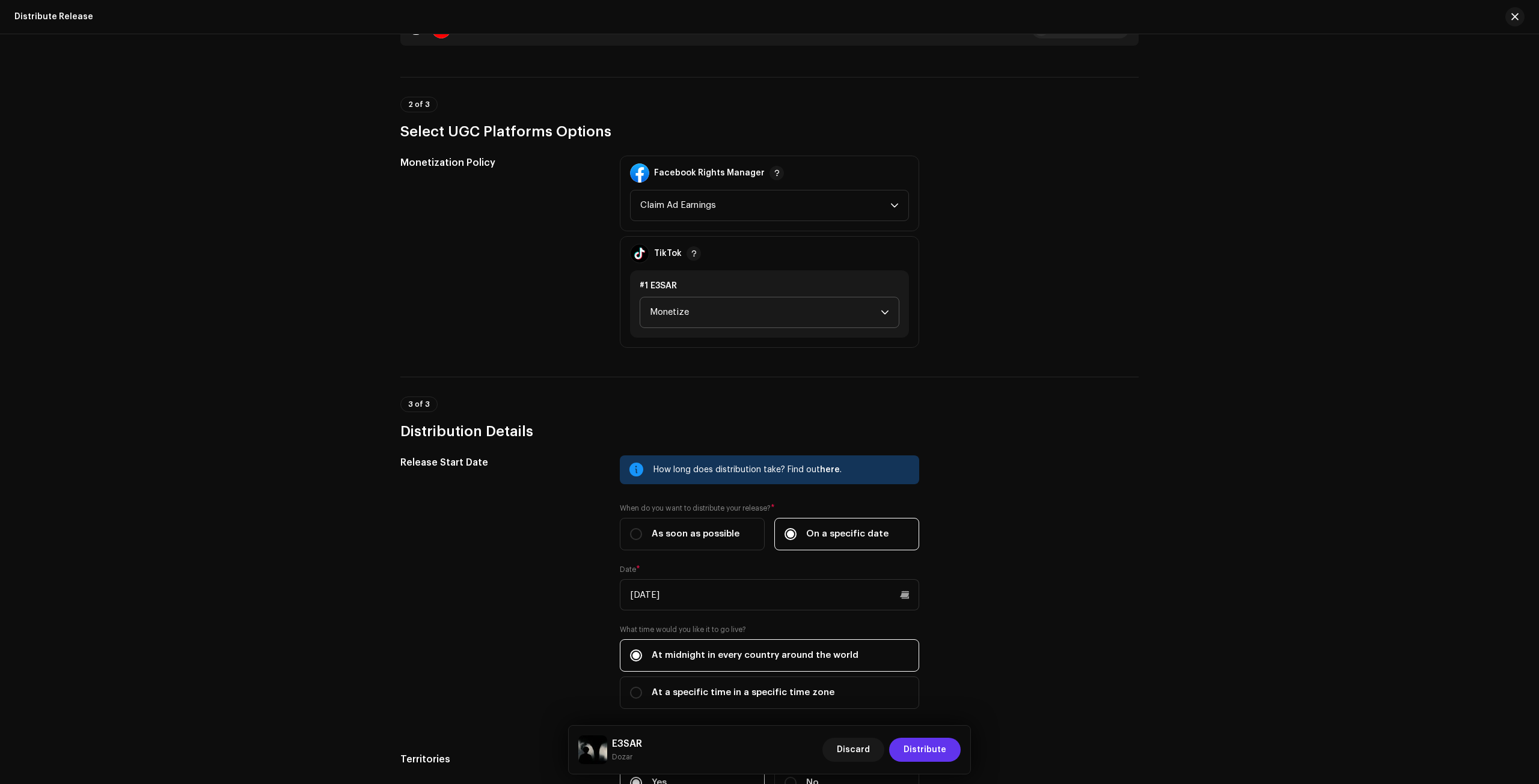
click at [917, 744] on span "Distribute" at bounding box center [925, 750] width 43 height 24
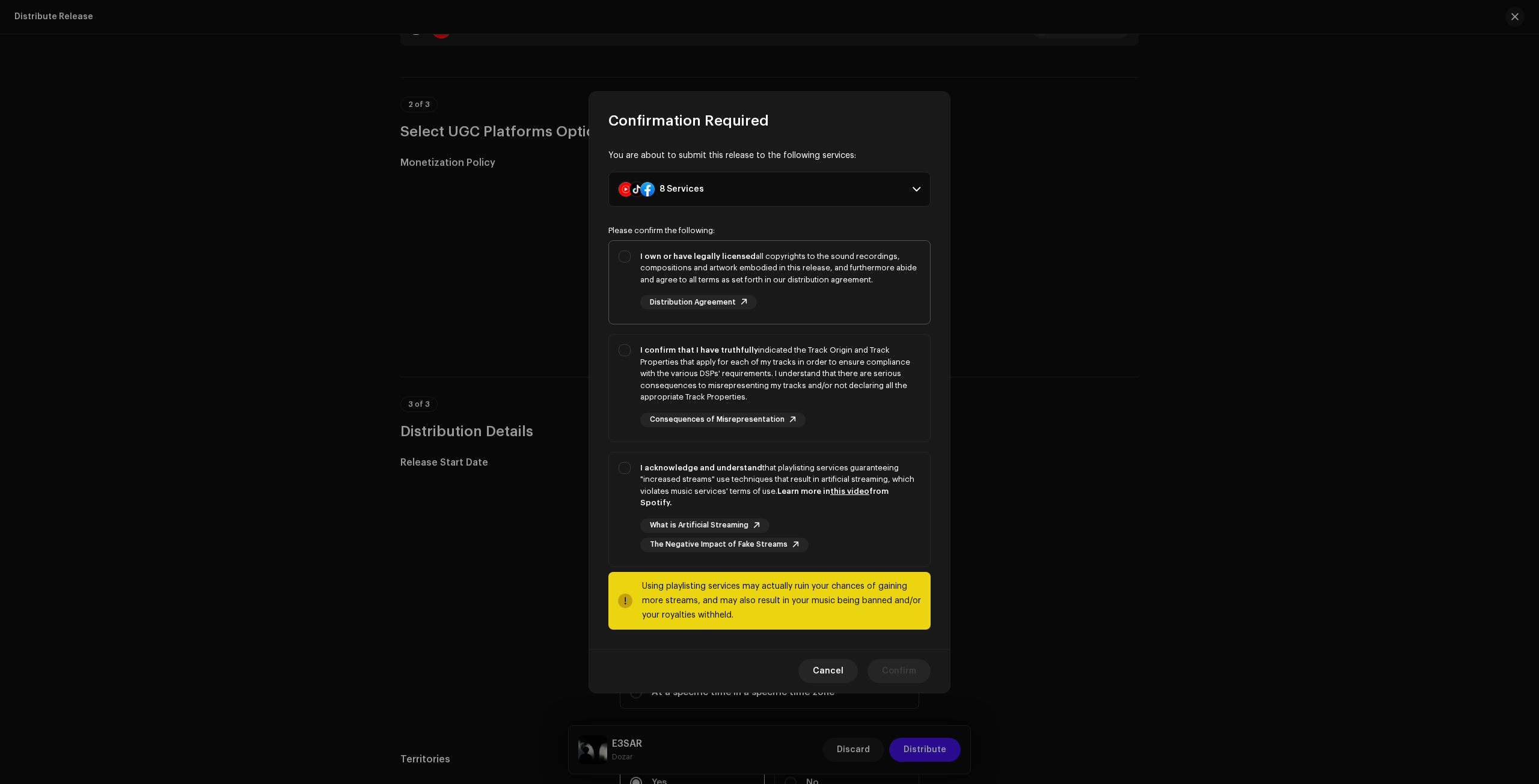
click at [639, 293] on div "I own or have legally licensed all copyrights to the sound recordings, composit…" at bounding box center [770, 280] width 321 height 79
checkbox input "true"
click at [639, 354] on div "I confirm that I have truthfully indicated the Track Origin and Track Propertie…" at bounding box center [770, 386] width 321 height 102
checkbox input "true"
click at [619, 498] on div "I acknowledge and understand that playlisting services guaranteeing "increased …" at bounding box center [770, 507] width 321 height 109
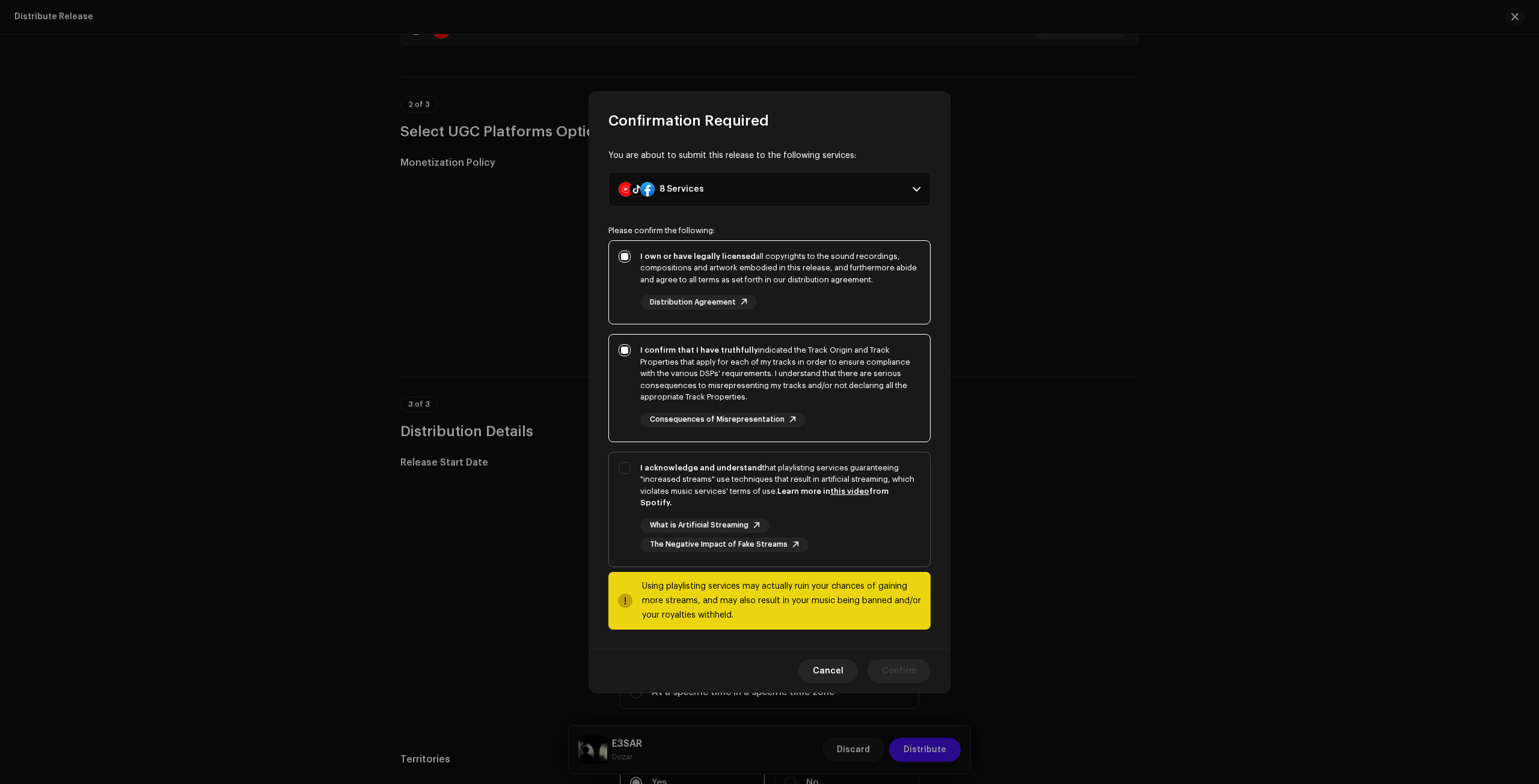
checkbox input "true"
click at [912, 676] on span "Confirm" at bounding box center [899, 671] width 34 height 24
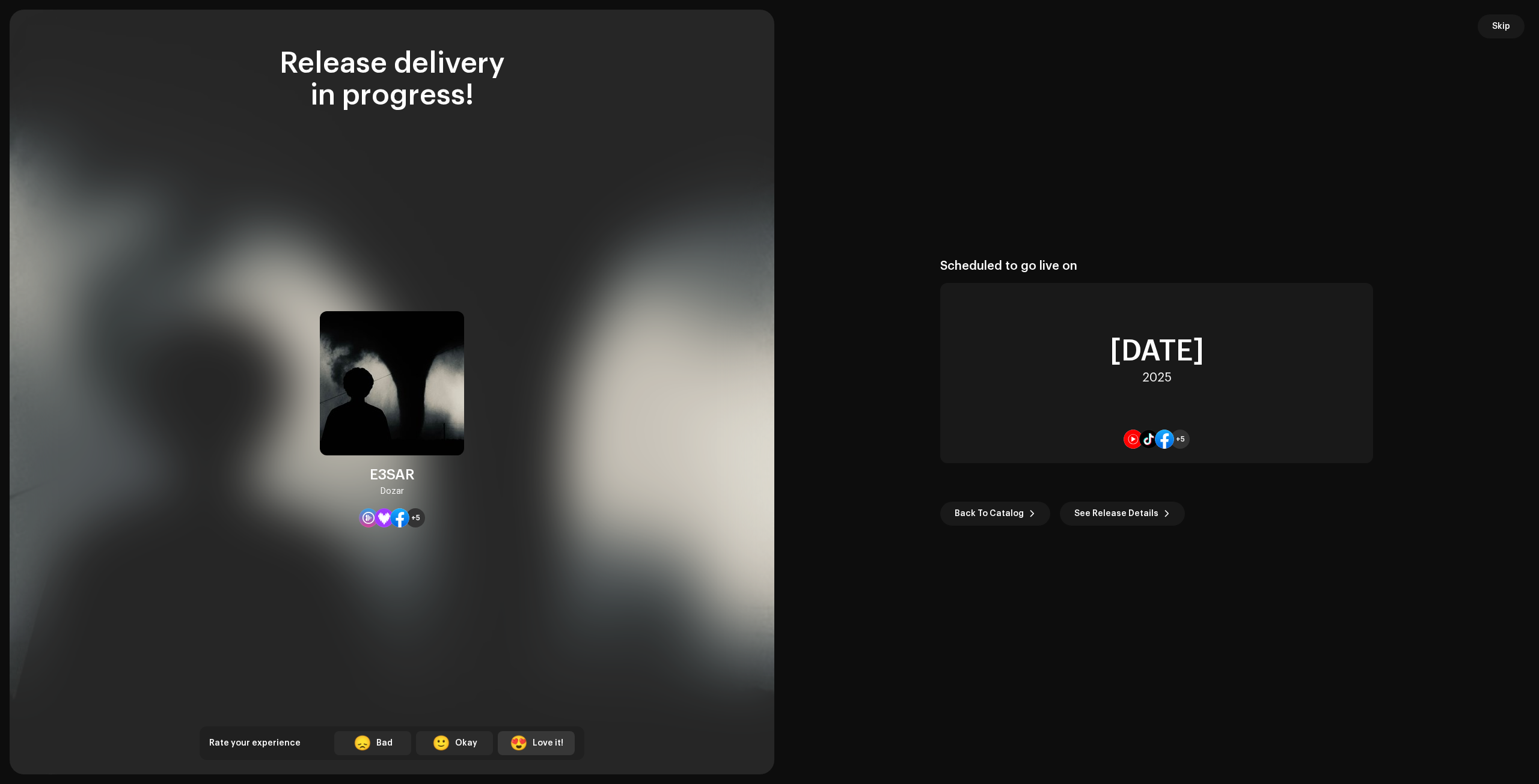
click at [541, 738] on div "Love it!" at bounding box center [547, 744] width 30 height 12
click at [956, 525] on span "Back To Catalog" at bounding box center [989, 514] width 69 height 24
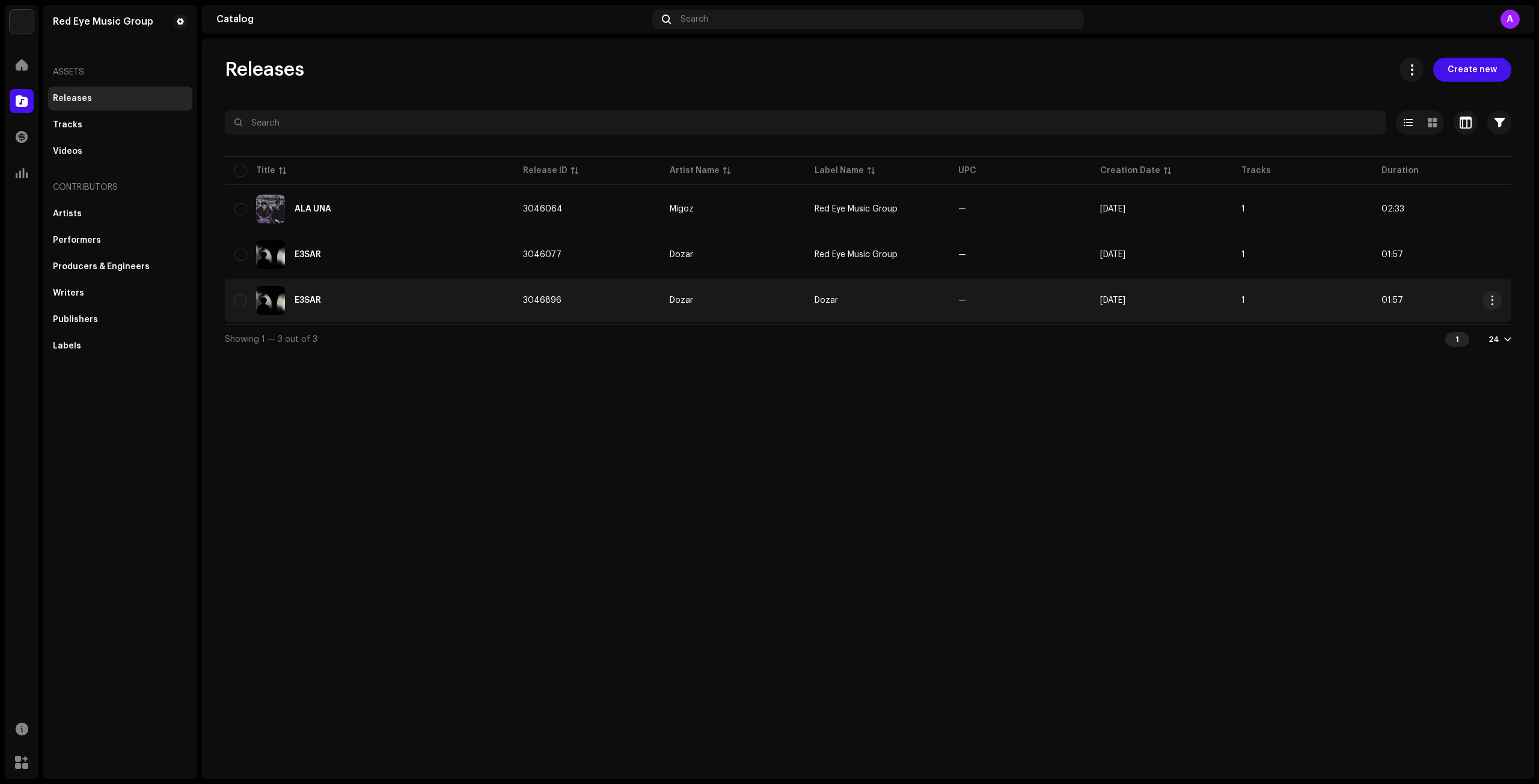
click at [824, 303] on span "Dozar" at bounding box center [827, 301] width 24 height 9
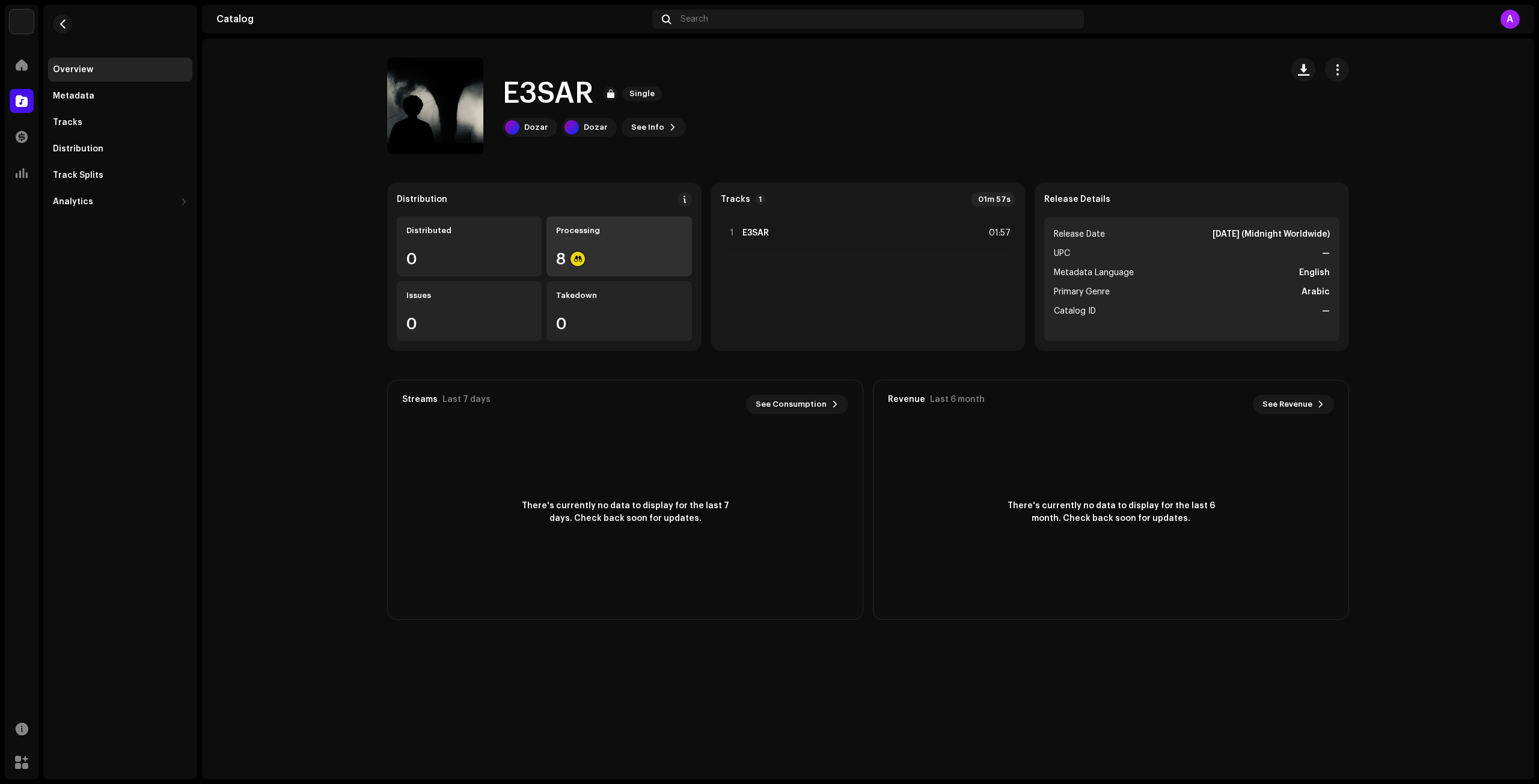
click at [619, 241] on div "Processing 8" at bounding box center [619, 246] width 145 height 60
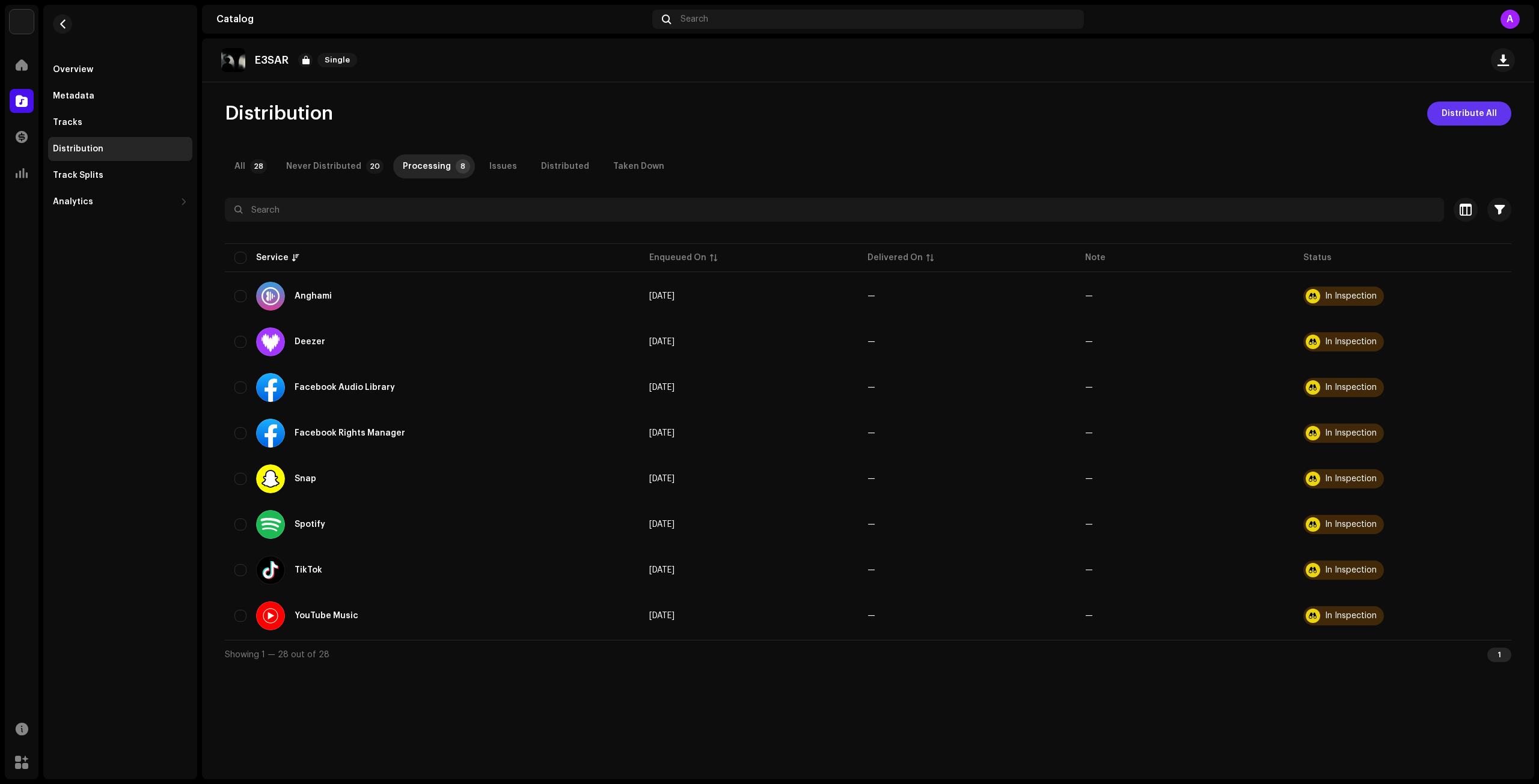
click at [1484, 114] on span "Distribute All" at bounding box center [1469, 114] width 55 height 24
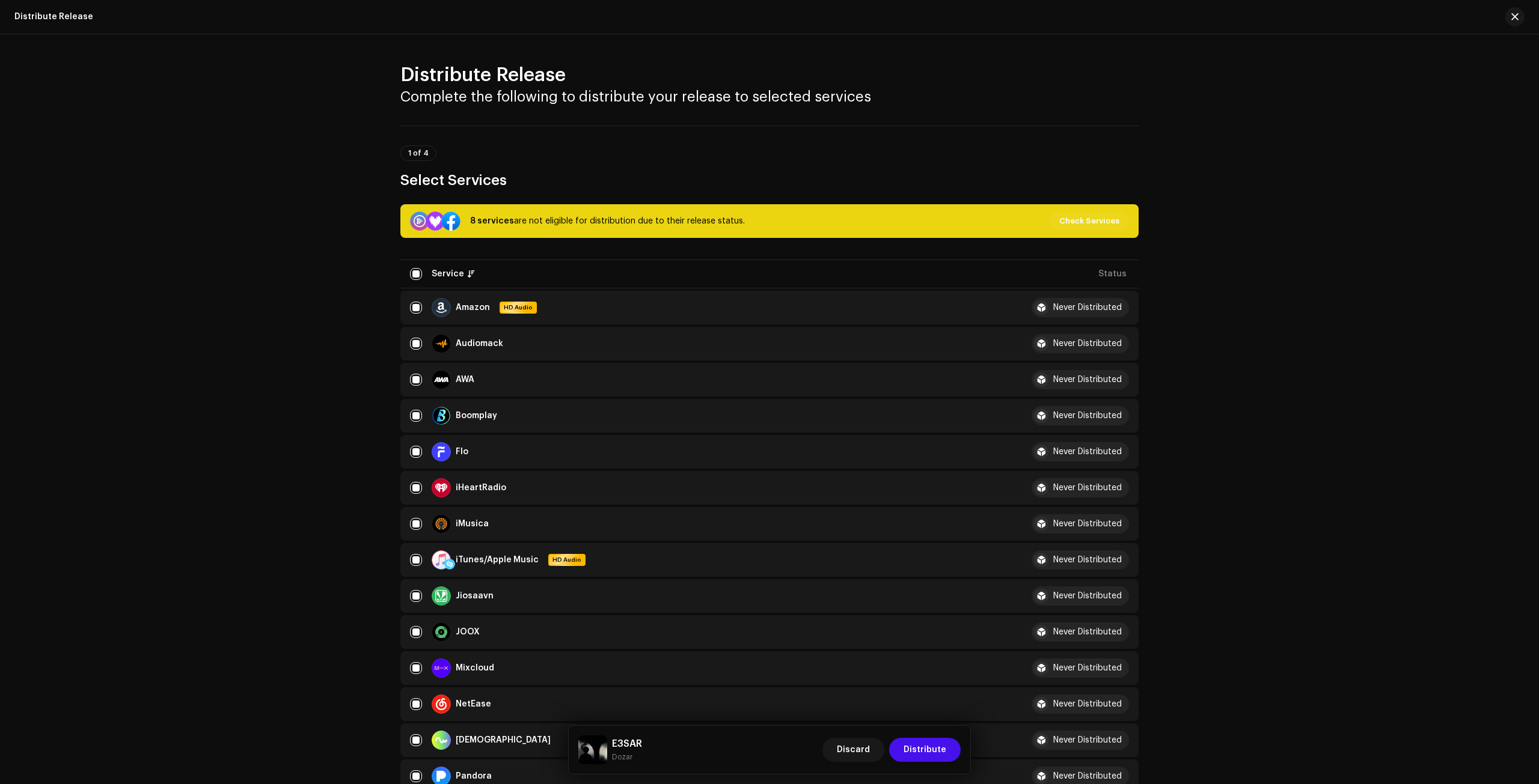
click at [586, 233] on div "8 services are not eligible for distribution due to their release status. Check…" at bounding box center [770, 221] width 738 height 33
click at [1082, 218] on span "Check Services" at bounding box center [1089, 221] width 60 height 24
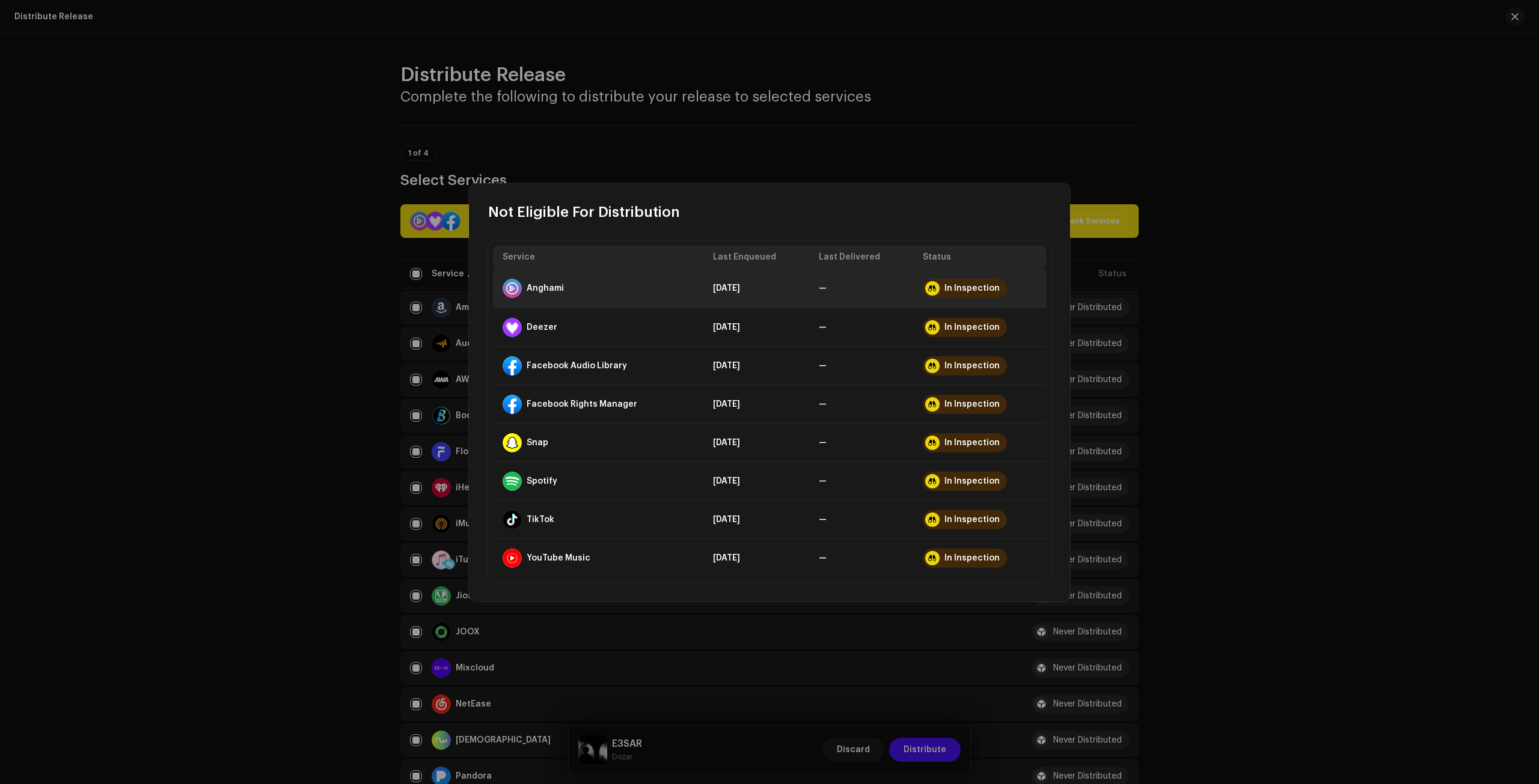
click at [951, 283] on div "In Inspection" at bounding box center [965, 288] width 84 height 19
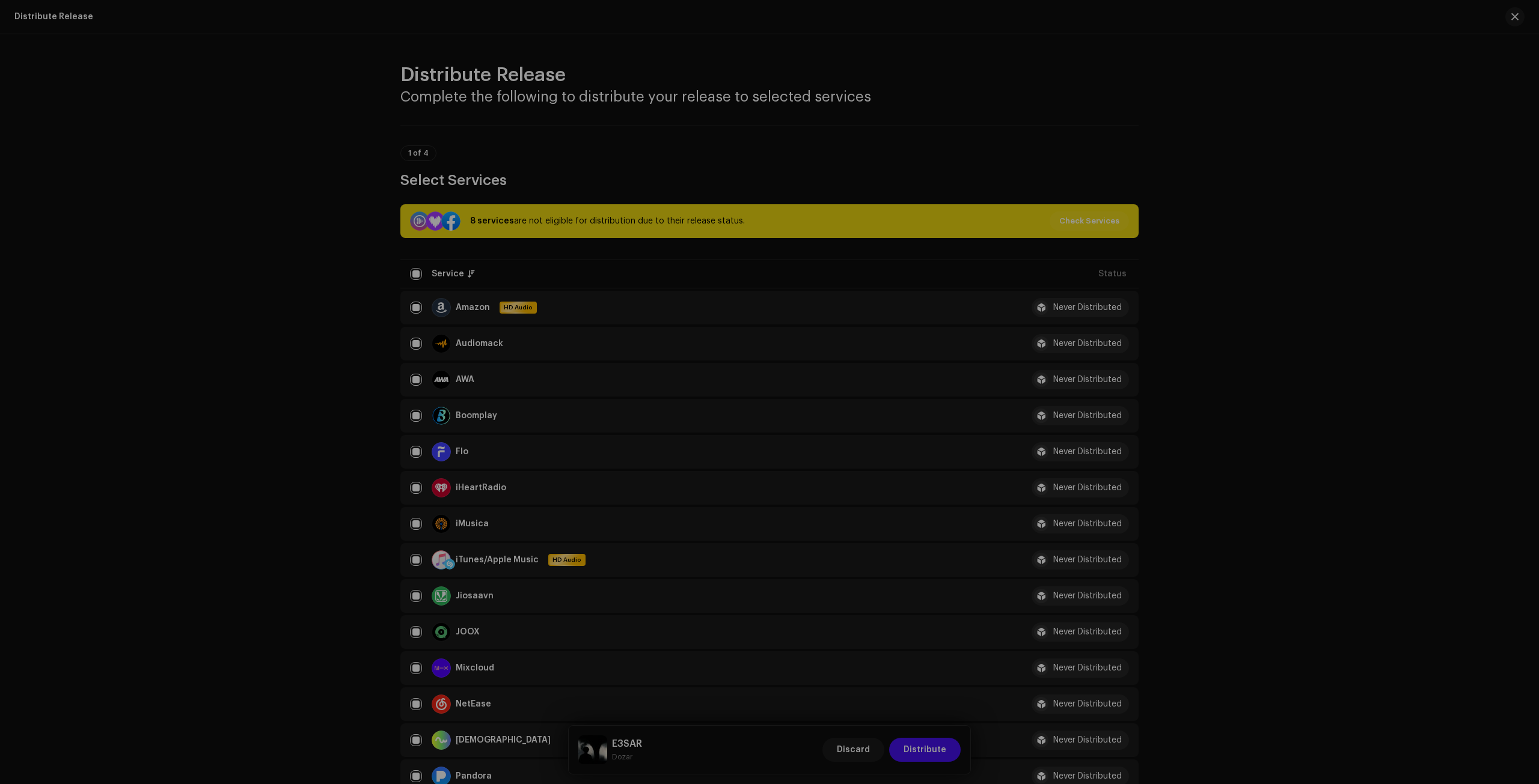
click at [1253, 273] on div "Not Eligible For Distribution Service Last Enqueued Last Delivered Status Angha…" at bounding box center [770, 392] width 1539 height 784
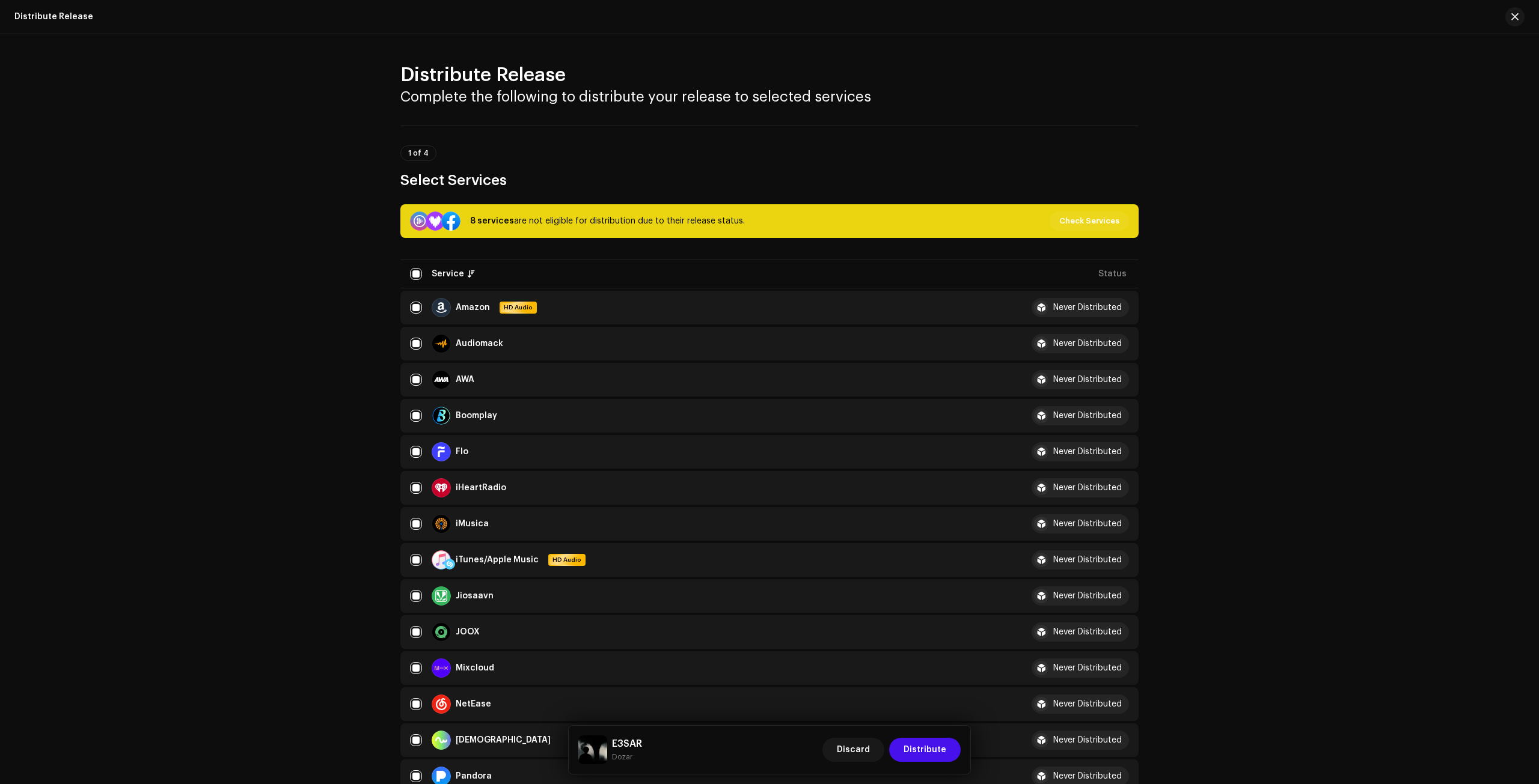
click at [409, 153] on span "1 of 4" at bounding box center [418, 153] width 20 height 7
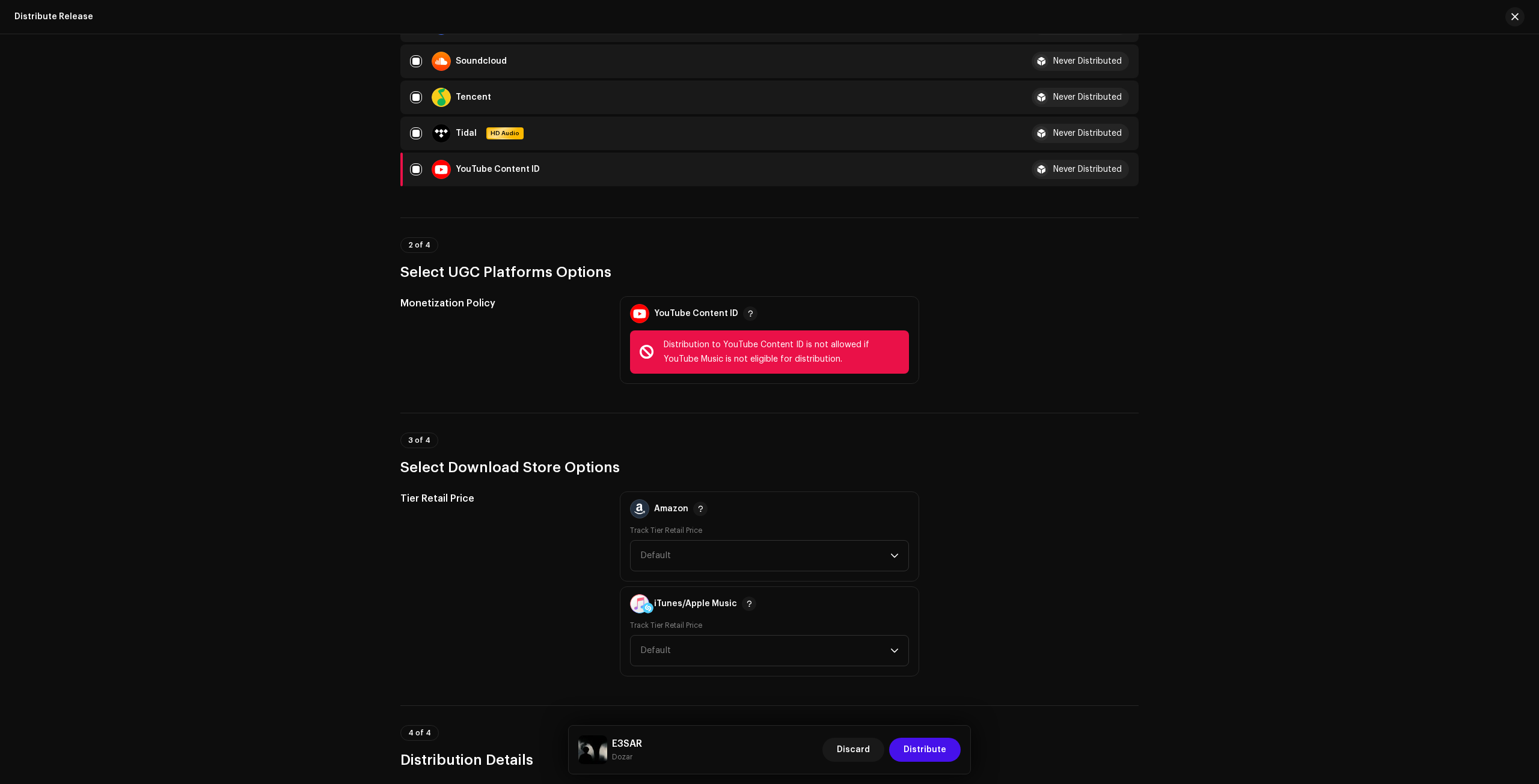
scroll to position [901, 0]
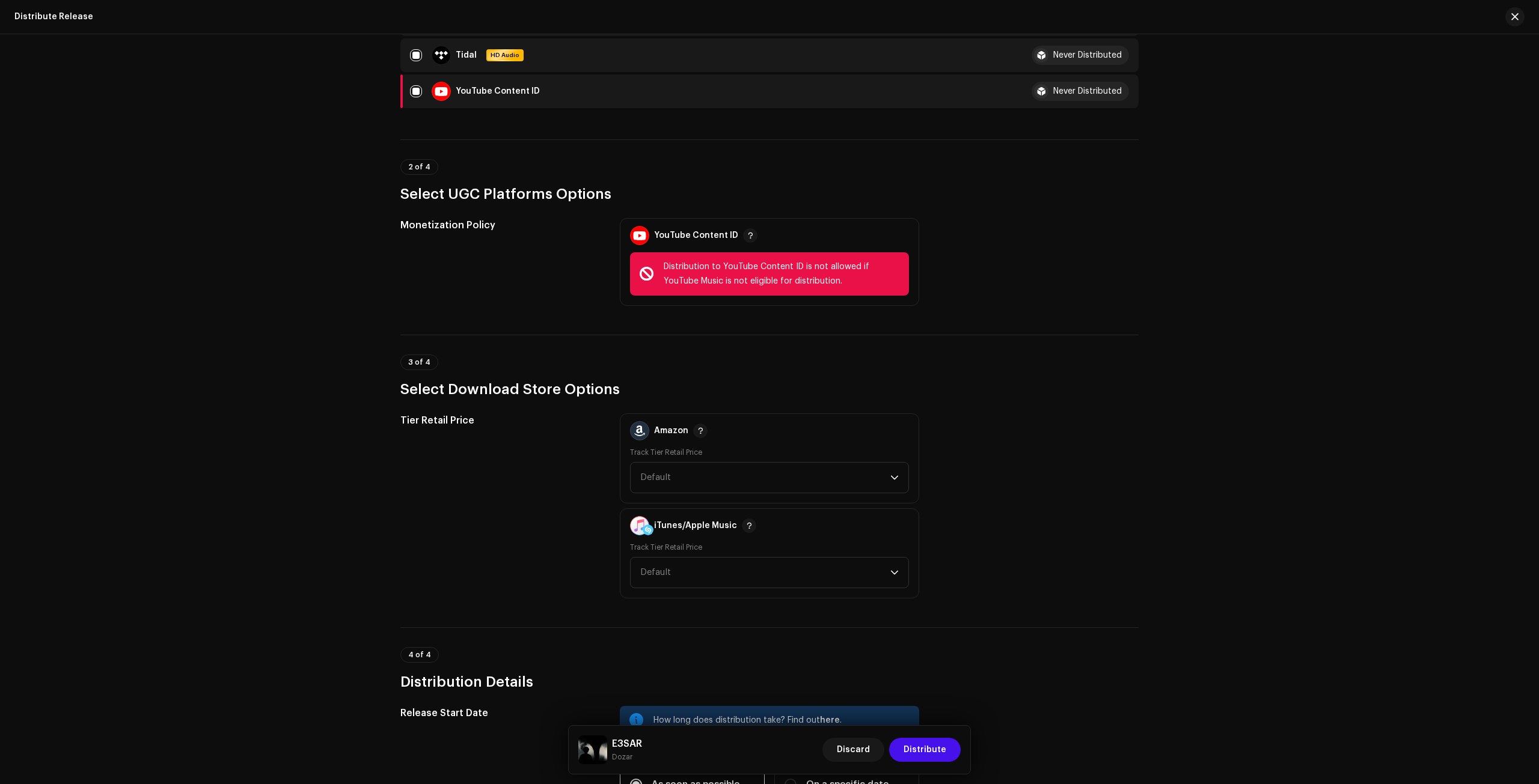
click at [754, 278] on div "Distribution to YouTube Content ID is not allowed if YouTube Music is not eligi…" at bounding box center [782, 274] width 236 height 29
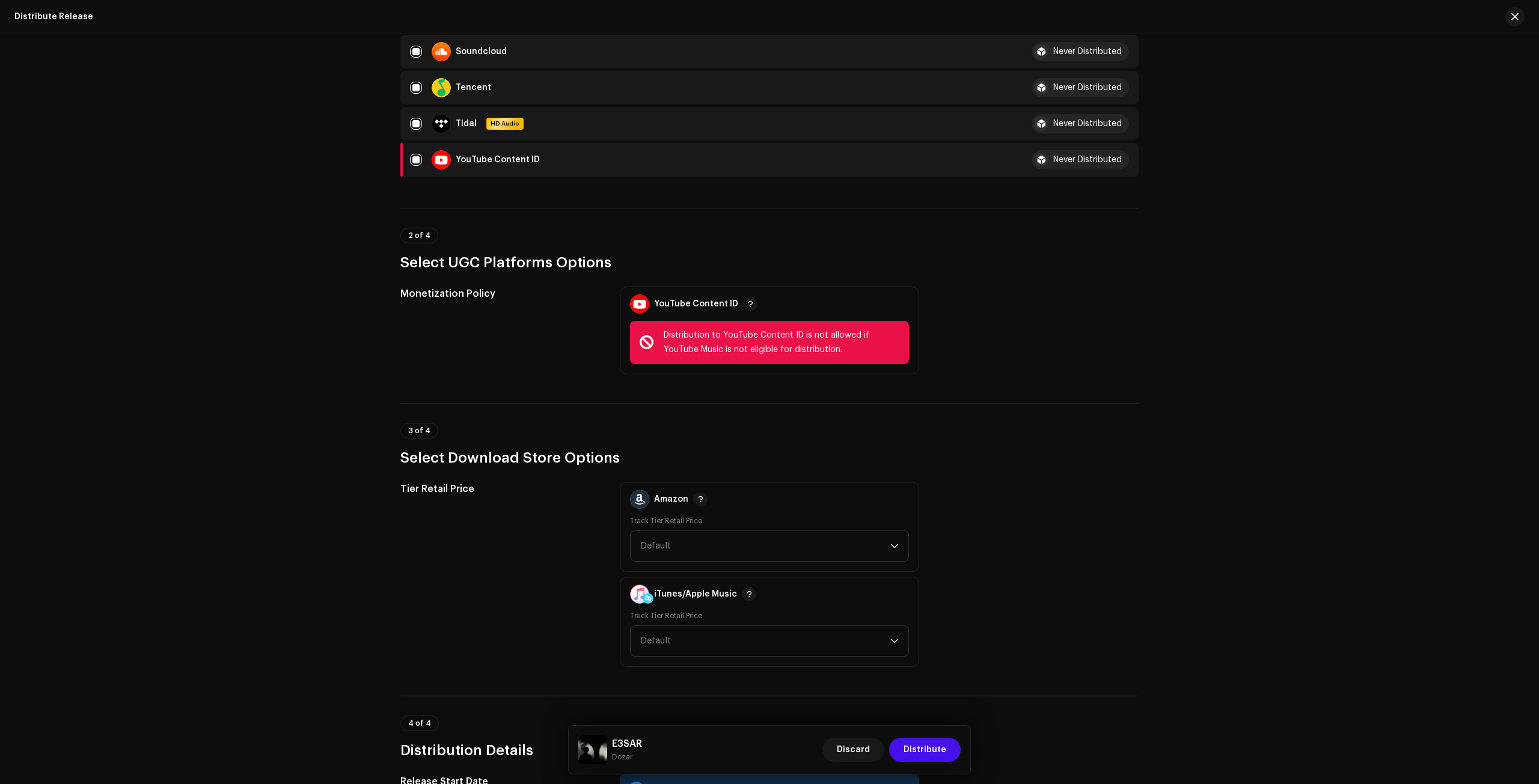
scroll to position [721, 0]
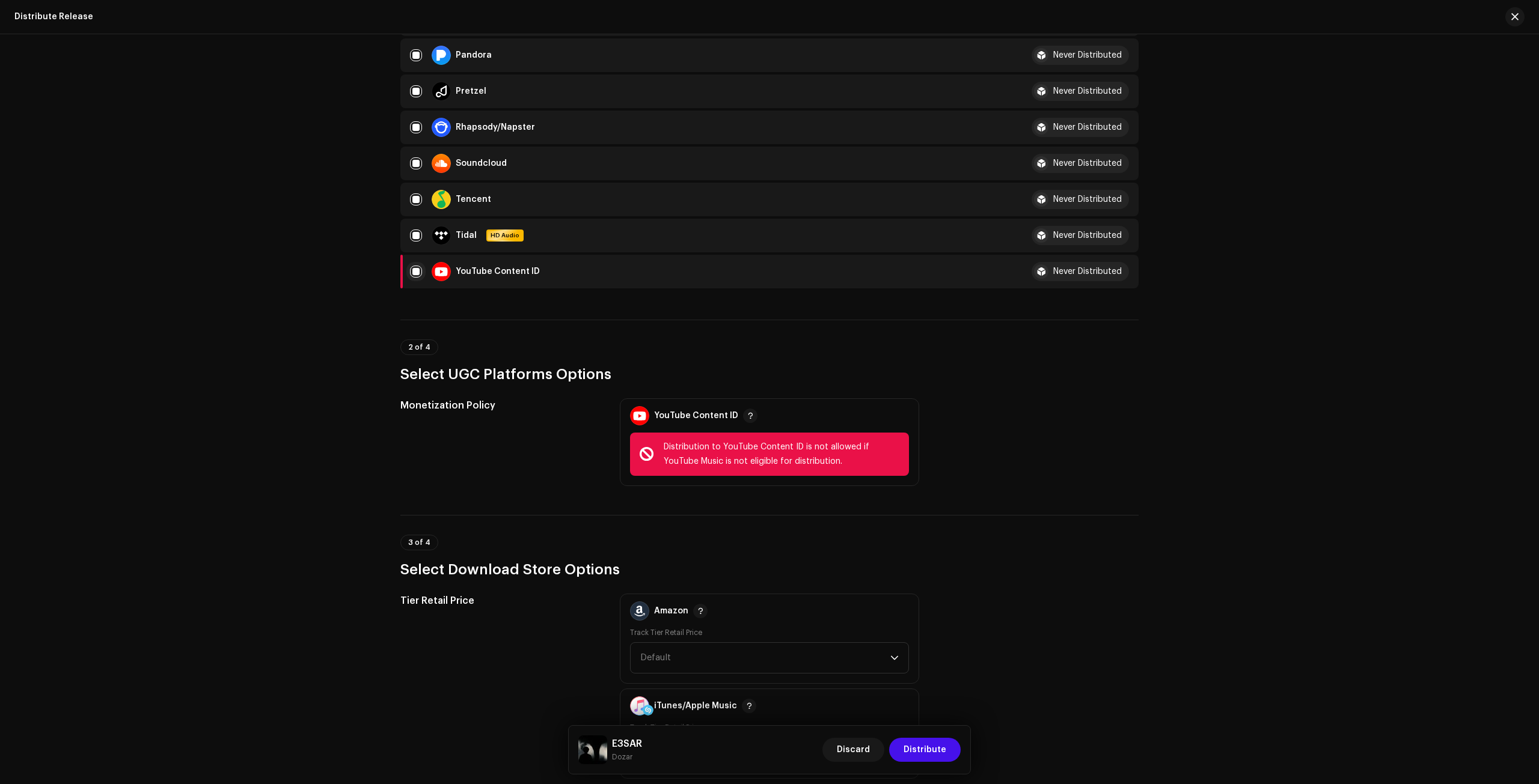
click at [411, 274] on input "checkbox" at bounding box center [416, 271] width 12 height 12
checkbox input "false"
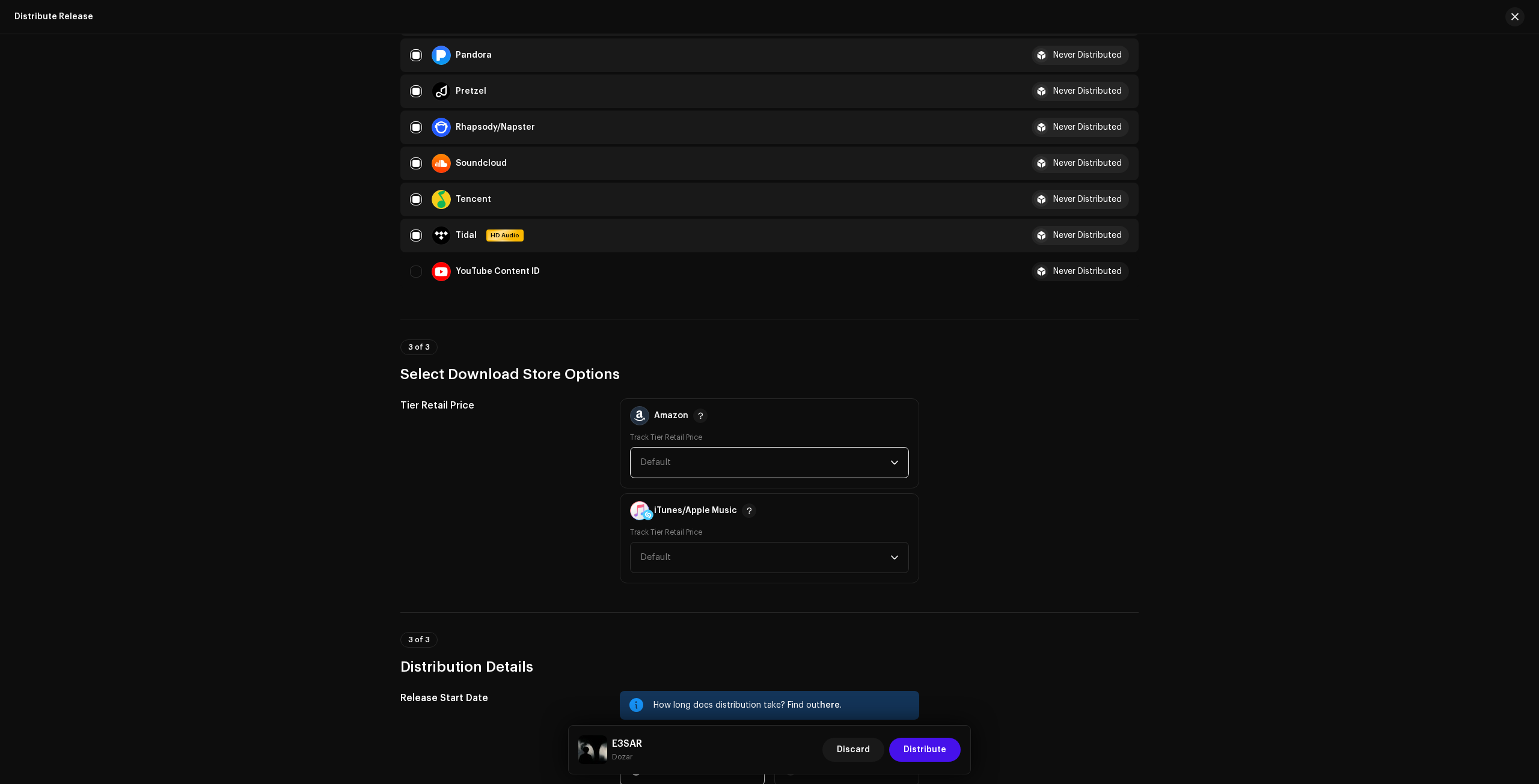
click at [681, 453] on span "Default" at bounding box center [765, 463] width 250 height 30
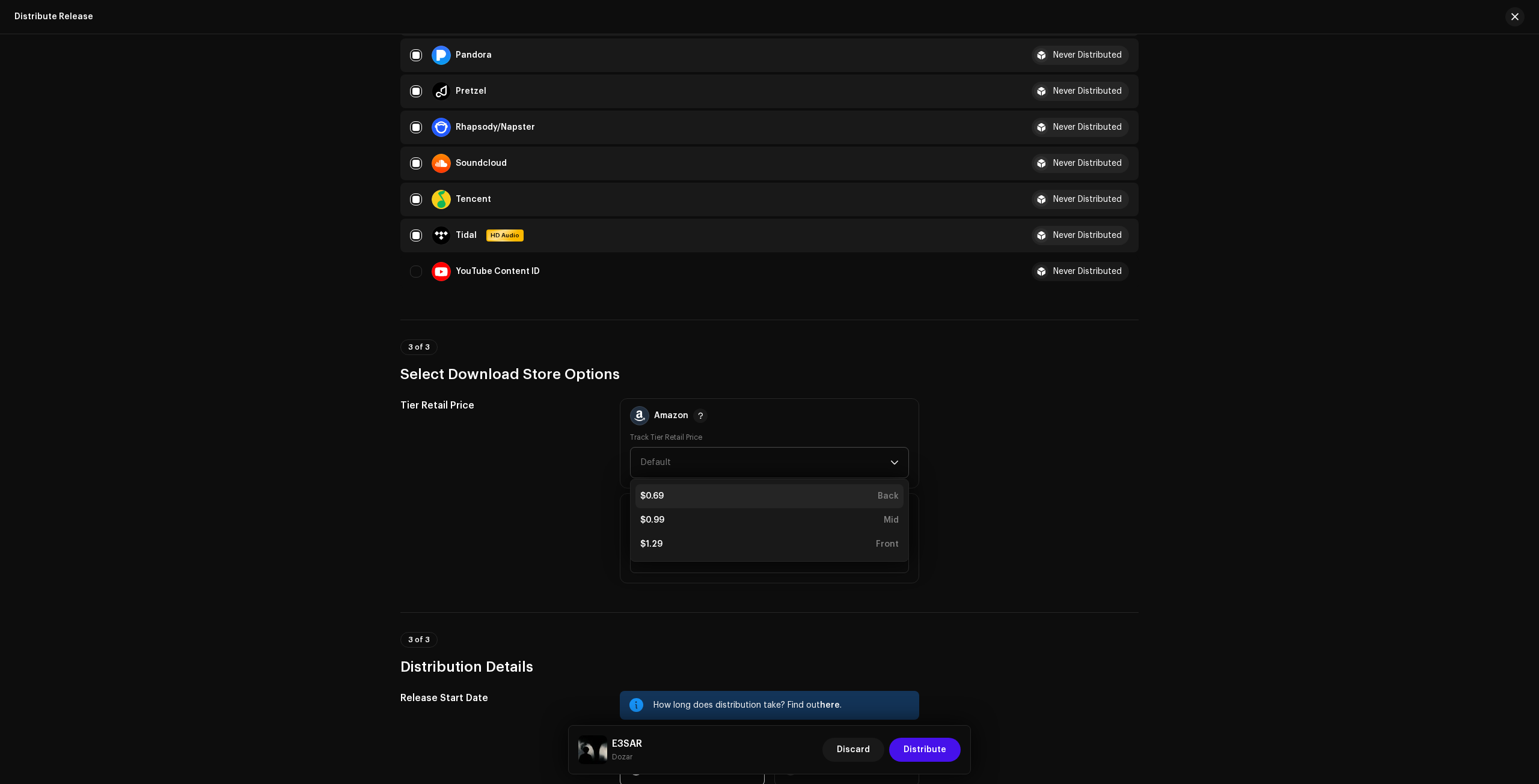
click at [663, 495] on div "$0.69 Back" at bounding box center [770, 496] width 259 height 12
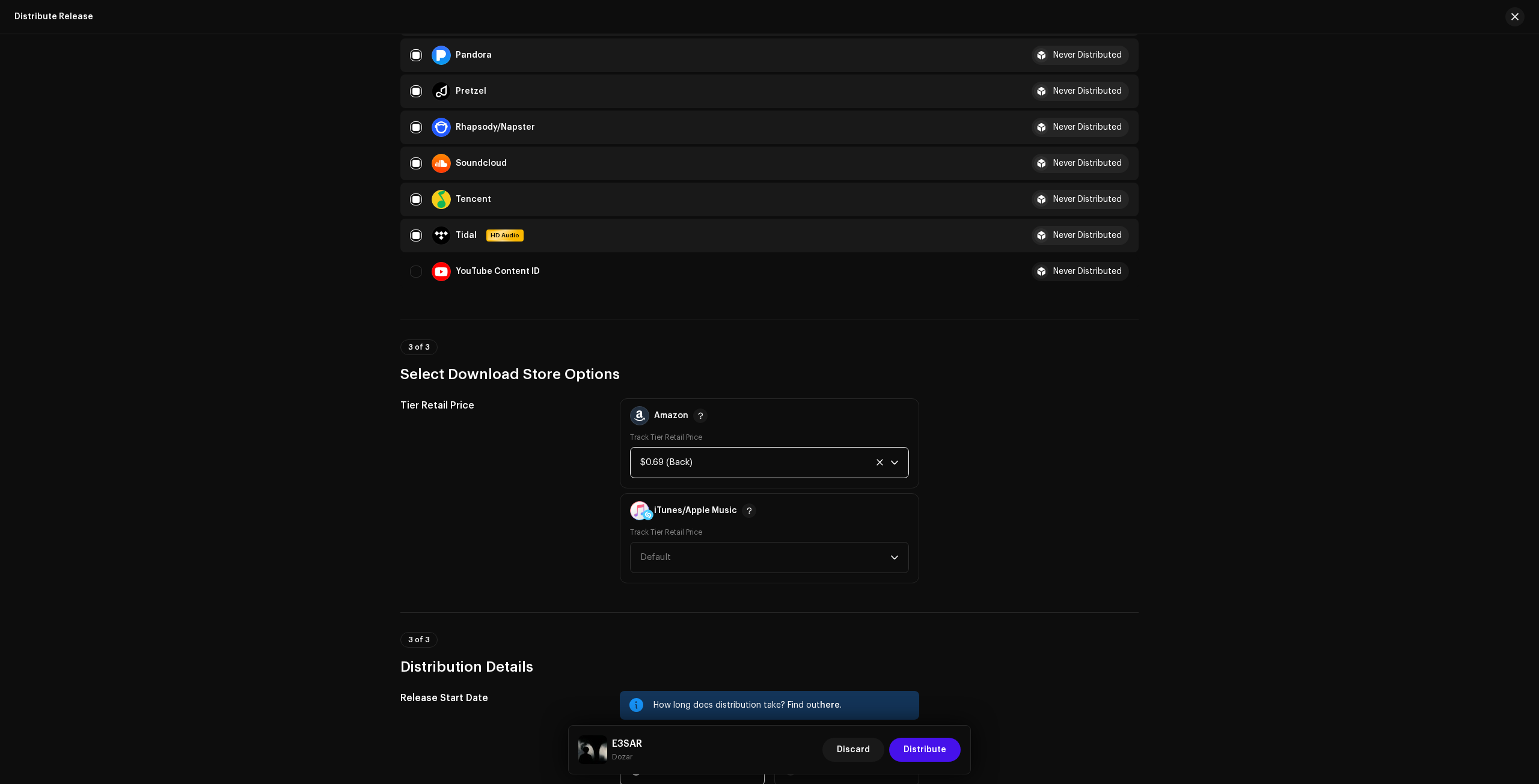
click at [688, 467] on div "$0.69 (Back)" at bounding box center [756, 463] width 231 height 30
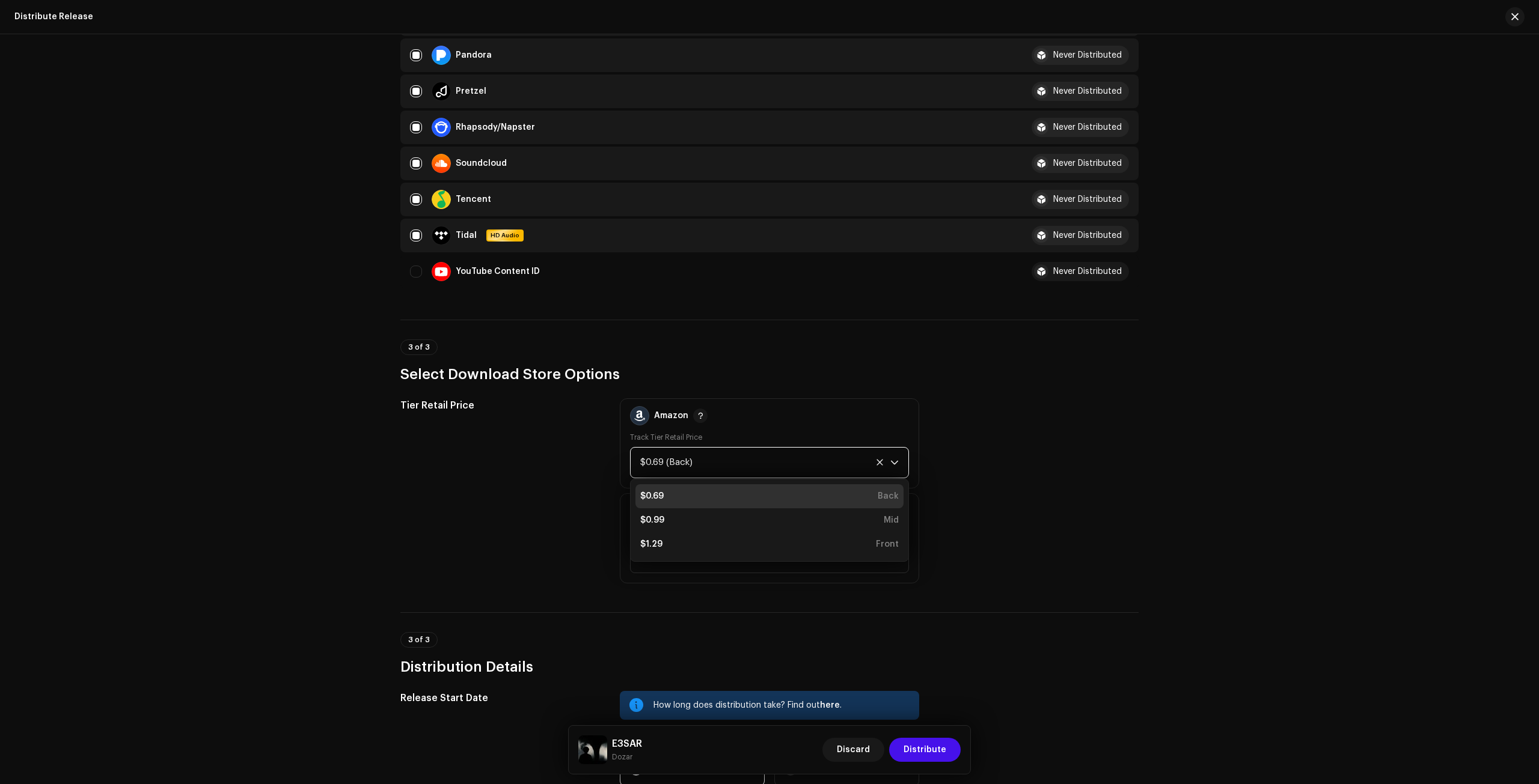
click at [968, 451] on div "Tier Retail Price Amazon Track Tier Retail Price $0.69 (Back) $0.69 Back $0.99 …" at bounding box center [770, 491] width 738 height 185
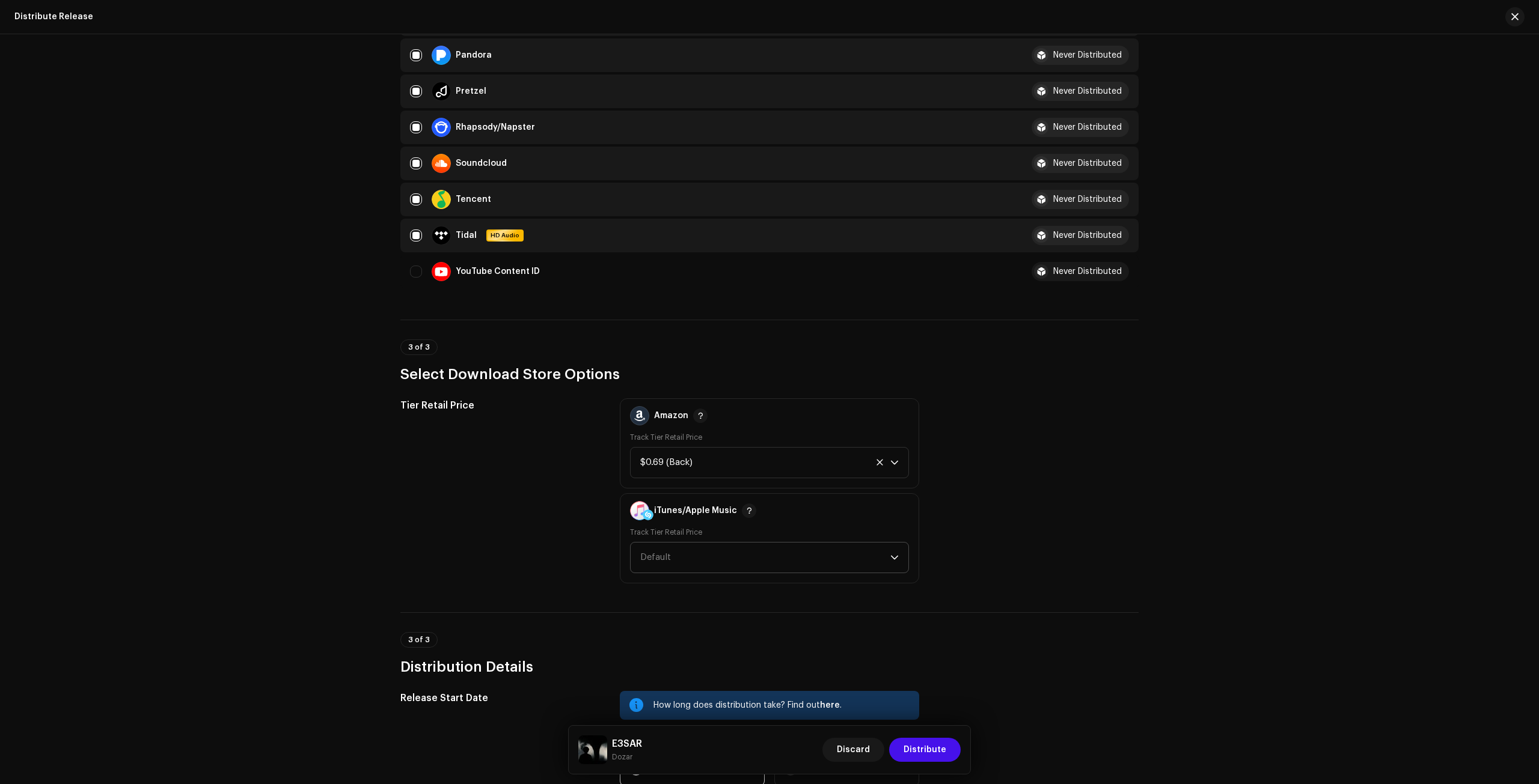
click at [760, 566] on span "Default" at bounding box center [765, 558] width 250 height 30
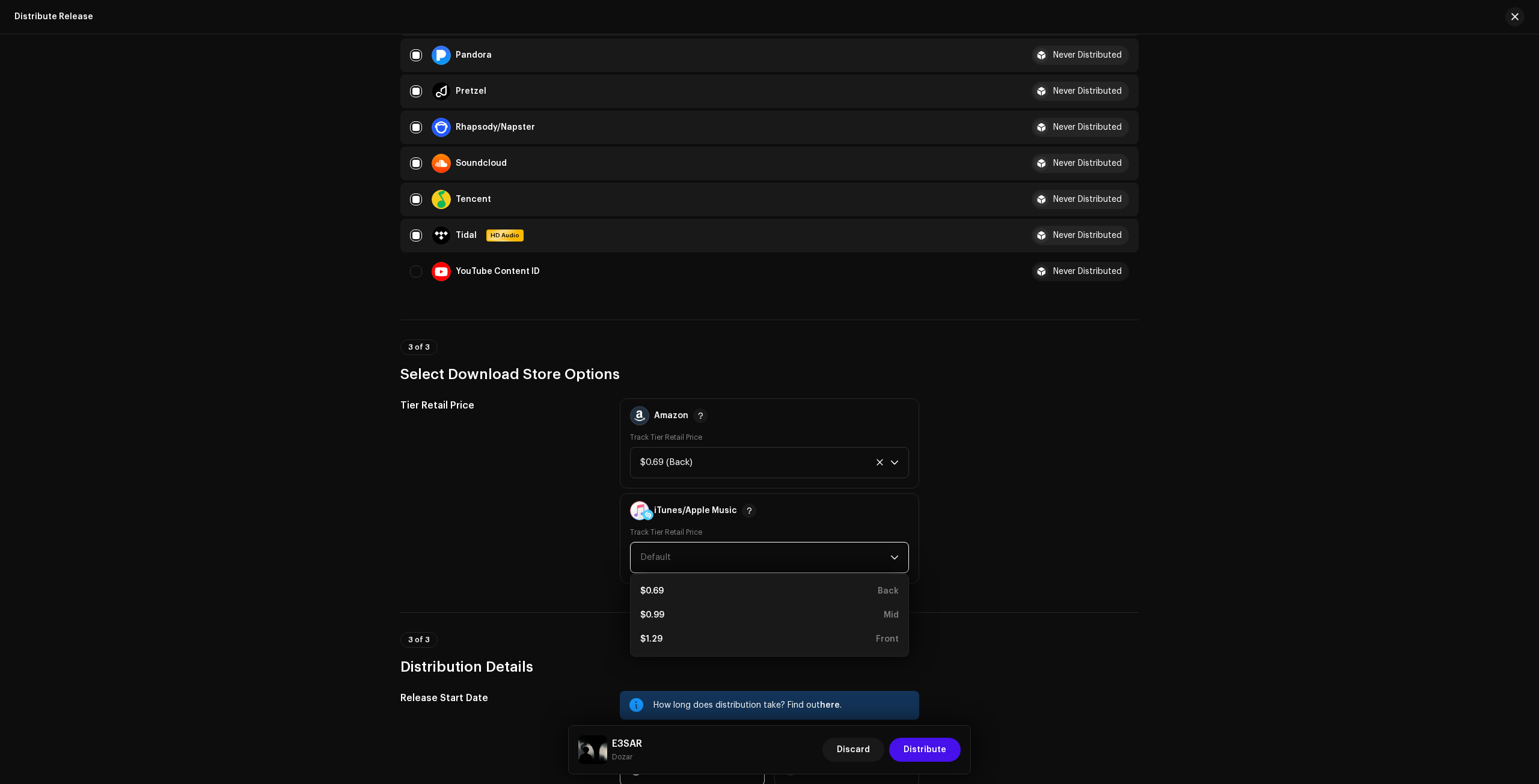
click at [756, 567] on span "Default" at bounding box center [765, 558] width 250 height 30
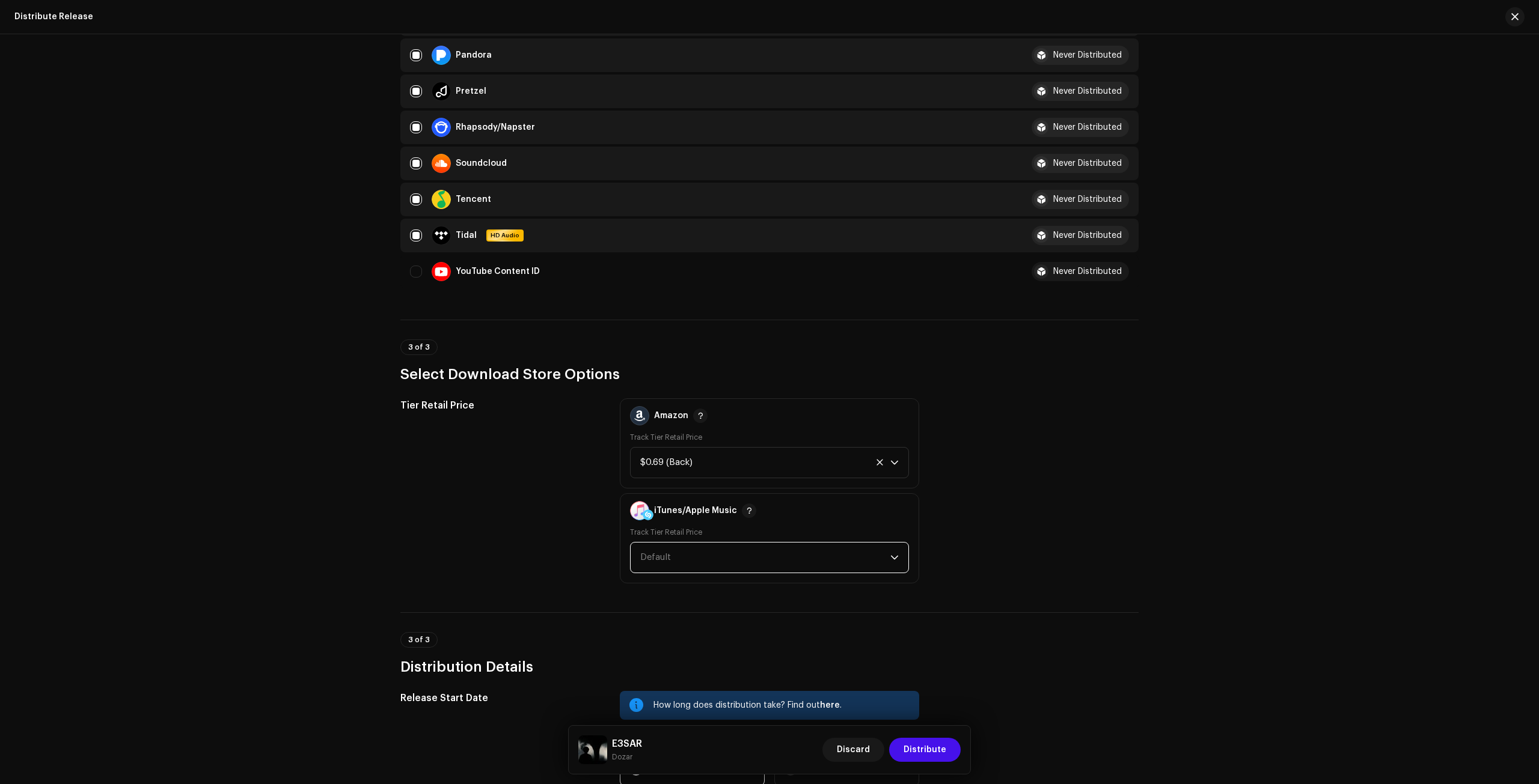
scroll to position [939, 0]
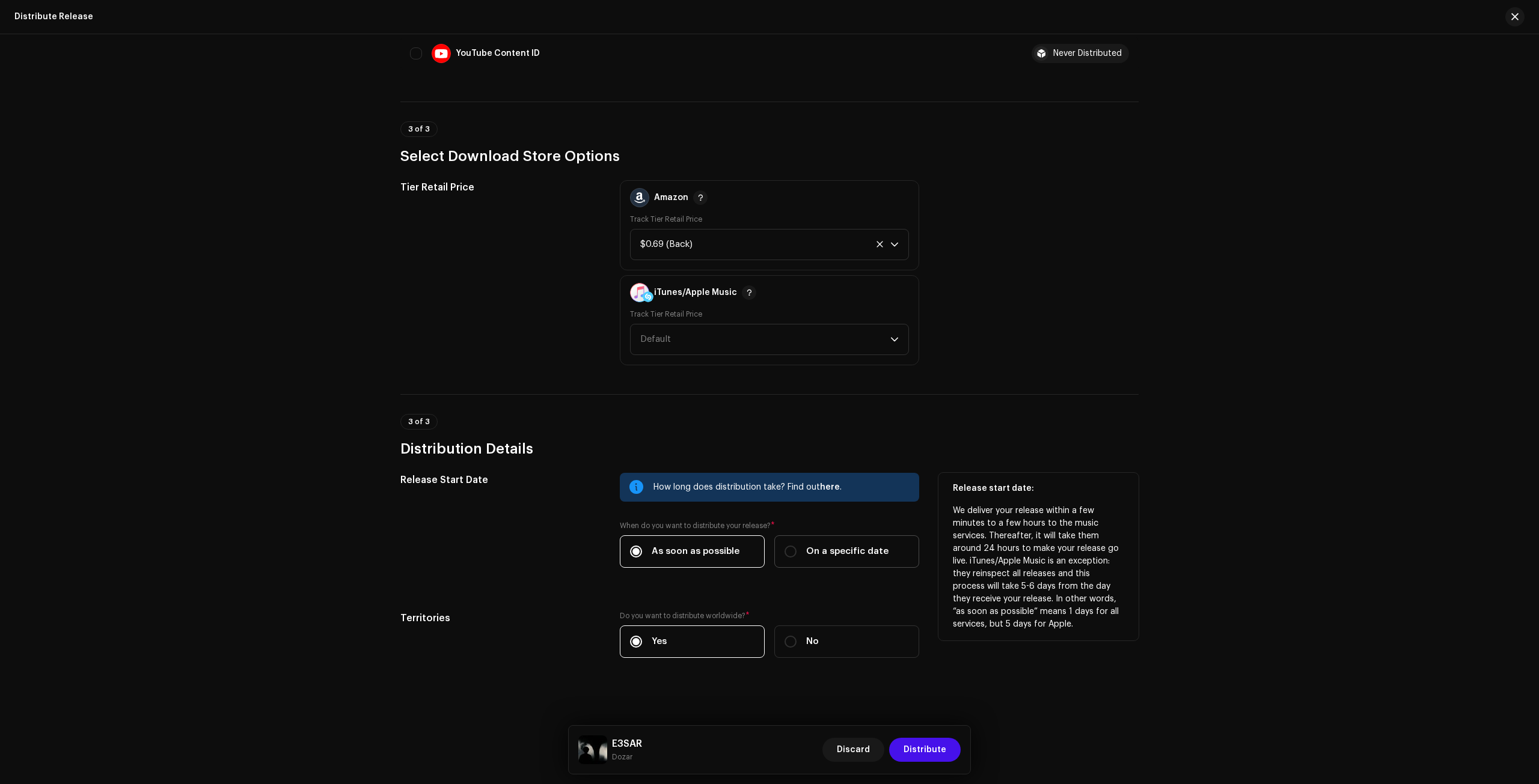
click at [802, 545] on div "On a specific date" at bounding box center [837, 551] width 104 height 13
click at [797, 546] on input "On a specific date" at bounding box center [790, 551] width 12 height 12
radio input "true"
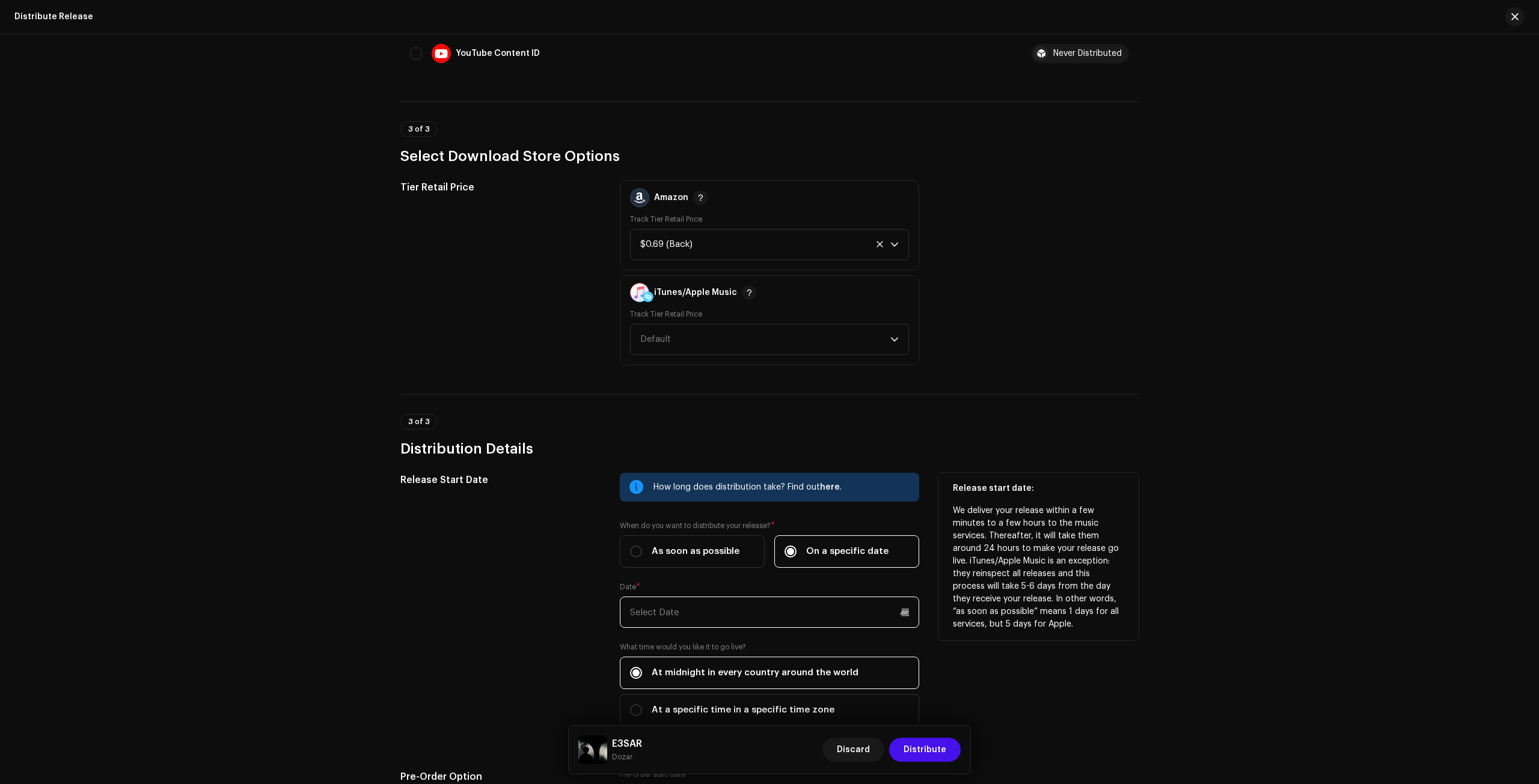
click at [753, 600] on input "text" at bounding box center [770, 612] width 300 height 31
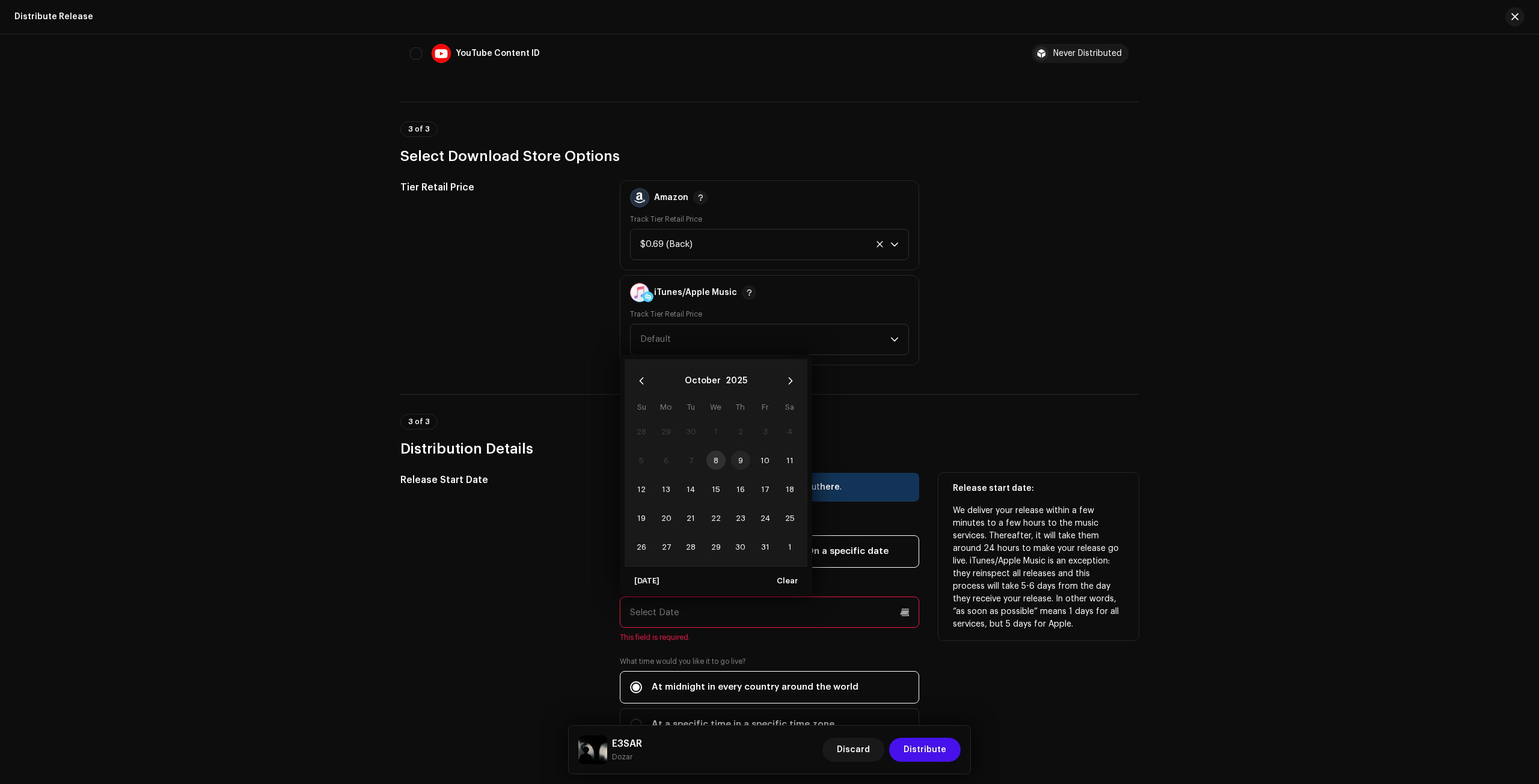
click at [735, 457] on span "9" at bounding box center [740, 460] width 19 height 19
type input "[DATE]"
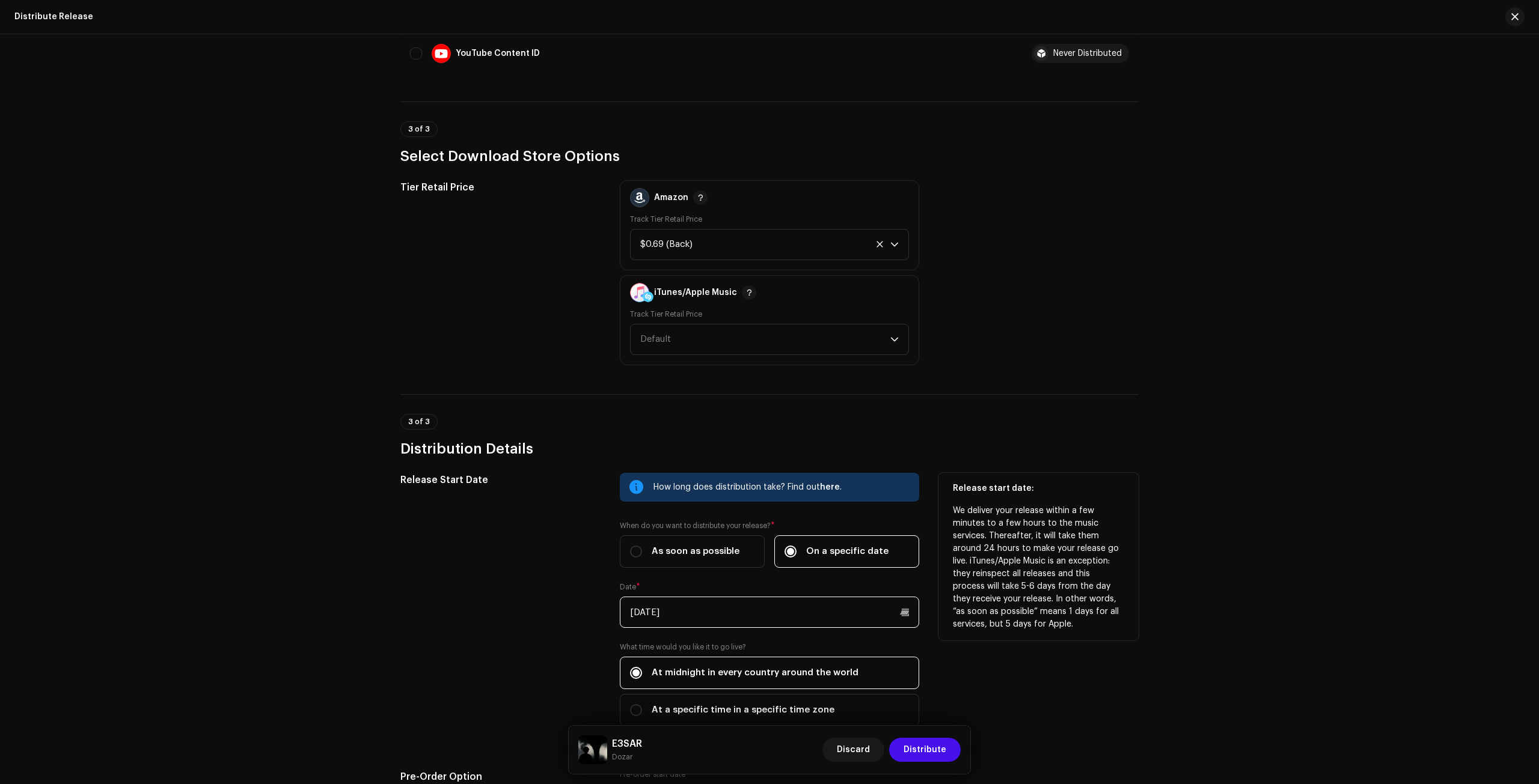
click at [727, 597] on input "[DATE]" at bounding box center [770, 612] width 300 height 31
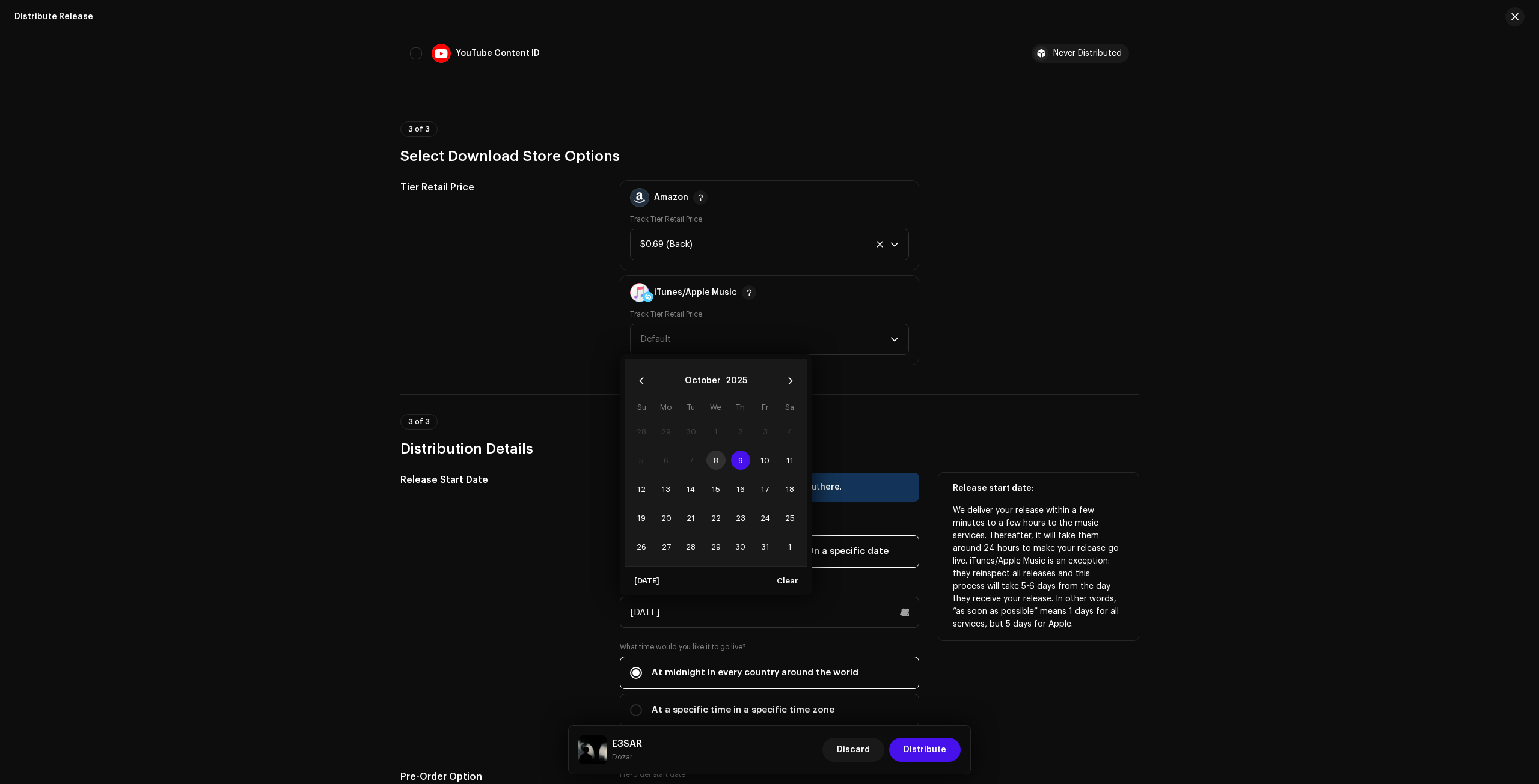
click at [740, 455] on span "9" at bounding box center [740, 460] width 19 height 19
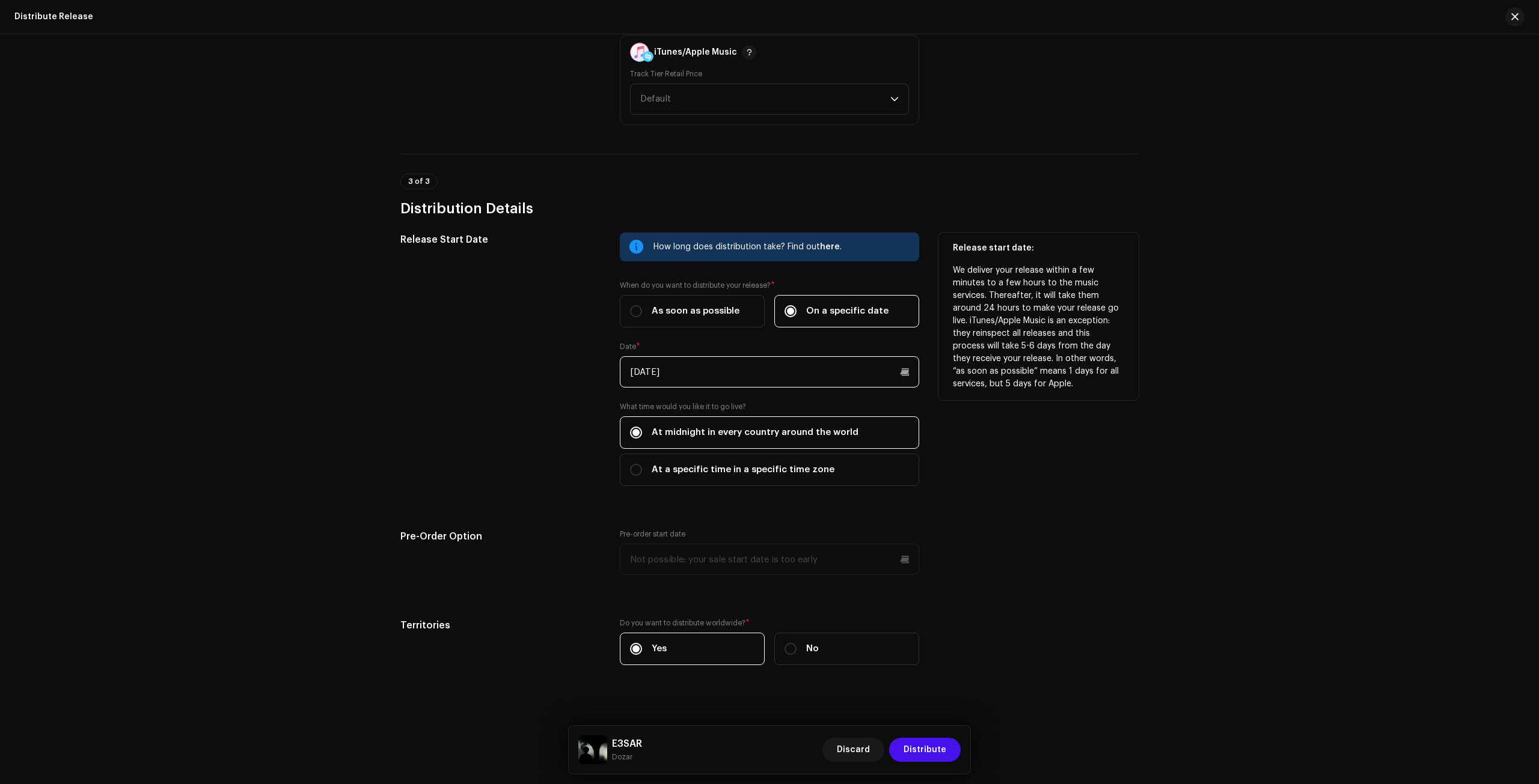
scroll to position [1187, 0]
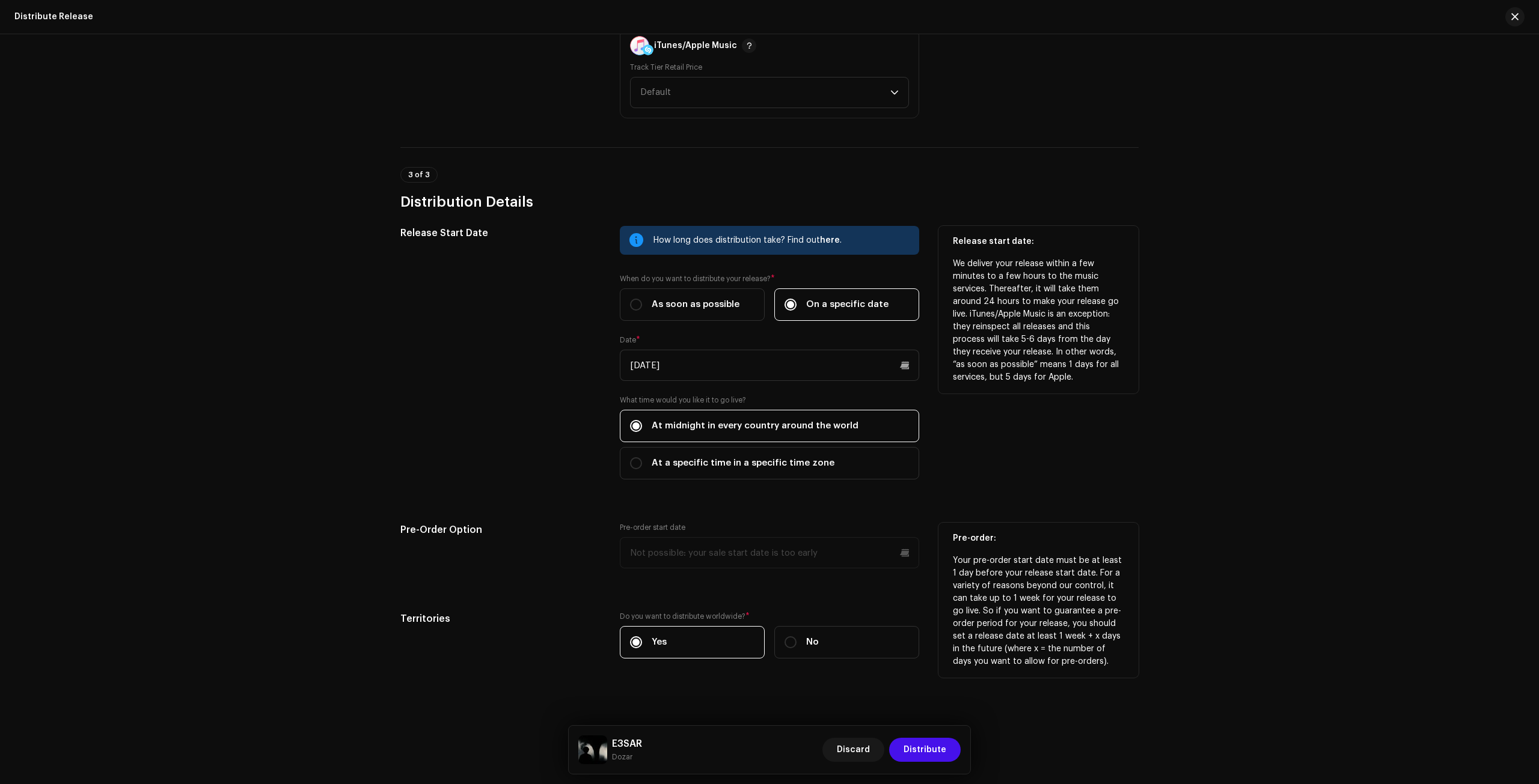
click at [654, 554] on p-datepicker at bounding box center [770, 553] width 300 height 31
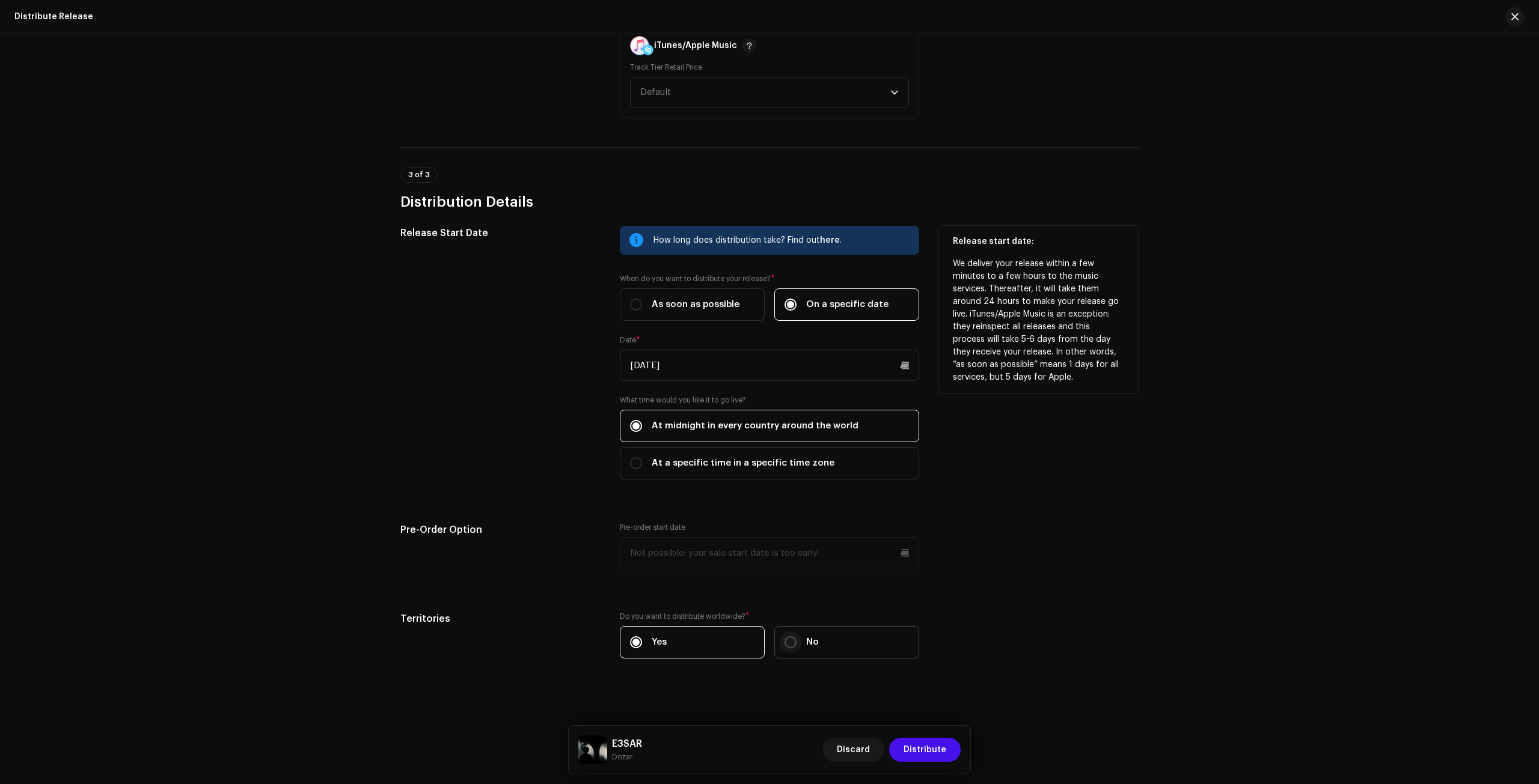
click at [785, 644] on p-radiobutton at bounding box center [790, 642] width 12 height 12
click at [785, 644] on input "No" at bounding box center [790, 642] width 12 height 12
radio input "true"
click at [747, 641] on label "Yes" at bounding box center [693, 643] width 145 height 32
click at [642, 641] on input "Yes" at bounding box center [635, 642] width 12 height 12
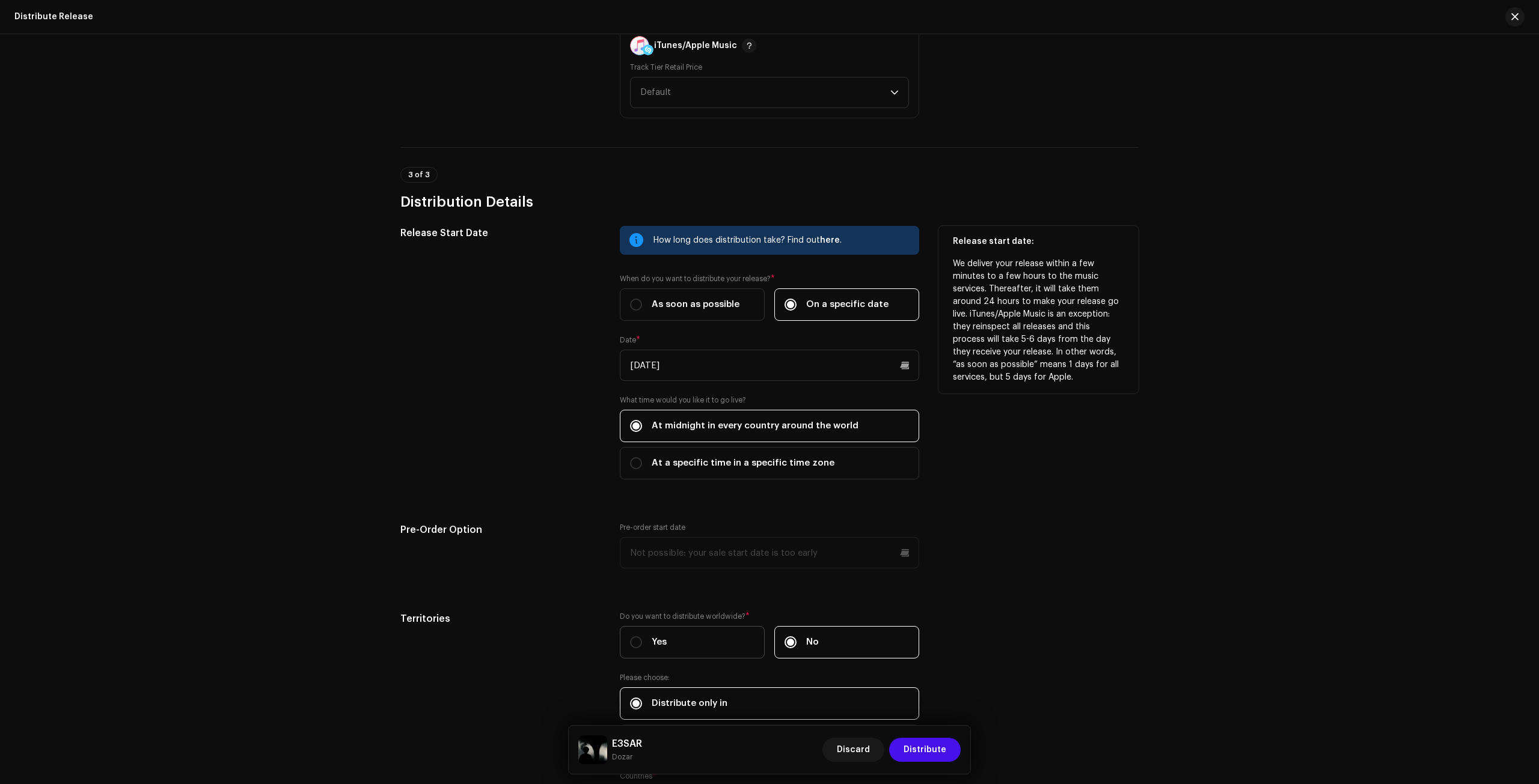
radio input "true"
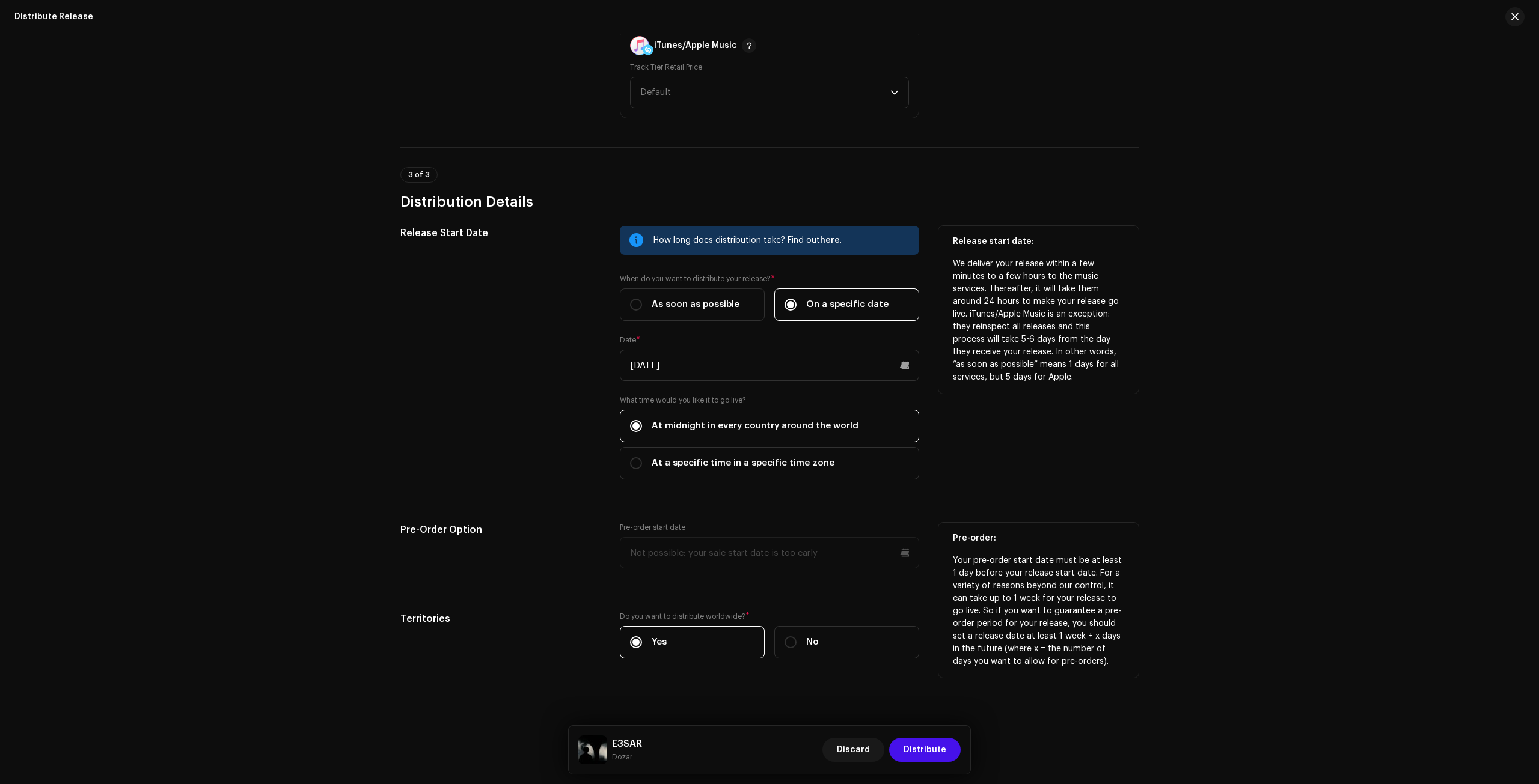
click at [725, 558] on p-datepicker at bounding box center [770, 553] width 300 height 31
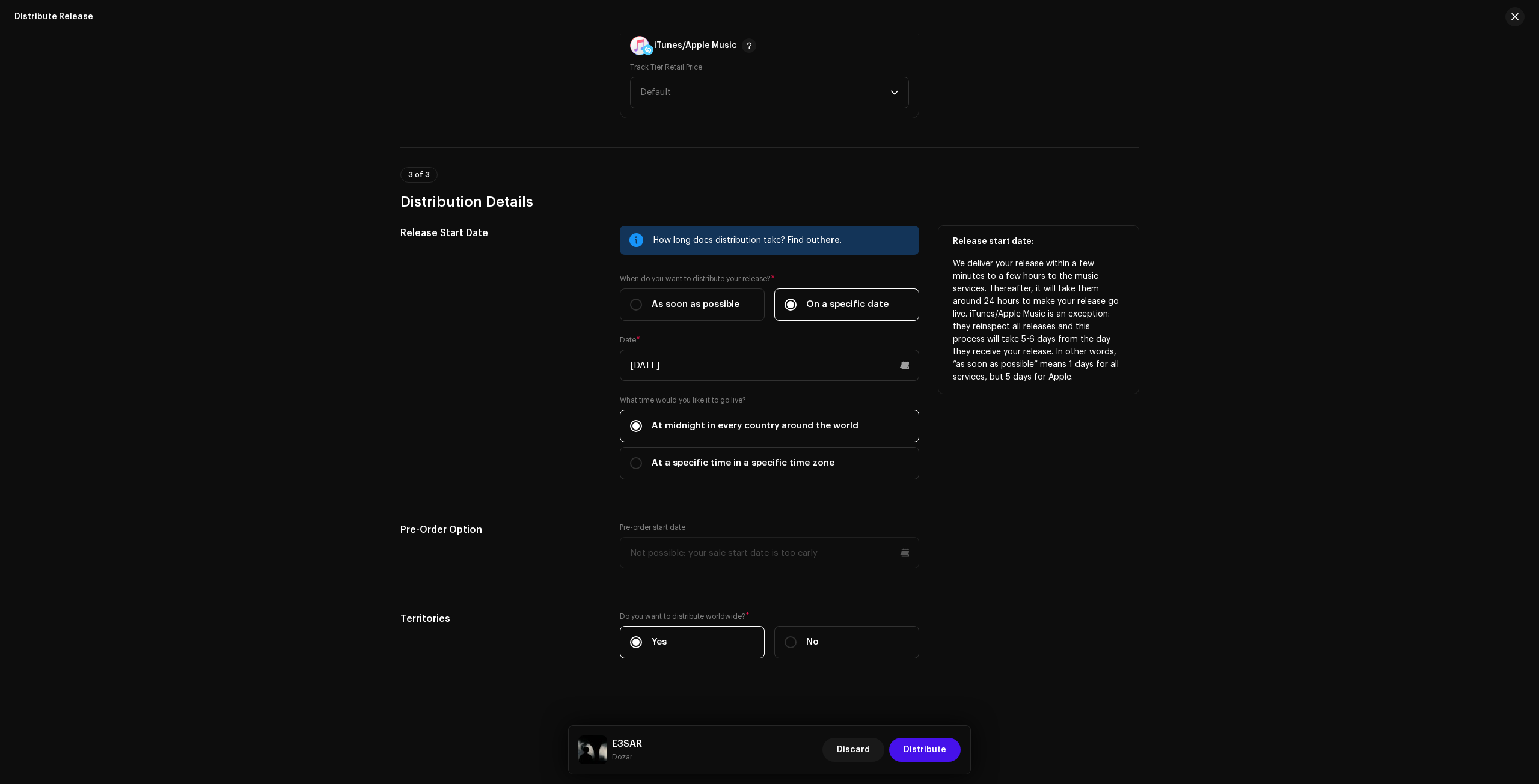
click at [743, 379] on div "How long does distribution take? Find out here . When do you want to distribute…" at bounding box center [770, 360] width 300 height 268
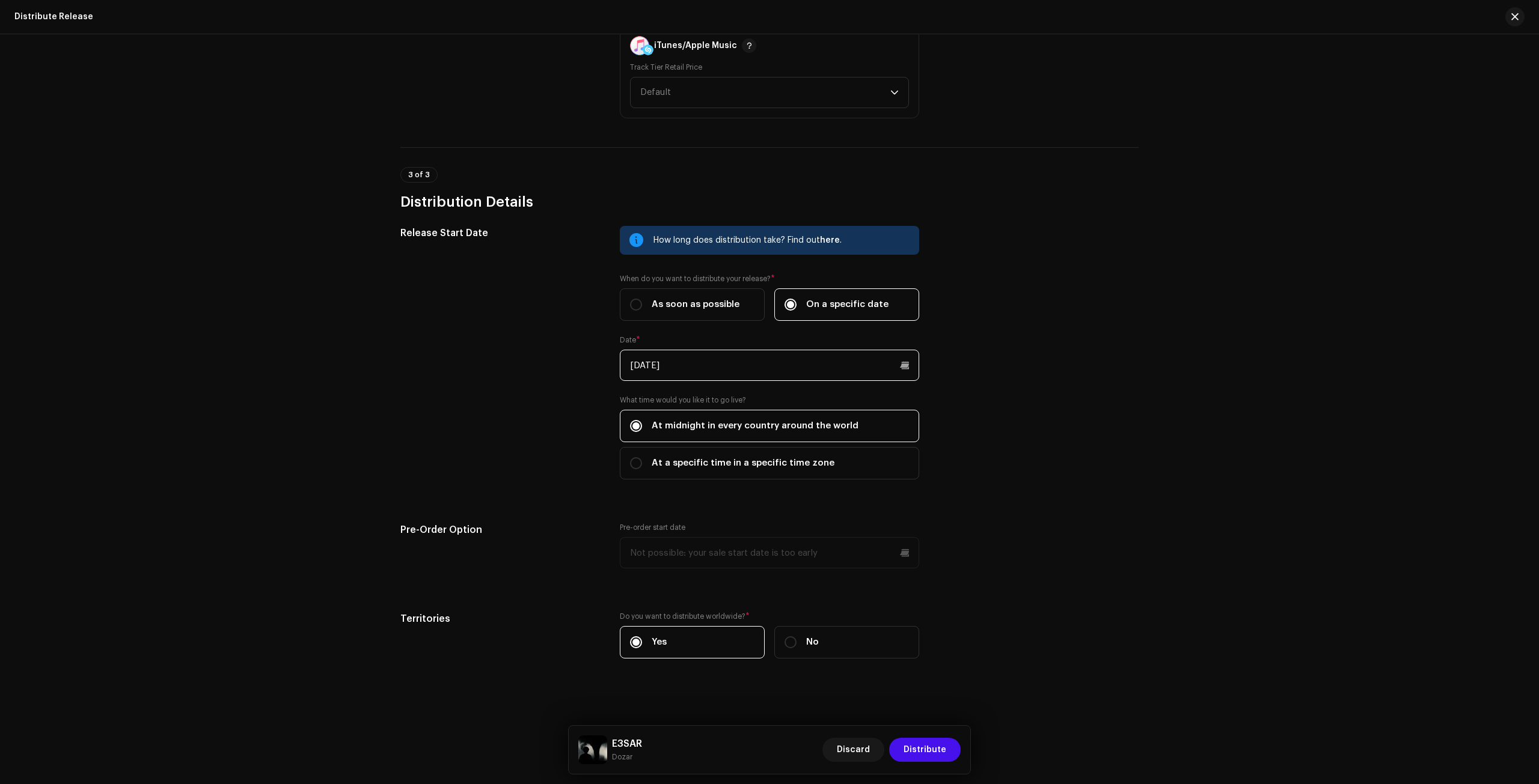
click at [743, 374] on input "[DATE]" at bounding box center [770, 365] width 300 height 31
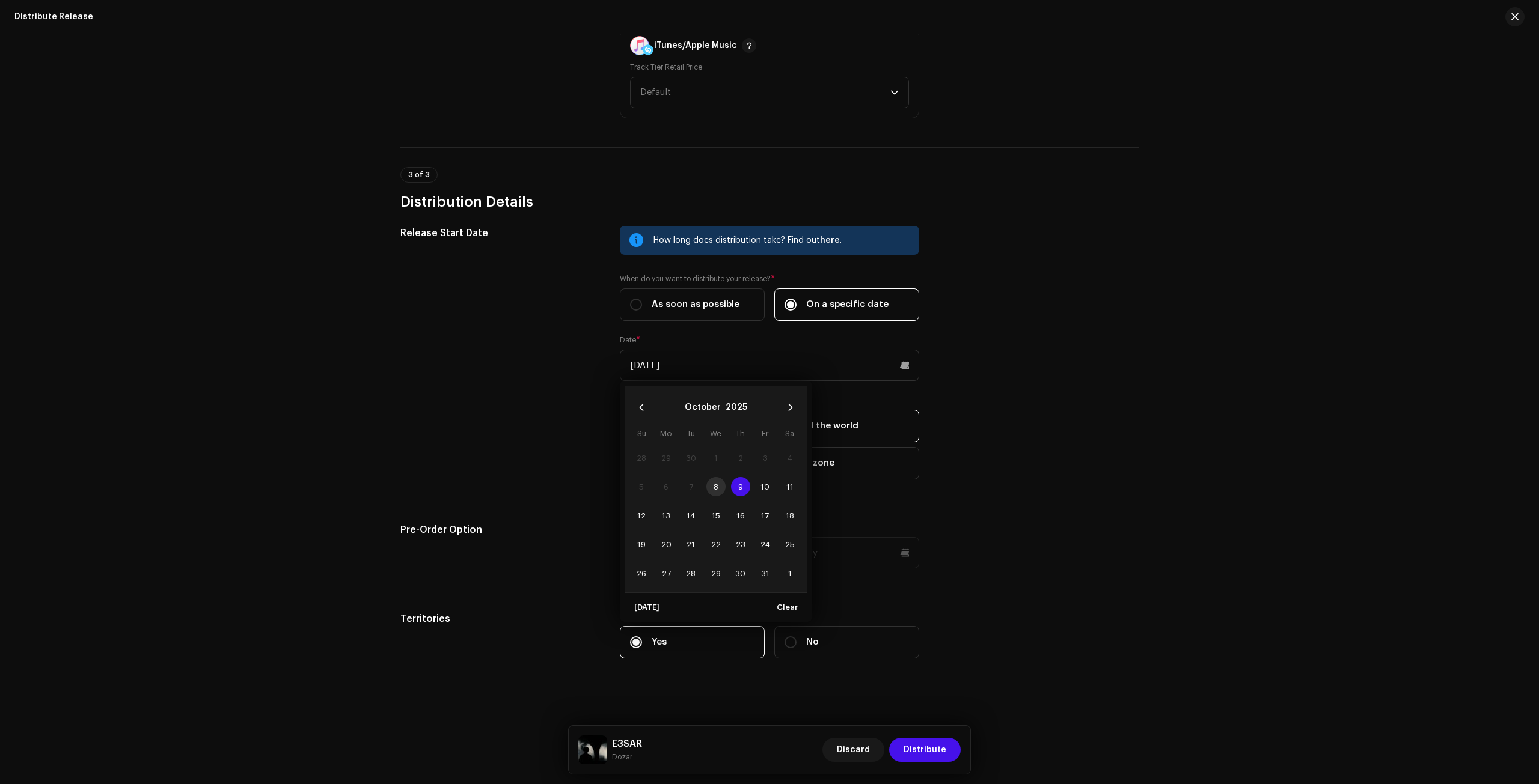
click at [778, 514] on td "18" at bounding box center [790, 515] width 25 height 29
click at [781, 512] on span "18" at bounding box center [790, 515] width 19 height 19
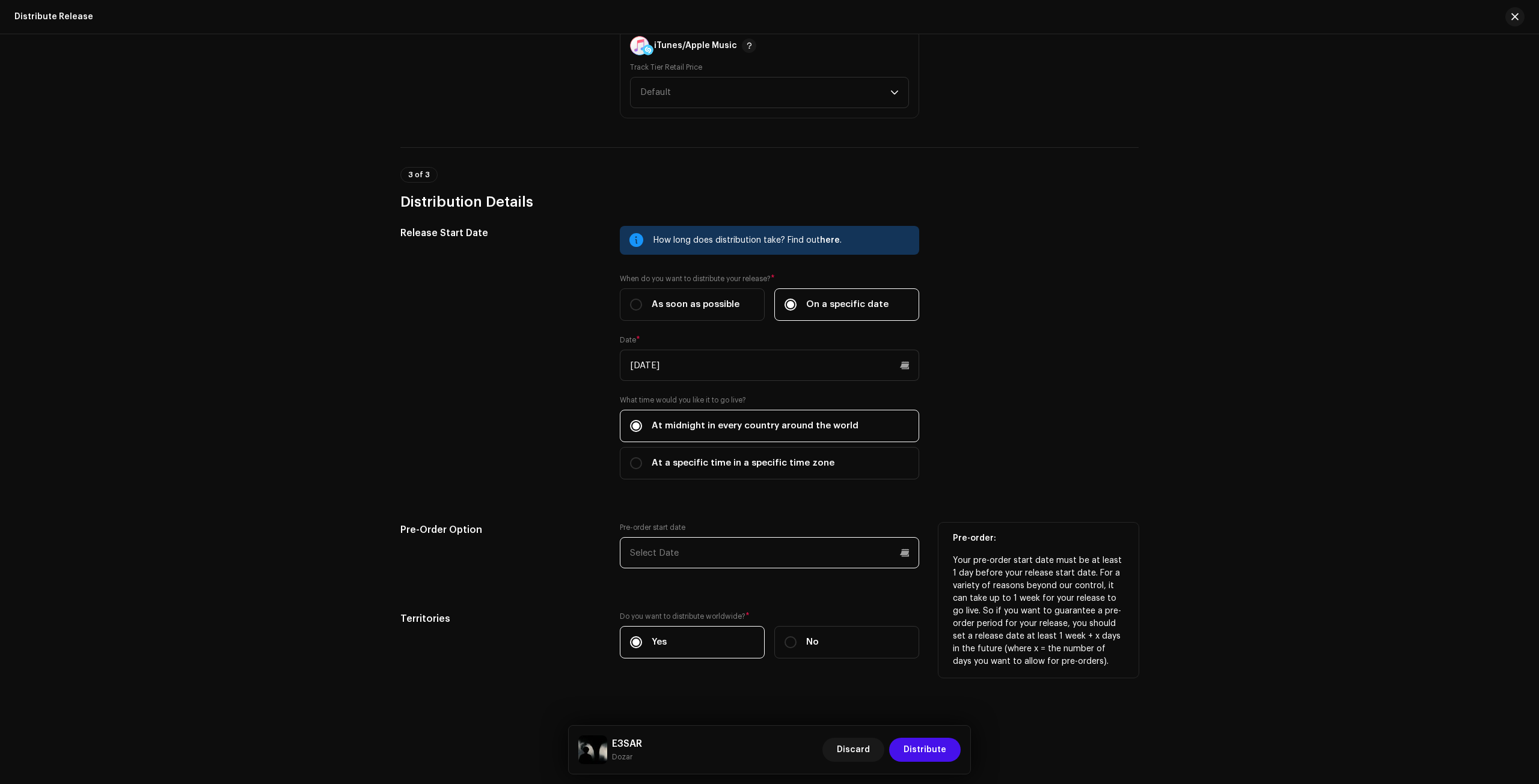
click at [786, 537] on input "text" at bounding box center [770, 553] width 300 height 31
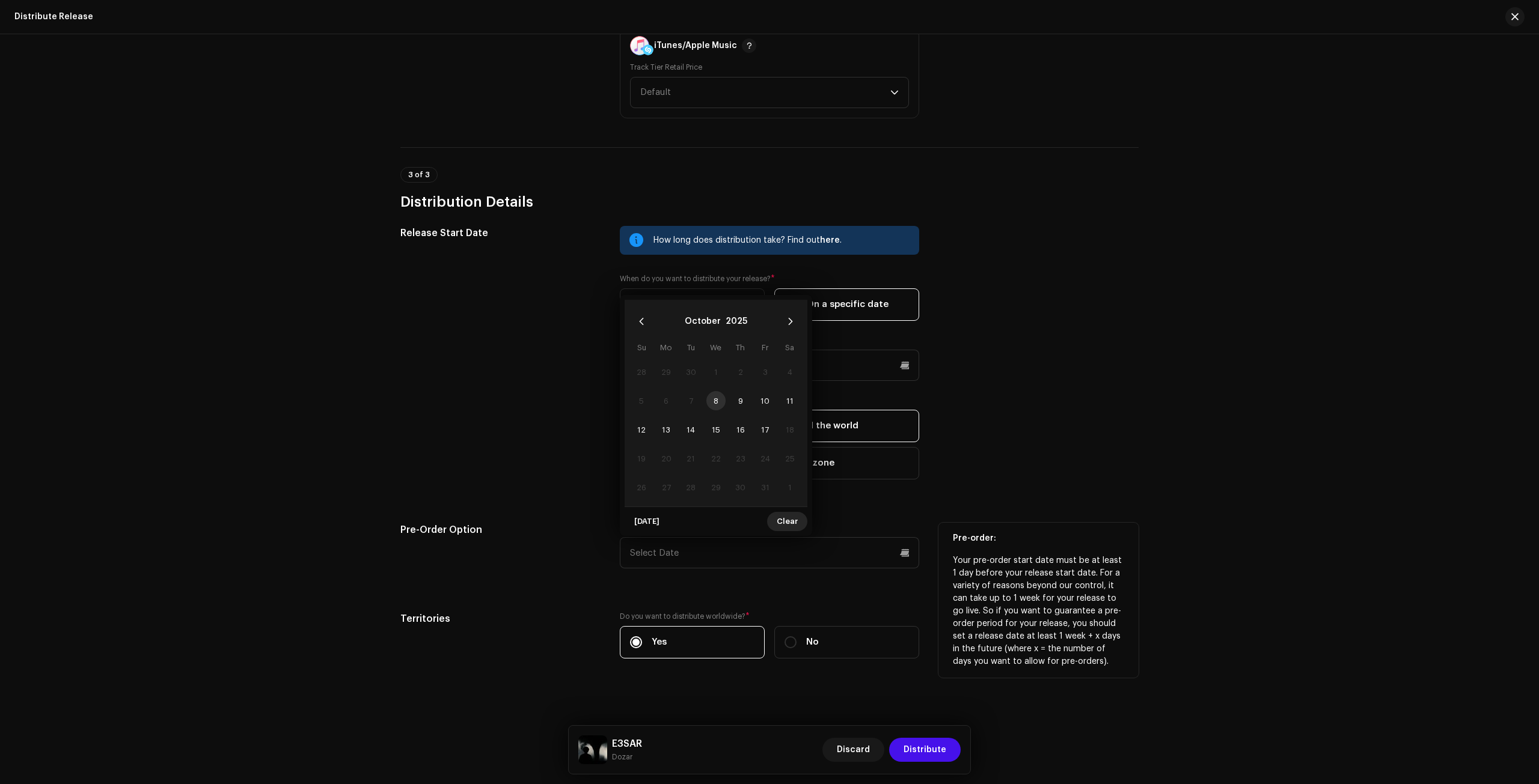
click at [783, 514] on span "Clear" at bounding box center [787, 522] width 21 height 24
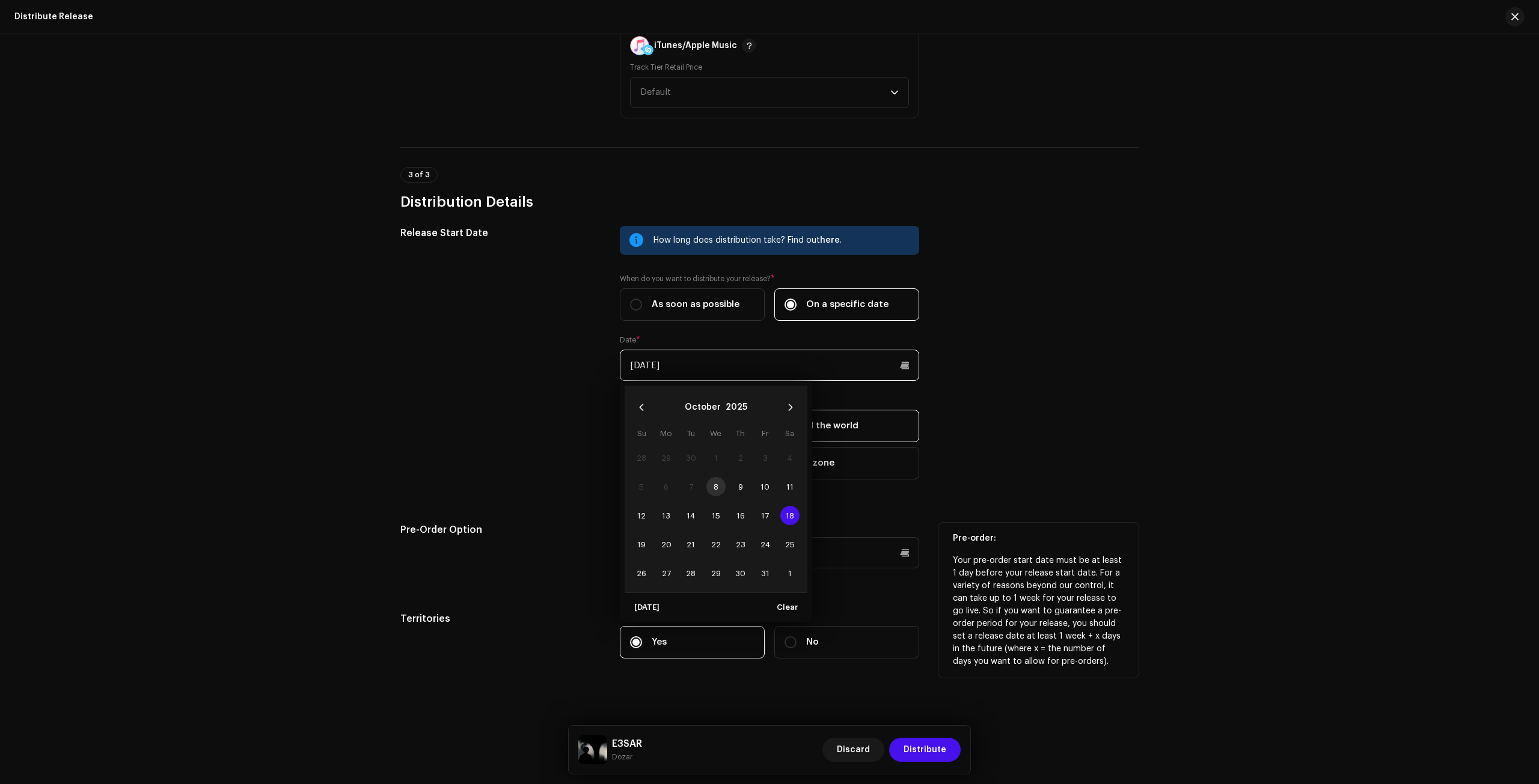
click at [740, 350] on input "[DATE]" at bounding box center [770, 365] width 300 height 31
click at [778, 486] on td "11" at bounding box center [790, 487] width 25 height 29
click at [781, 484] on span "11" at bounding box center [790, 486] width 19 height 19
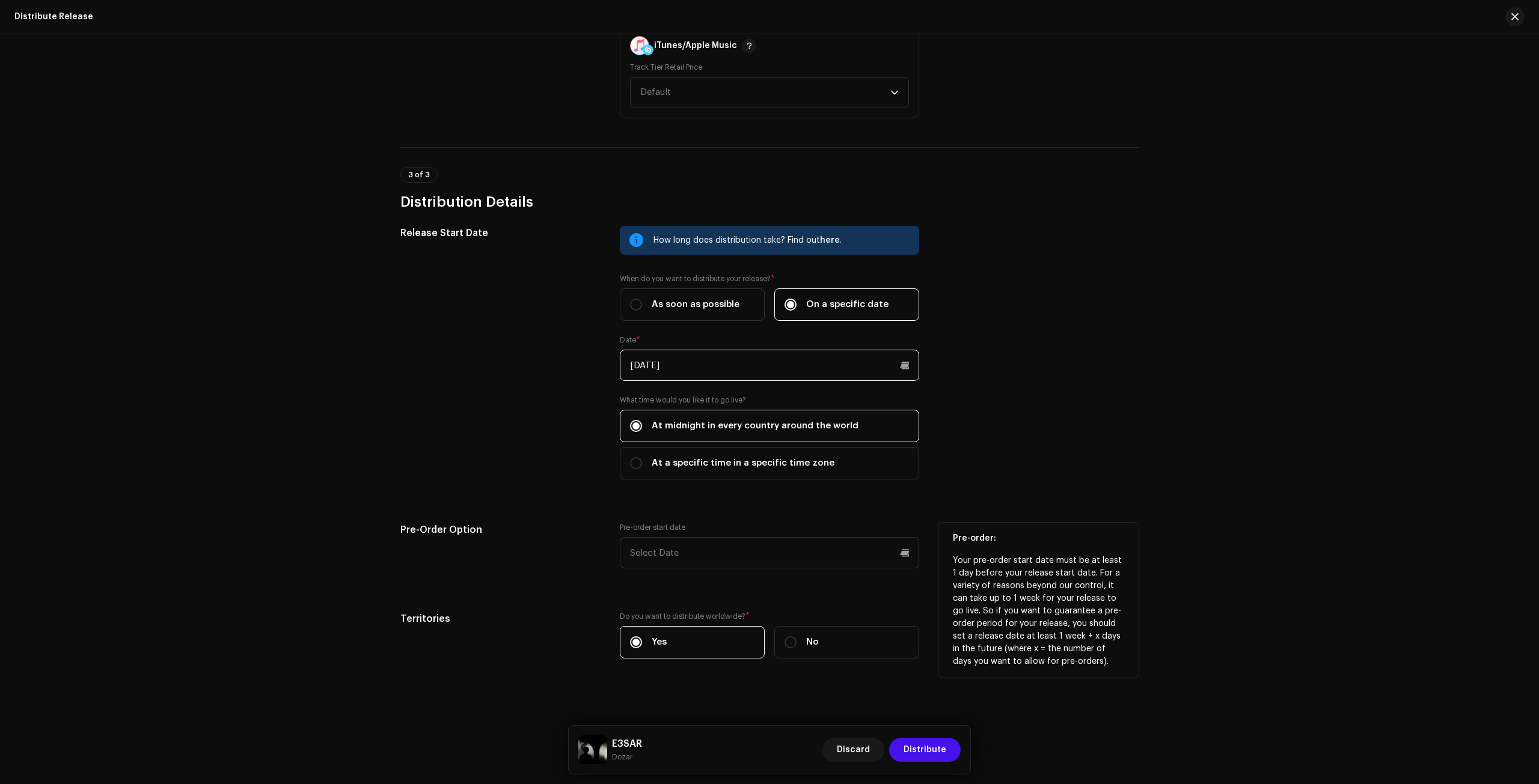
click at [704, 356] on input "[DATE]" at bounding box center [770, 365] width 300 height 31
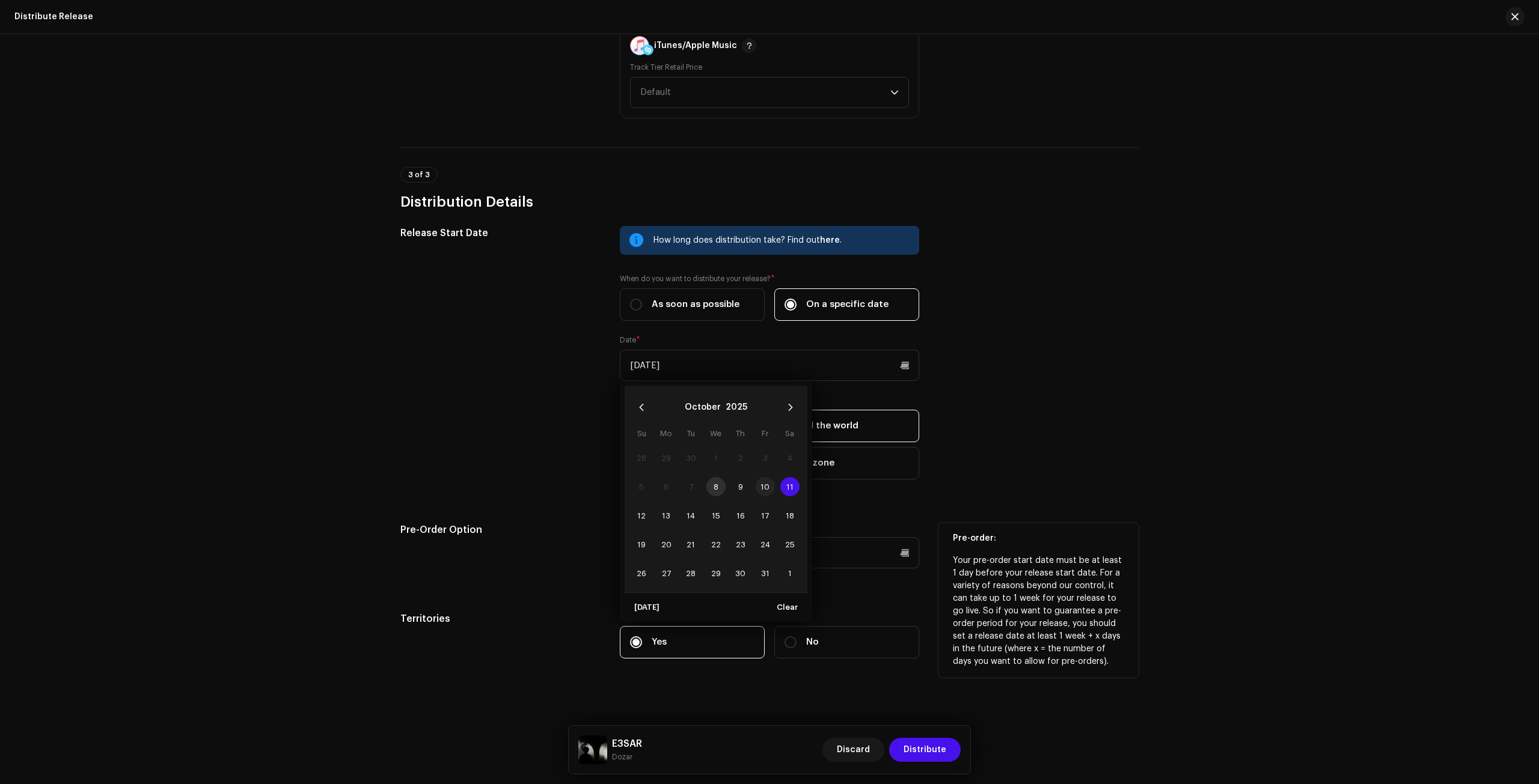
click at [758, 482] on span "10" at bounding box center [765, 486] width 19 height 19
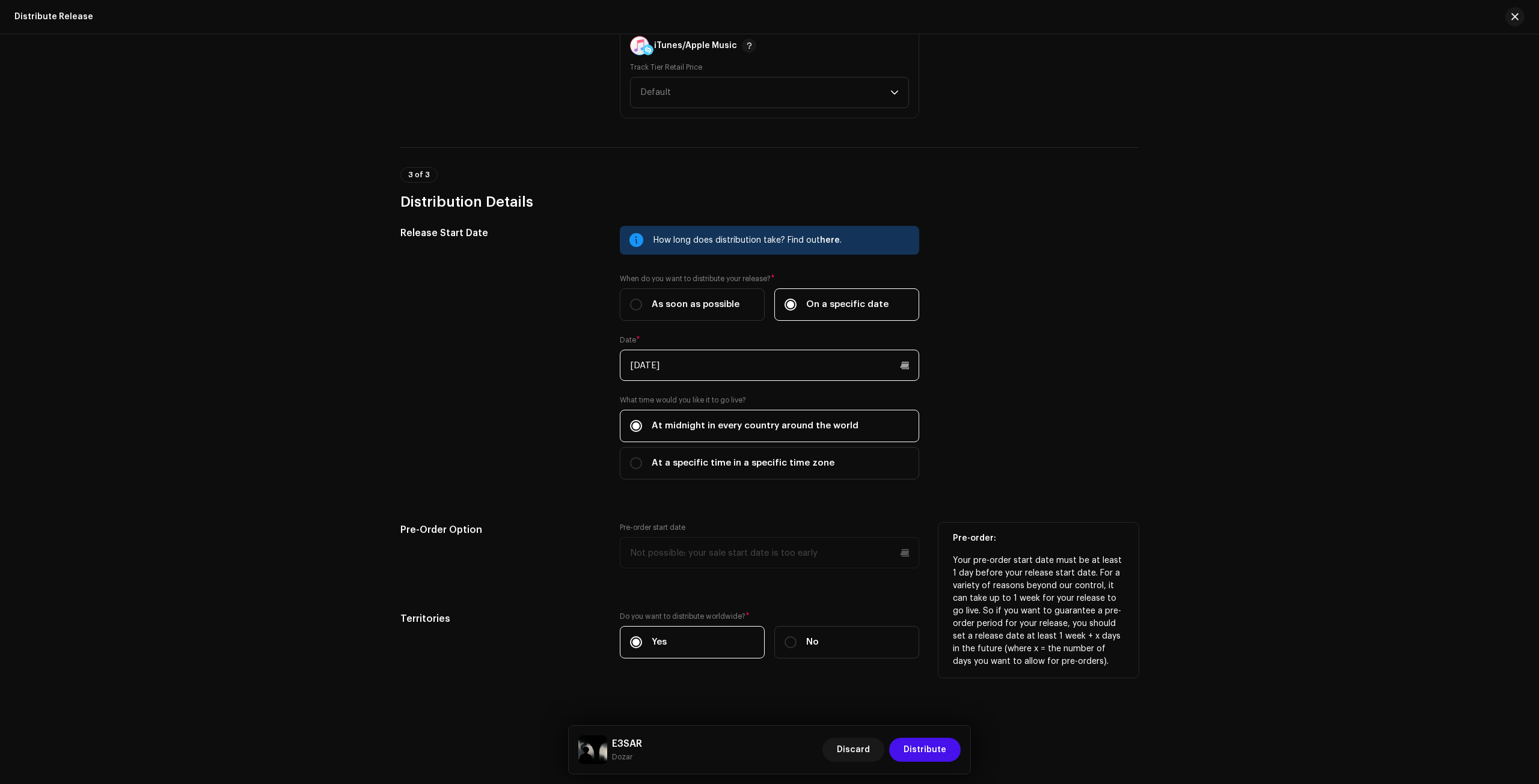
click at [698, 370] on input "[DATE]" at bounding box center [770, 365] width 300 height 31
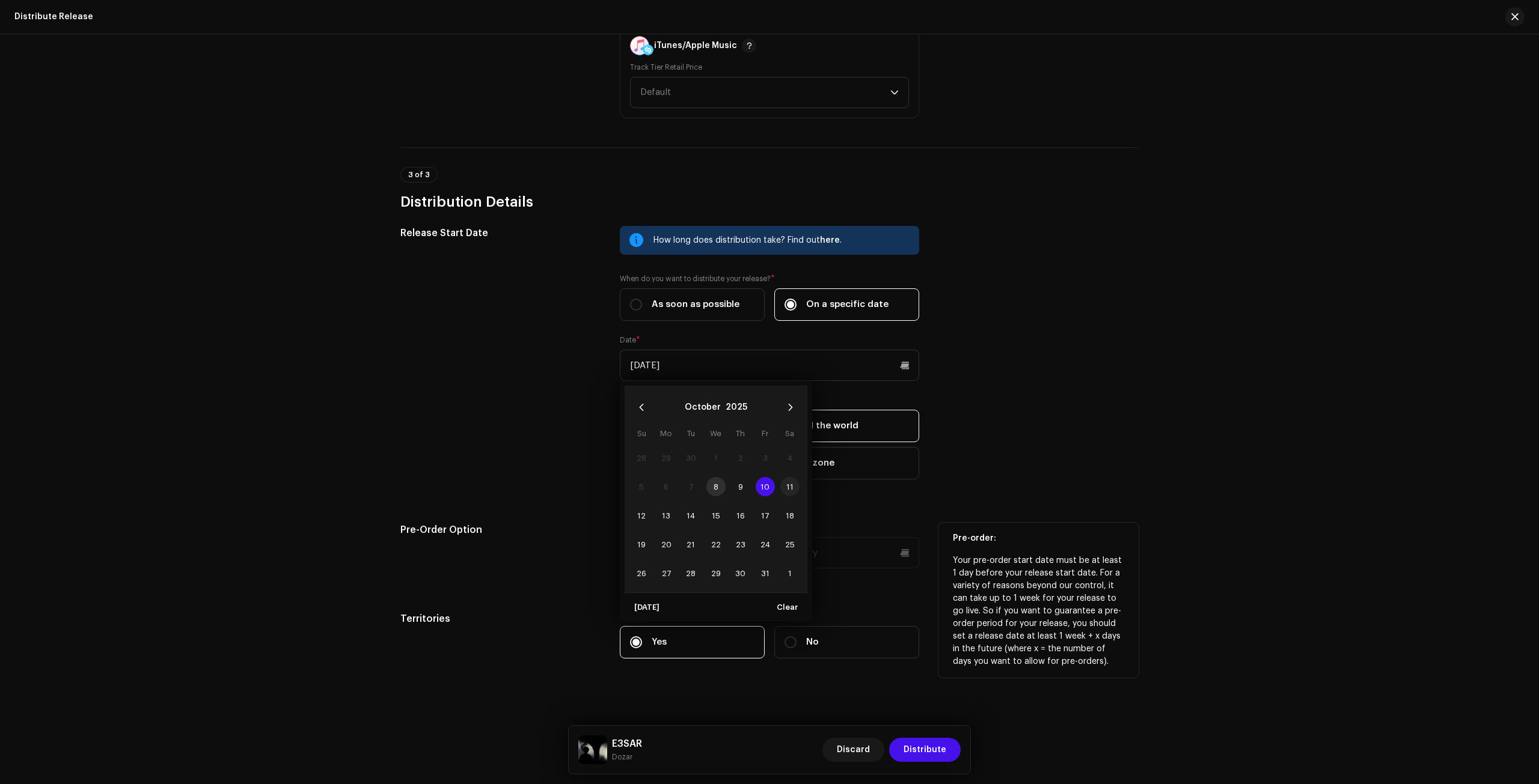
click at [782, 486] on span "11" at bounding box center [790, 486] width 19 height 19
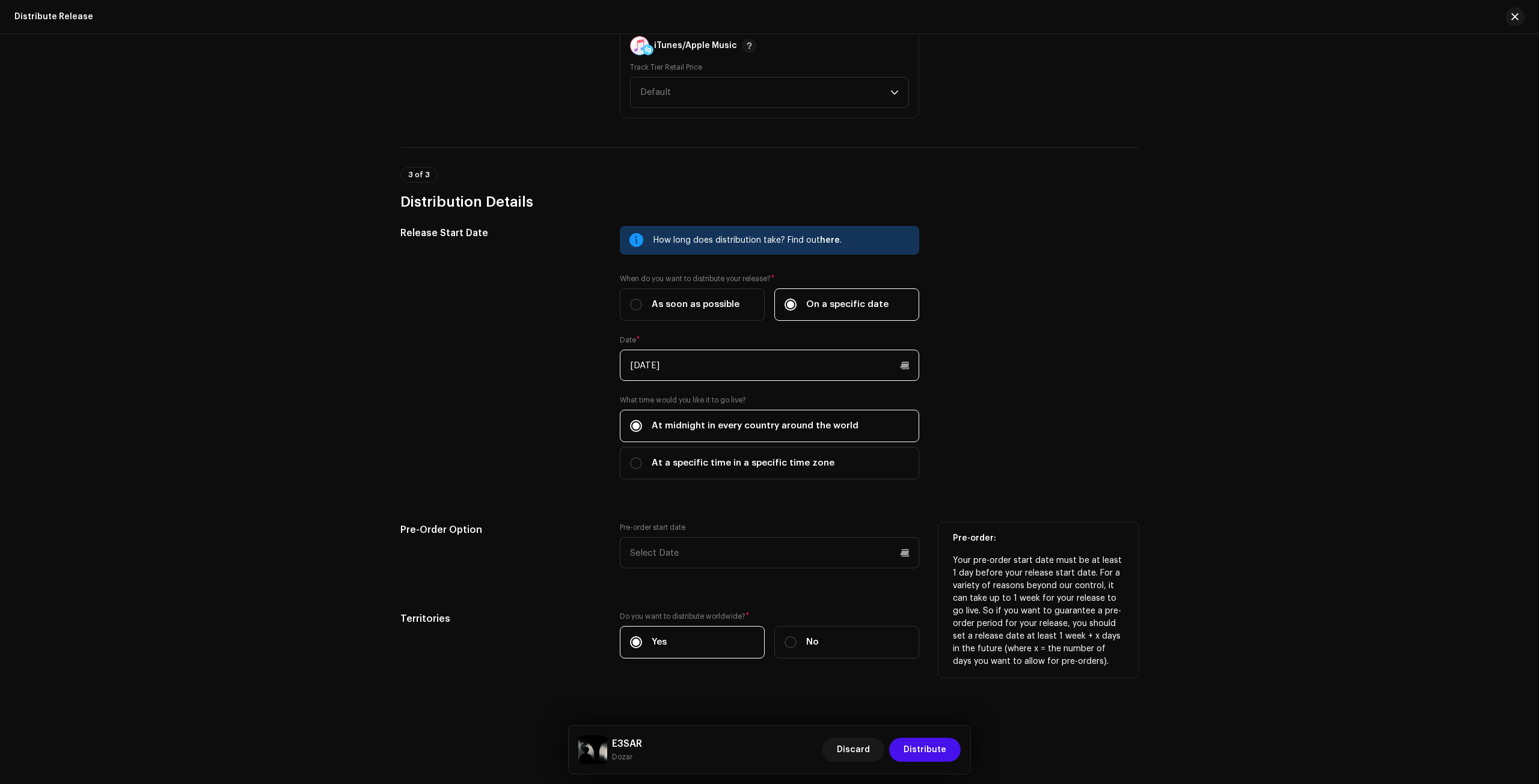
click at [734, 359] on input "[DATE]" at bounding box center [770, 365] width 300 height 31
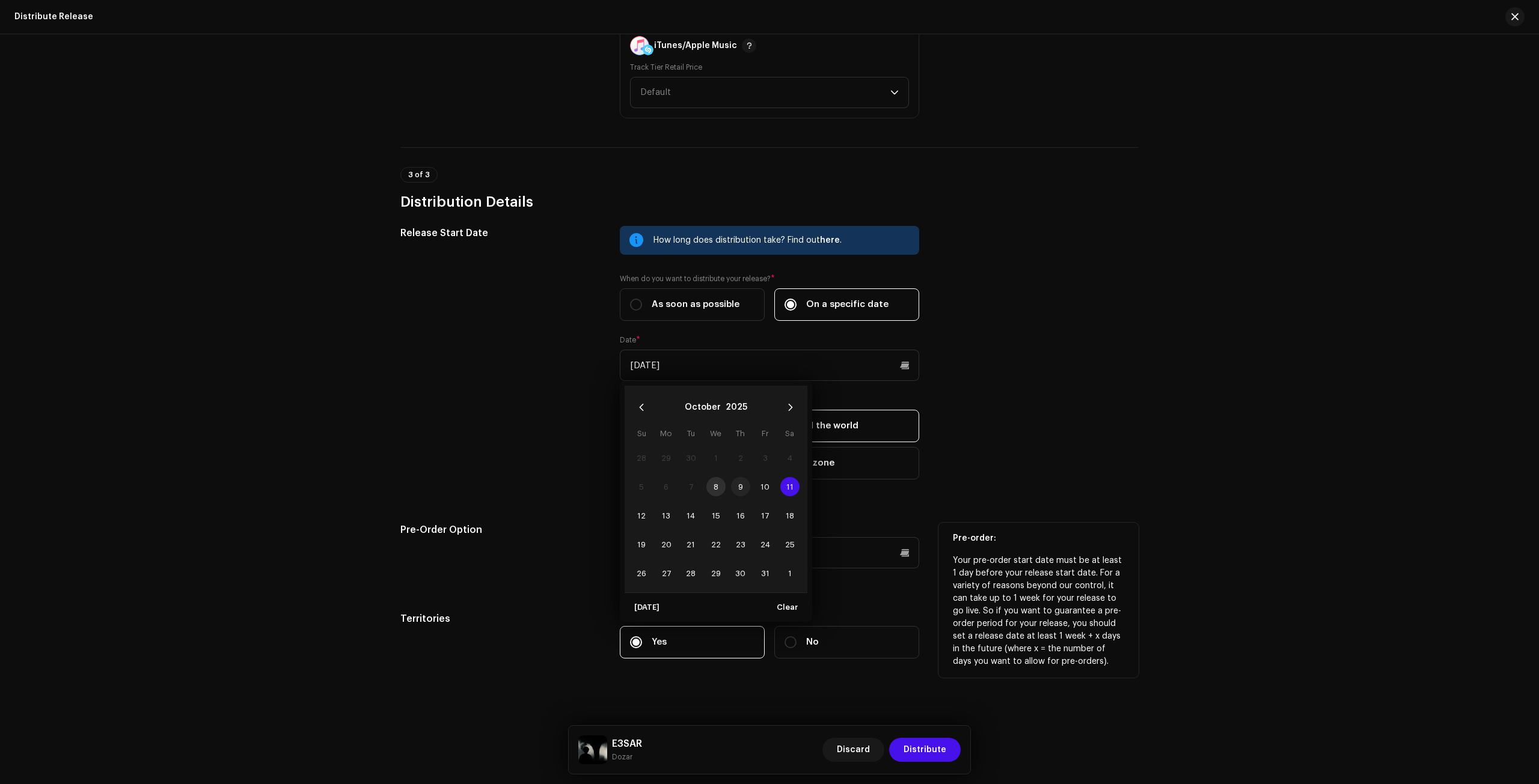
click at [744, 488] on span "9" at bounding box center [740, 486] width 19 height 19
type input "[DATE]"
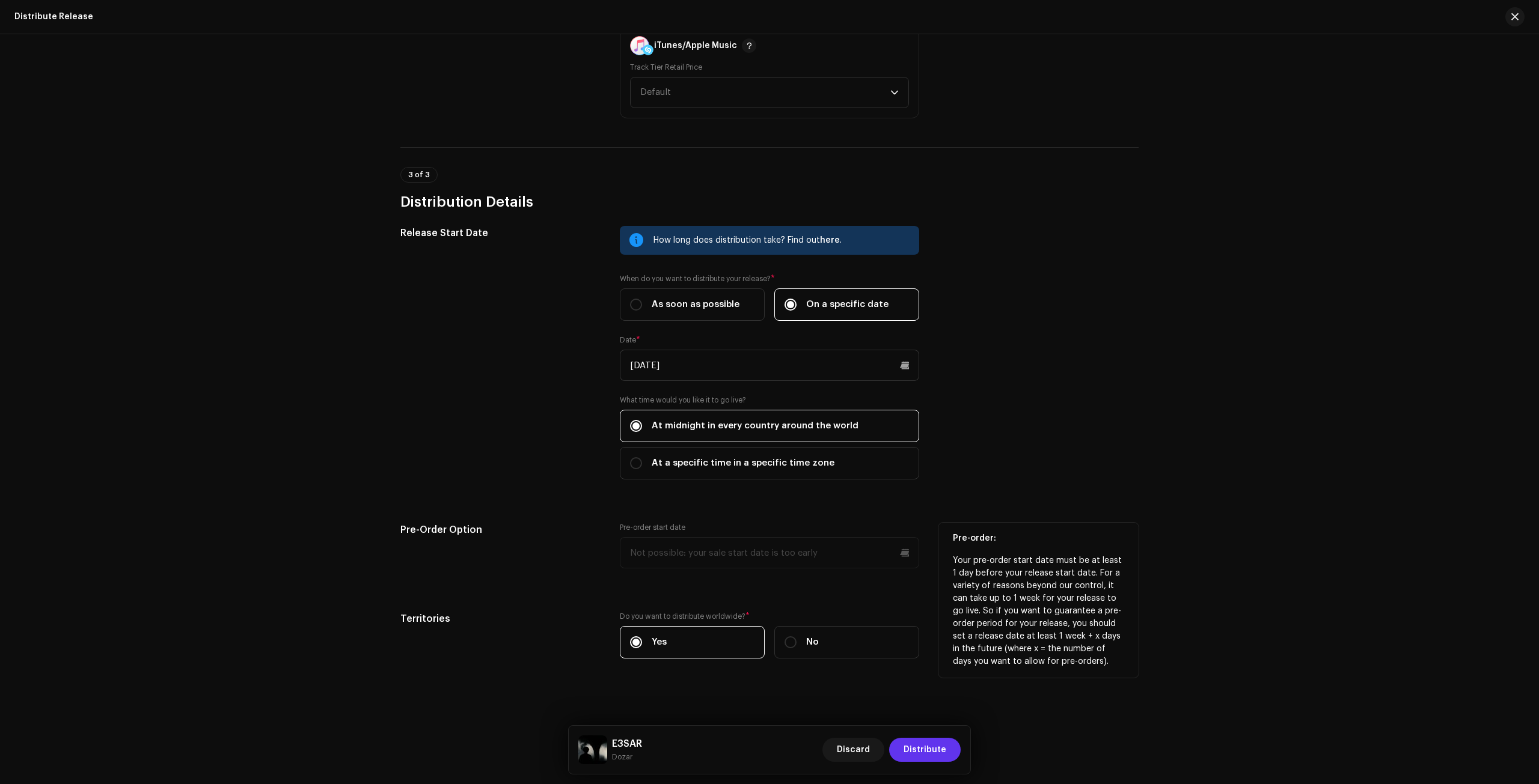
click at [913, 760] on span "Distribute" at bounding box center [925, 750] width 43 height 24
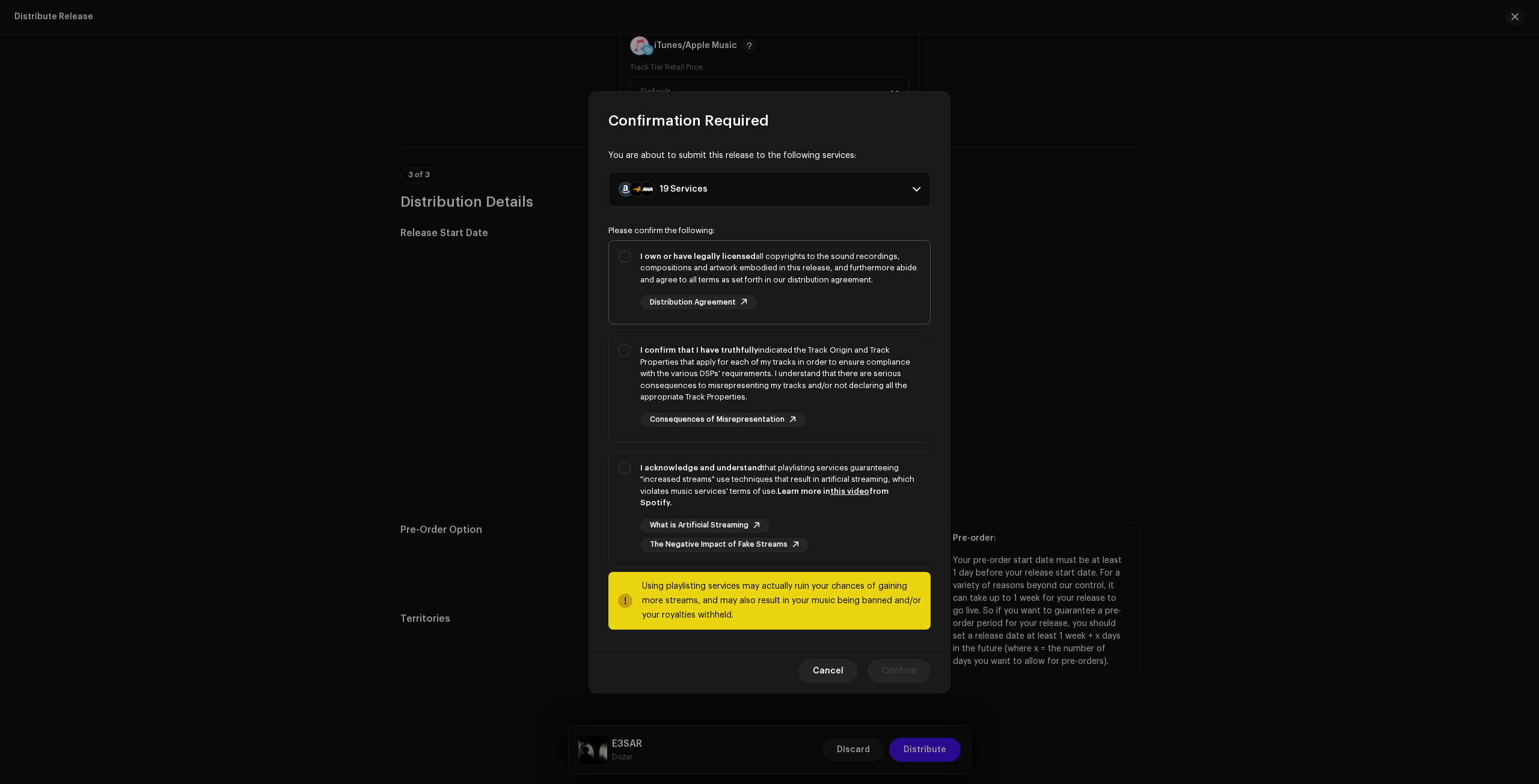
click at [703, 280] on div "I own or have legally licensed all copyrights to the sound recordings, composit…" at bounding box center [781, 268] width 280 height 35
checkbox input "true"
click at [713, 354] on strong "I confirm that I have truthfully" at bounding box center [699, 350] width 118 height 8
drag, startPoint x: 714, startPoint y: 417, endPoint x: 714, endPoint y: 426, distance: 9.0
click at [714, 419] on div "I confirm that I have truthfully indicated the Track Origin and Track Propertie…" at bounding box center [781, 386] width 280 height 83
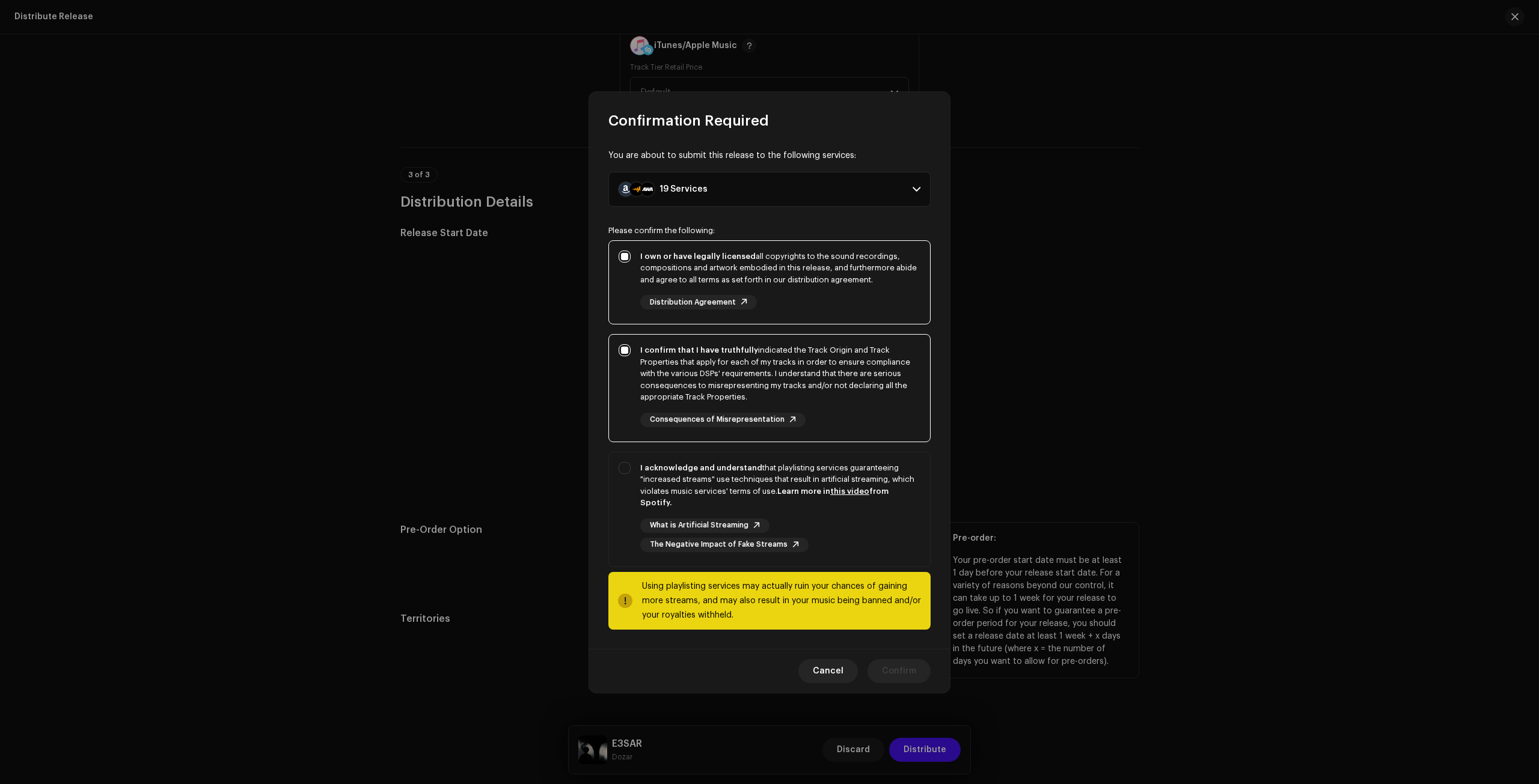
checkbox input "false"
click at [713, 472] on strong "I acknowledge and understand" at bounding box center [701, 468] width 122 height 8
checkbox input "true"
click at [753, 358] on div "I confirm that I have truthfully indicated the Track Origin and Track Propertie…" at bounding box center [781, 373] width 280 height 59
checkbox input "true"
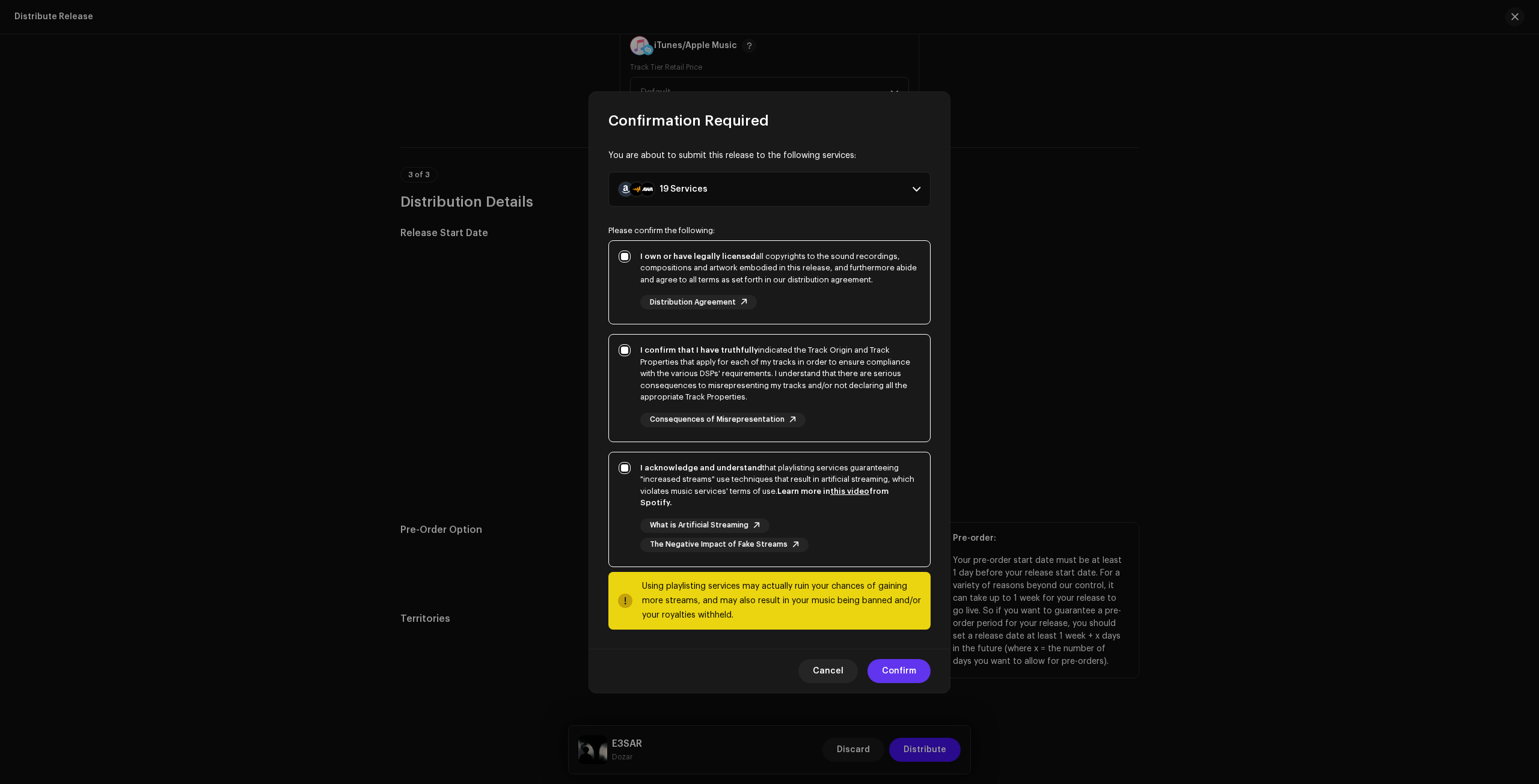
click at [912, 672] on span "Confirm" at bounding box center [899, 671] width 34 height 24
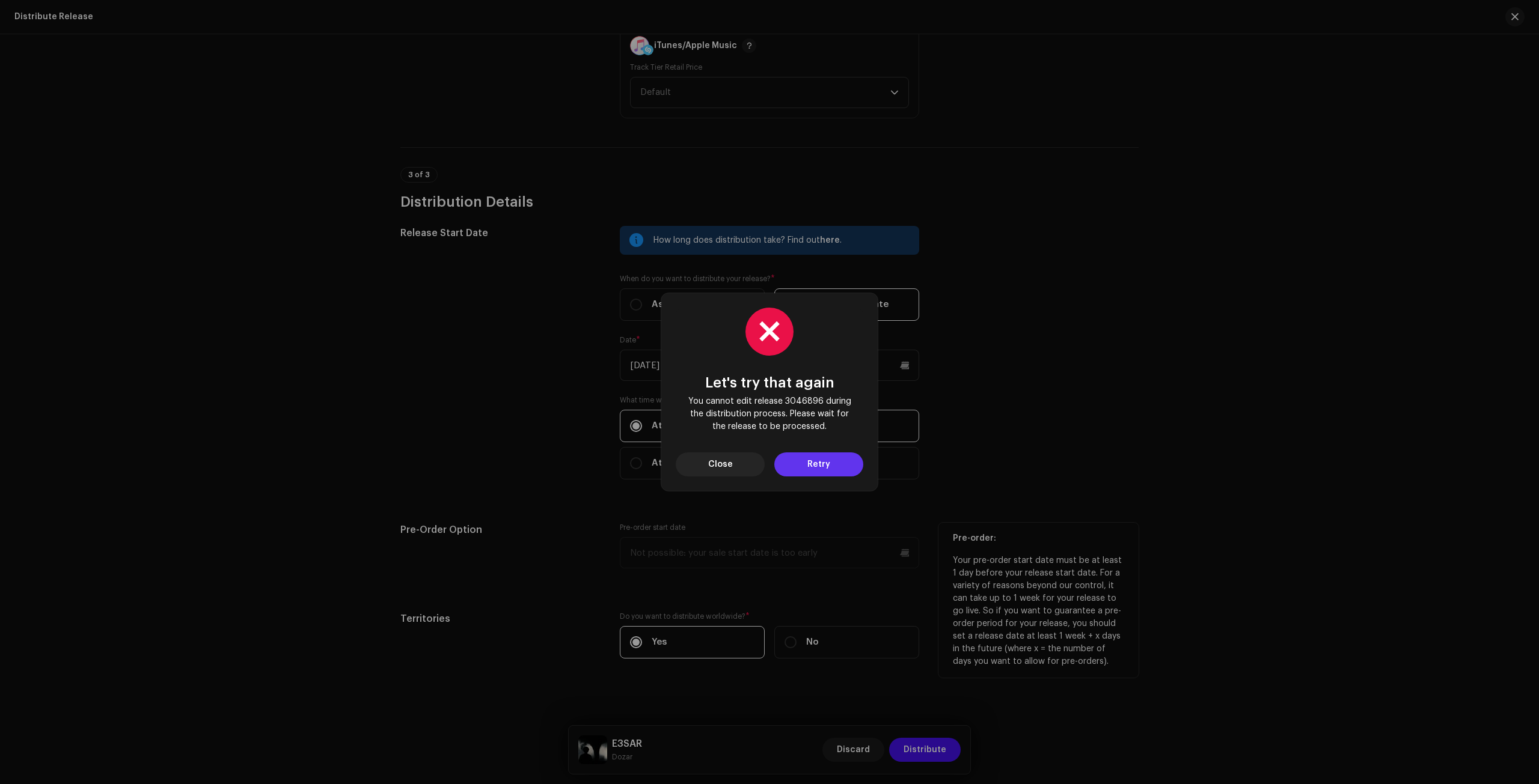
click at [786, 464] on button "Retry" at bounding box center [819, 465] width 89 height 24
click at [786, 464] on div "Let's try that again You cannot edit release 3046896 during the distribution pr…" at bounding box center [770, 392] width 1539 height 784
click at [786, 464] on button "Retry" at bounding box center [819, 465] width 89 height 24
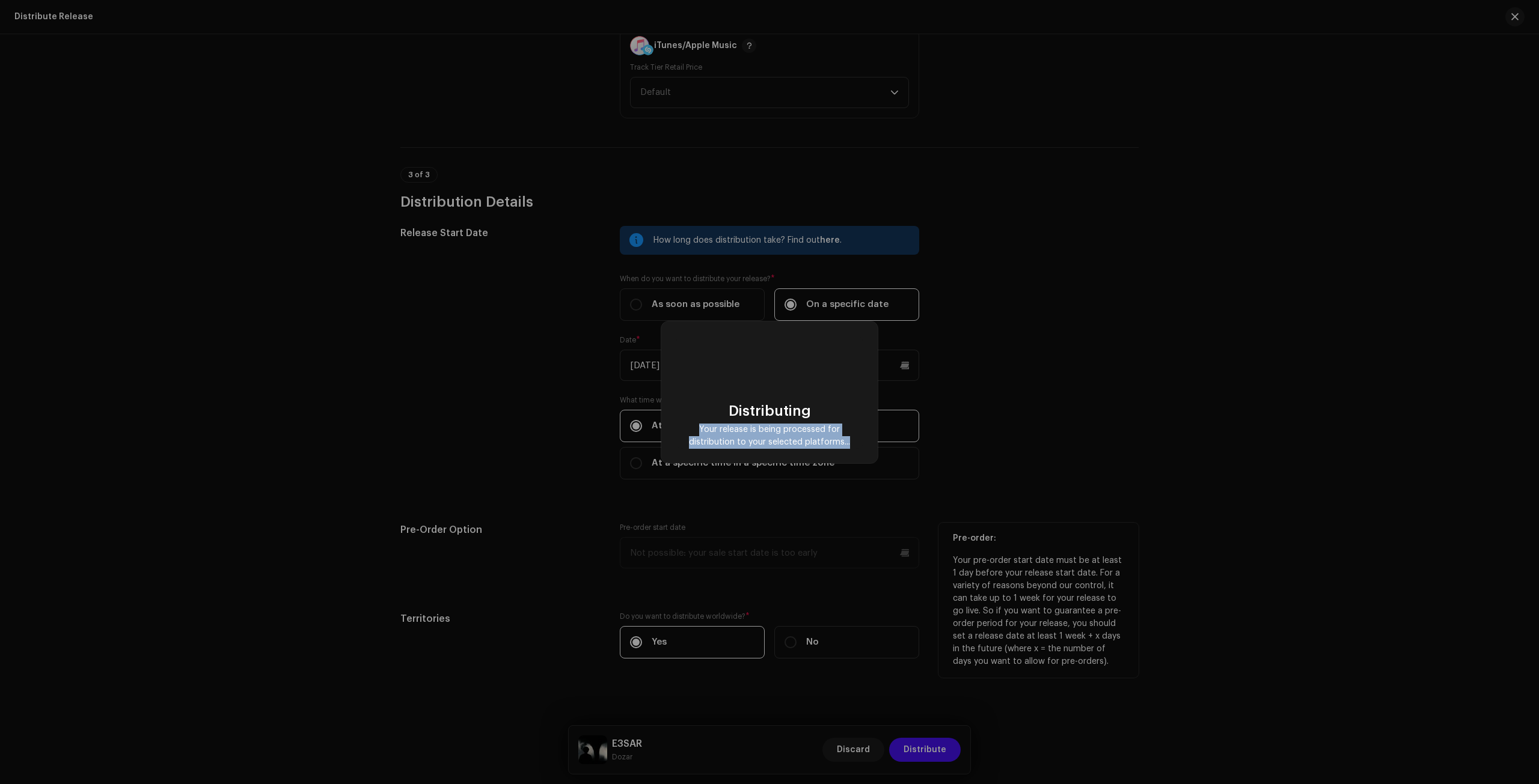
click at [786, 464] on div "Distributing Your release is being processed for distribution to your selected …" at bounding box center [770, 392] width 1539 height 784
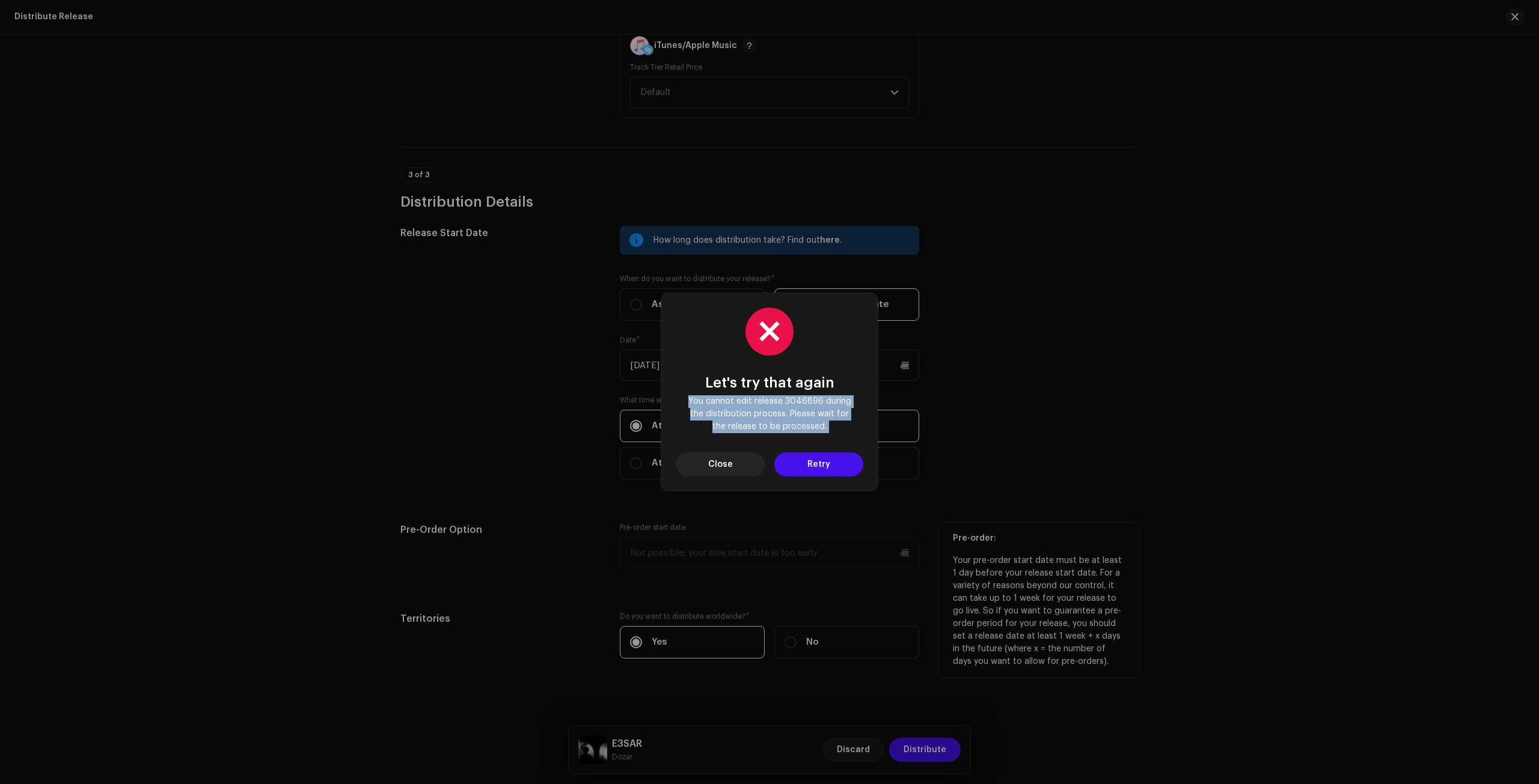
click at [786, 464] on button "Retry" at bounding box center [819, 465] width 89 height 24
click at [786, 464] on div "Let's try that again You cannot edit release 3046896 during the distribution pr…" at bounding box center [770, 392] width 1539 height 784
click at [722, 478] on div "Let's try that again You cannot edit release 3046896 during the distribution pr…" at bounding box center [770, 392] width 217 height 198
click at [722, 476] on div "Let's try that again You cannot edit release 3046896 during the distribution pr…" at bounding box center [770, 392] width 217 height 198
click at [720, 463] on span "Close" at bounding box center [720, 465] width 25 height 24
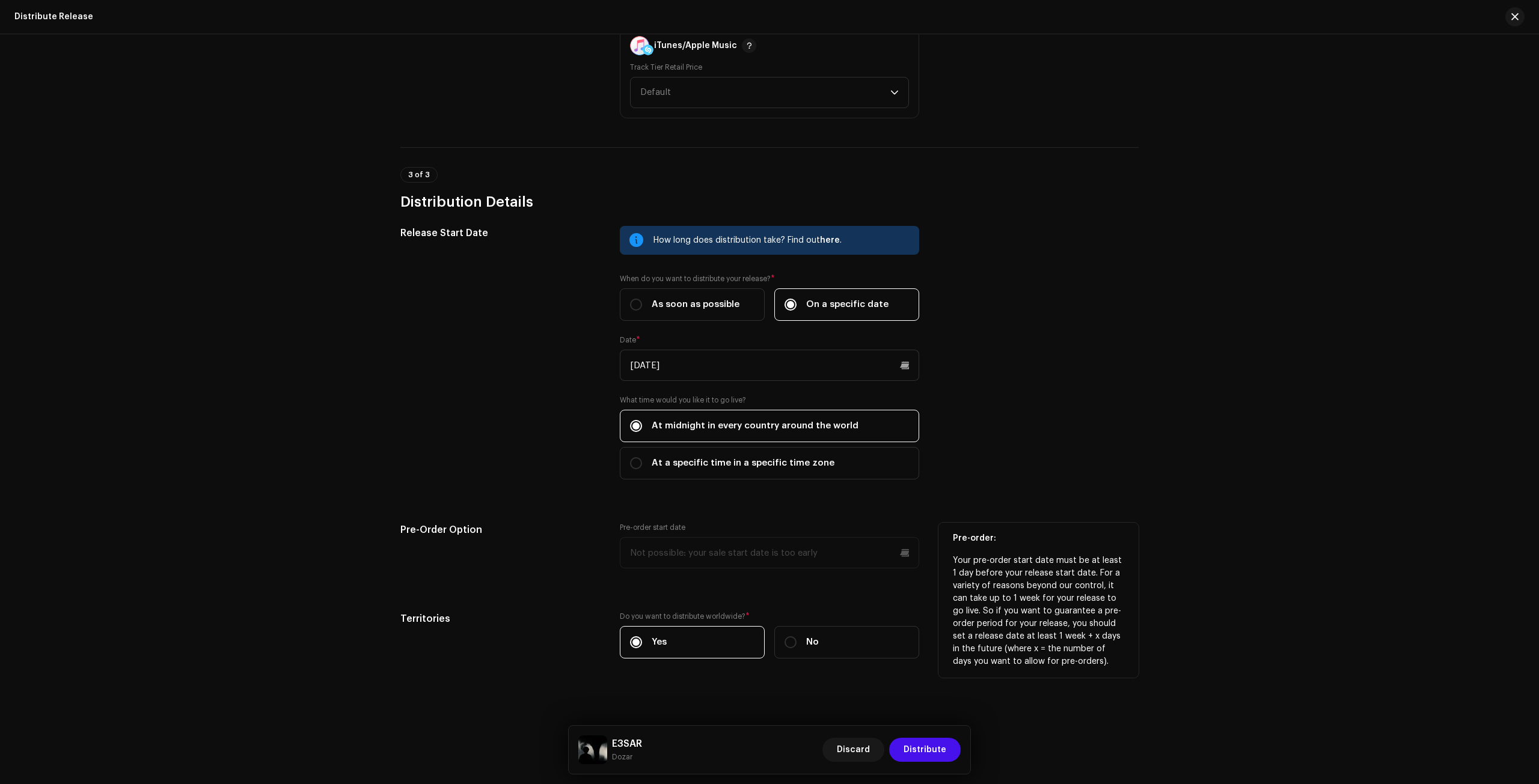
click at [1505, 12] on div at bounding box center [1510, 17] width 29 height 19
click at [1506, 12] on button "button" at bounding box center [1515, 17] width 19 height 19
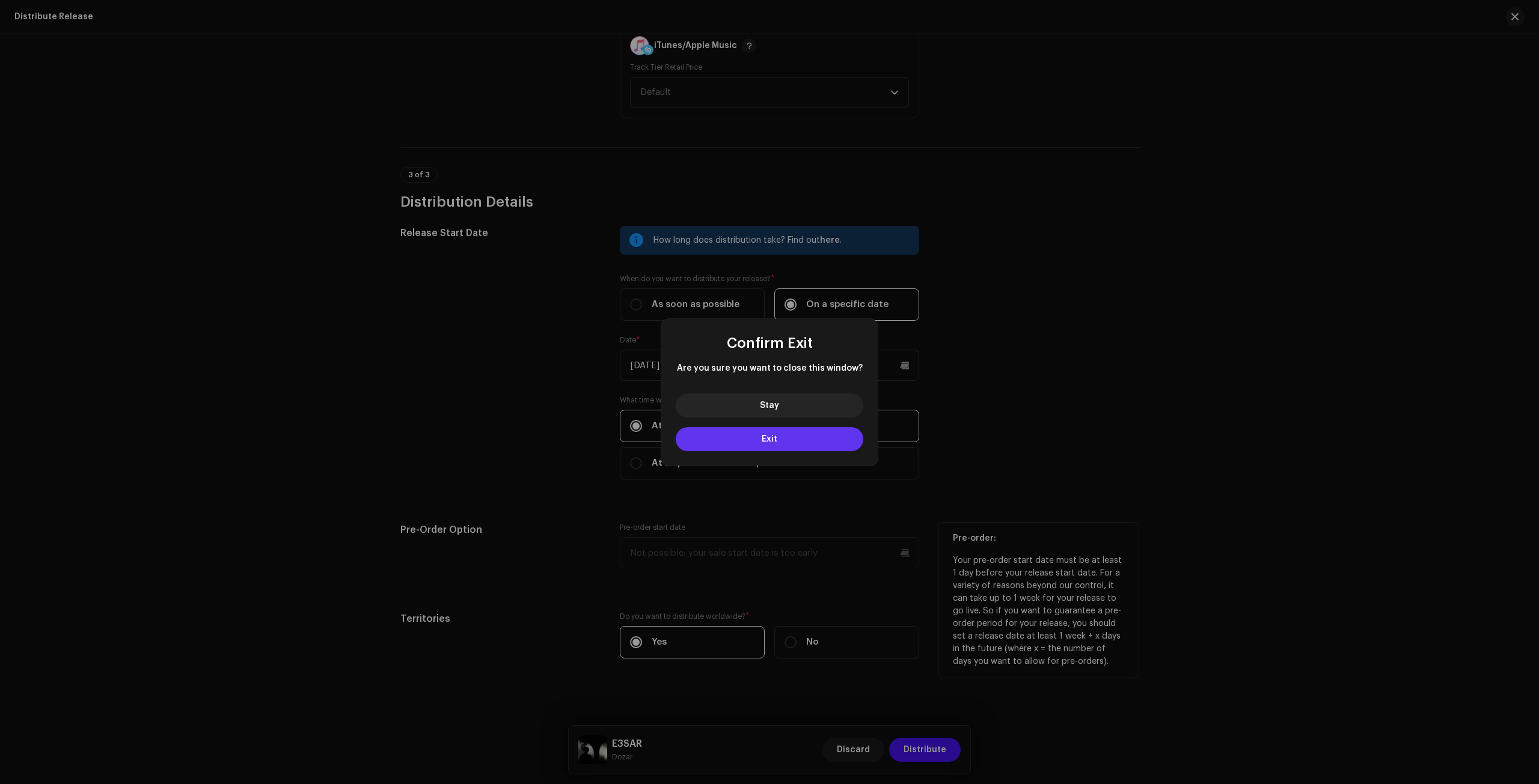
click at [850, 438] on button "Exit" at bounding box center [770, 439] width 187 height 24
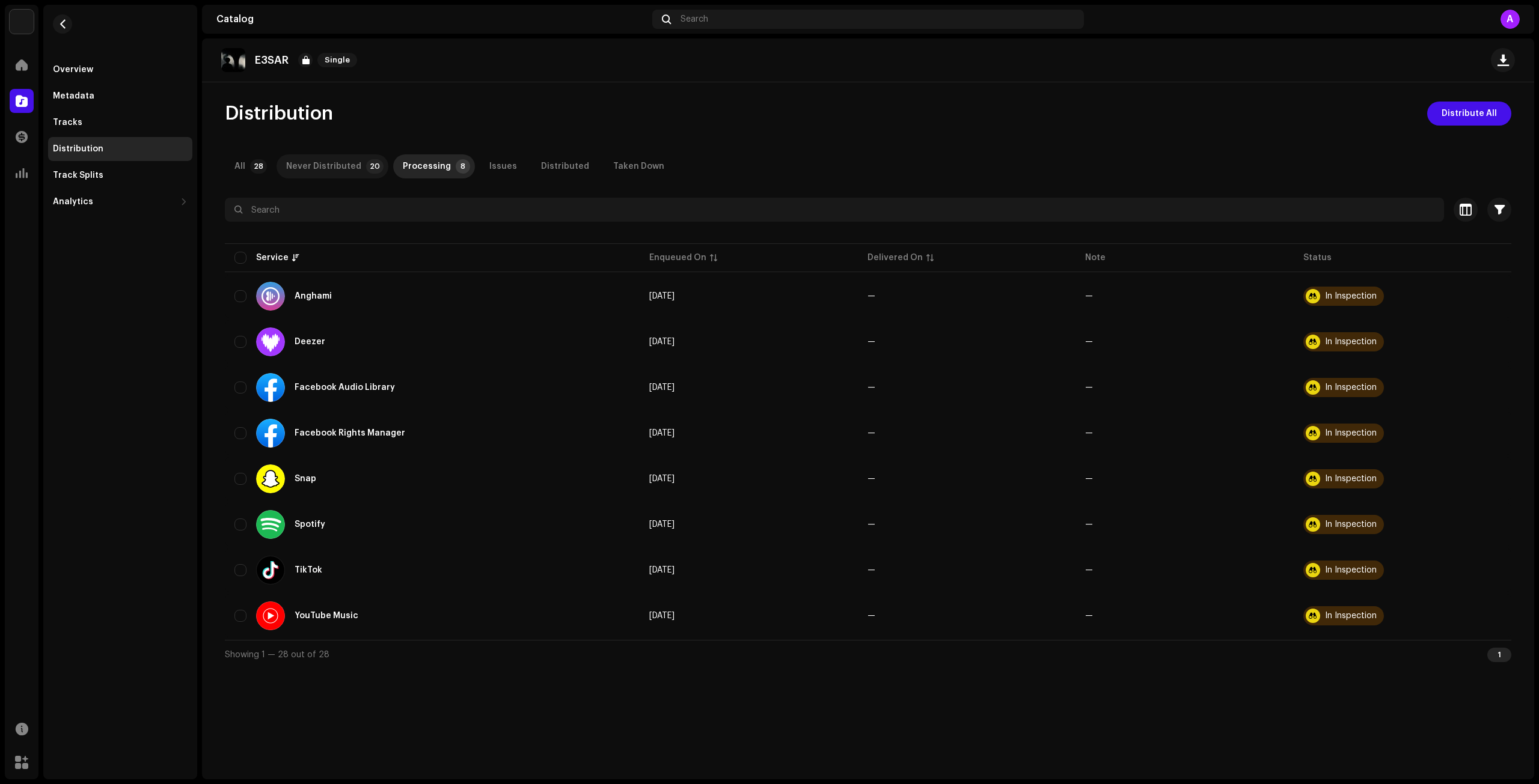
click at [328, 166] on div "Never Distributed" at bounding box center [323, 166] width 75 height 24
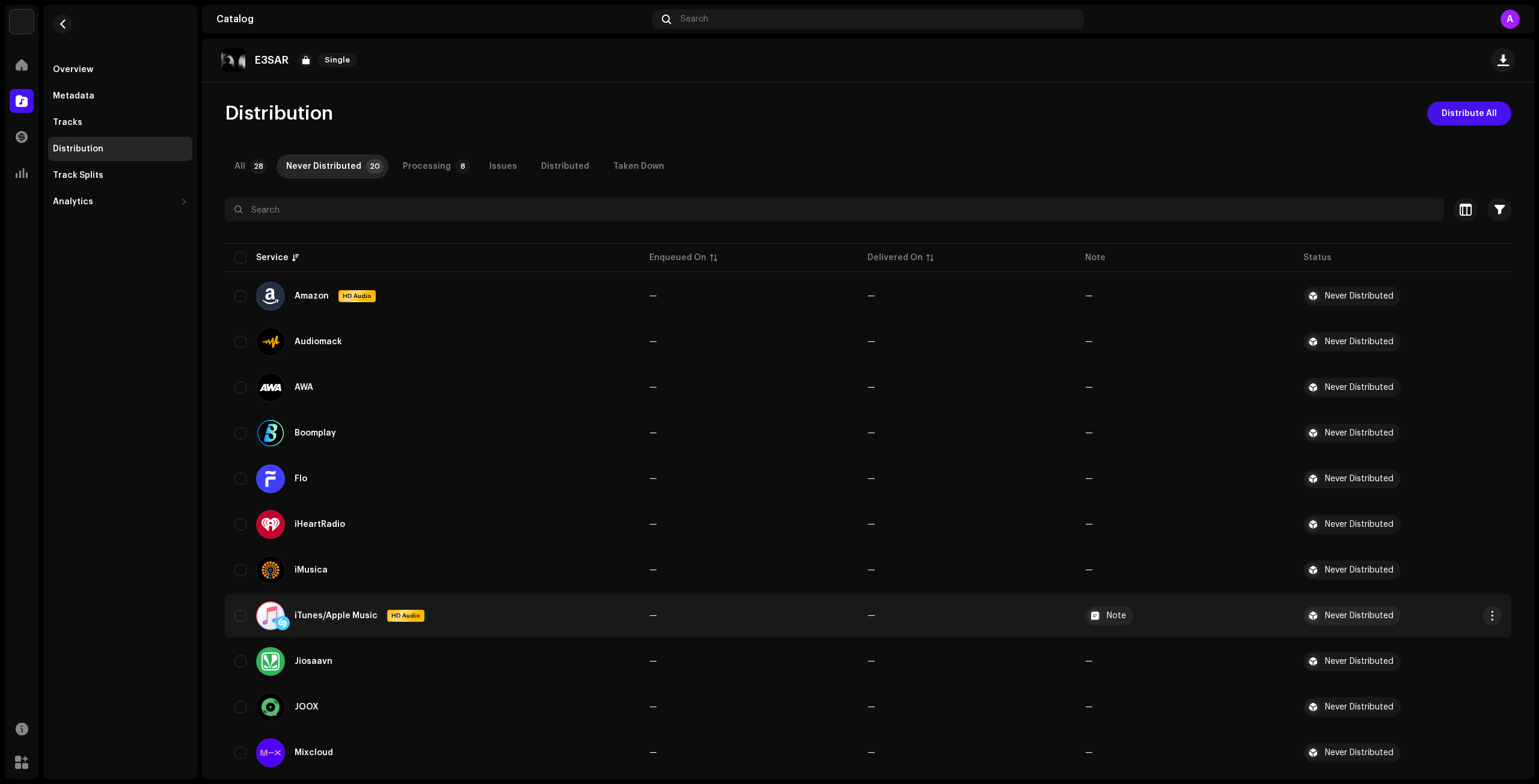
click at [1353, 623] on div "Never Distributed" at bounding box center [1352, 616] width 97 height 19
click at [1352, 612] on div "Never Distributed" at bounding box center [1360, 616] width 68 height 9
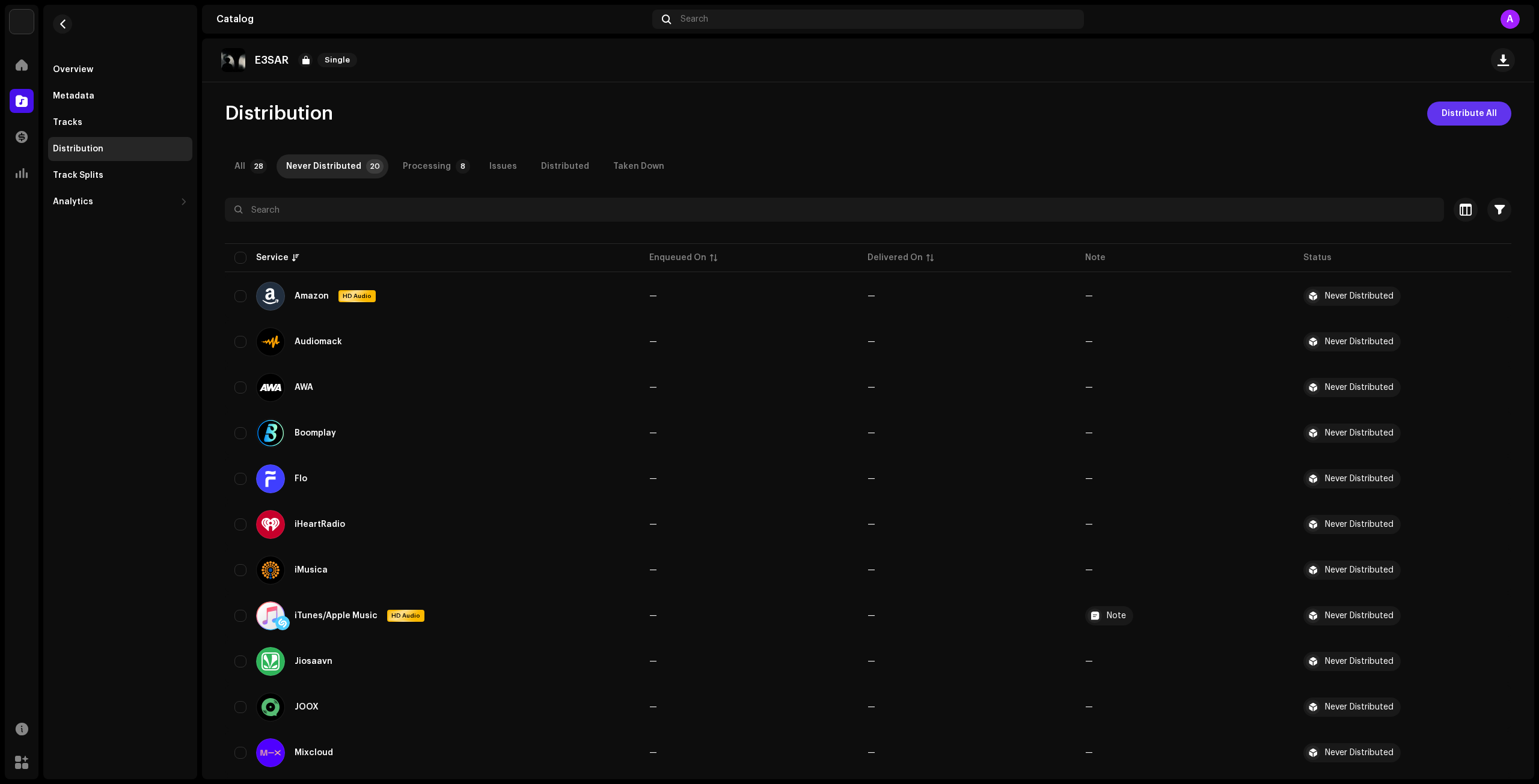
click at [1448, 116] on span "Distribute All" at bounding box center [1469, 114] width 55 height 24
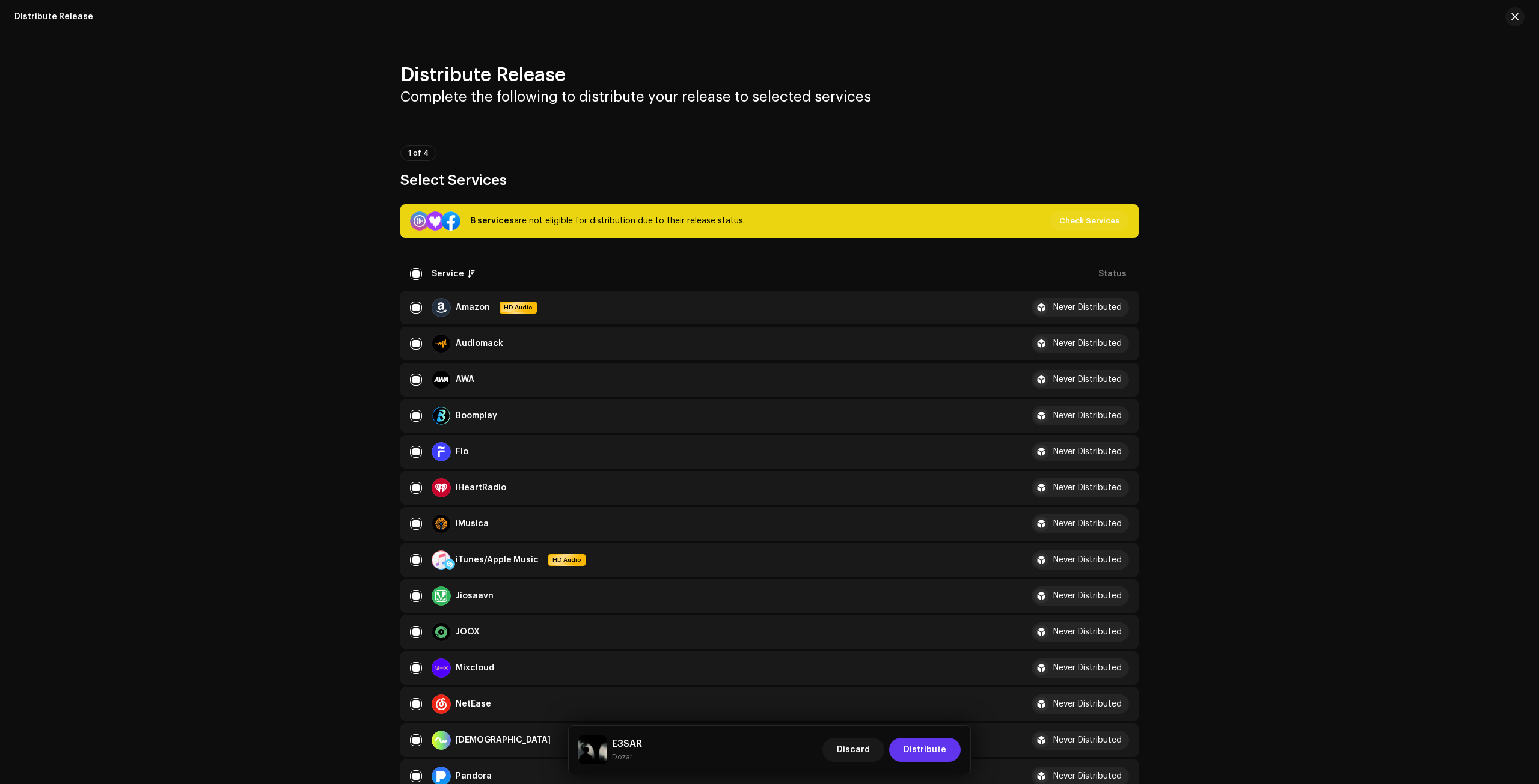
click at [927, 752] on span "Distribute" at bounding box center [925, 750] width 43 height 24
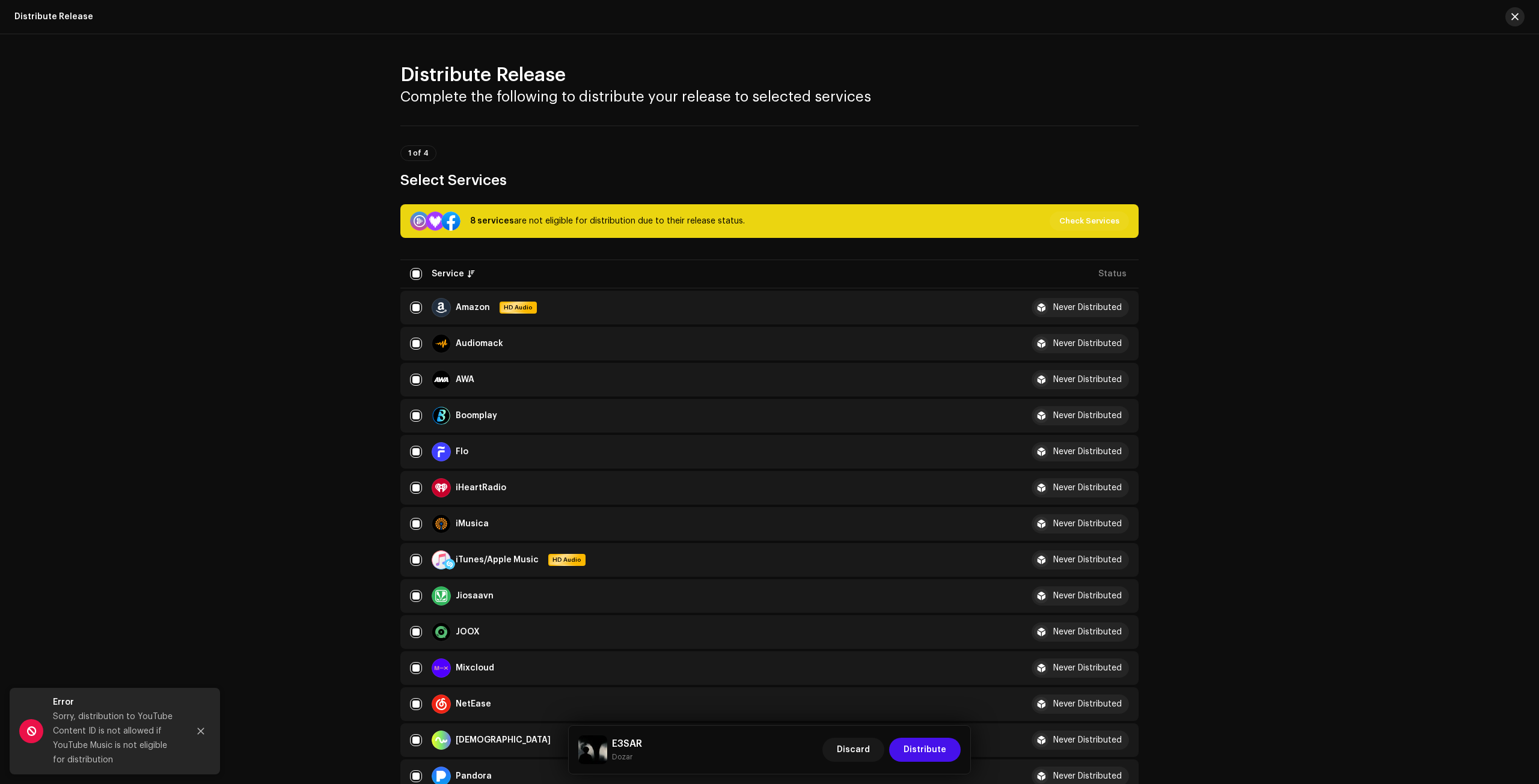
click at [1508, 19] on button "button" at bounding box center [1515, 17] width 19 height 19
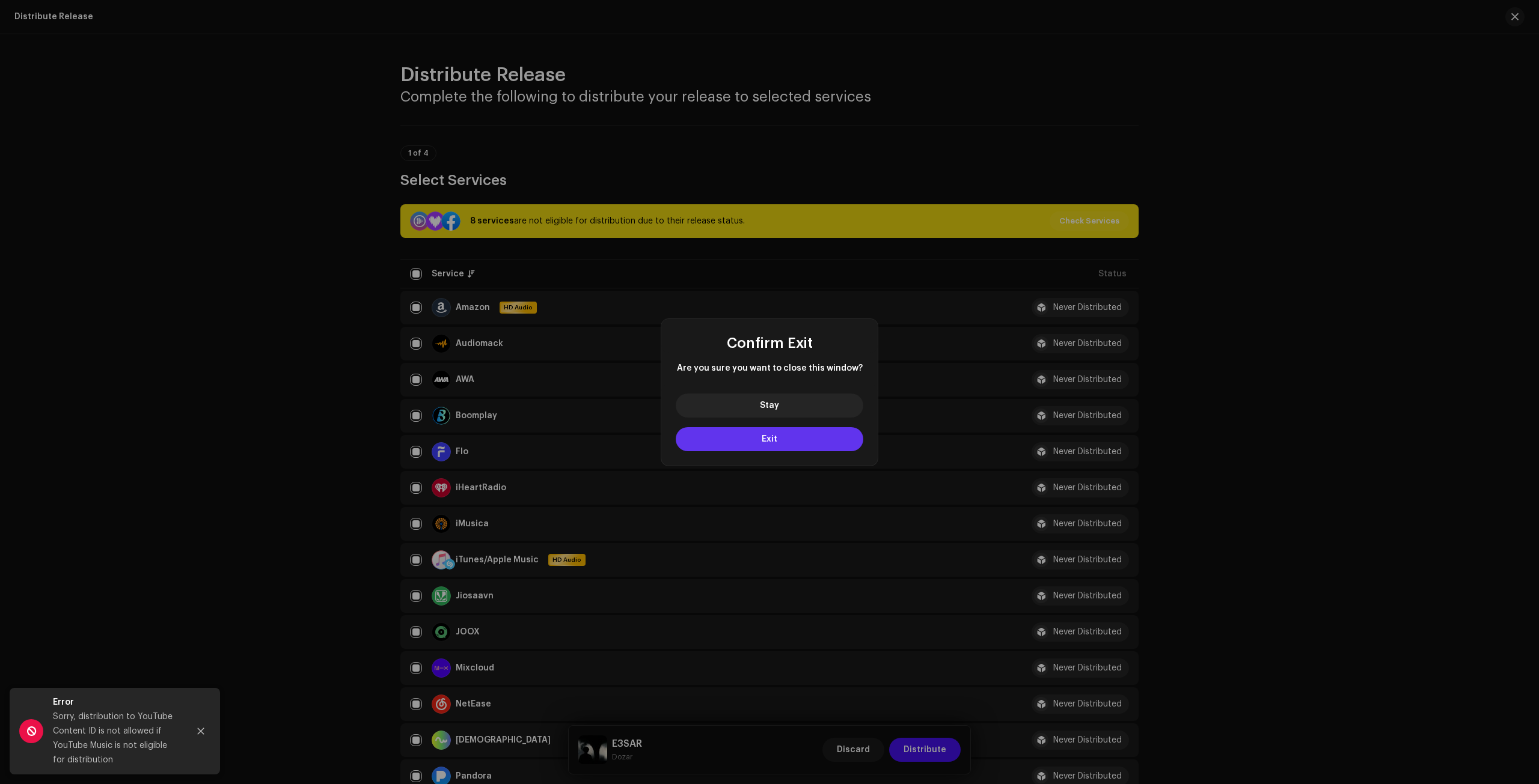
click at [826, 437] on button "Exit" at bounding box center [770, 439] width 187 height 24
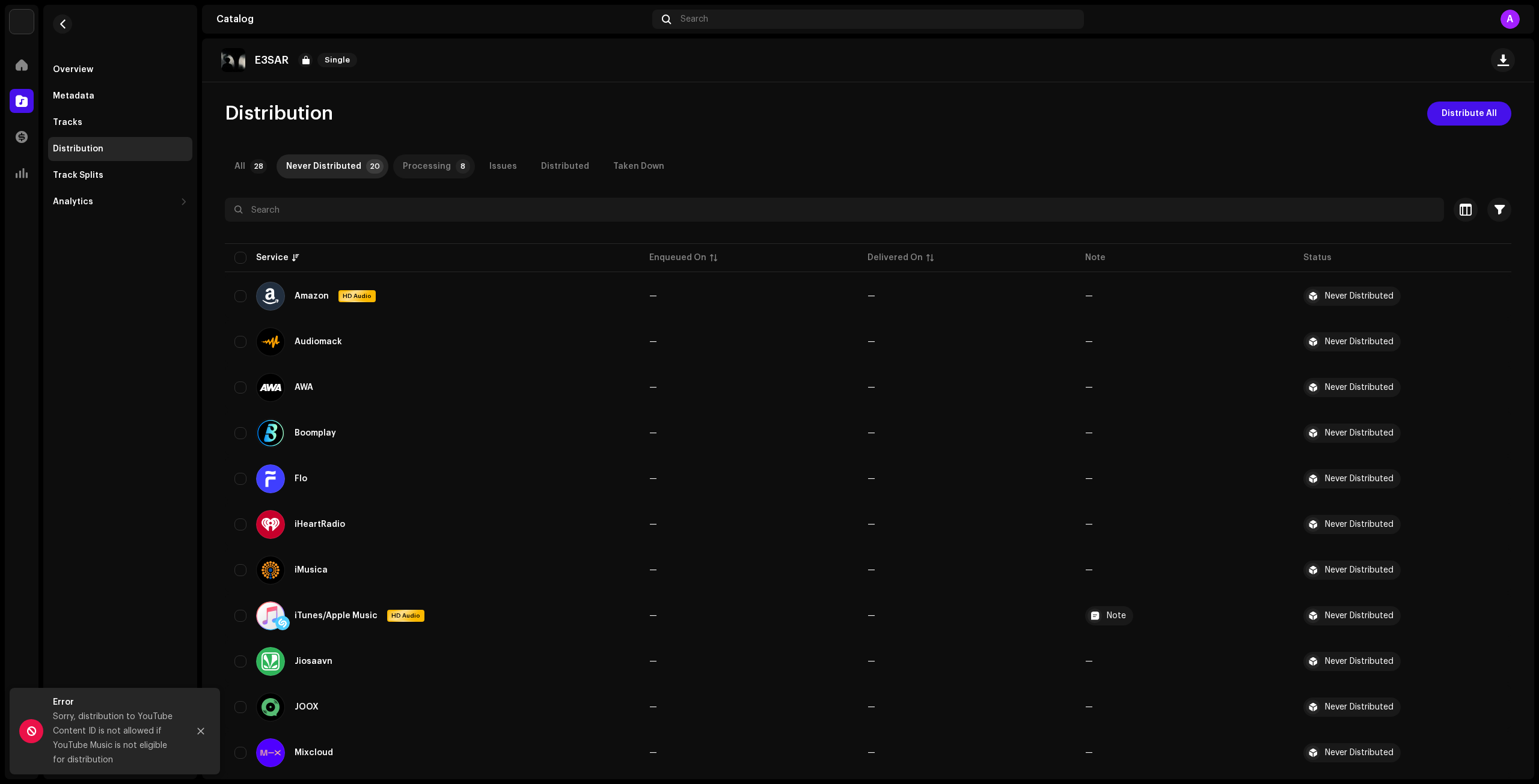
click at [403, 166] on div "Processing" at bounding box center [427, 166] width 48 height 24
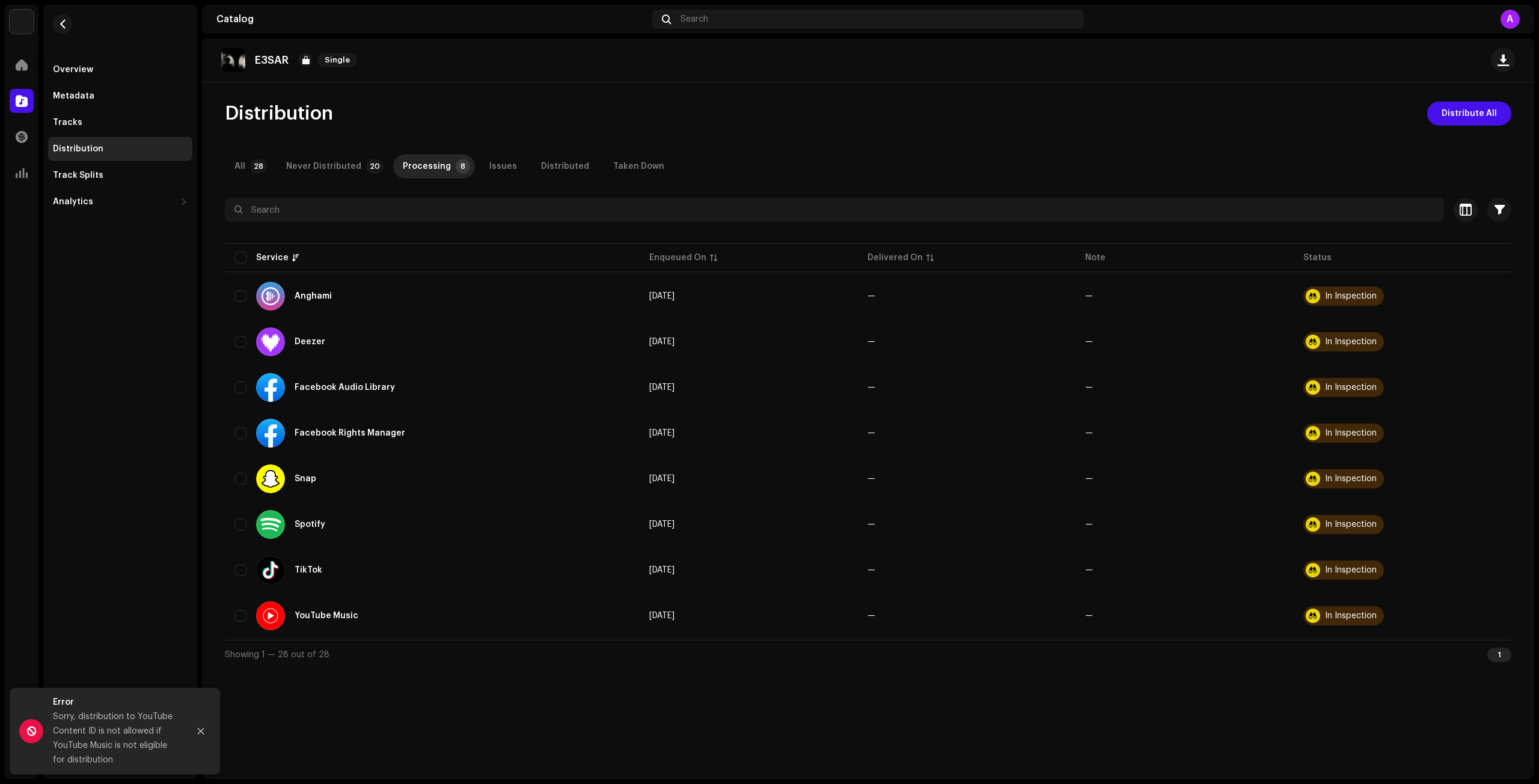
click at [25, 48] on div "Home" at bounding box center [22, 65] width 34 height 33
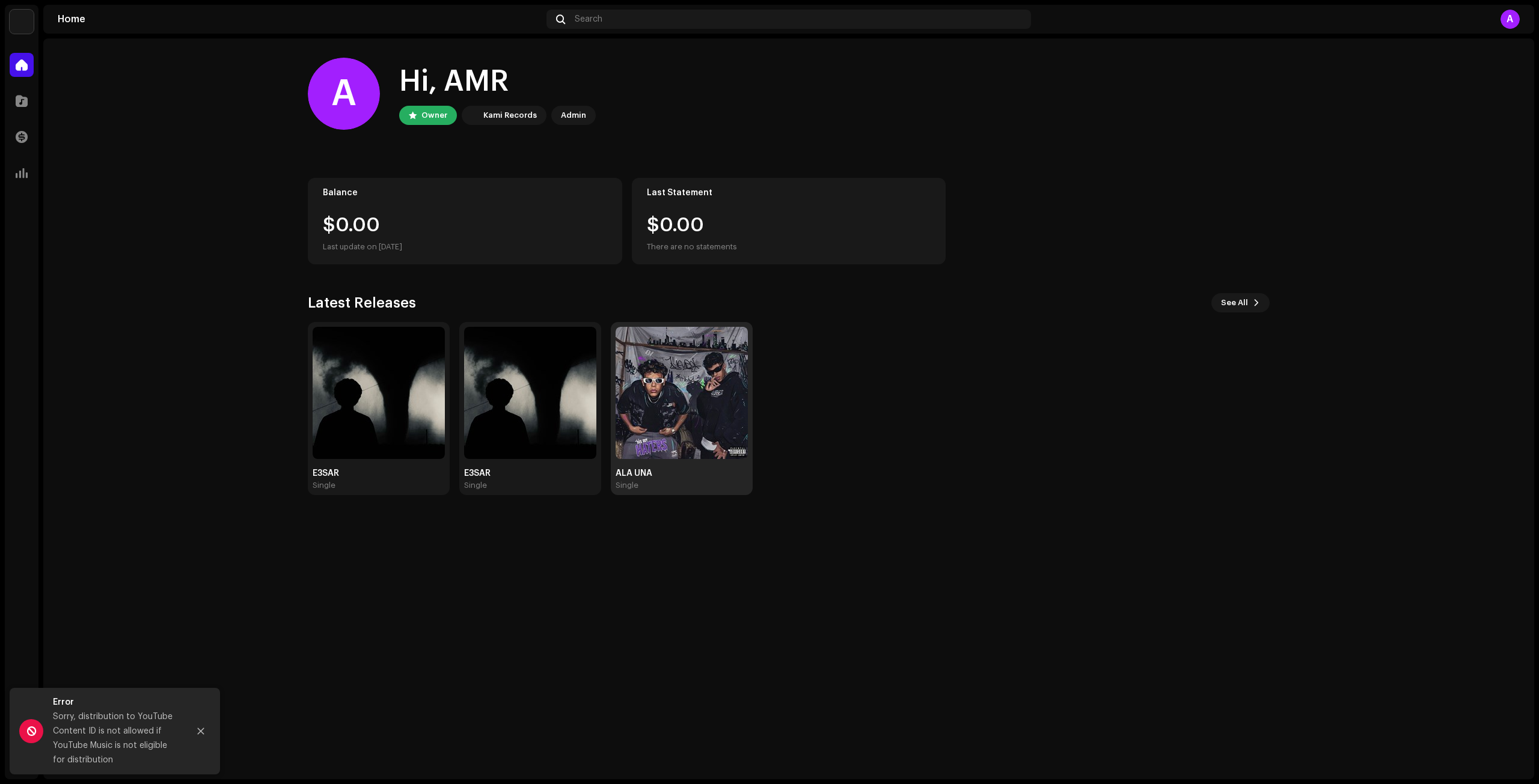
click at [683, 410] on img at bounding box center [681, 393] width 132 height 132
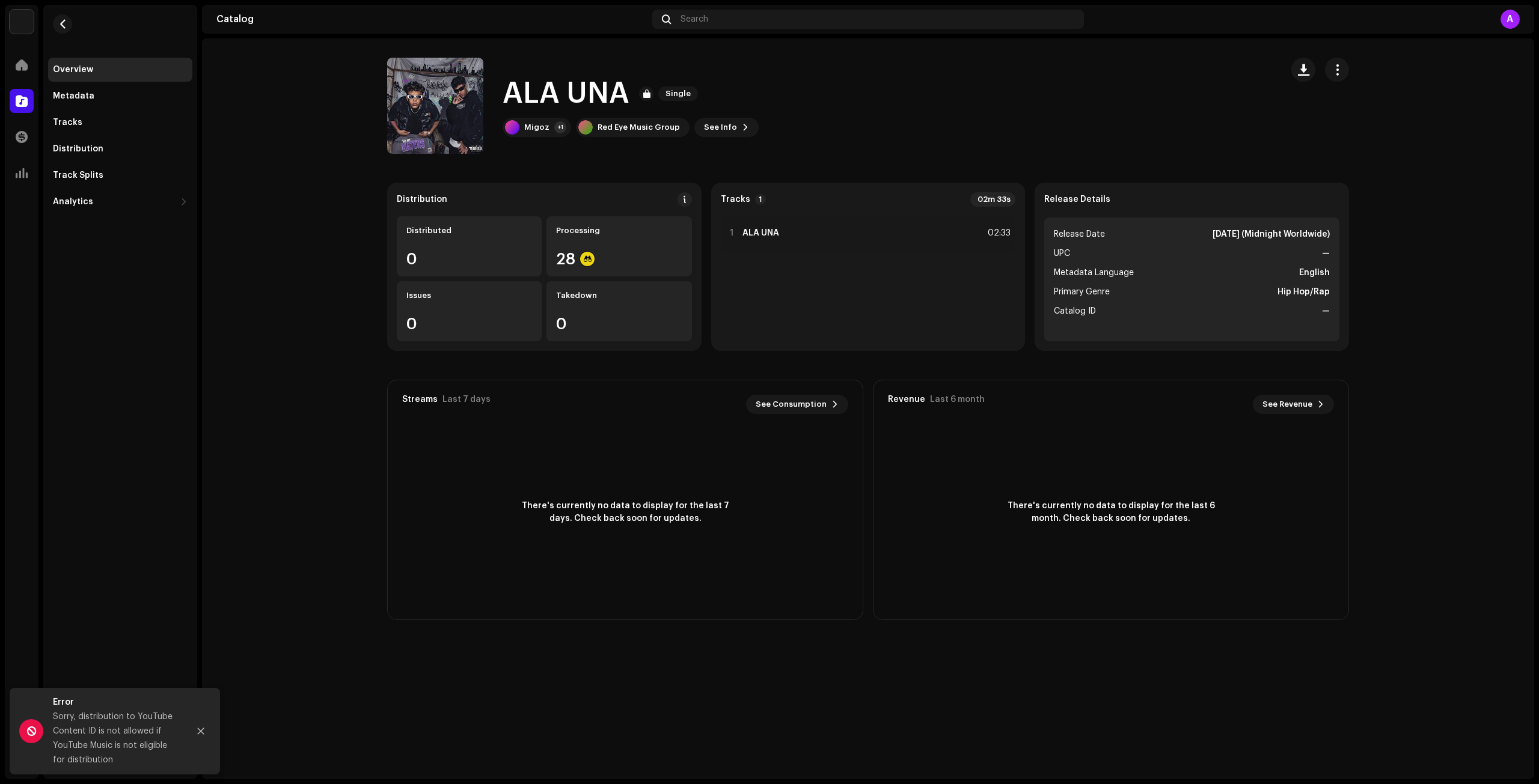
click at [1342, 58] on re-m-actions-button at bounding box center [1337, 69] width 24 height 24
click at [1337, 70] on span "button" at bounding box center [1337, 70] width 11 height 10
click at [1362, 103] on span "Copy Id" at bounding box center [1351, 99] width 32 height 10
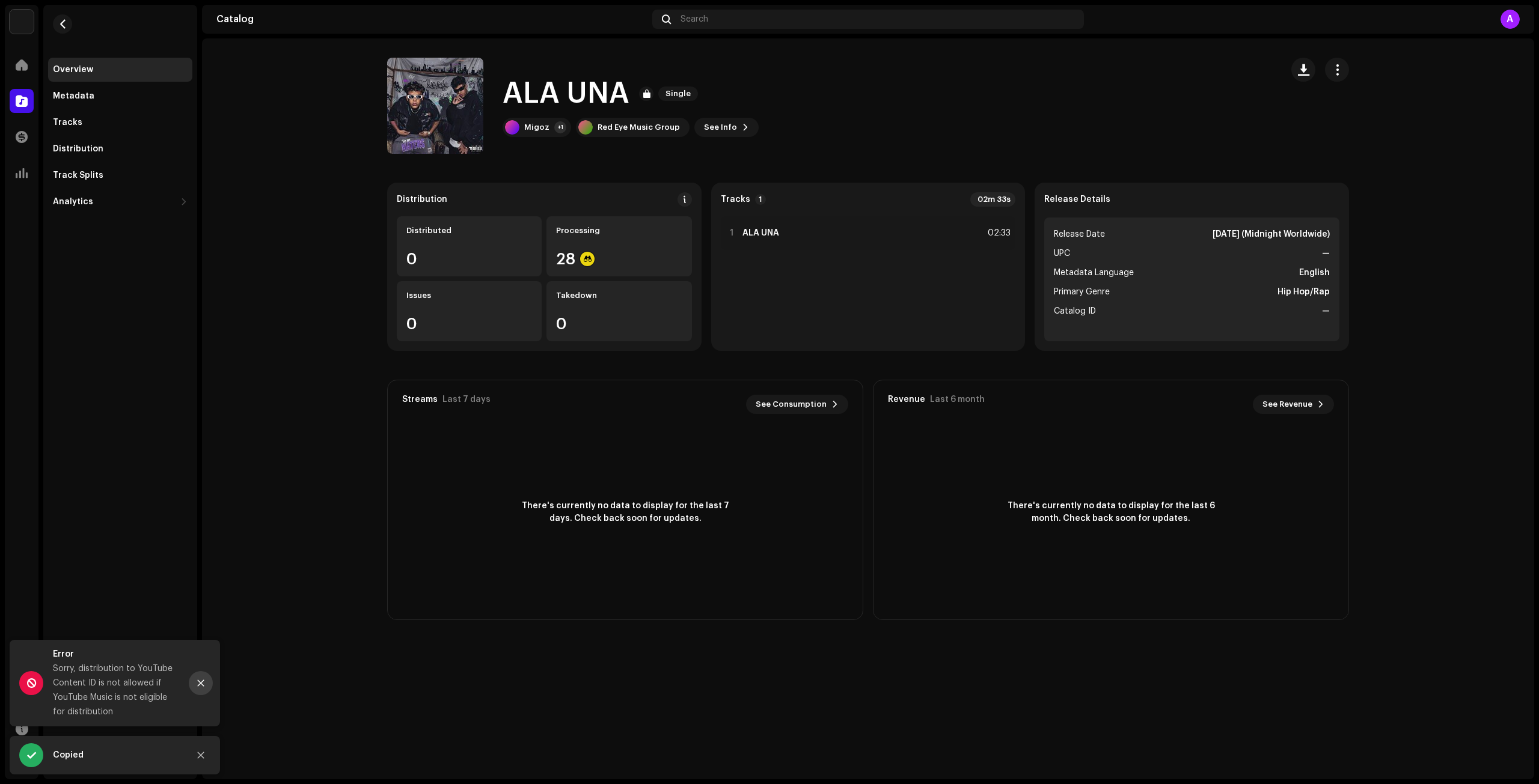
click at [200, 686] on icon "Close" at bounding box center [201, 684] width 9 height 9
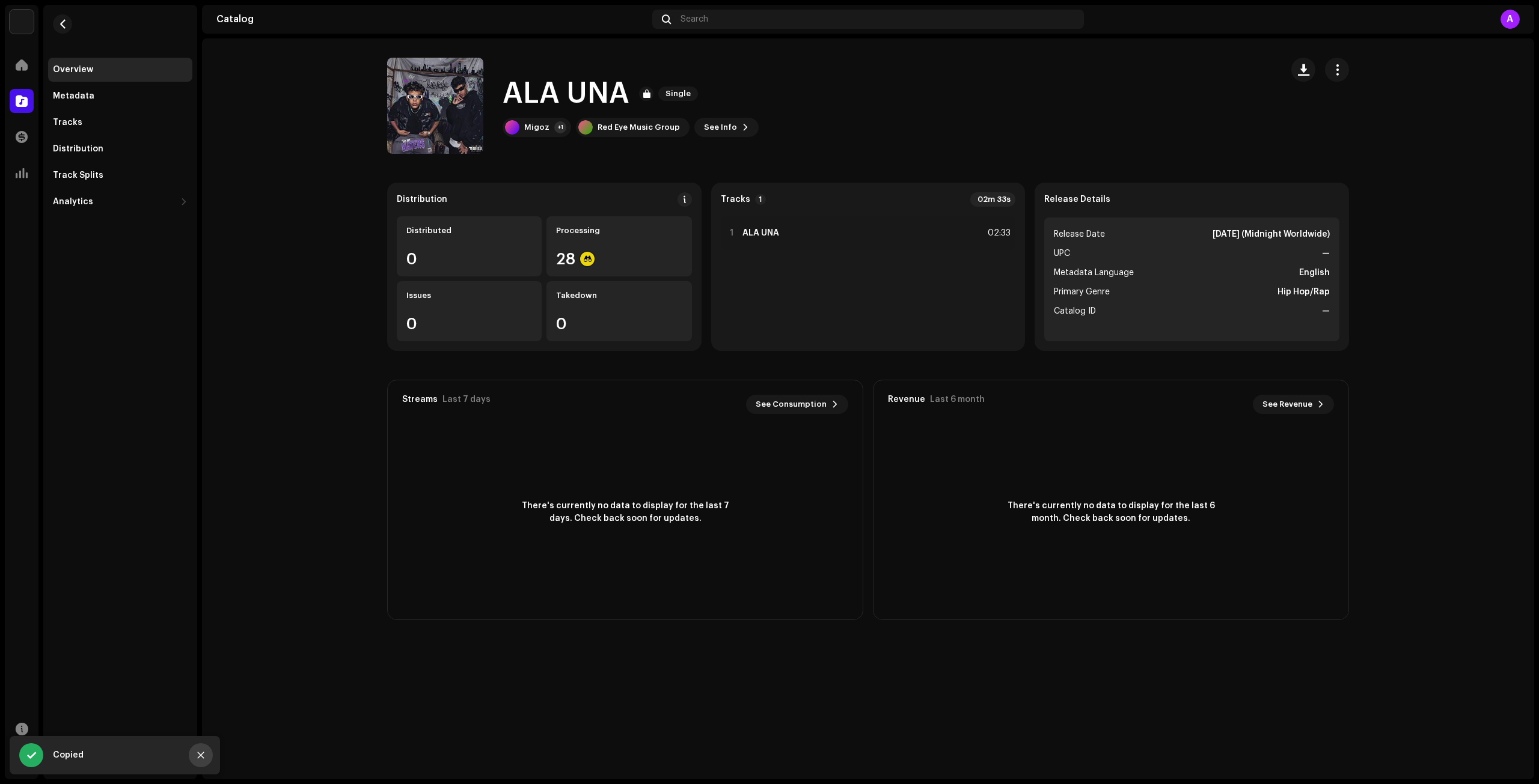
click at [204, 755] on icon "Close" at bounding box center [201, 755] width 9 height 9
click at [22, 731] on span at bounding box center [22, 729] width 12 height 10
click at [64, 766] on div "Delivery Lead Time" at bounding box center [93, 762] width 80 height 10
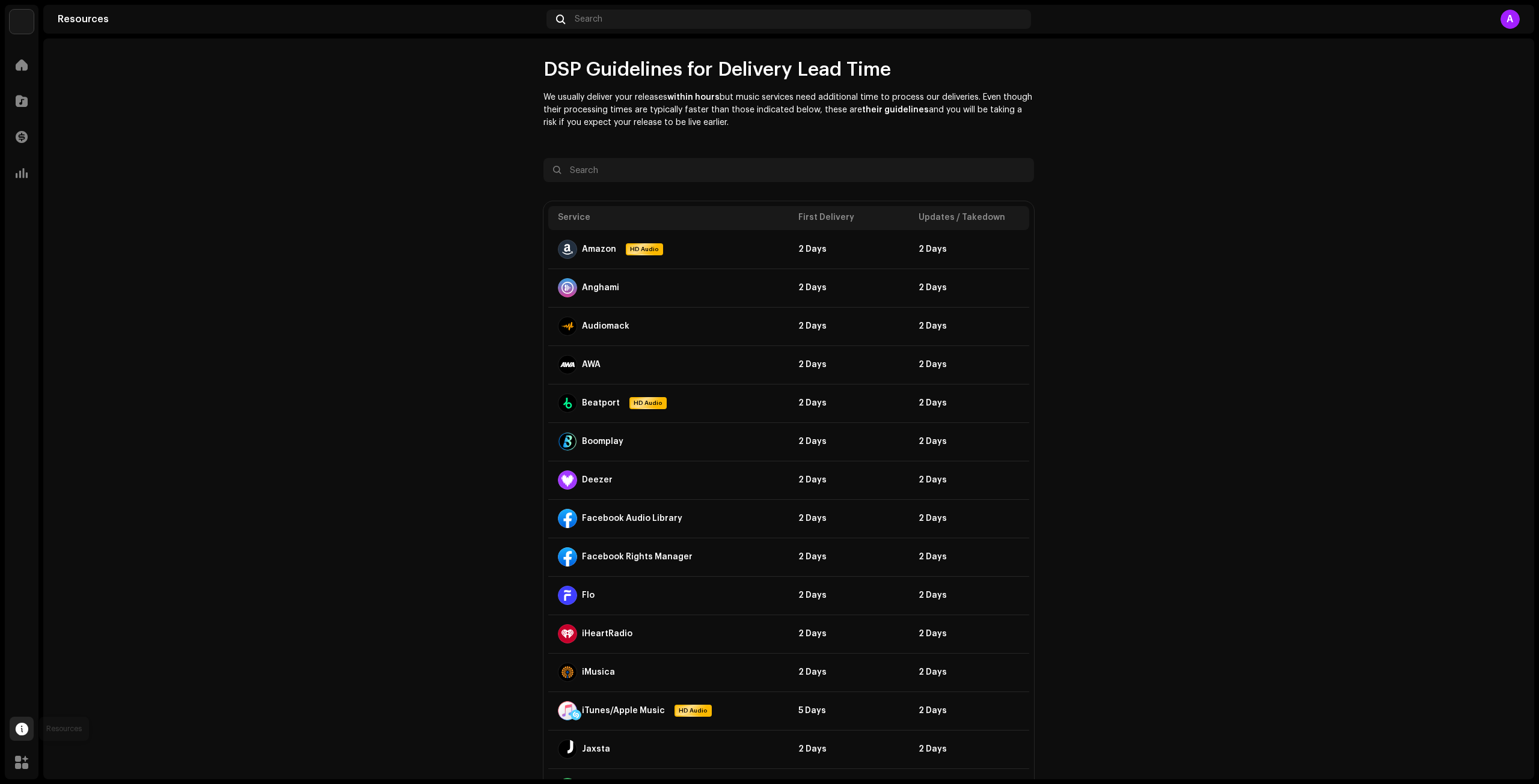
click at [29, 741] on div at bounding box center [22, 729] width 24 height 24
click at [60, 739] on div "Help Center" at bounding box center [120, 733] width 143 height 24
